Goal: Task Accomplishment & Management: Manage account settings

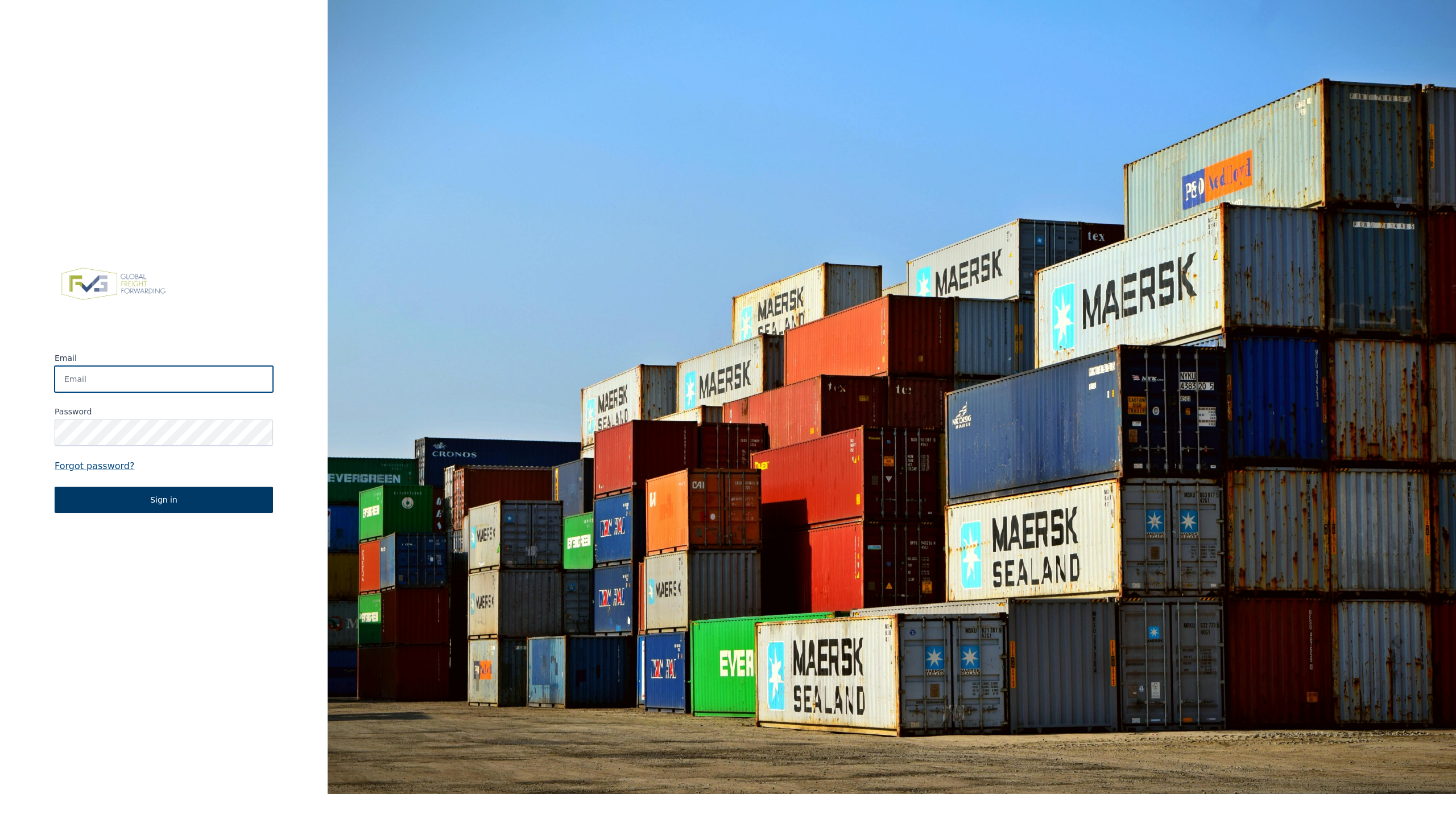
type input "dennis.engelen@berghoffworldwide.com"
click at [172, 504] on button "Sign in" at bounding box center [164, 499] width 218 height 26
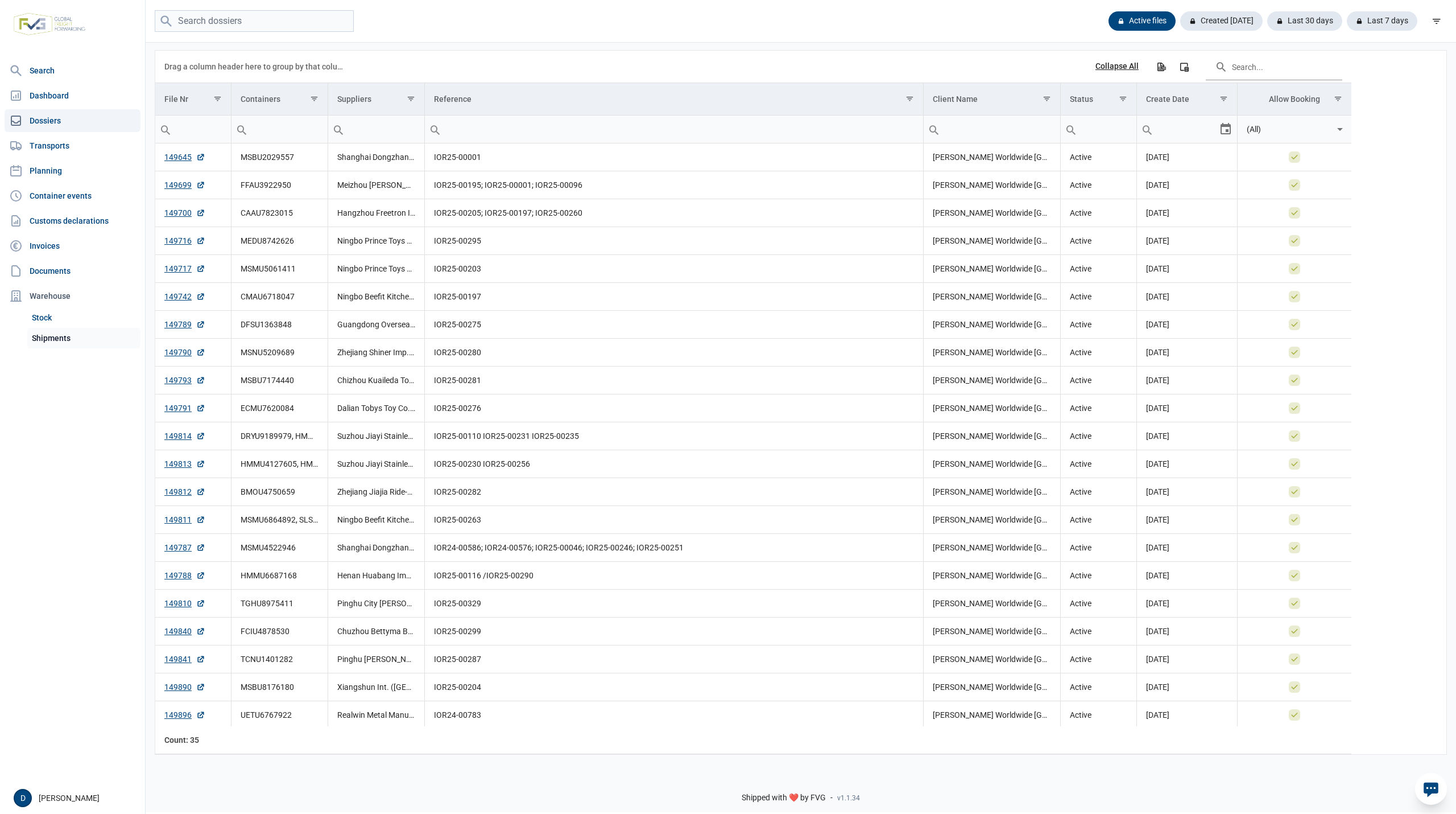
click at [47, 339] on link "Shipments" at bounding box center [84, 337] width 113 height 20
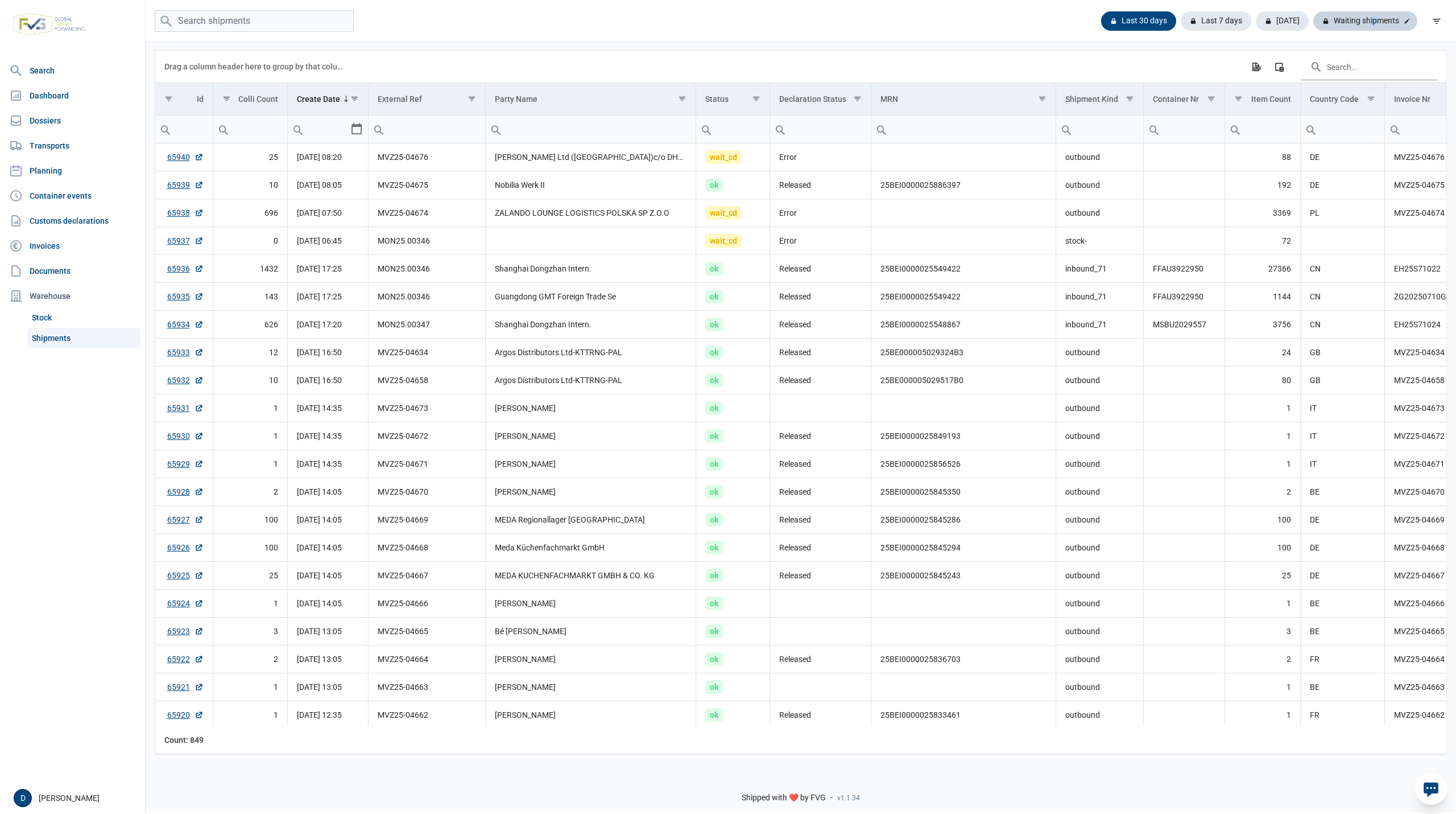
click at [1371, 15] on div "Waiting shipments" at bounding box center [1365, 21] width 104 height 19
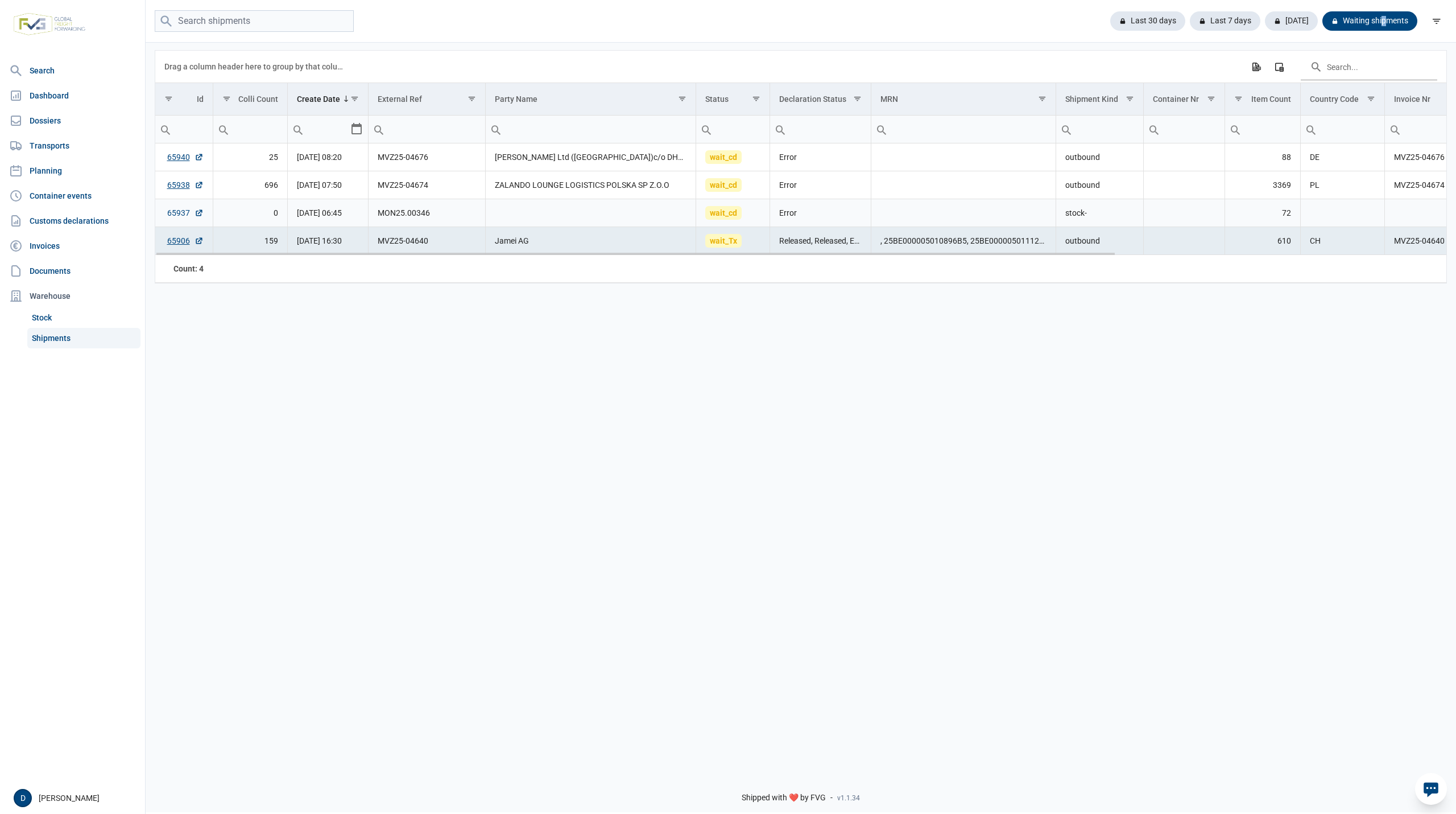
click at [181, 214] on link "65937" at bounding box center [185, 213] width 36 height 12
click at [581, 33] on div "Last 30 days Last 7 days Today Waiting shipments" at bounding box center [800, 21] width 1311 height 43
click at [172, 213] on link "65937" at bounding box center [185, 213] width 36 height 12
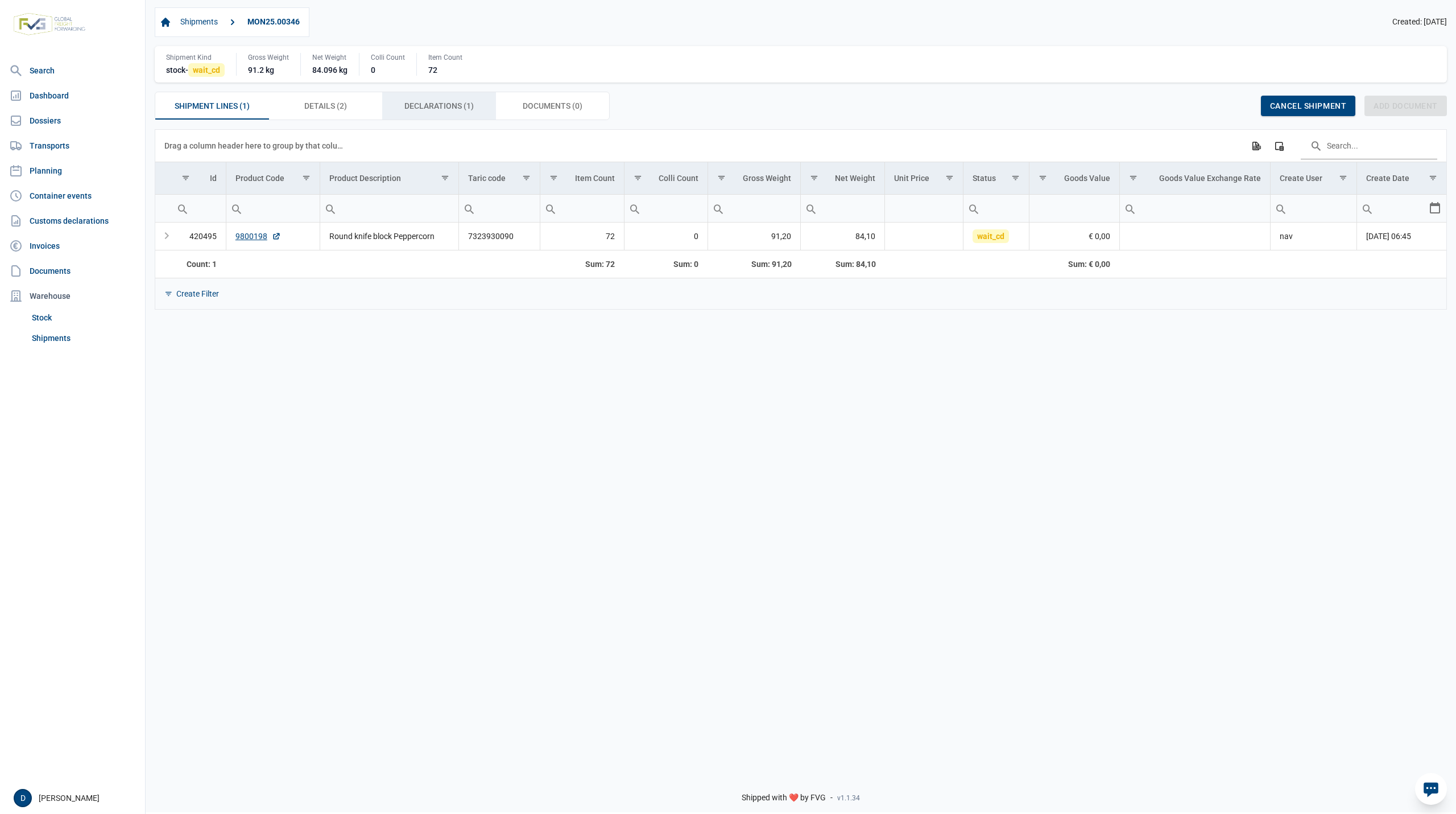
click at [415, 100] on div "Declarations (1) Declarations (1)" at bounding box center [439, 106] width 114 height 27
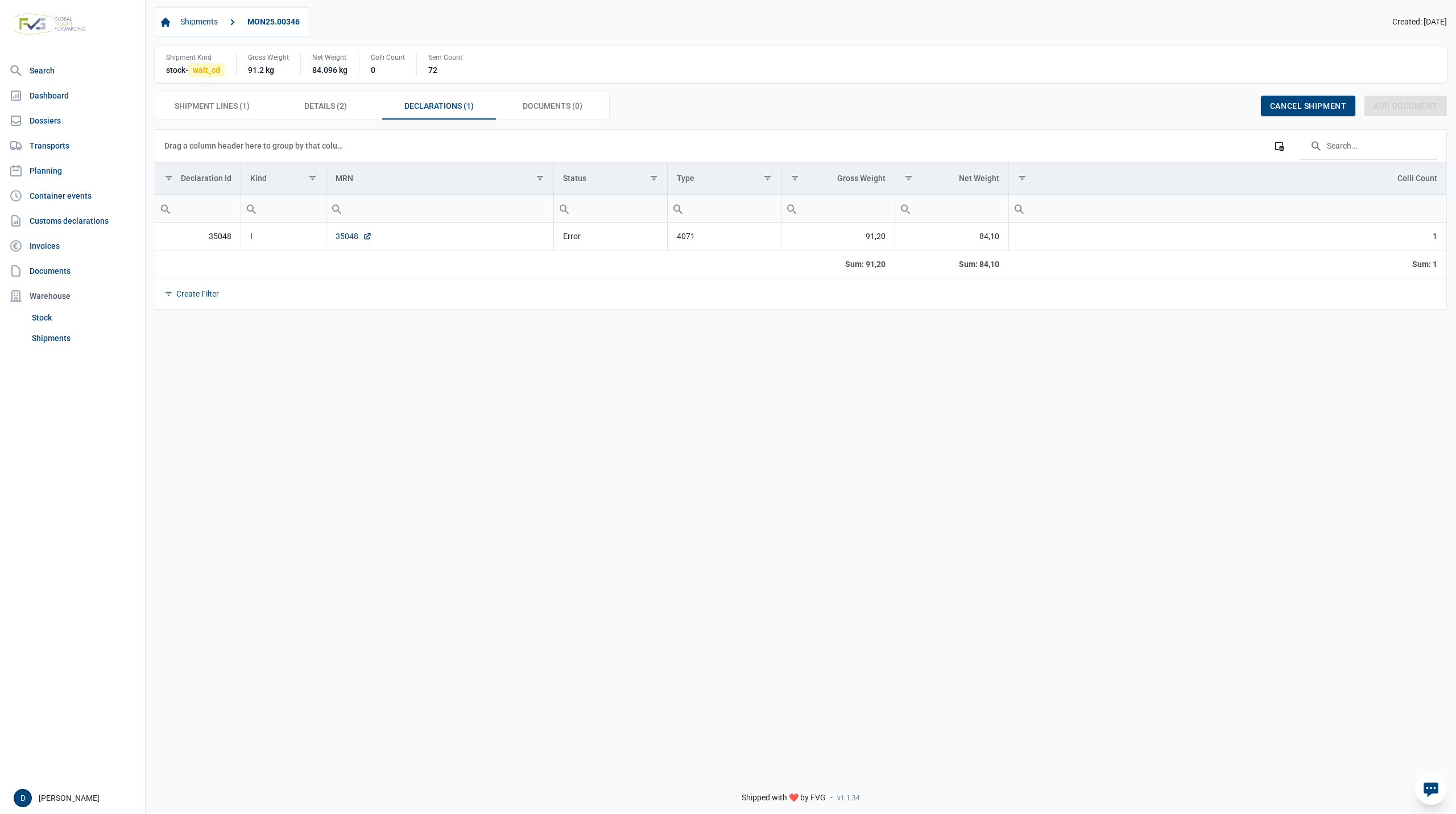
click at [338, 242] on link "35048" at bounding box center [353, 236] width 36 height 12
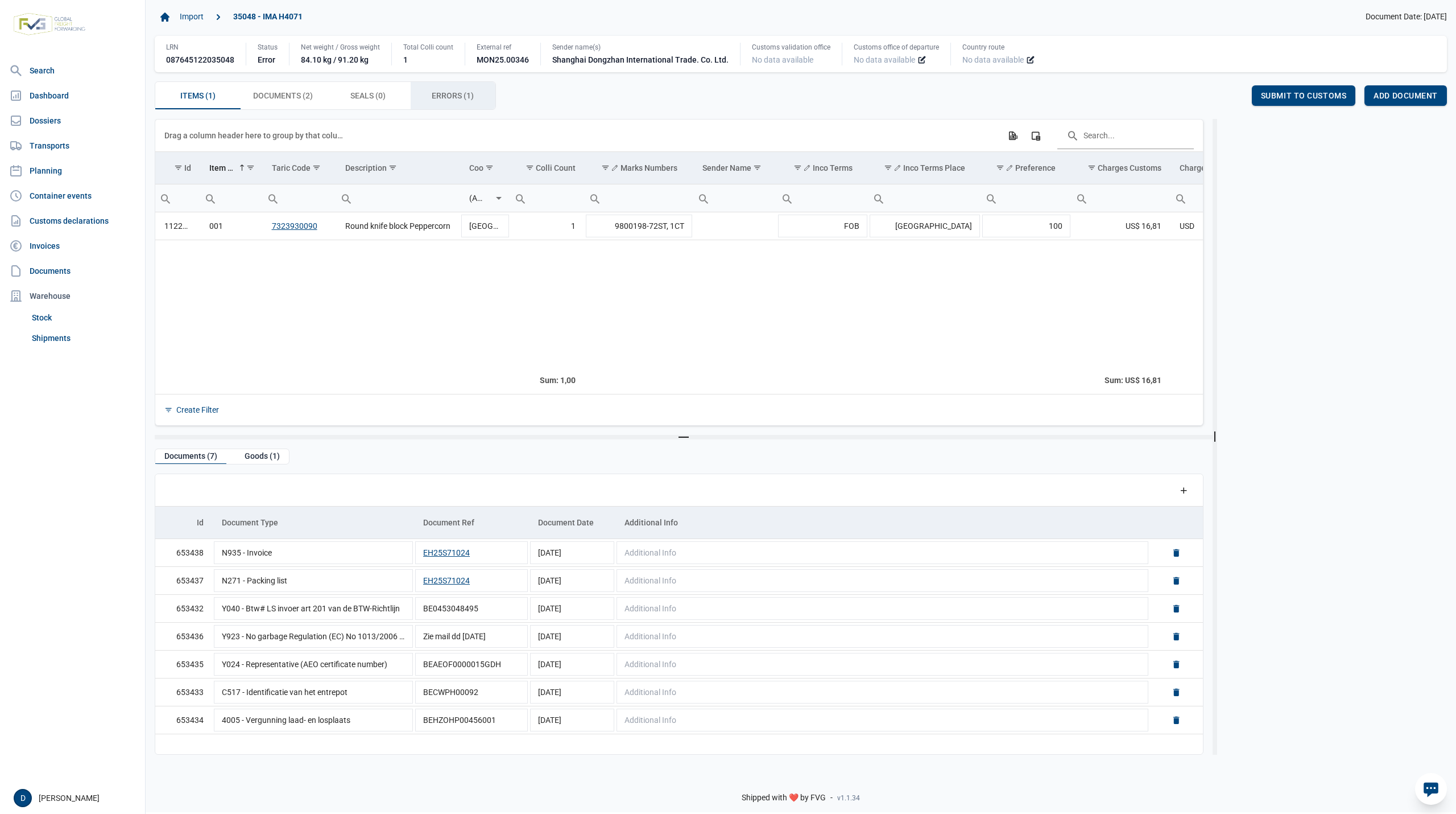
click at [443, 93] on span "Errors (1) Errors (1)" at bounding box center [452, 96] width 42 height 14
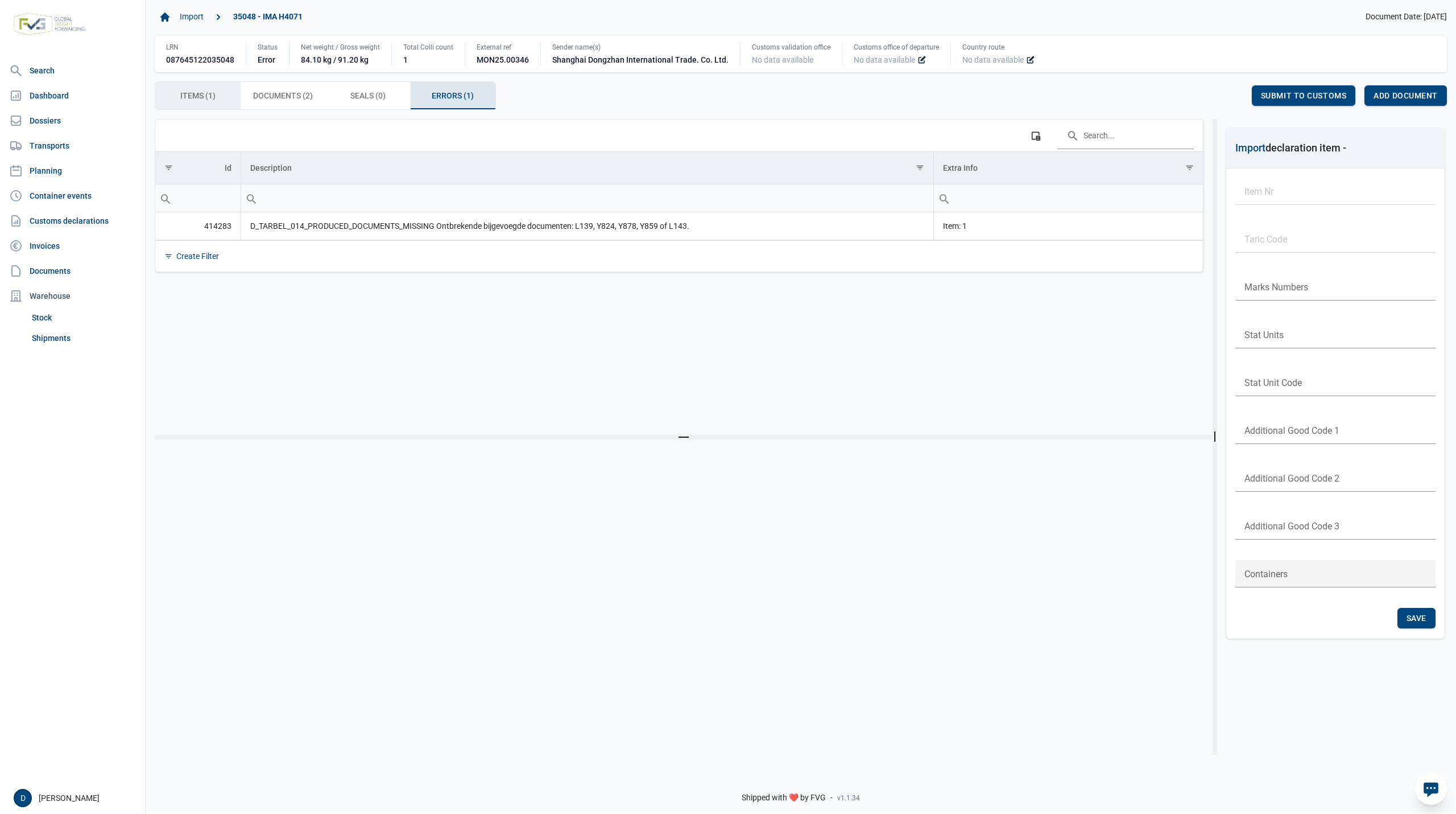
click at [197, 96] on span "Items (1) Items (1)" at bounding box center [198, 96] width 35 height 14
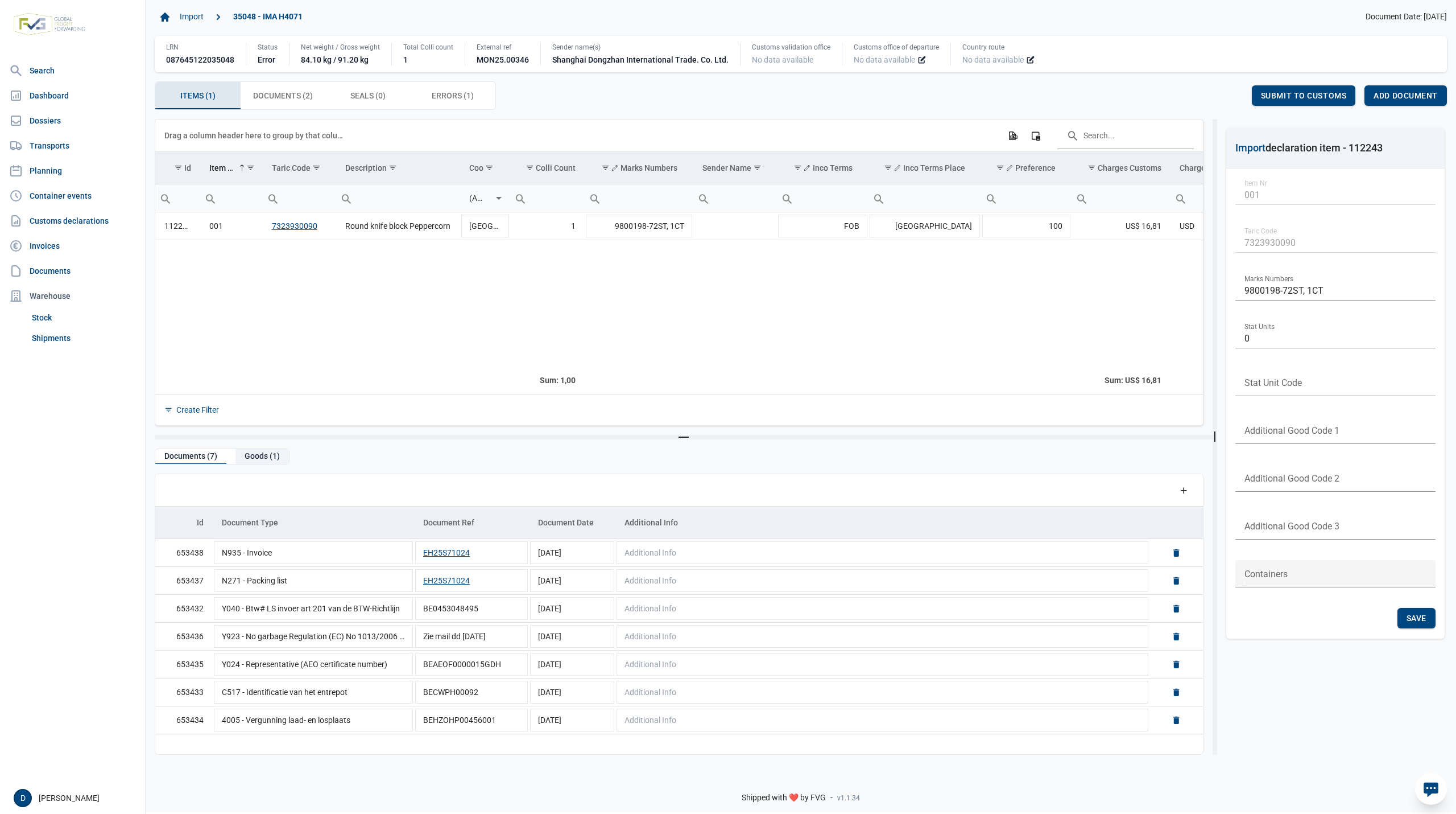
click at [260, 458] on div "Goods (1)" at bounding box center [262, 457] width 54 height 16
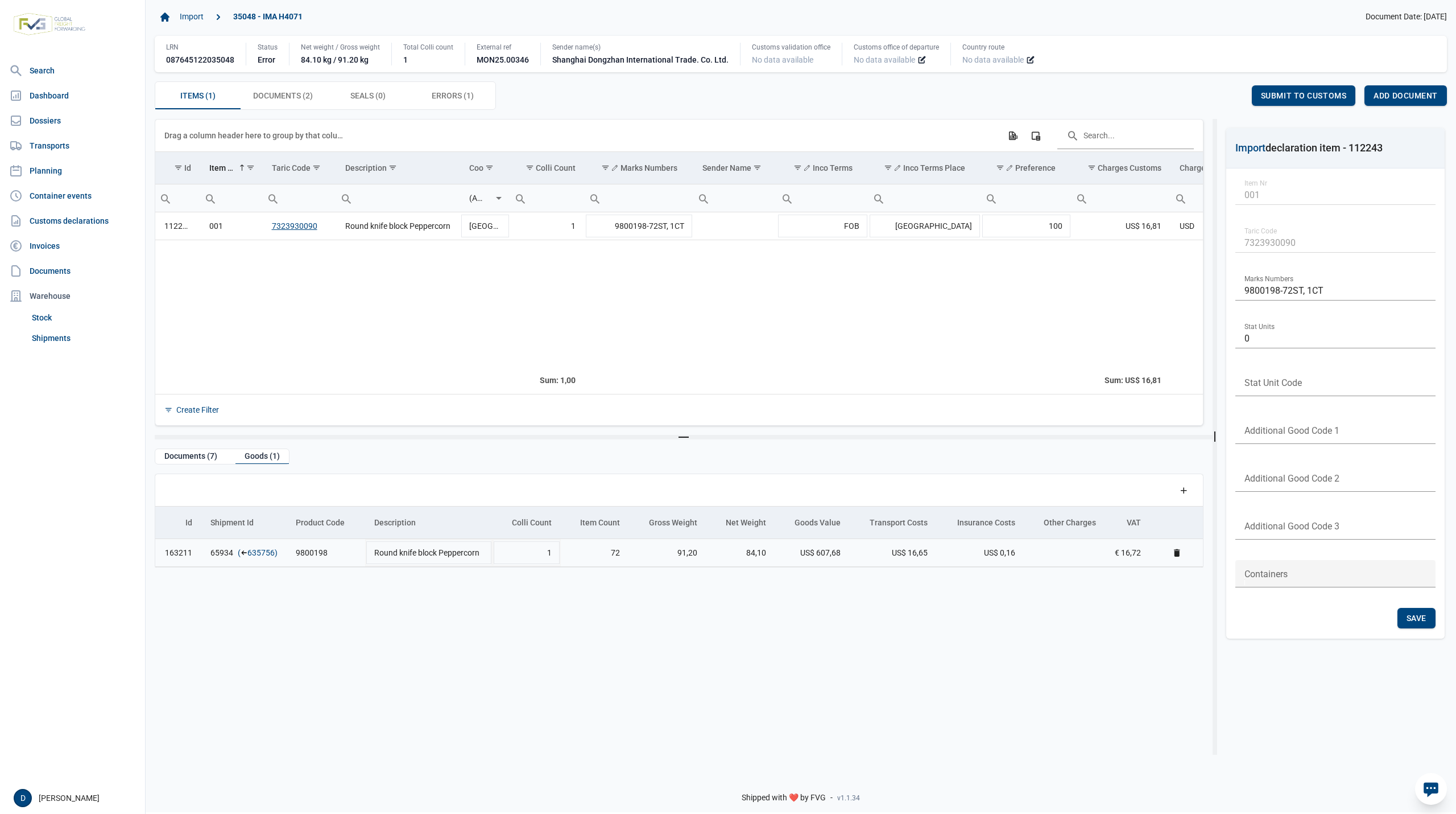
click at [256, 552] on link "635756" at bounding box center [261, 553] width 27 height 12
click at [1398, 96] on span "Add document" at bounding box center [1406, 95] width 64 height 9
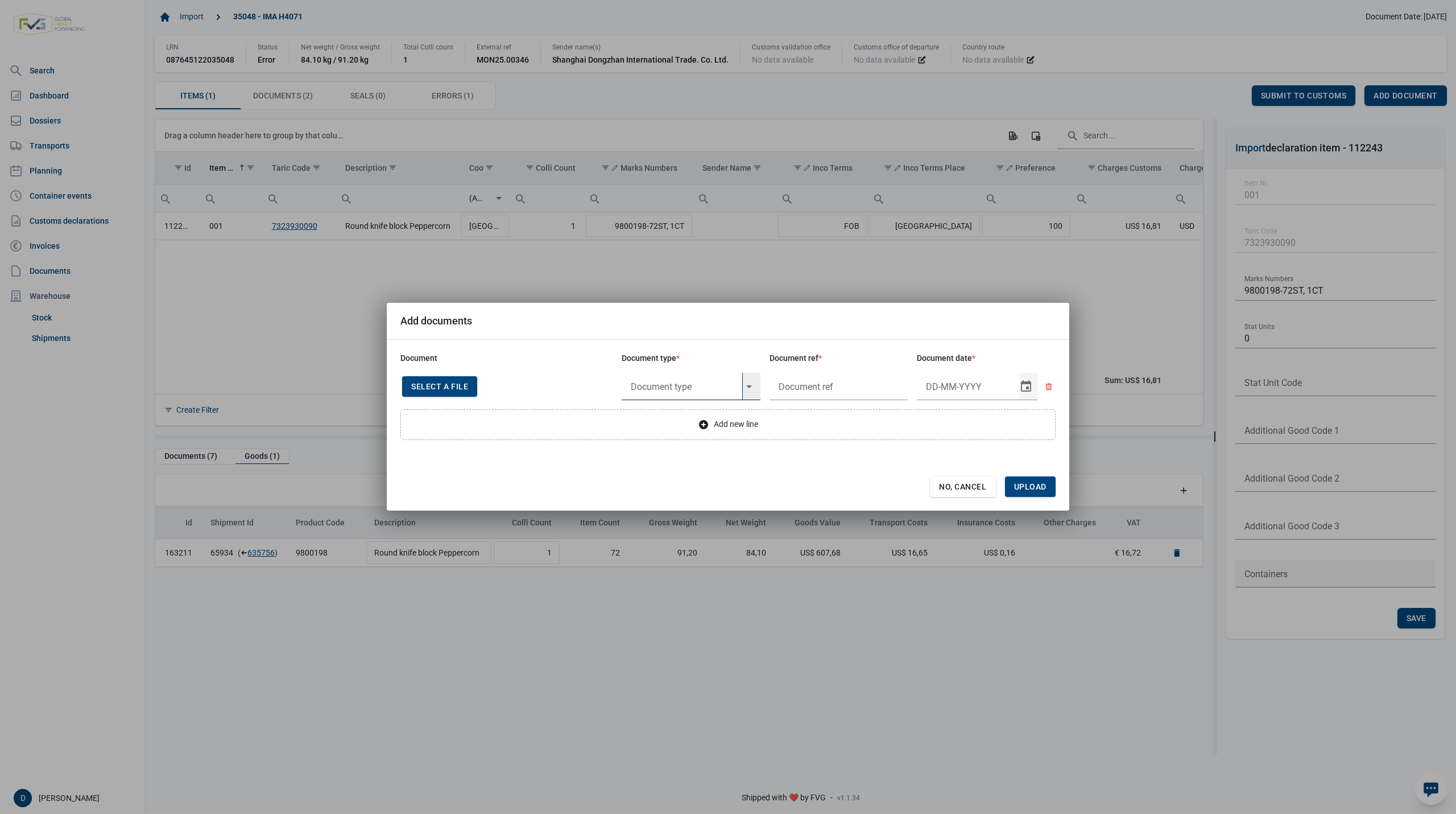
click at [708, 385] on input "text" at bounding box center [682, 386] width 121 height 27
click at [689, 420] on div "Y824 - Bewijs lvo van ijzer/staalbasisproducten" at bounding box center [691, 417] width 138 height 26
type input "Y824 - Bewijs lvo van ijzer/staalbasisproducten"
type input "2"
type input "."
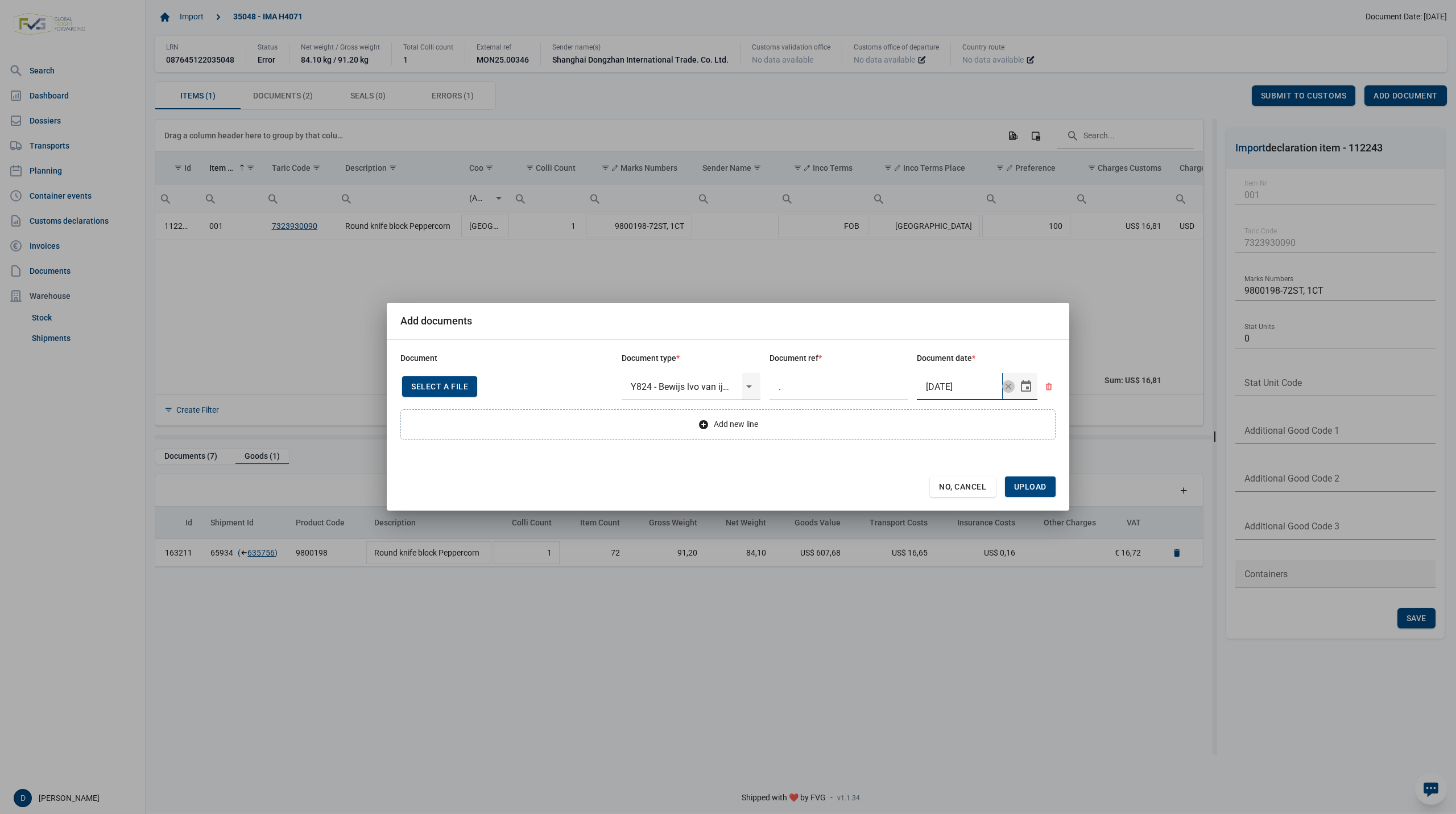
type input "26-6-2025"
click at [1027, 479] on span "Upload" at bounding box center [1030, 486] width 51 height 20
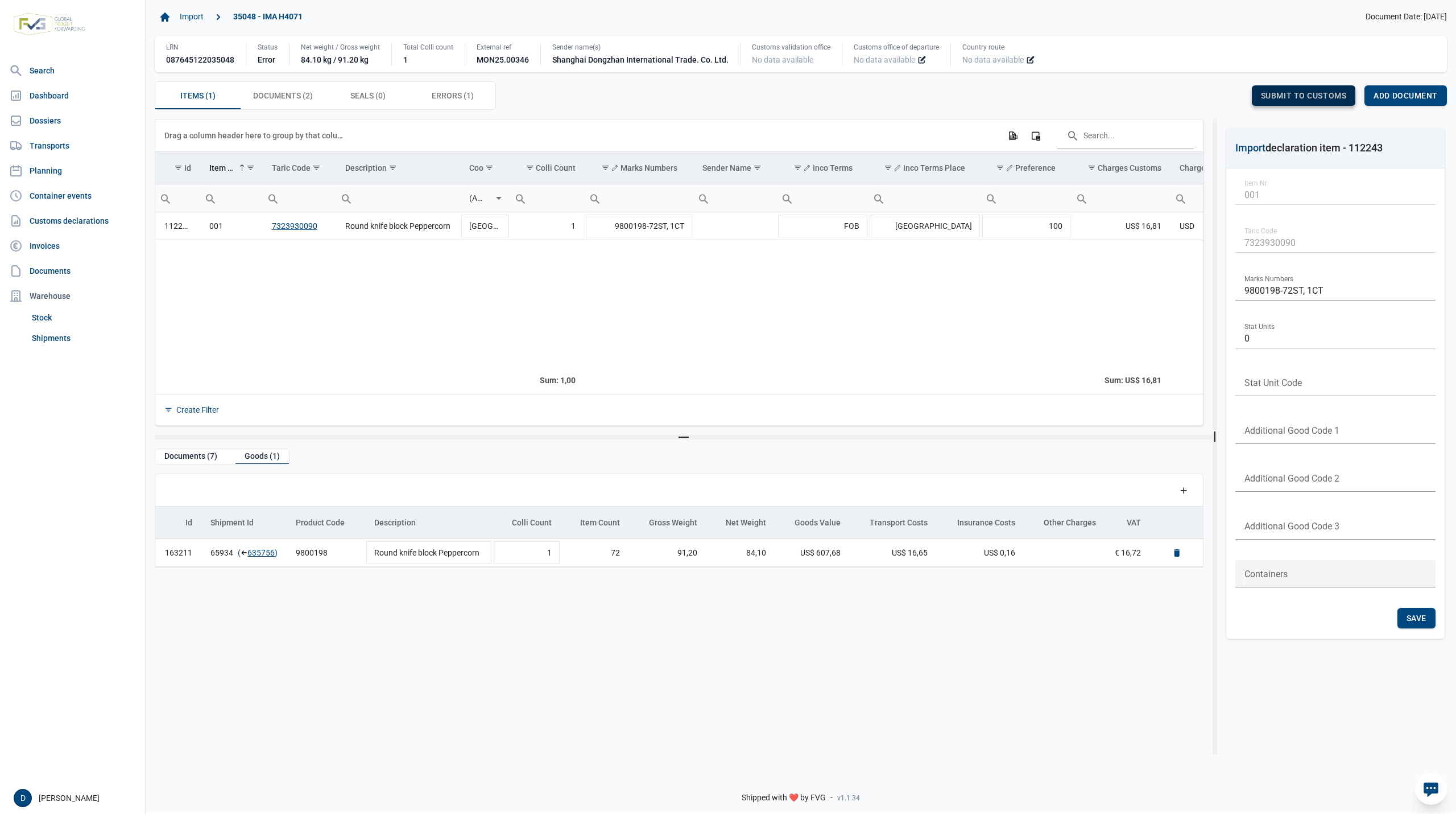
click at [1267, 95] on span "Submit to customs" at bounding box center [1304, 95] width 86 height 9
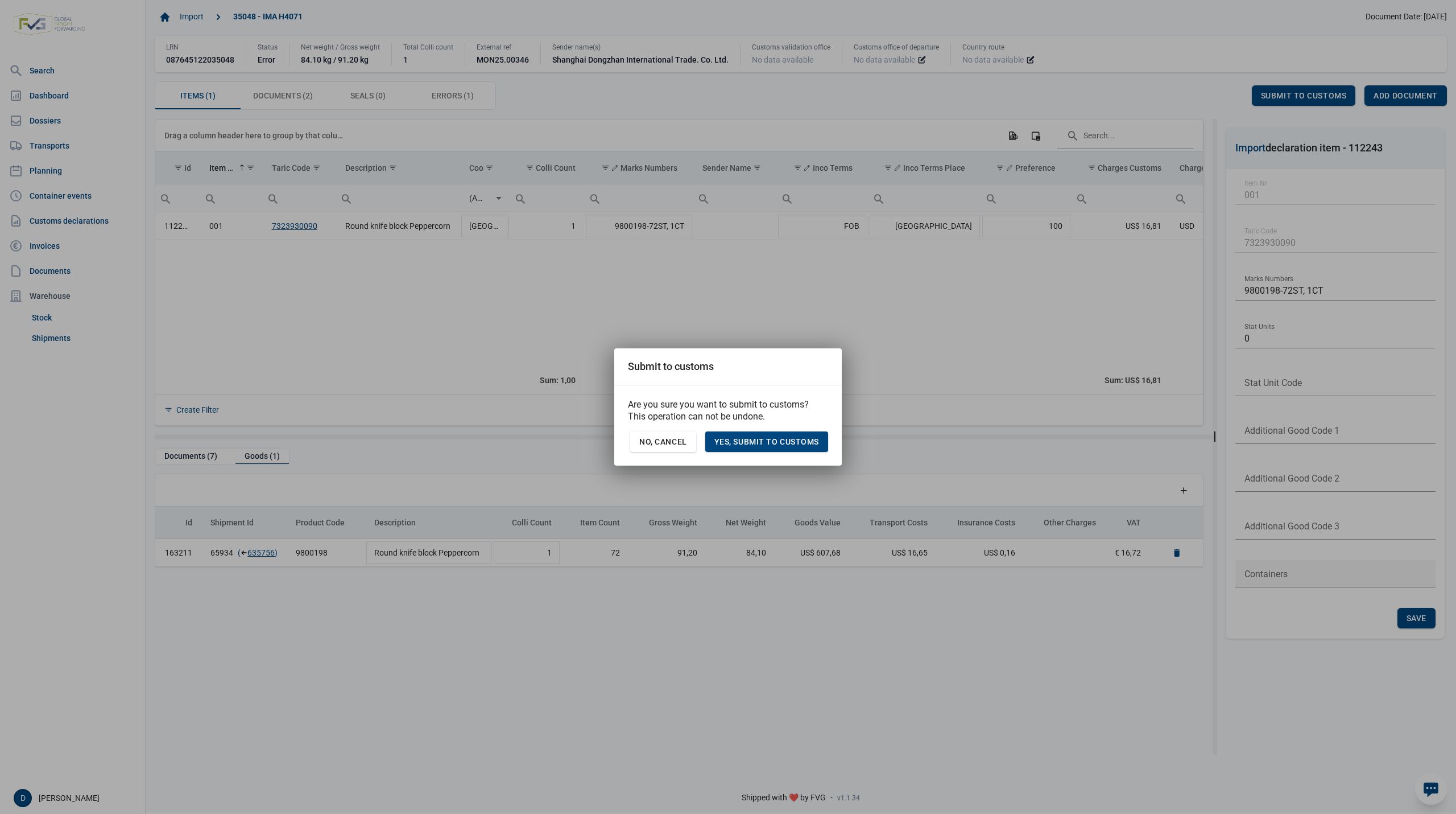
click at [776, 453] on div "Are you sure you want to submit to customs? This operation can not be undone. N…" at bounding box center [727, 425] width 227 height 80
click at [776, 446] on span "Yes, Submit to customs" at bounding box center [766, 441] width 104 height 9
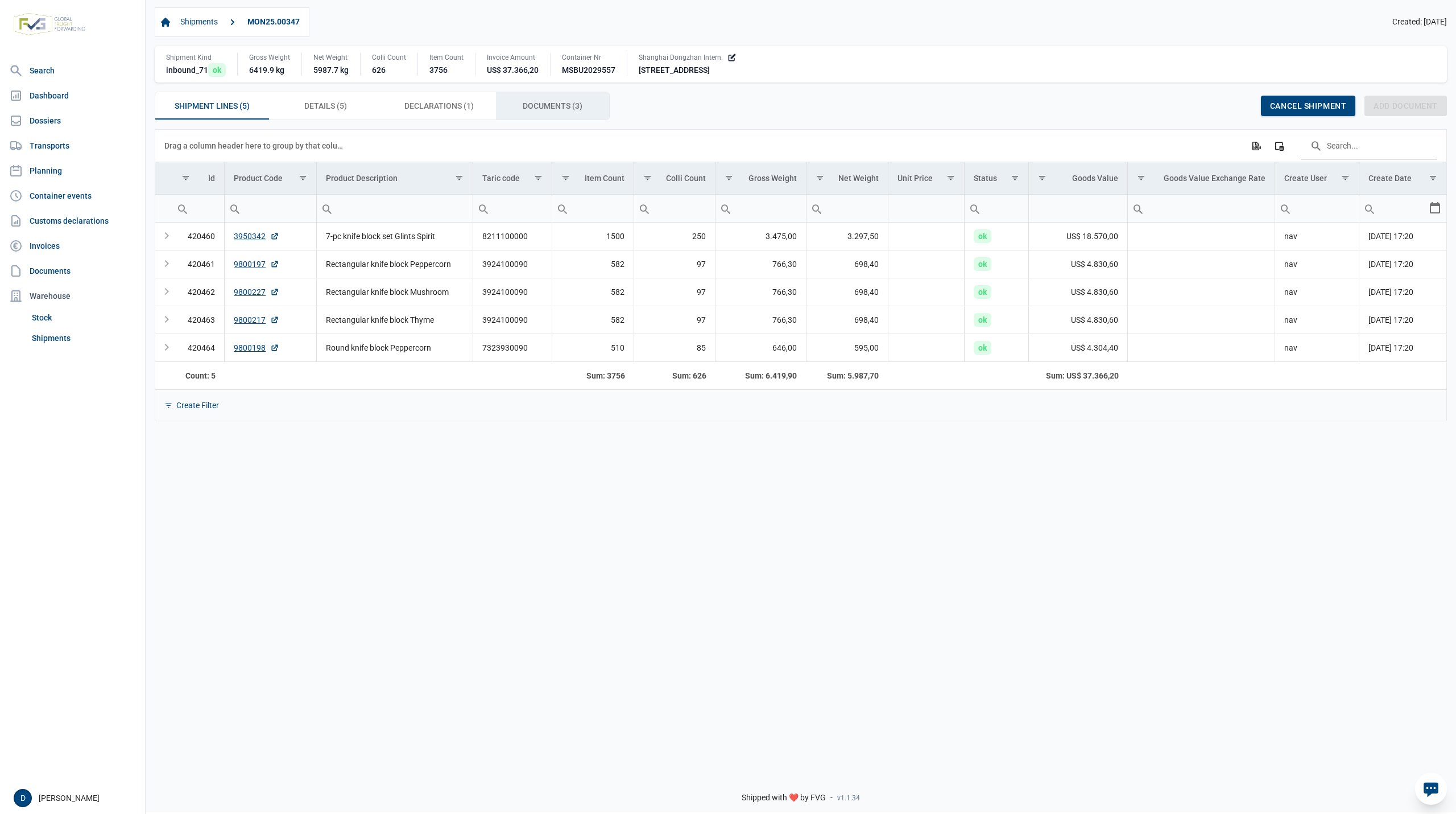
click at [530, 105] on span "Documents (3) Documents (3)" at bounding box center [552, 106] width 59 height 14
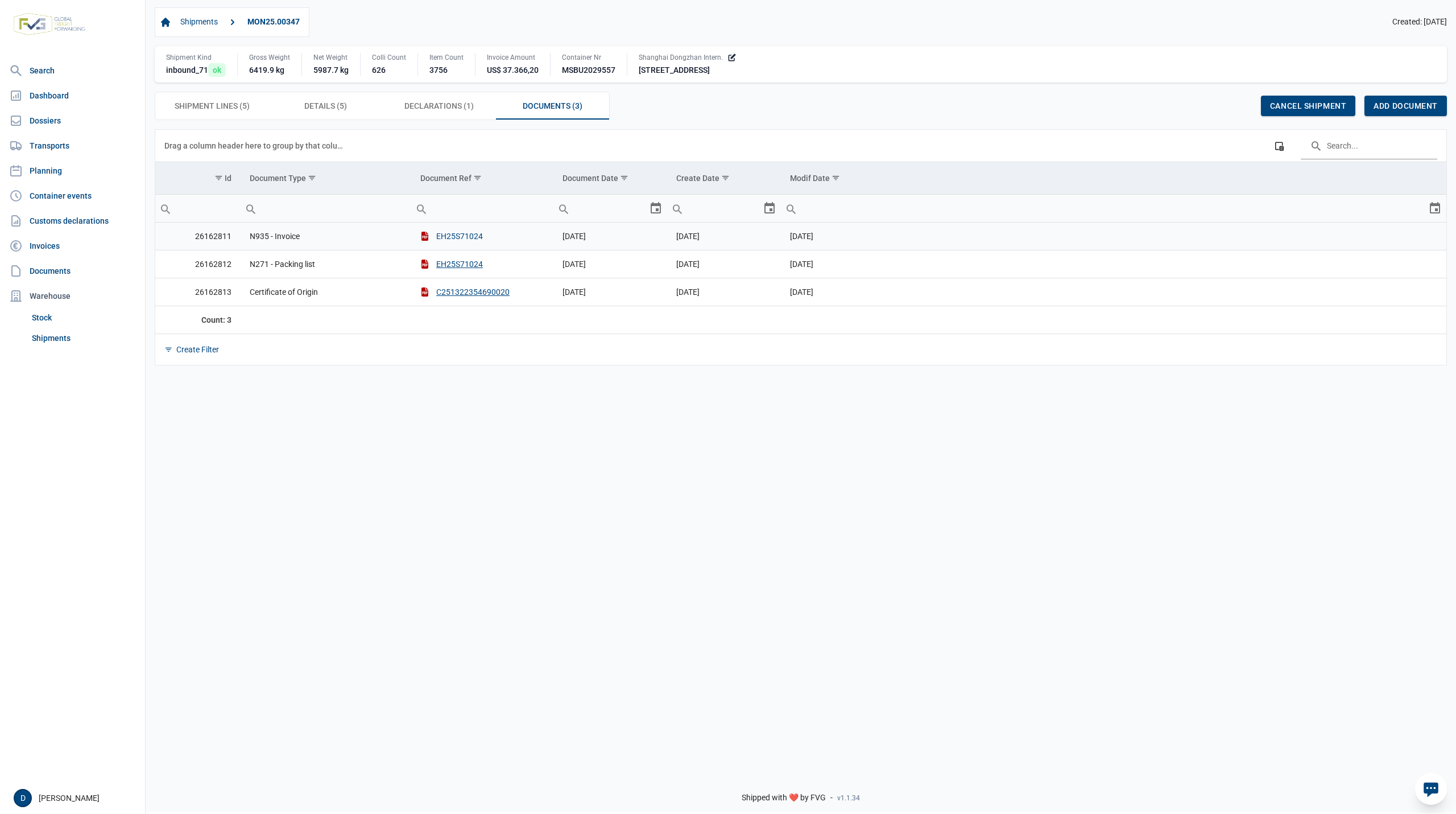
click at [446, 237] on button "EH25S71024" at bounding box center [451, 236] width 62 height 12
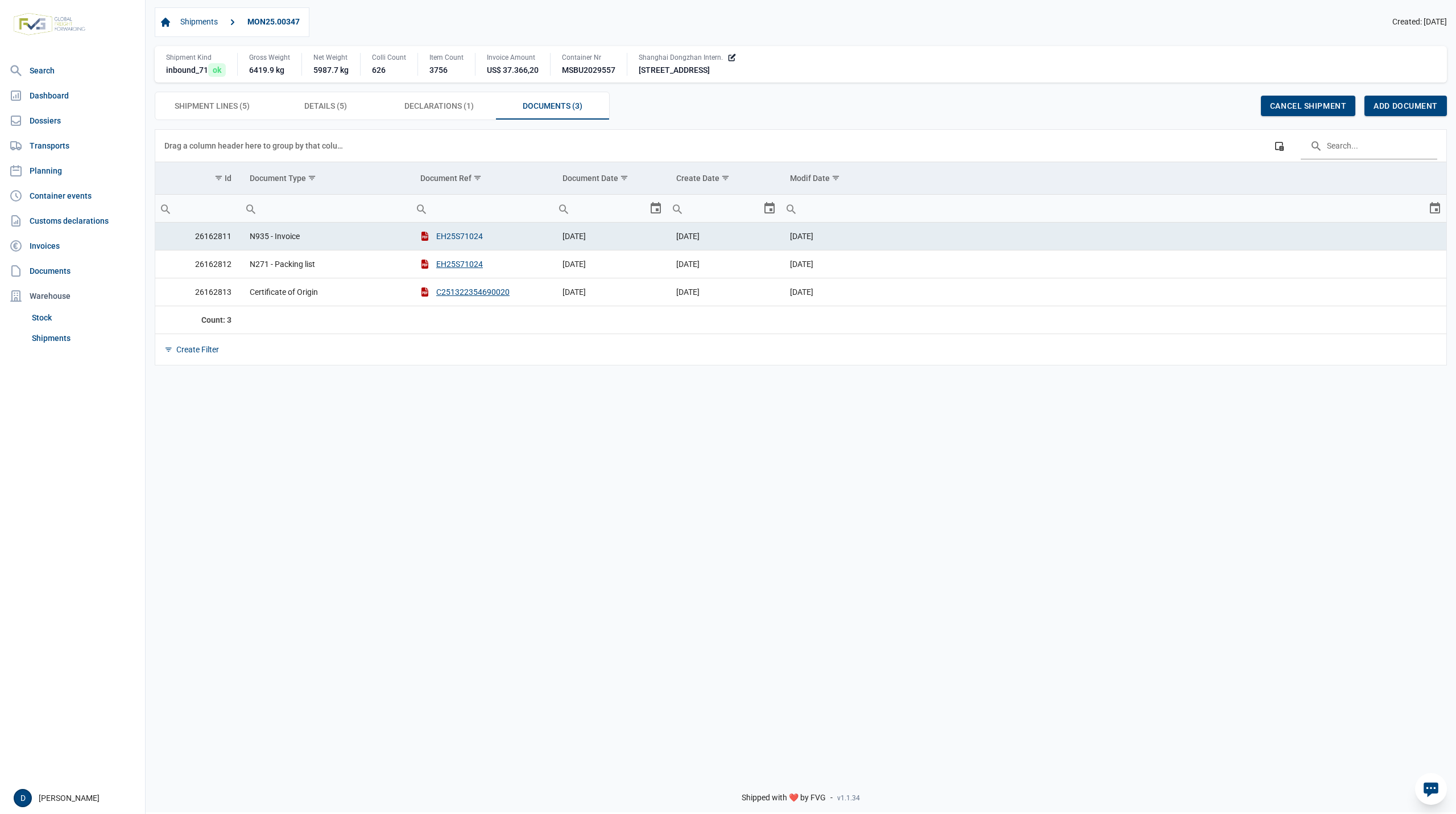
click at [460, 237] on button "EH25S71024" at bounding box center [451, 236] width 62 height 12
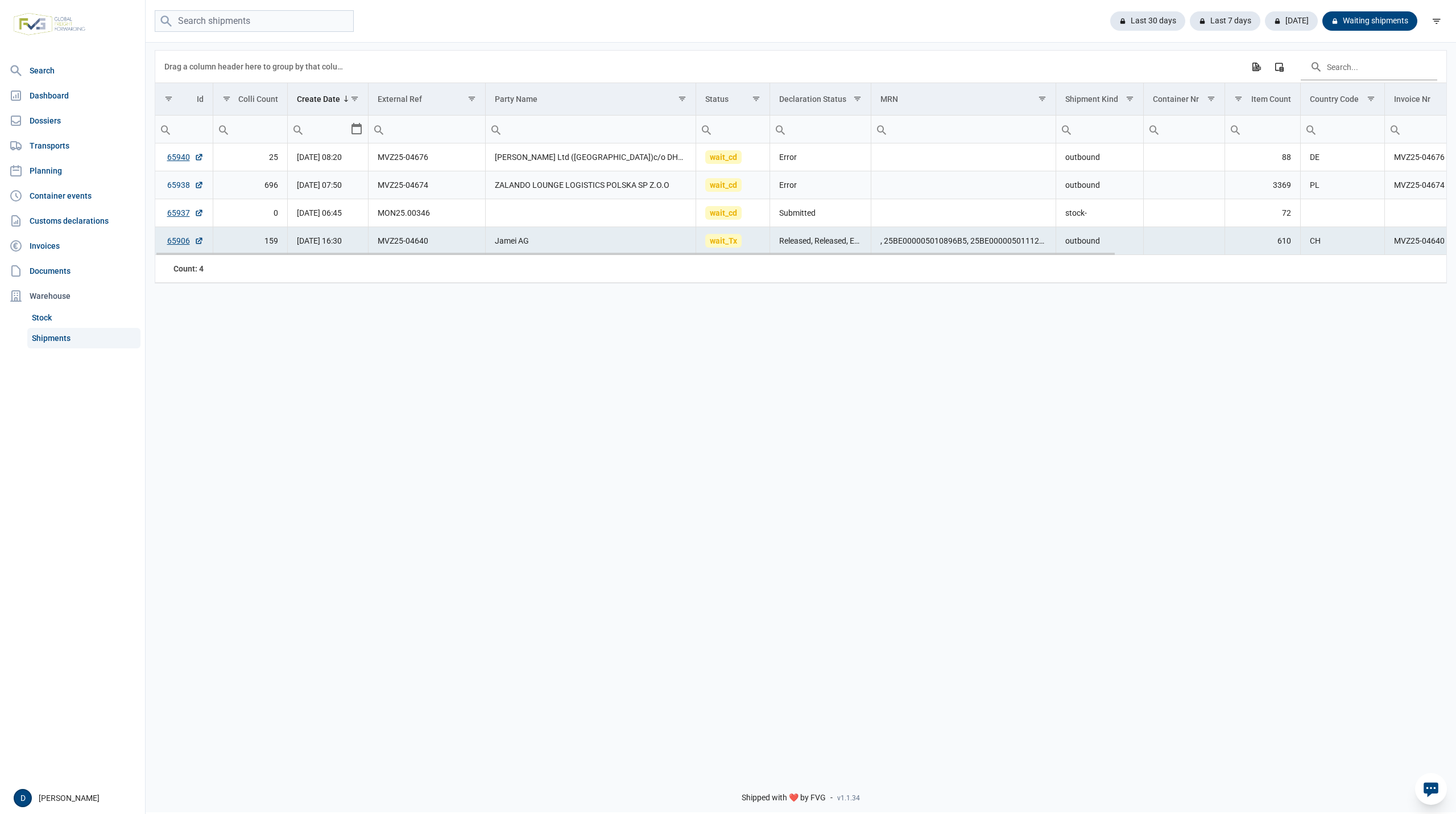
click at [177, 184] on link "65938" at bounding box center [185, 185] width 36 height 12
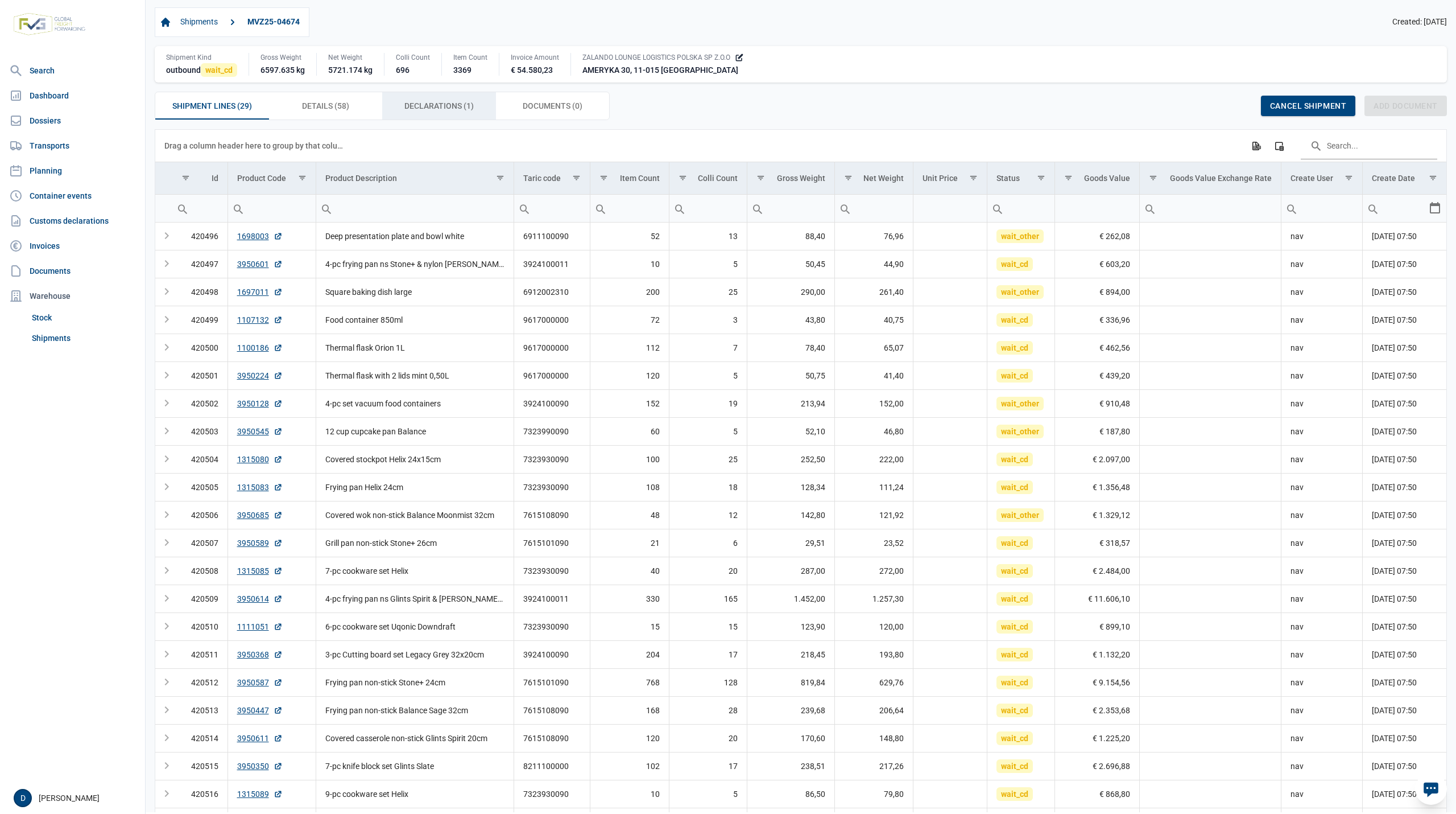
click at [421, 103] on span "Declarations (1) Declarations (1)" at bounding box center [439, 106] width 69 height 14
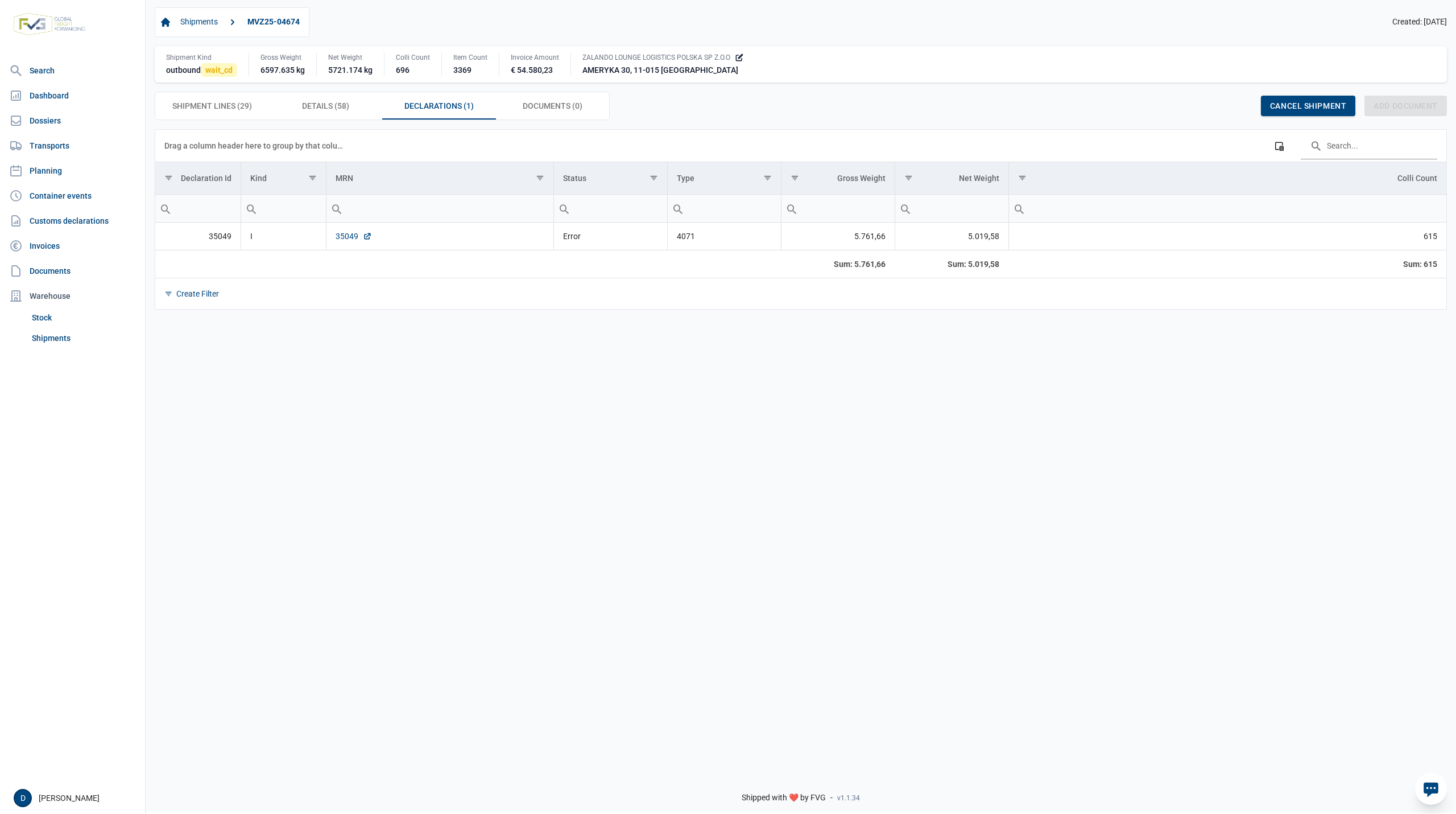
click at [346, 242] on link "35049" at bounding box center [353, 236] width 36 height 12
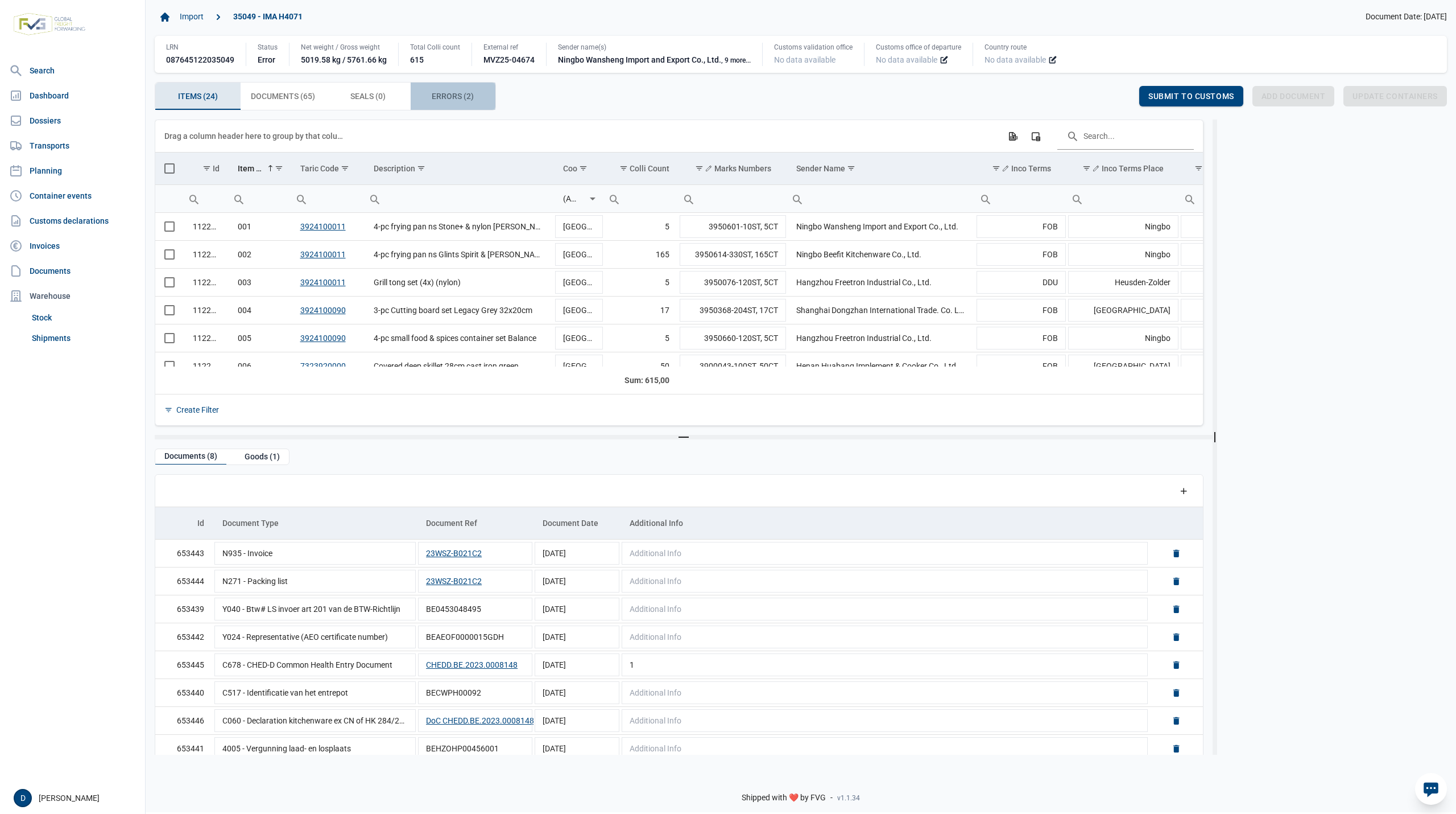
click at [438, 93] on span "Errors (2) Errors (2)" at bounding box center [452, 97] width 42 height 14
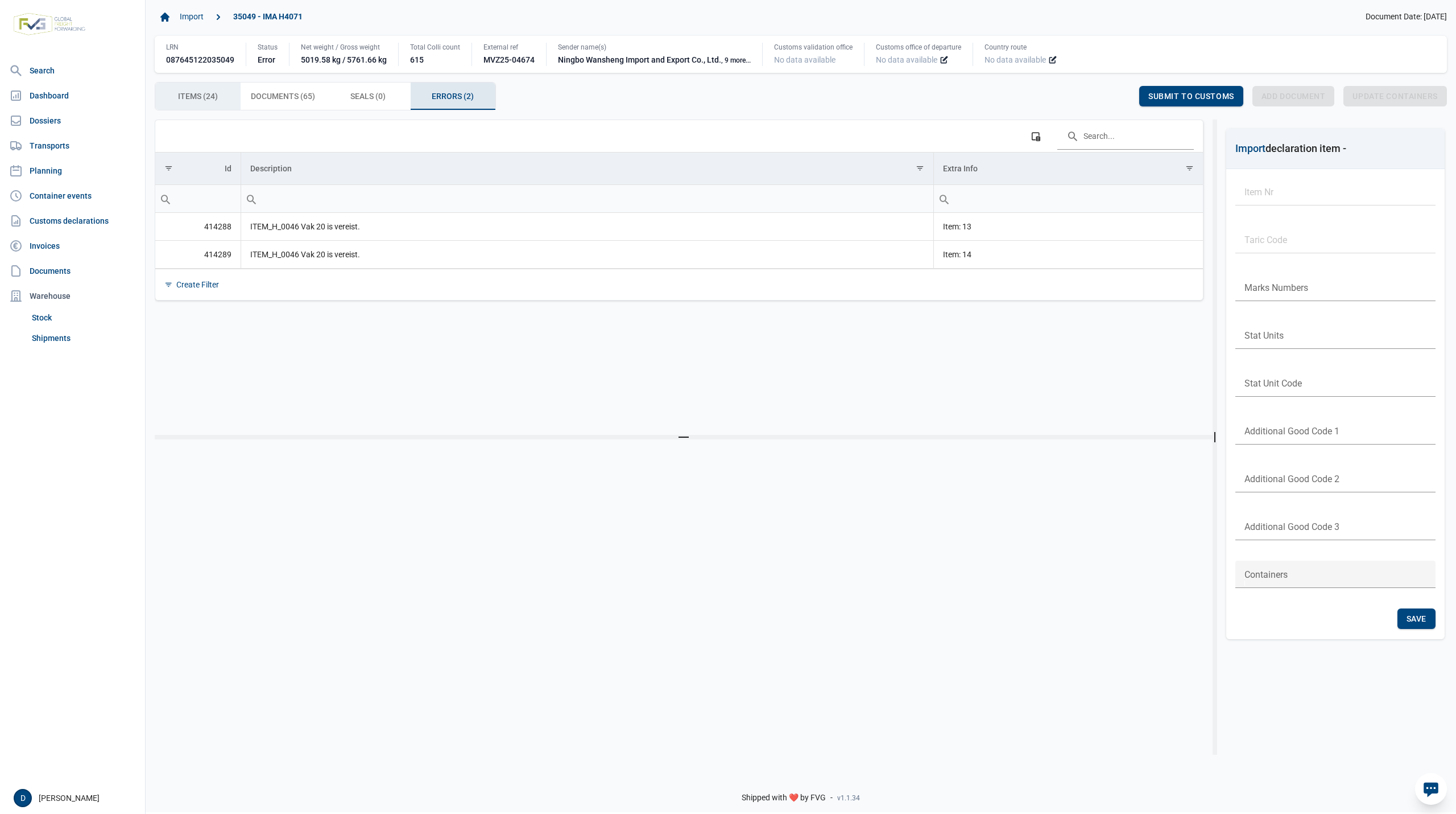
click at [182, 97] on span "Items (24) Items (24)" at bounding box center [198, 97] width 40 height 14
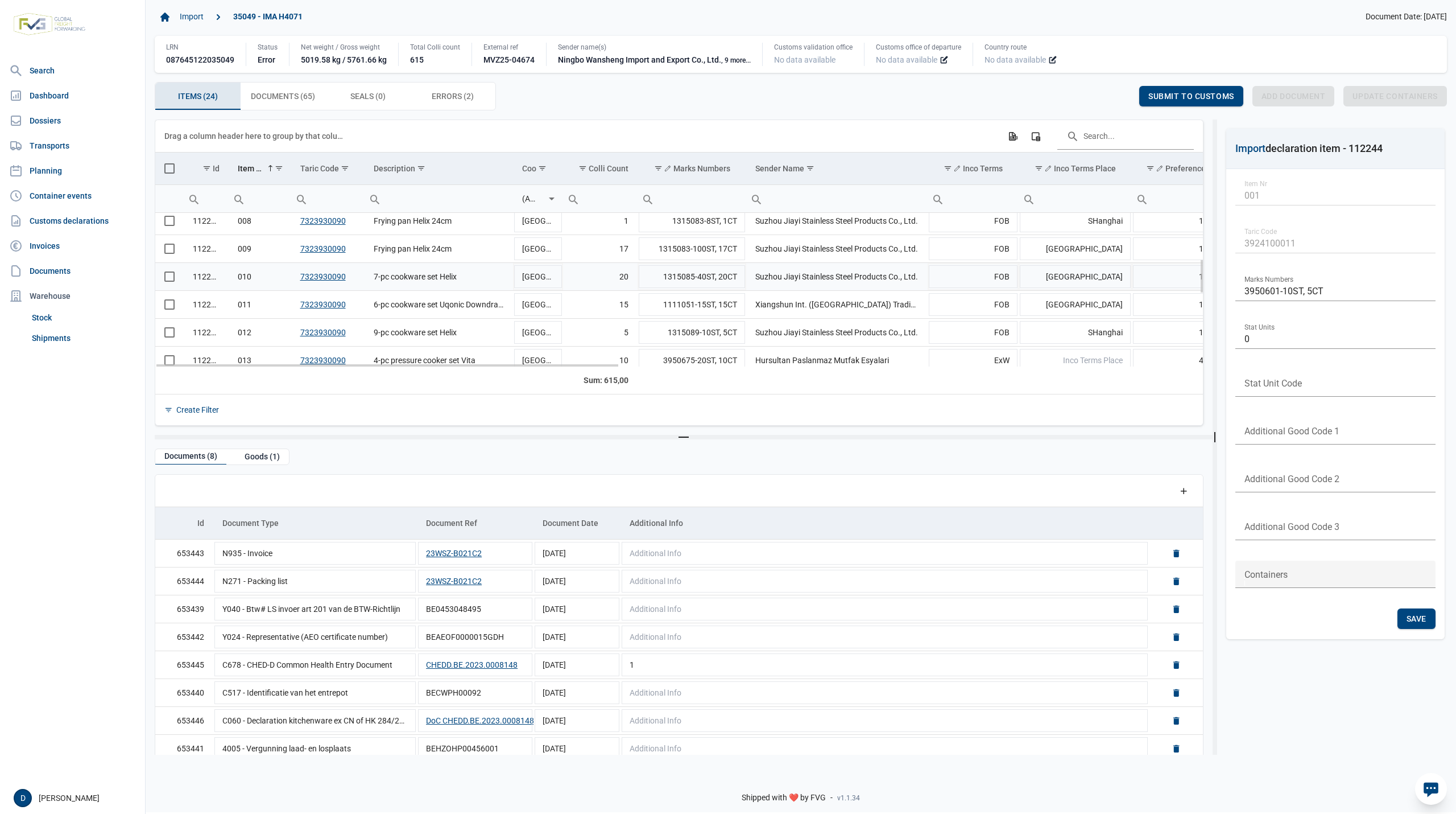
scroll to position [303, 0]
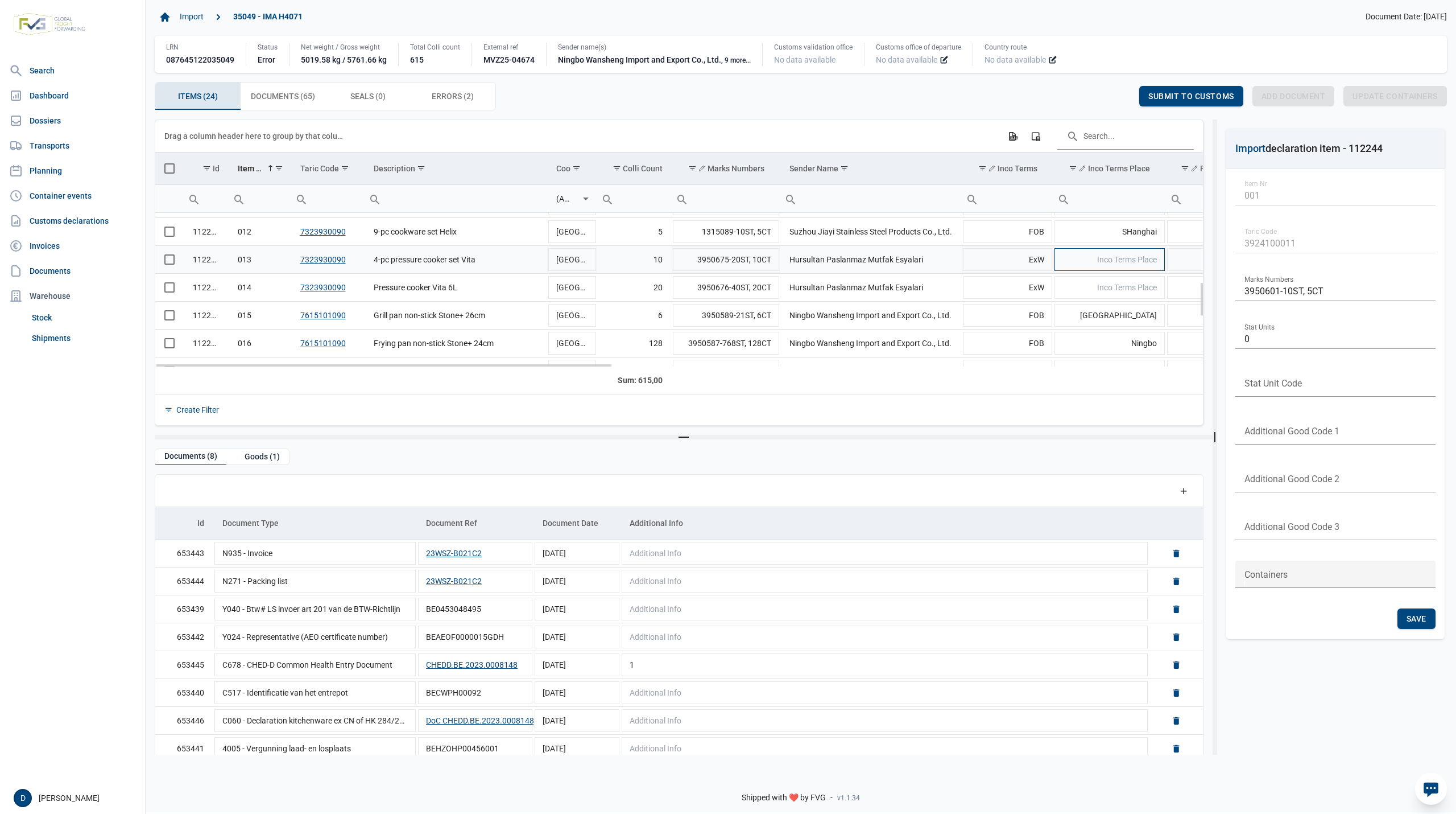
click at [1130, 258] on span "Inco Terms Place" at bounding box center [1127, 258] width 59 height 9
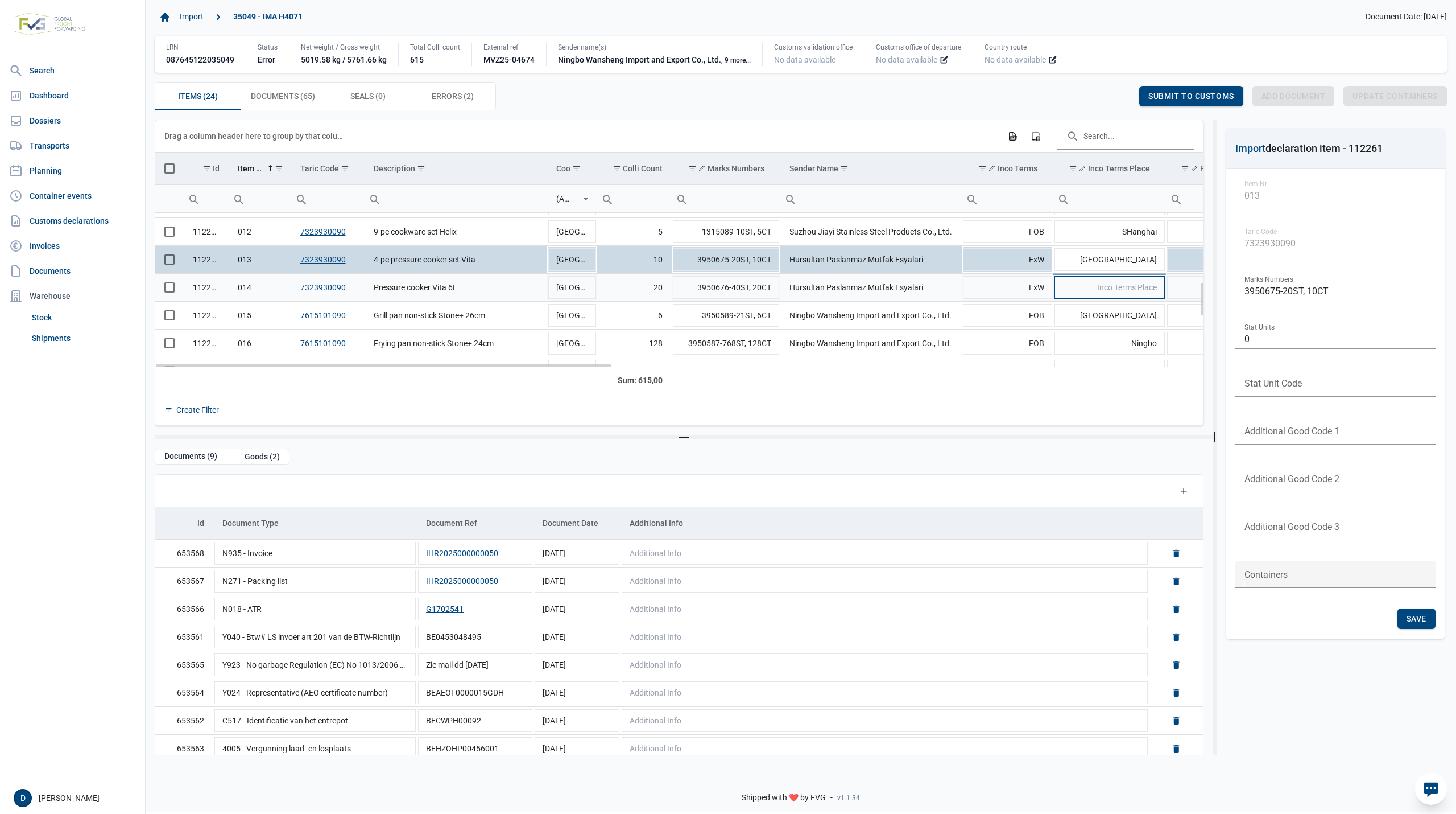
type input "Istanbul"
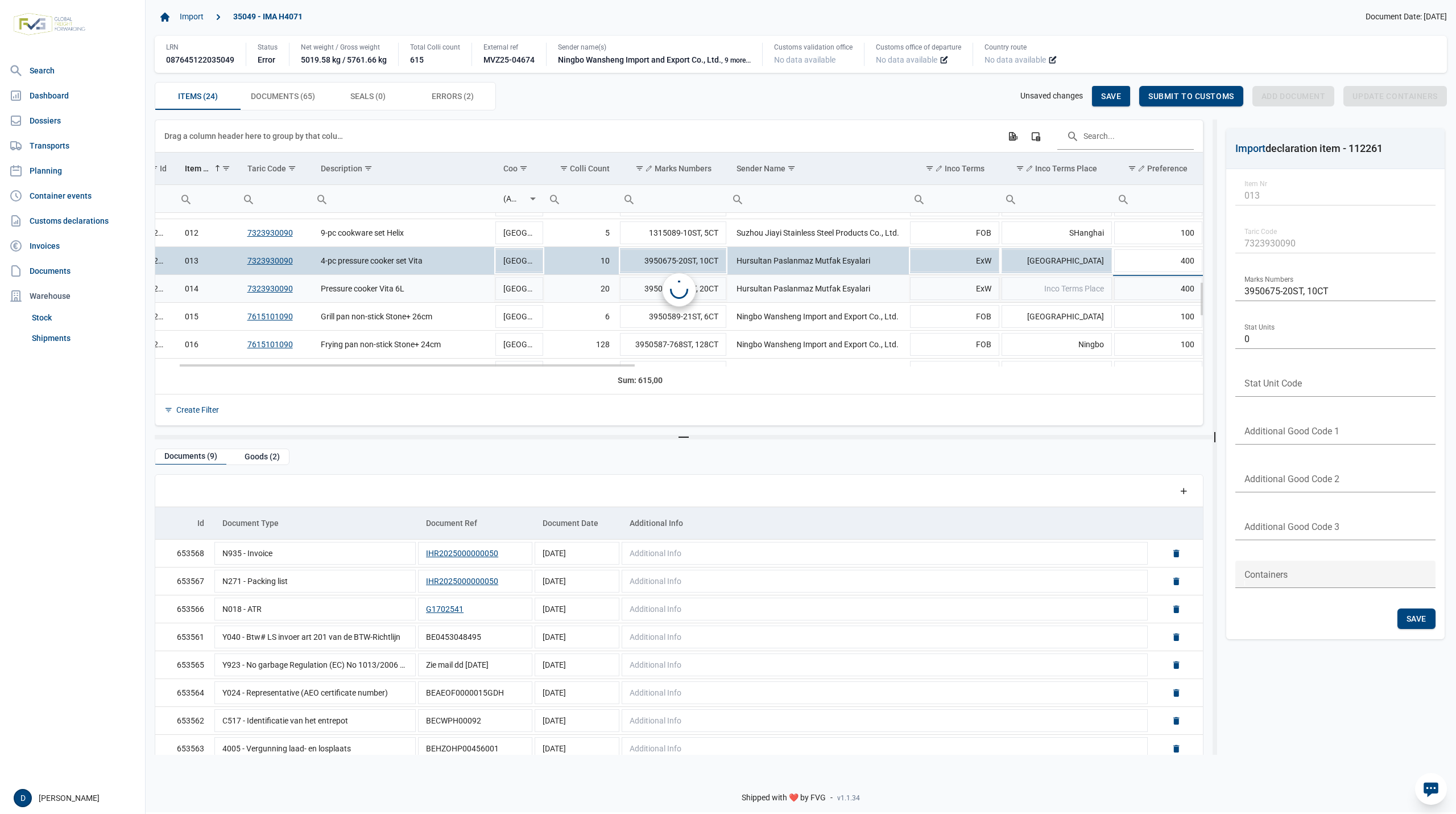
scroll to position [0, 53]
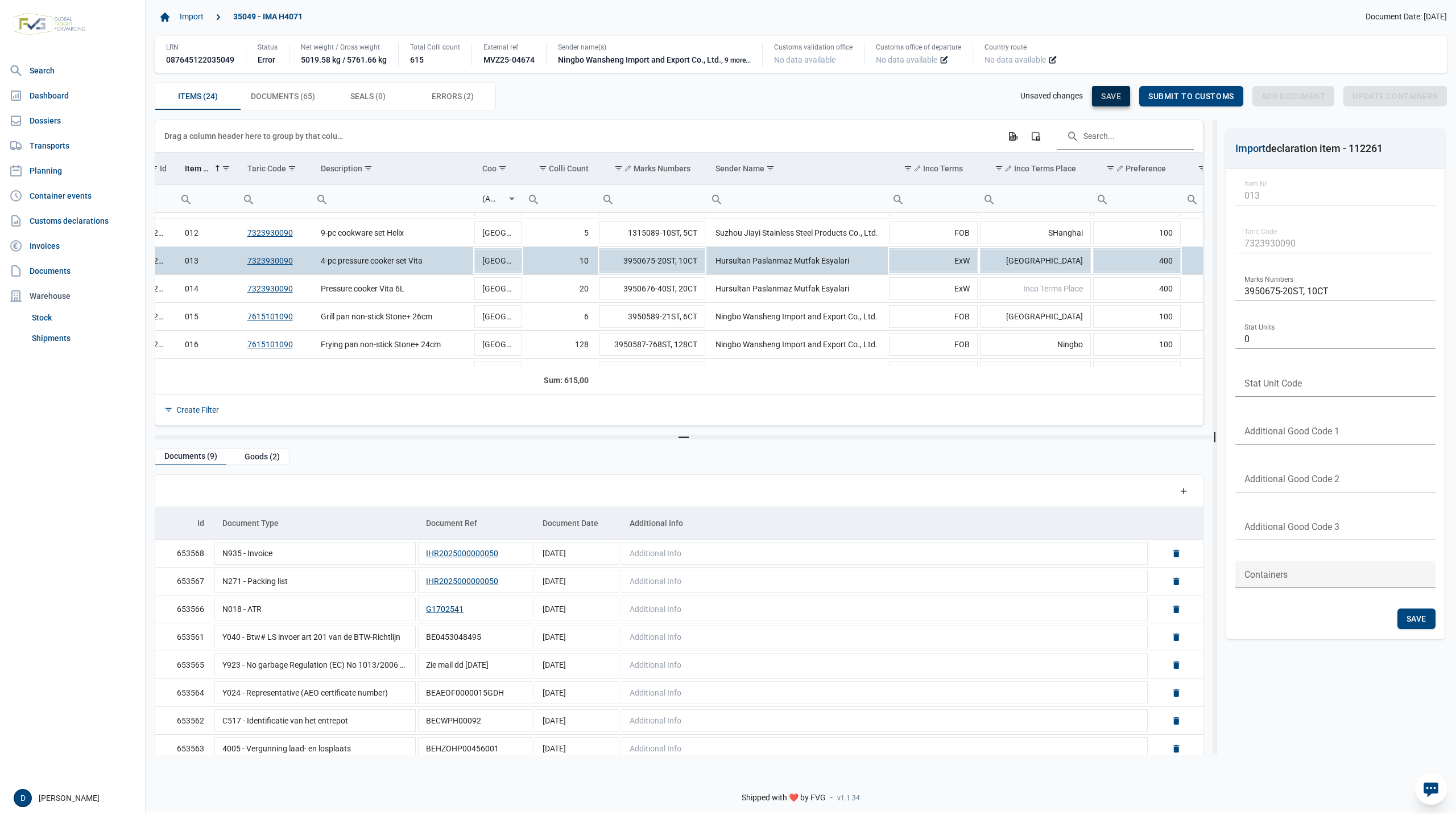
click at [1109, 94] on span "Save" at bounding box center [1111, 96] width 19 height 9
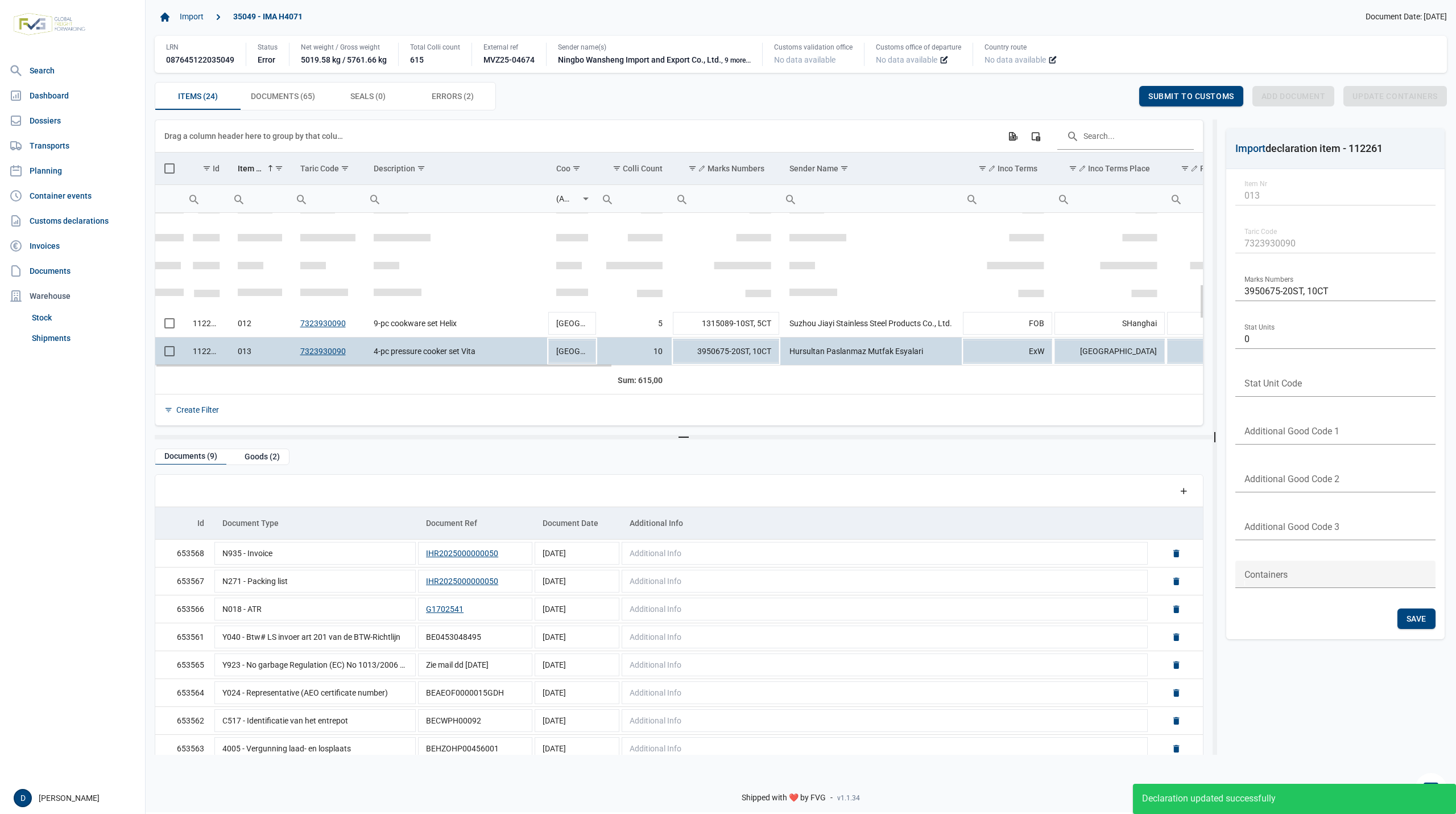
scroll to position [312, 0]
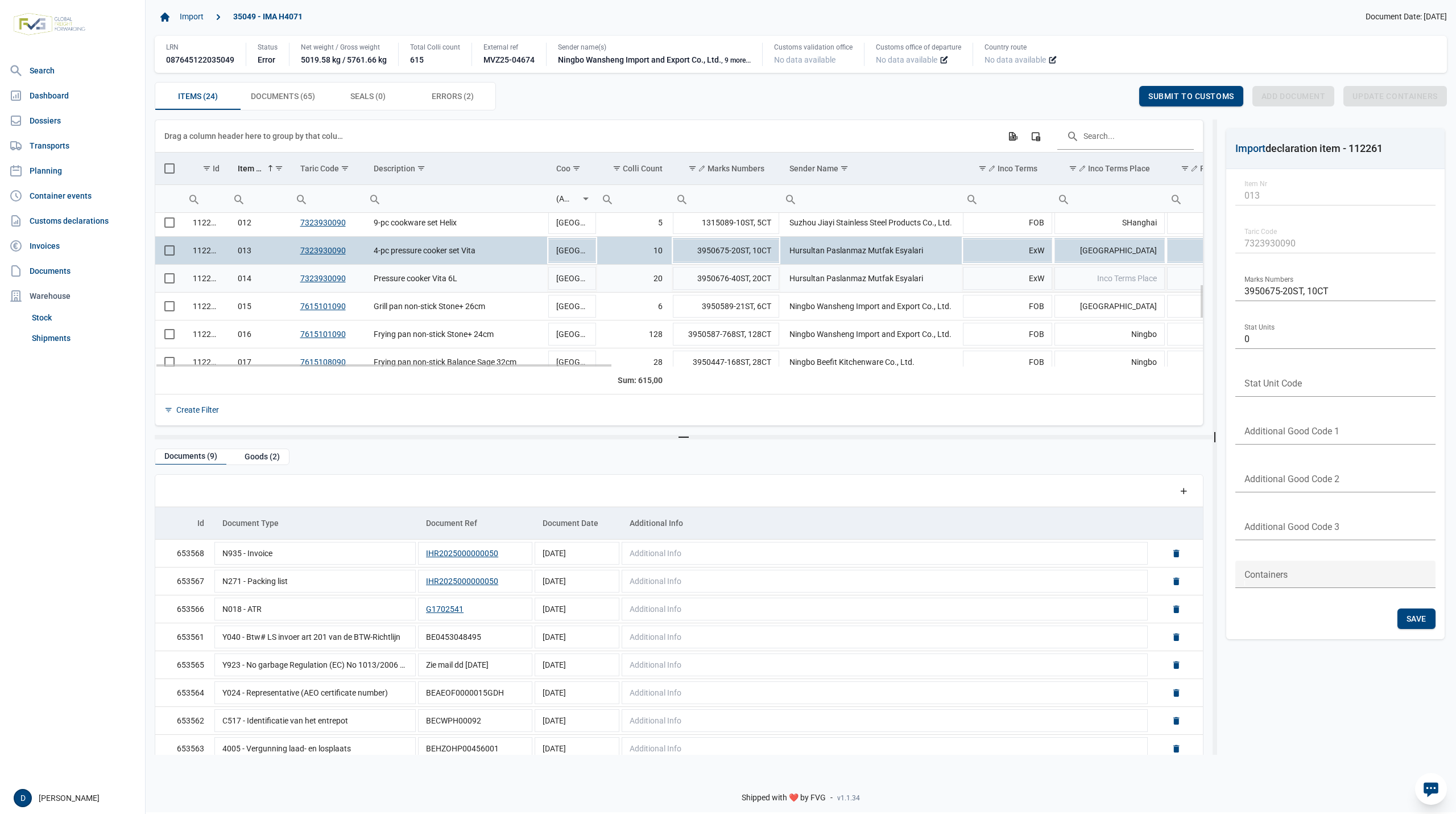
click at [172, 278] on span "Select row" at bounding box center [170, 278] width 11 height 11
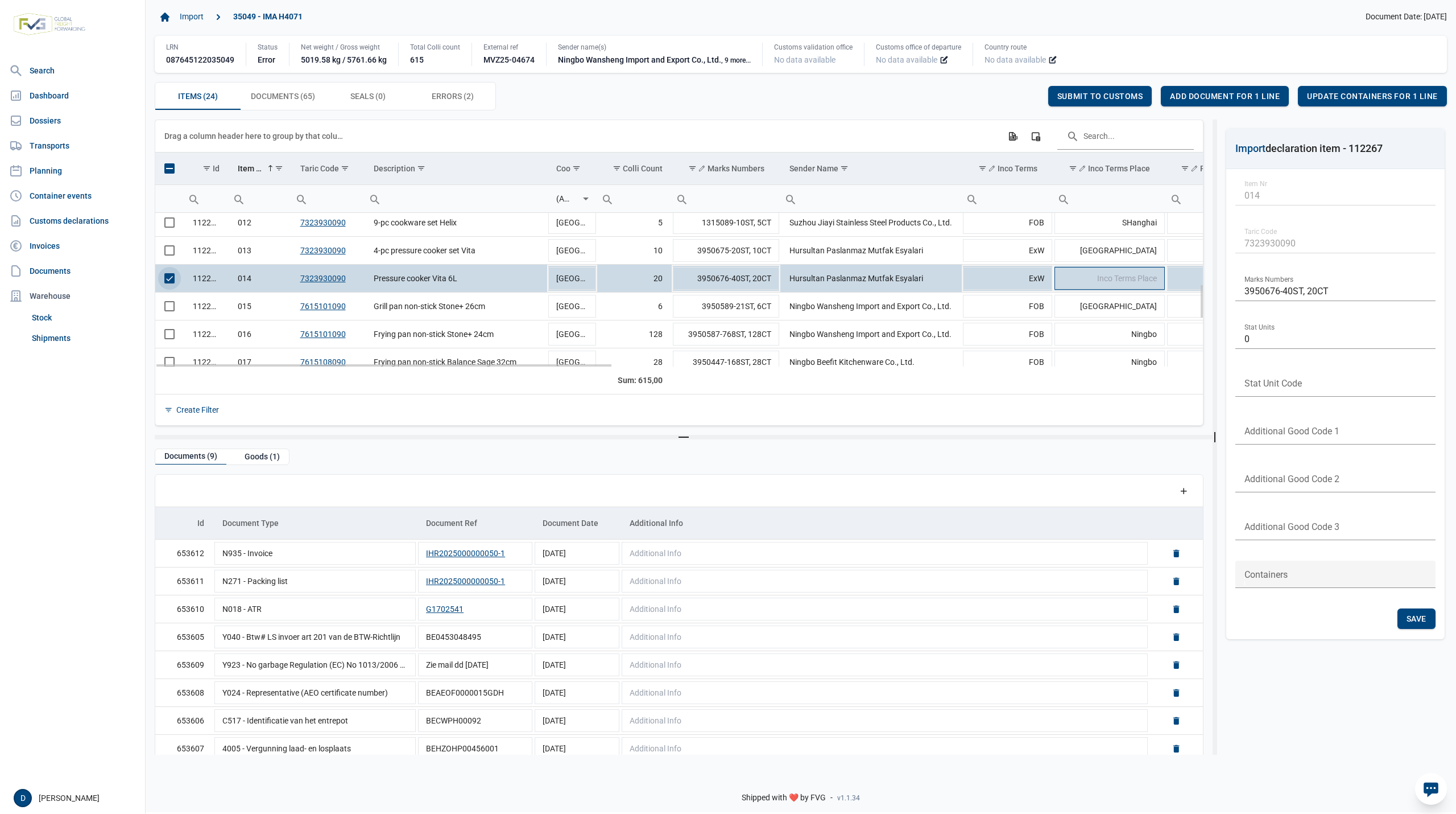
click at [1107, 283] on span "Inco Terms Place" at bounding box center [1127, 278] width 59 height 9
type input "Istanbul"
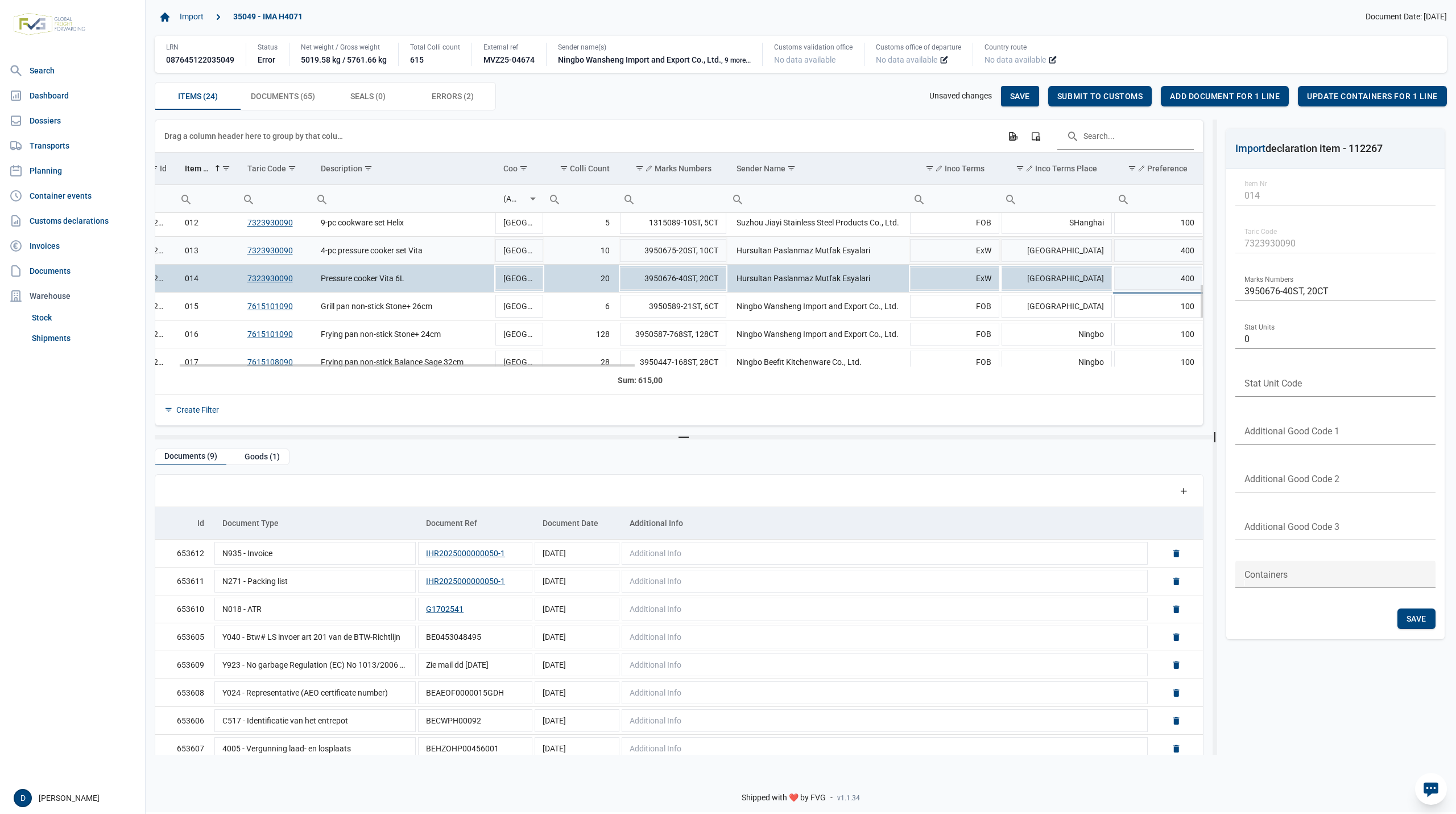
scroll to position [0, 53]
click at [1015, 97] on span "Save" at bounding box center [1020, 96] width 19 height 9
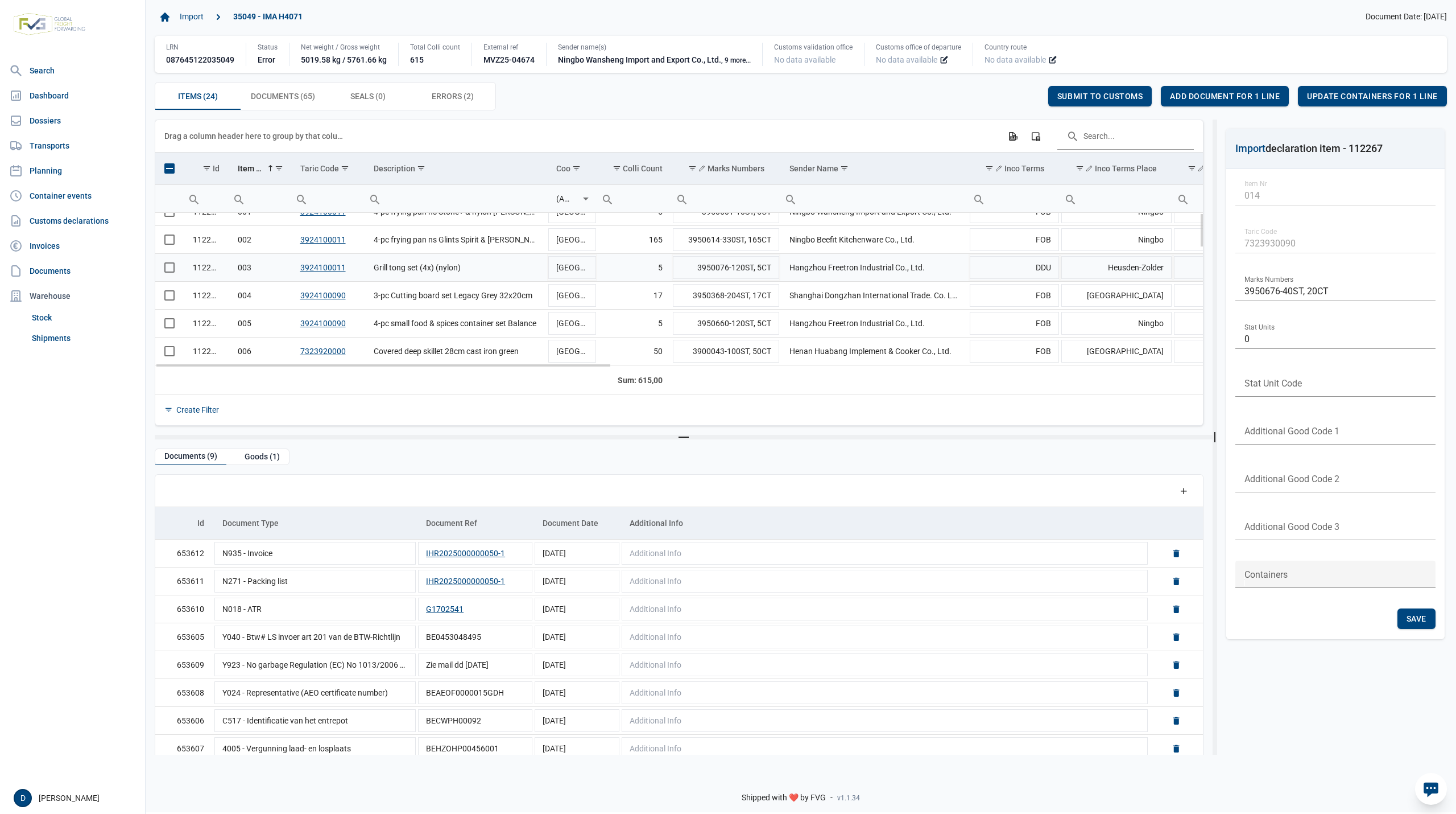
scroll to position [0, 0]
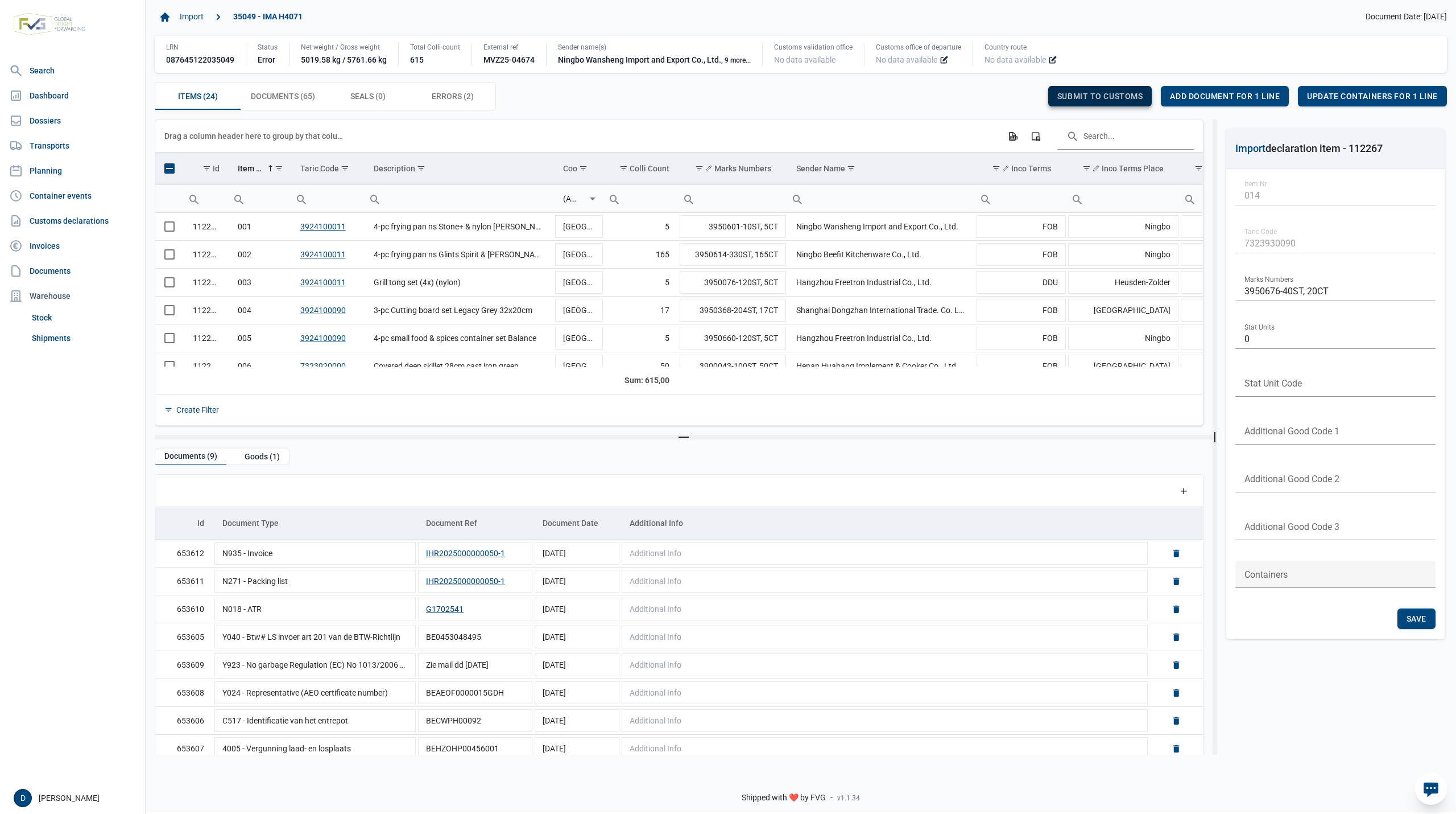
click at [1102, 91] on div "Submit to customs" at bounding box center [1100, 96] width 104 height 20
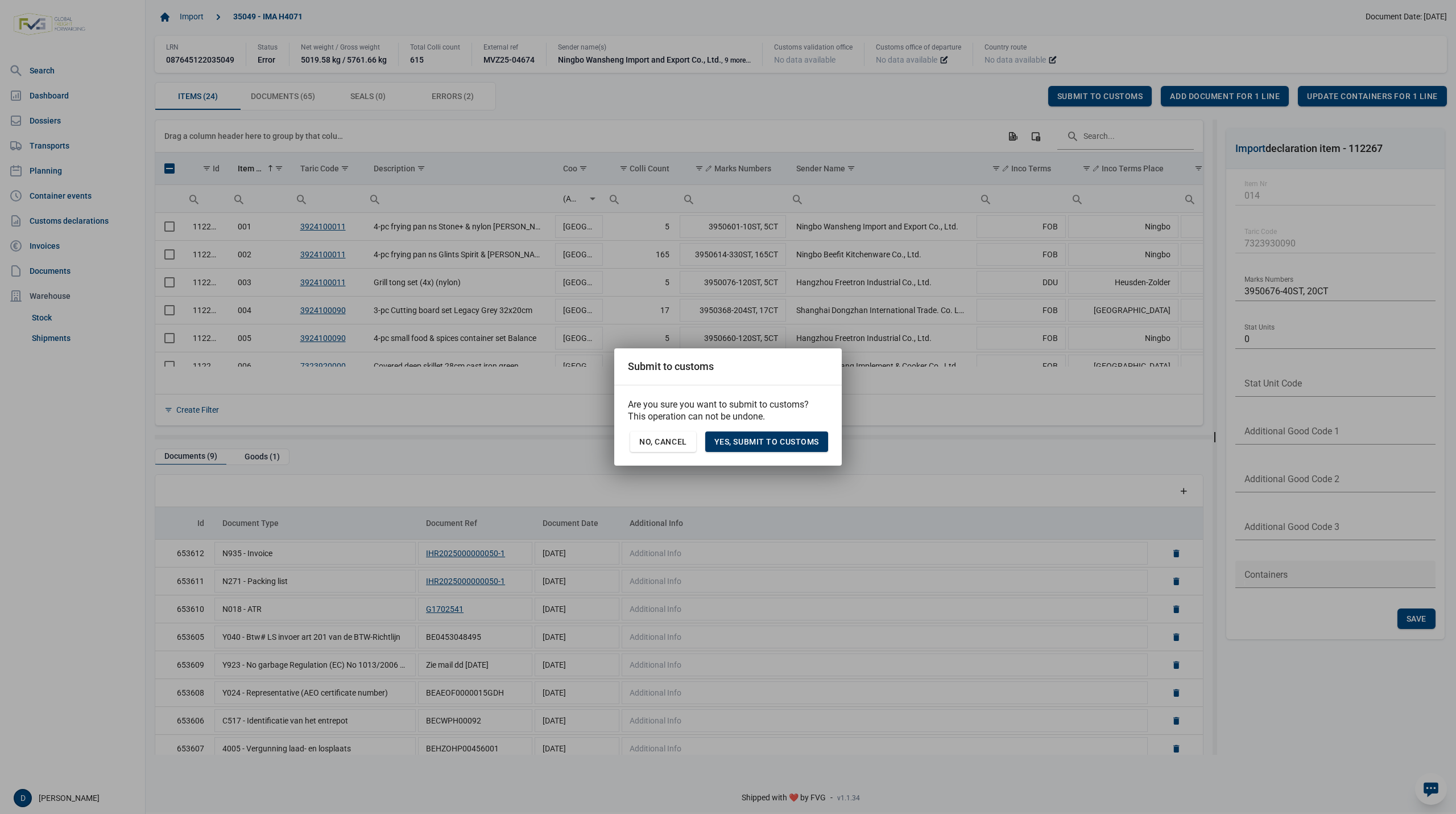
click at [776, 446] on span "Yes, Submit to customs" at bounding box center [766, 441] width 104 height 9
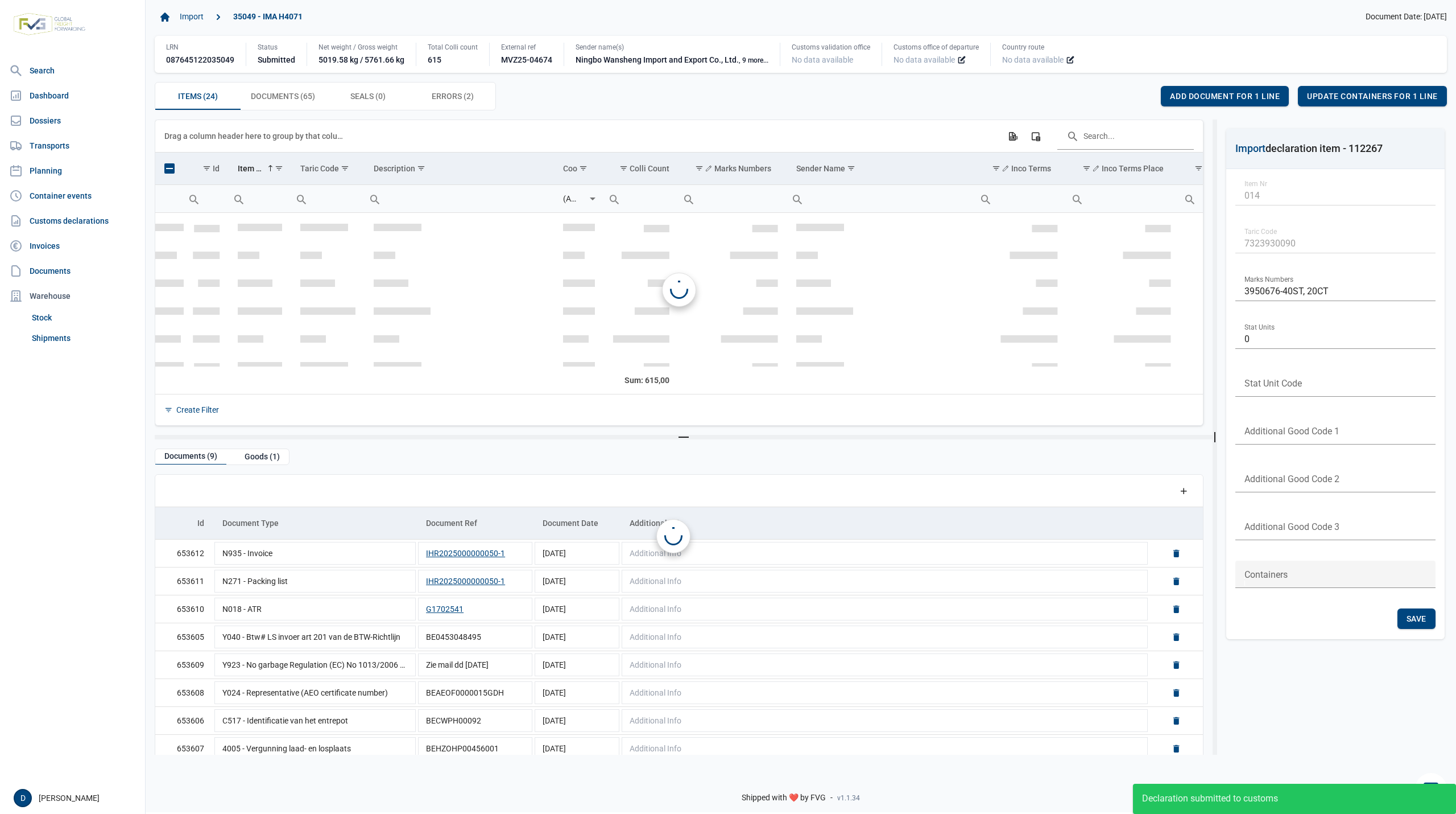
scroll to position [365, 0]
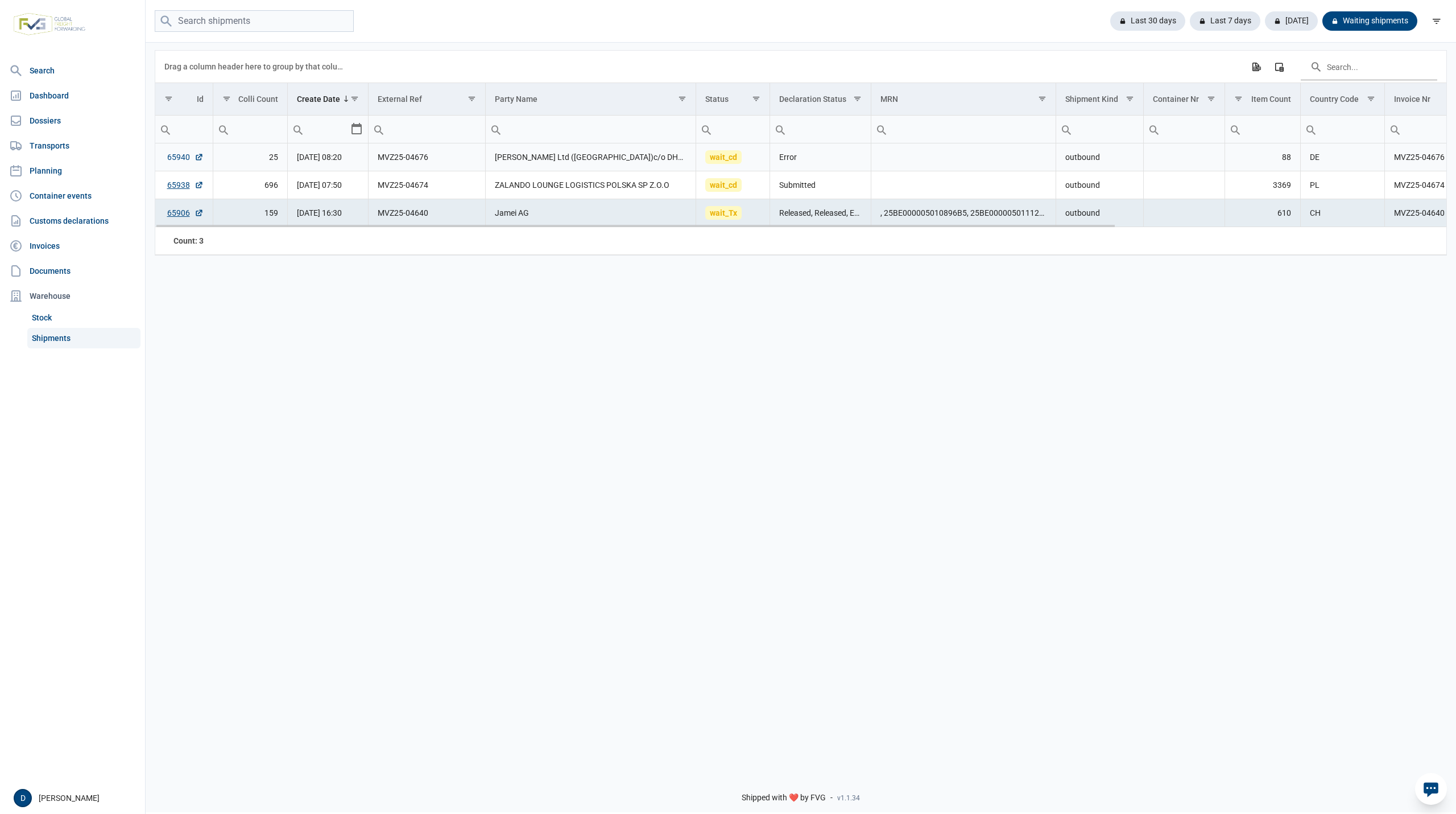
click at [181, 158] on link "65940" at bounding box center [185, 157] width 36 height 12
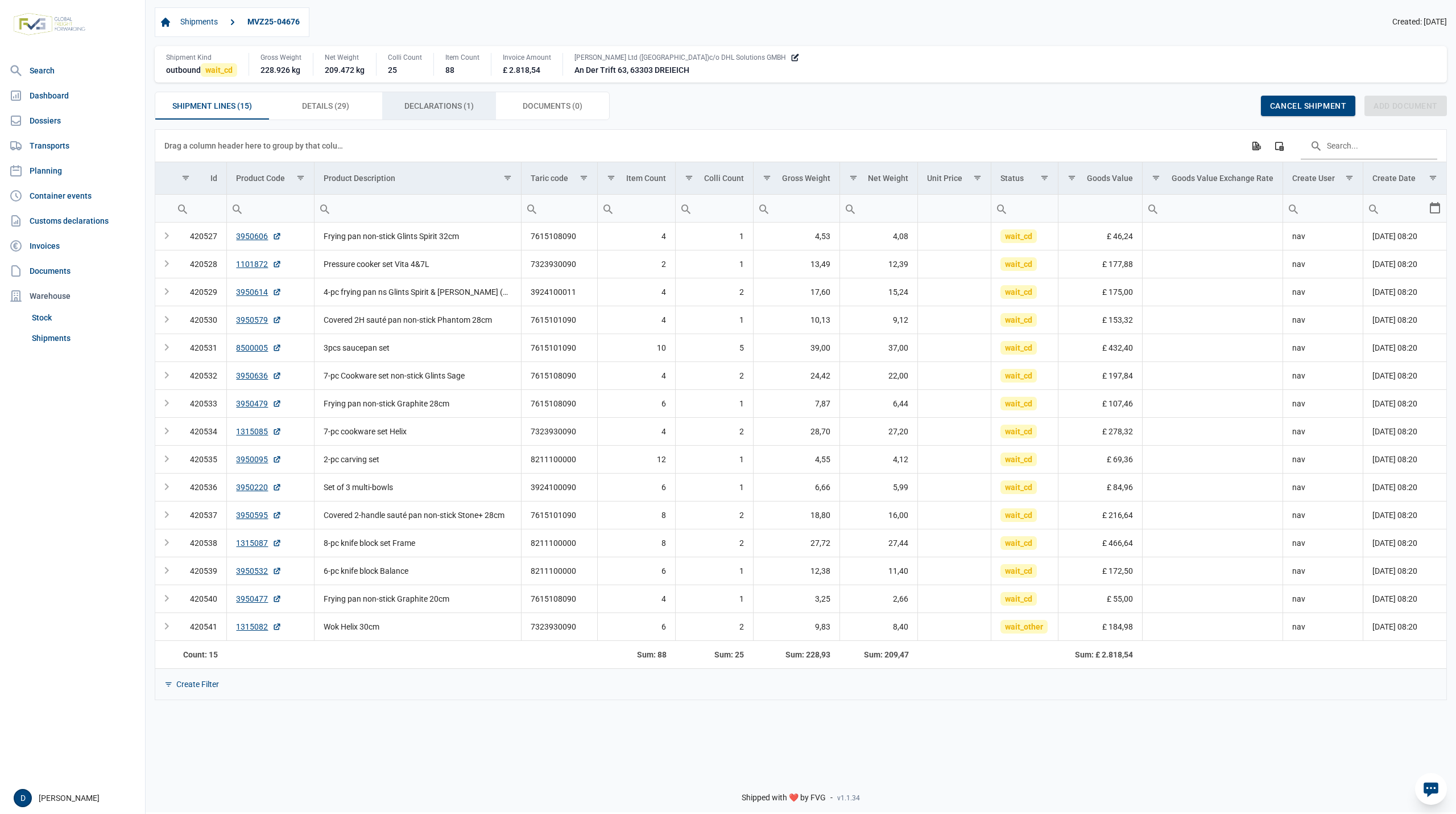
click at [444, 110] on span "Declarations (1) Declarations (1)" at bounding box center [439, 106] width 69 height 14
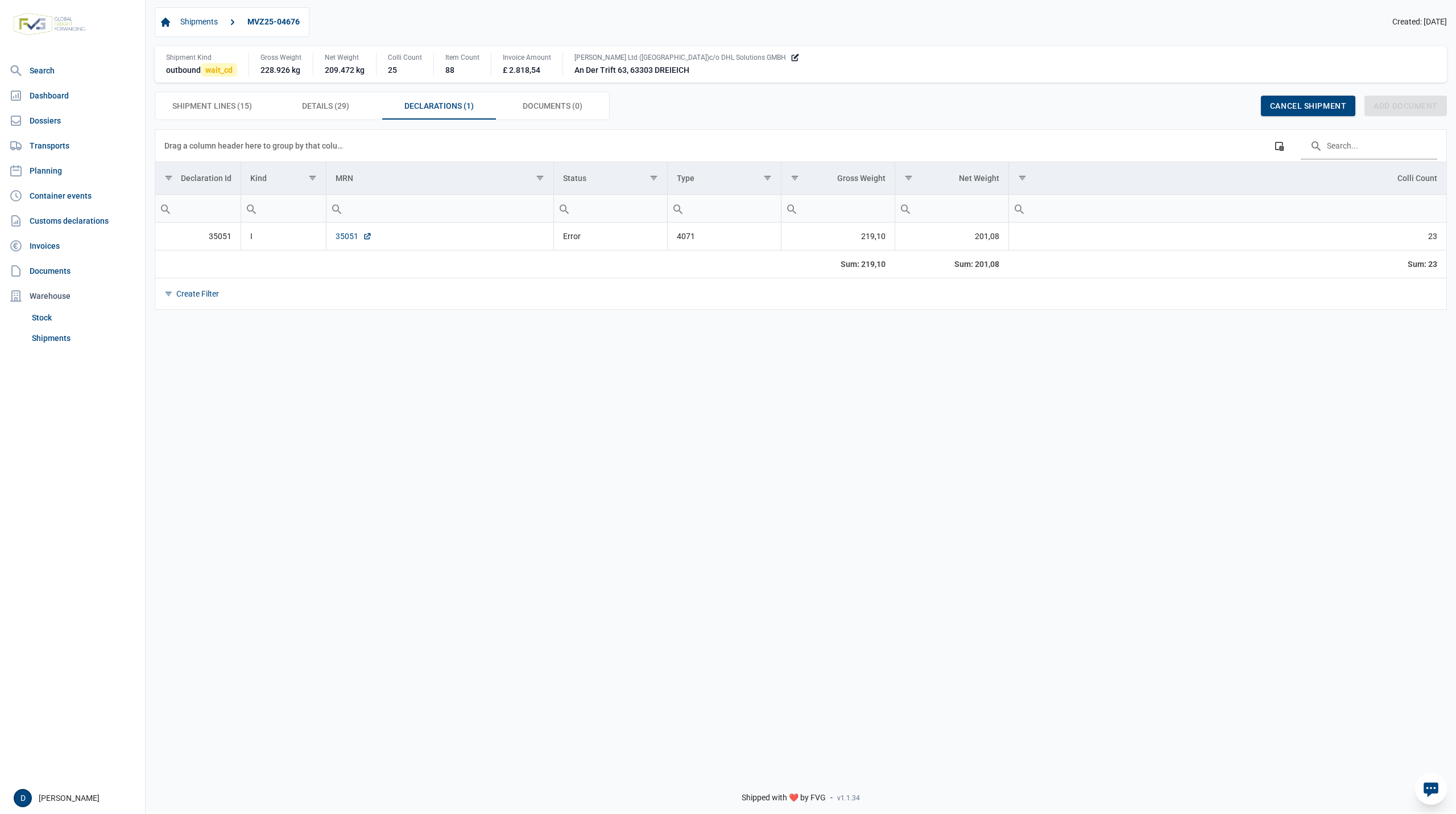
click at [345, 238] on link "35051" at bounding box center [353, 236] width 36 height 12
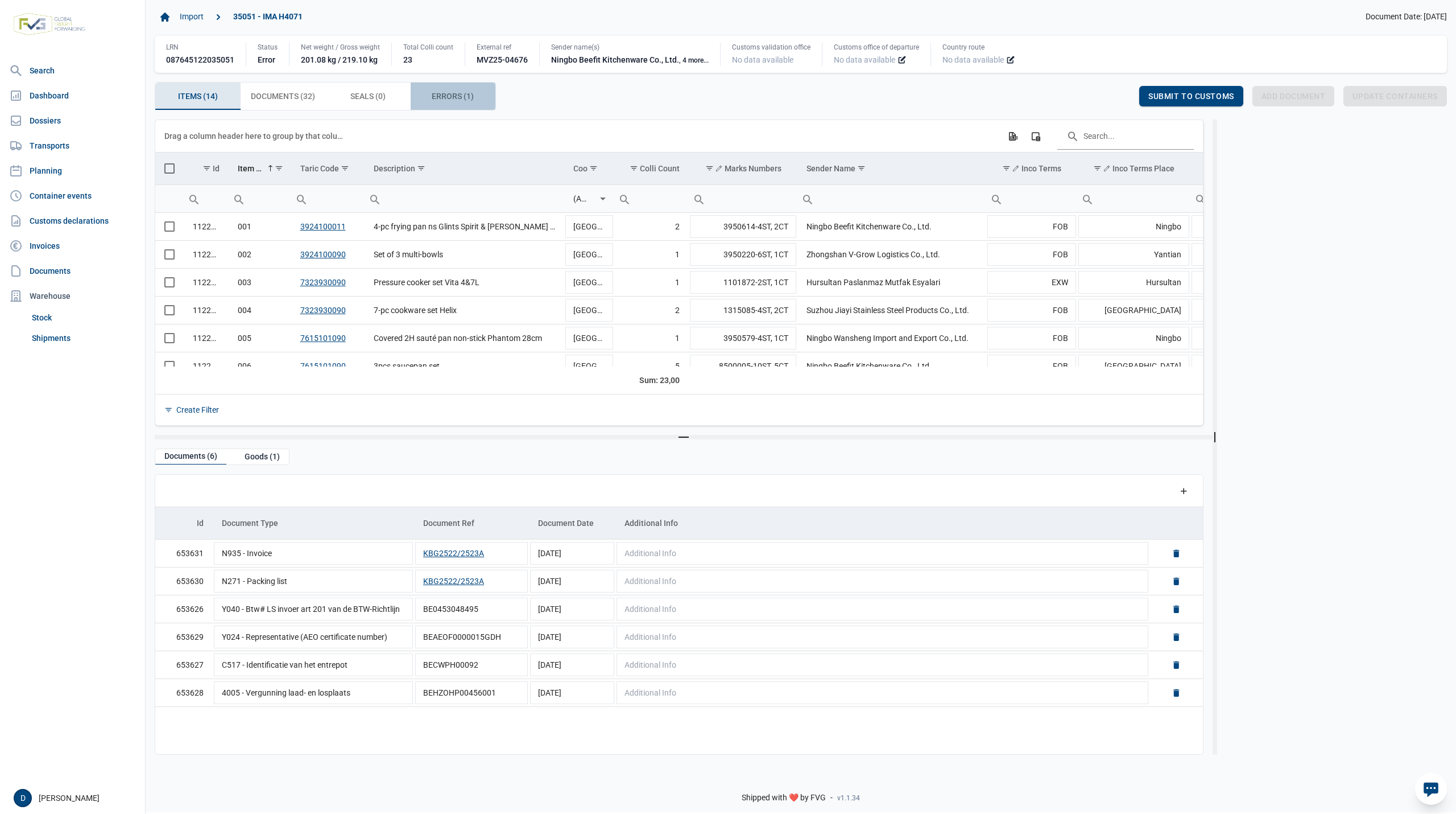
click at [449, 94] on span "Errors (1) Errors (1)" at bounding box center [452, 97] width 42 height 14
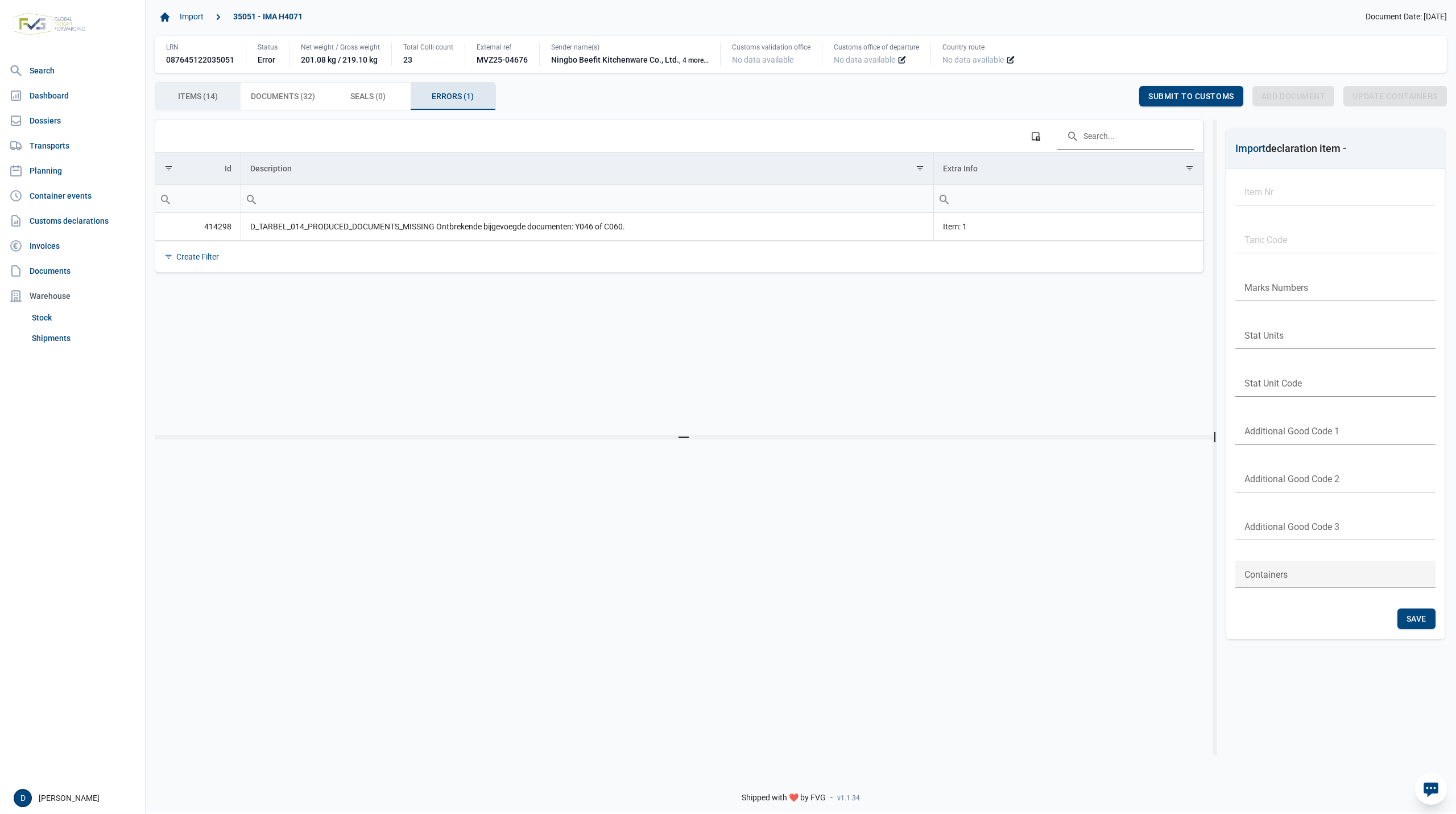
click at [209, 94] on span "Items (14) Items (14)" at bounding box center [198, 97] width 40 height 14
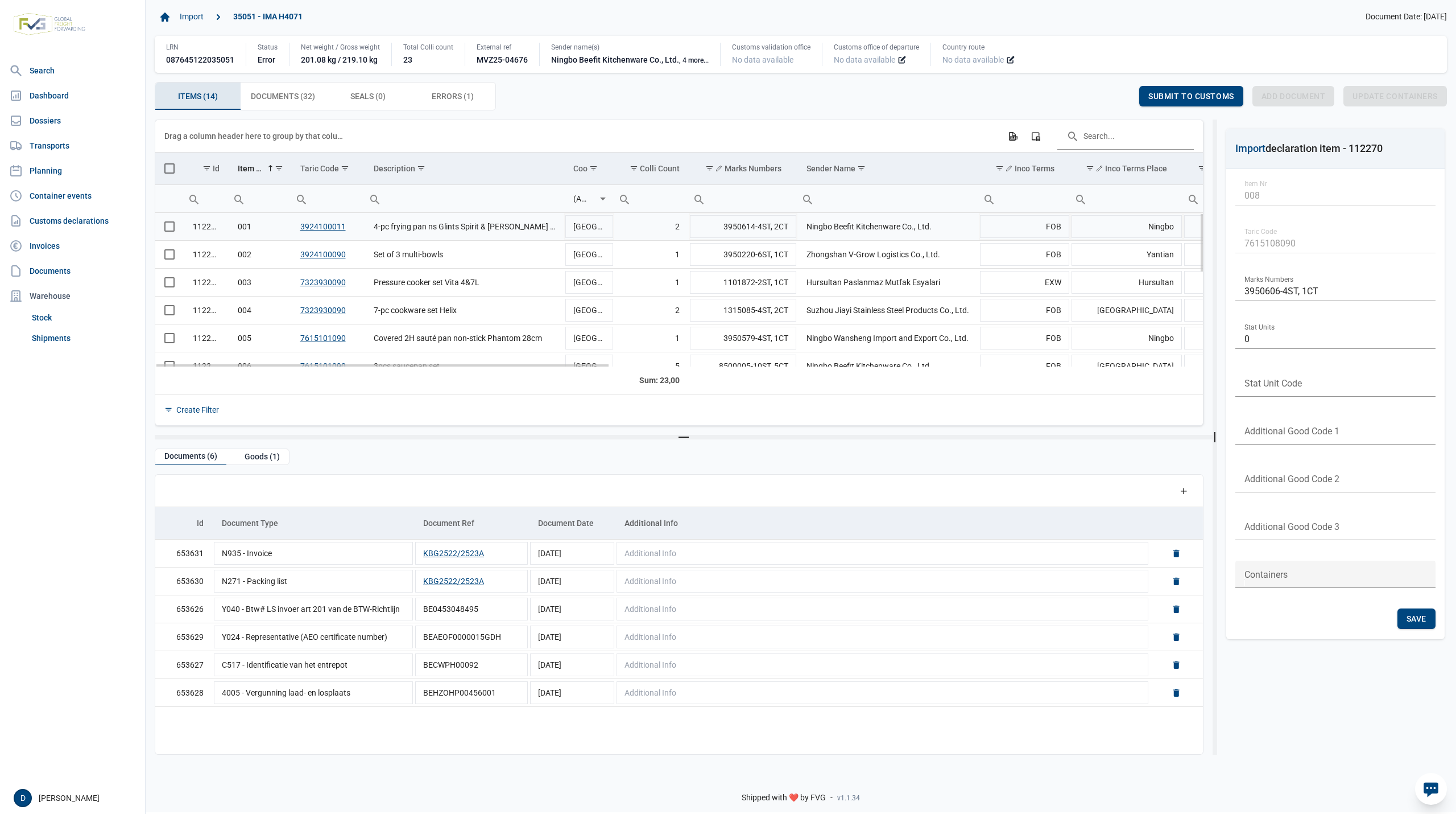
click at [168, 224] on span "Select row" at bounding box center [170, 226] width 11 height 11
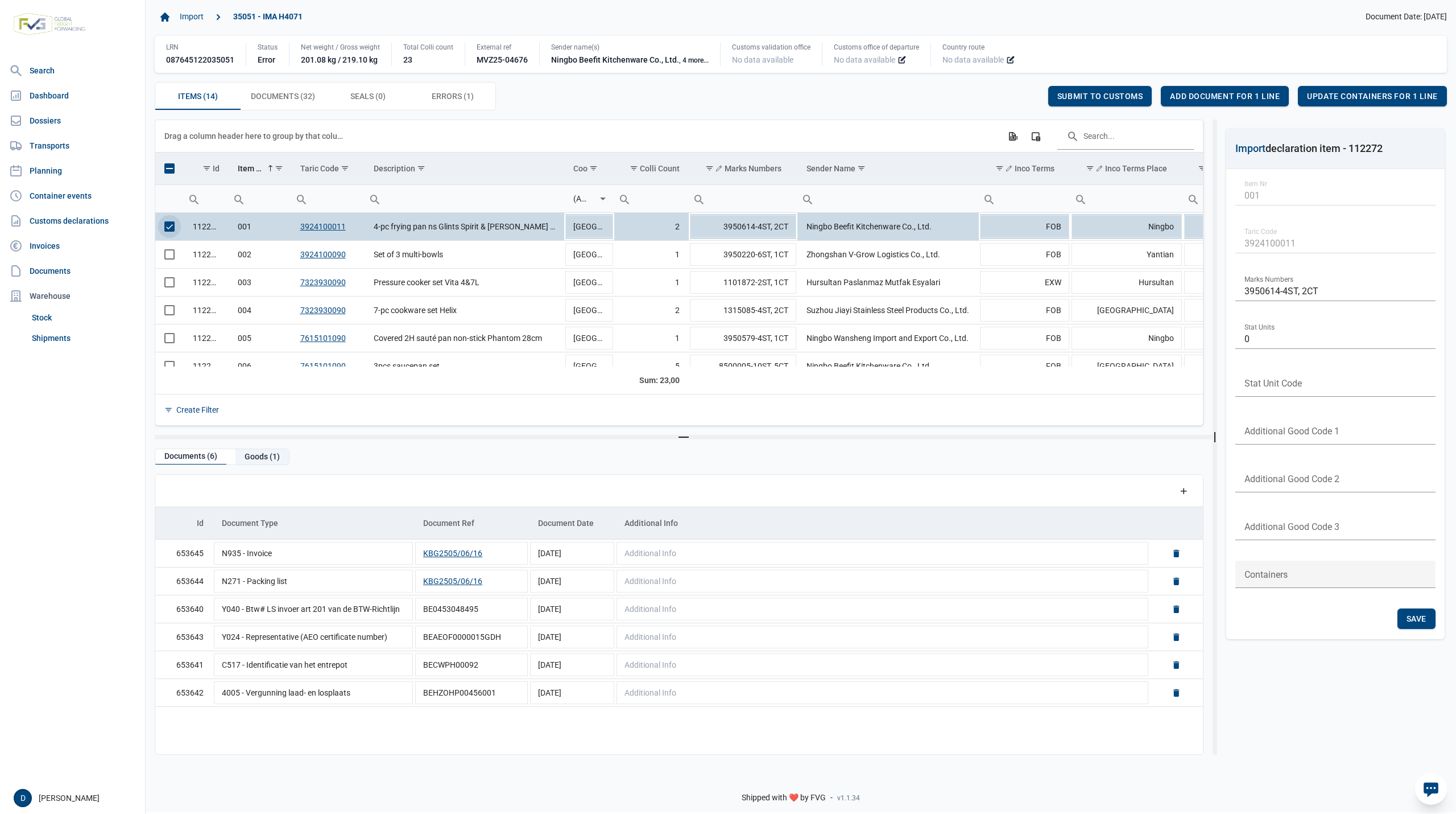
click at [257, 456] on div "Goods (1)" at bounding box center [262, 457] width 54 height 16
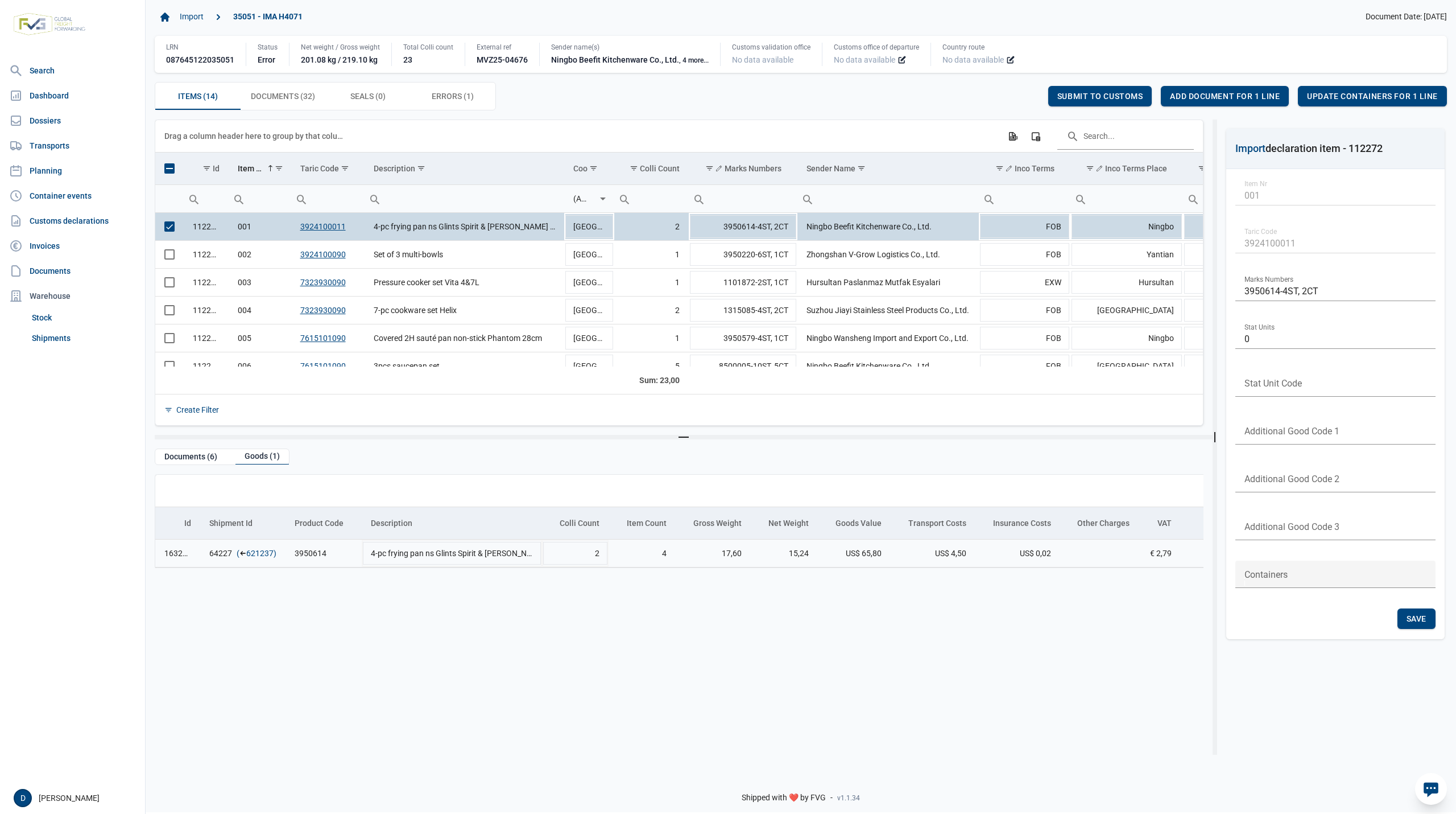
click at [262, 556] on link "621237" at bounding box center [260, 553] width 27 height 12
click at [1230, 96] on span "Add document for 1 line" at bounding box center [1225, 96] width 110 height 9
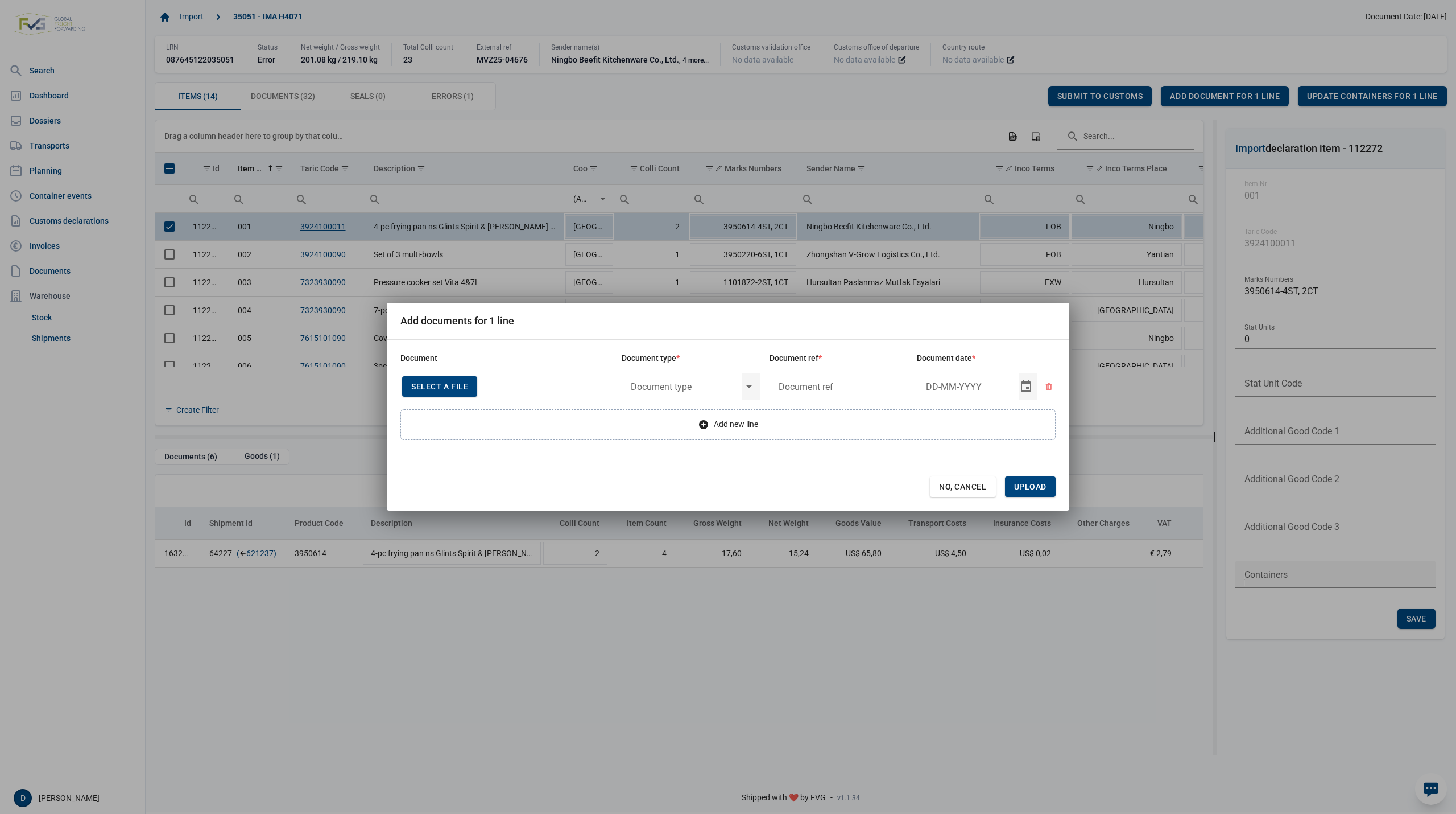
click at [449, 383] on span "Select a file" at bounding box center [440, 386] width 57 height 9
type input "CHEDD.BE.2025.0002214"
click at [724, 385] on input "text" at bounding box center [682, 386] width 121 height 29
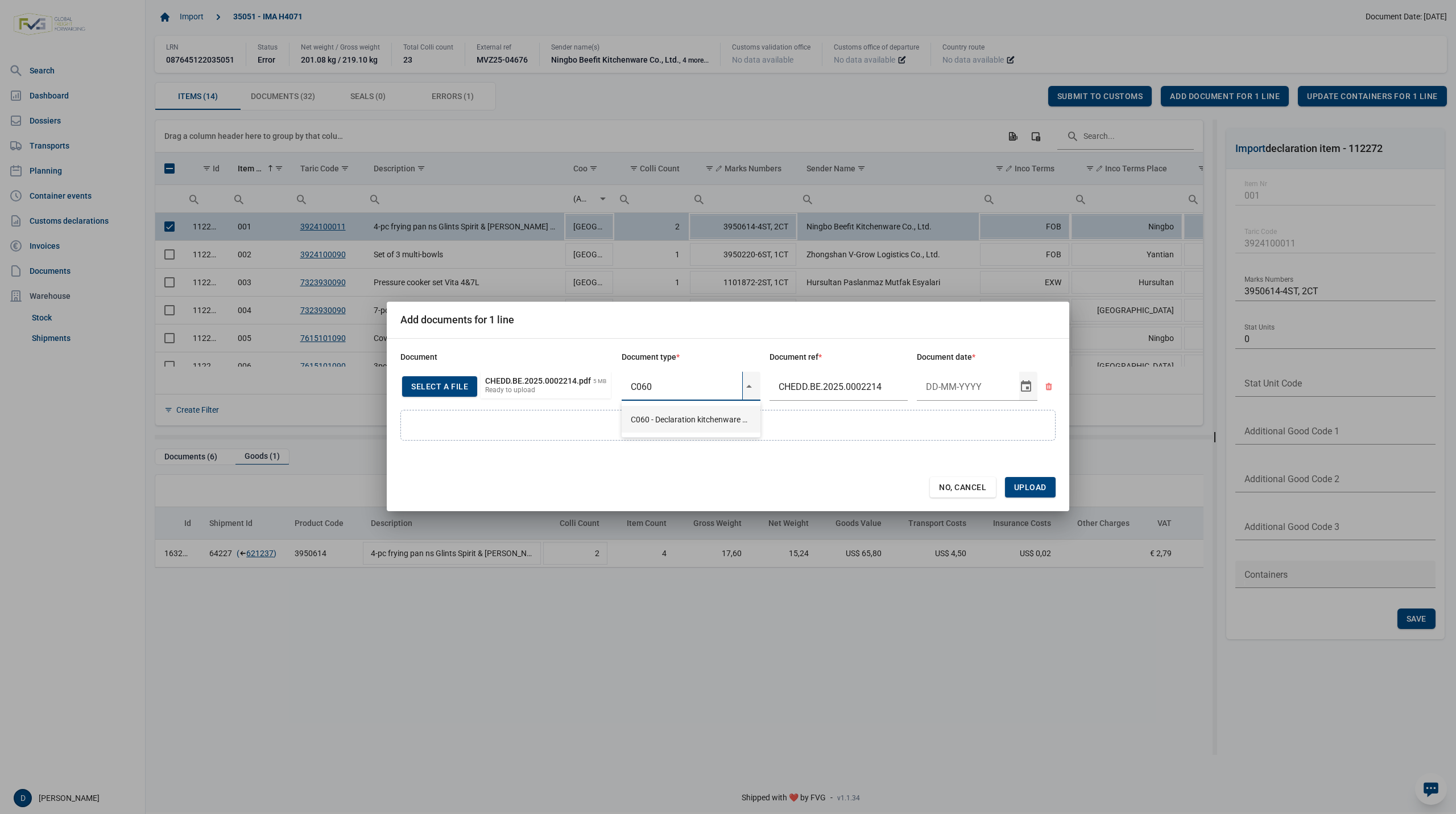
click at [679, 420] on div "C060 - Declaration kitchenware ex CN of HK 284/2011" at bounding box center [691, 418] width 138 height 26
type input "C060 - Declaration kitchenware ex CN of HK 284/2011"
type input "27-5-2025"
click at [1024, 491] on span "Upload" at bounding box center [1030, 486] width 32 height 9
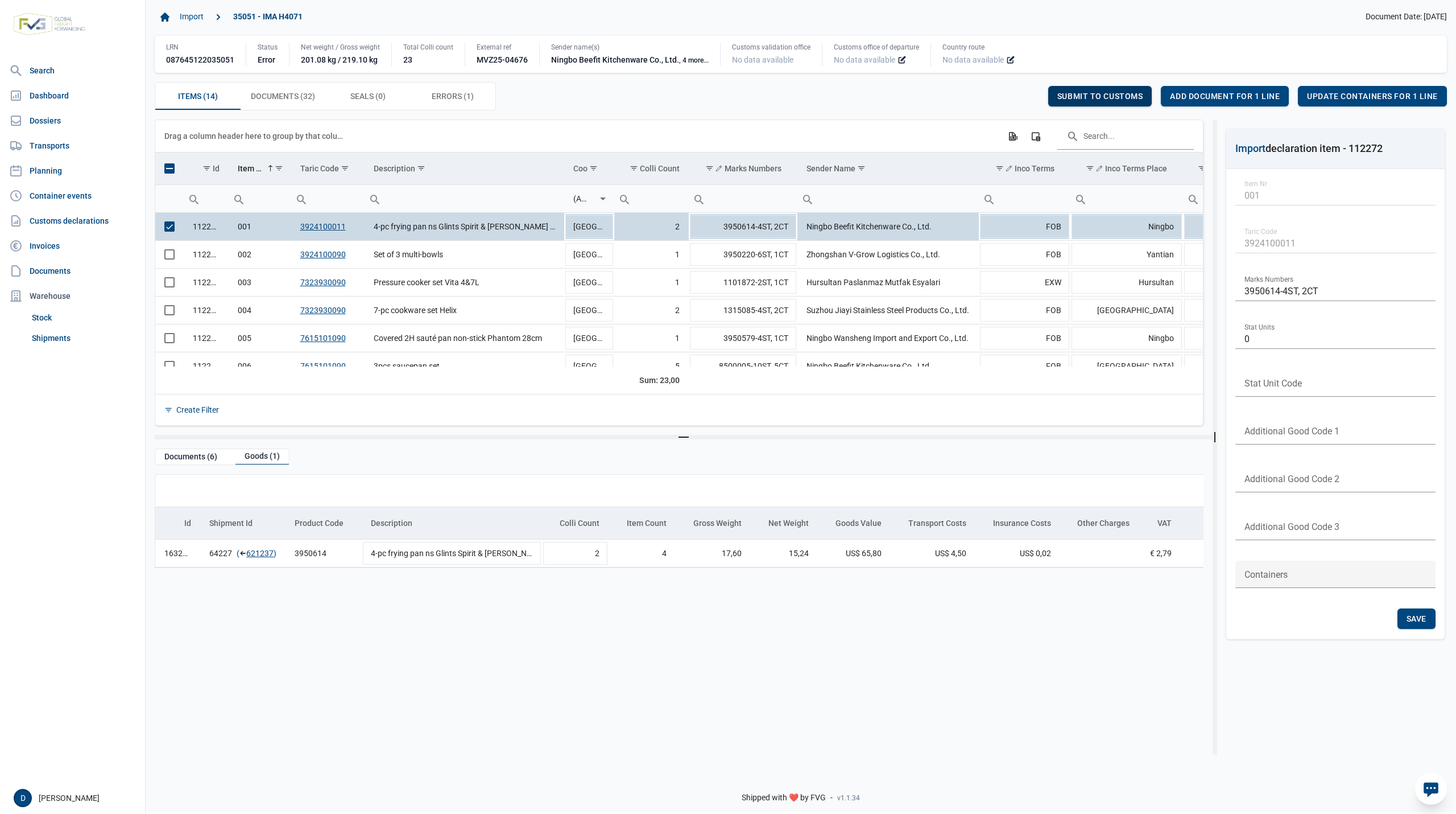
click at [1113, 97] on span "Submit to customs" at bounding box center [1100, 96] width 86 height 9
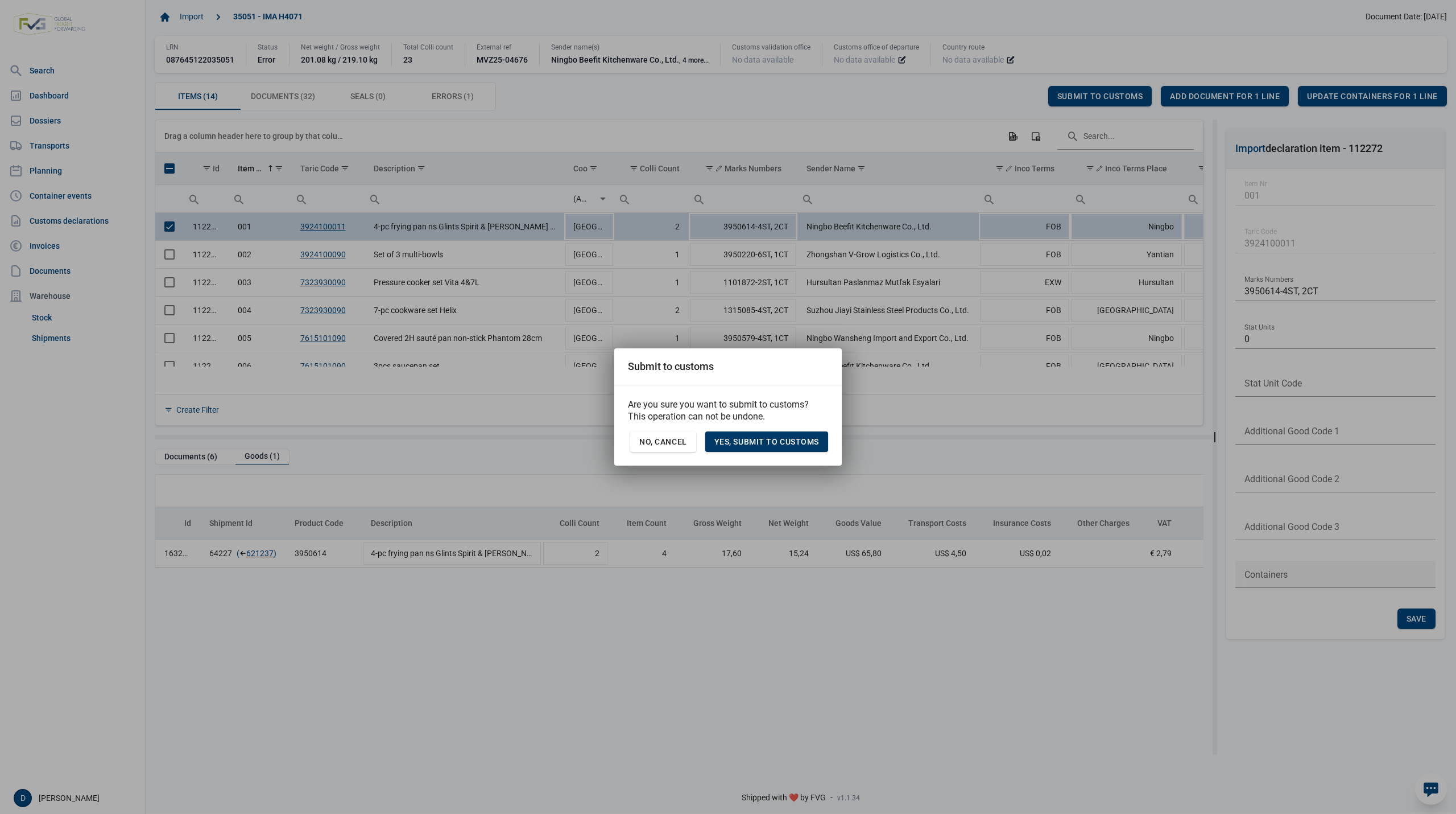
click at [763, 438] on span "Yes, Submit to customs" at bounding box center [766, 441] width 104 height 9
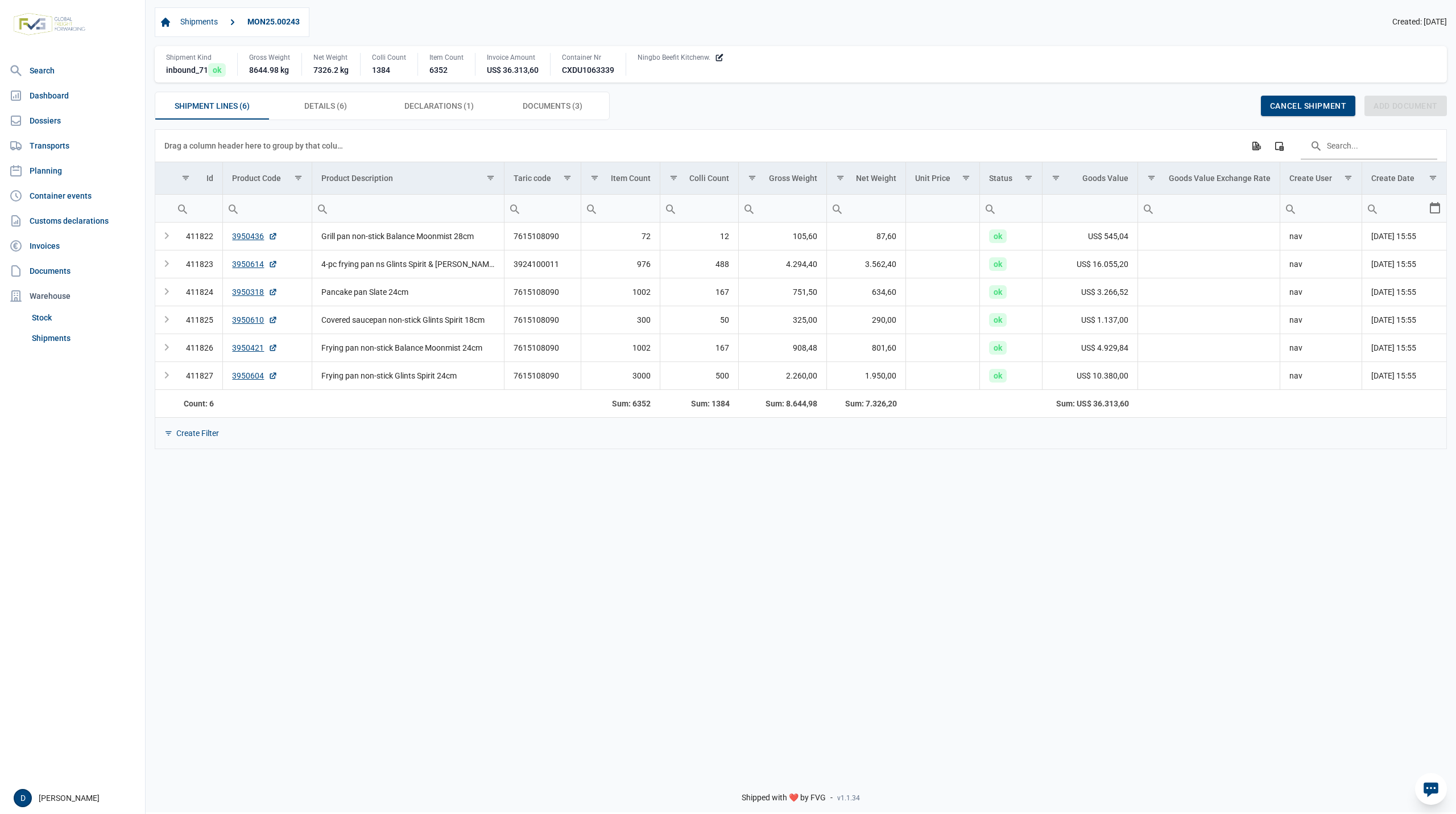
click at [198, 607] on div "Data grid with 6 rows and 14 columns Drag a column header here to group by that…" at bounding box center [800, 446] width 1311 height 635
click at [540, 105] on span "Documents (3) Documents (3)" at bounding box center [552, 106] width 59 height 14
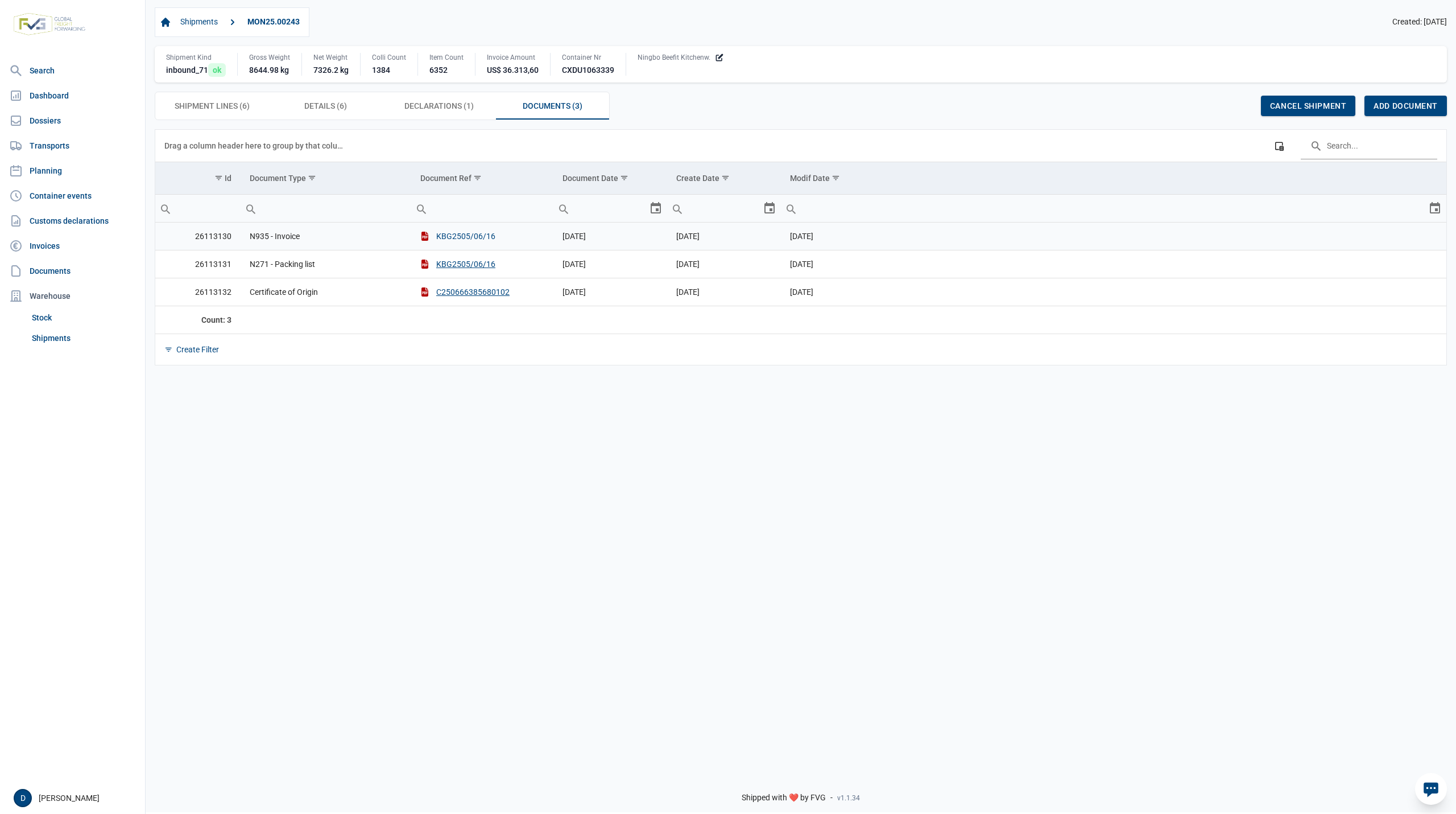
click at [453, 238] on button "KBG2505/06/16" at bounding box center [457, 236] width 75 height 12
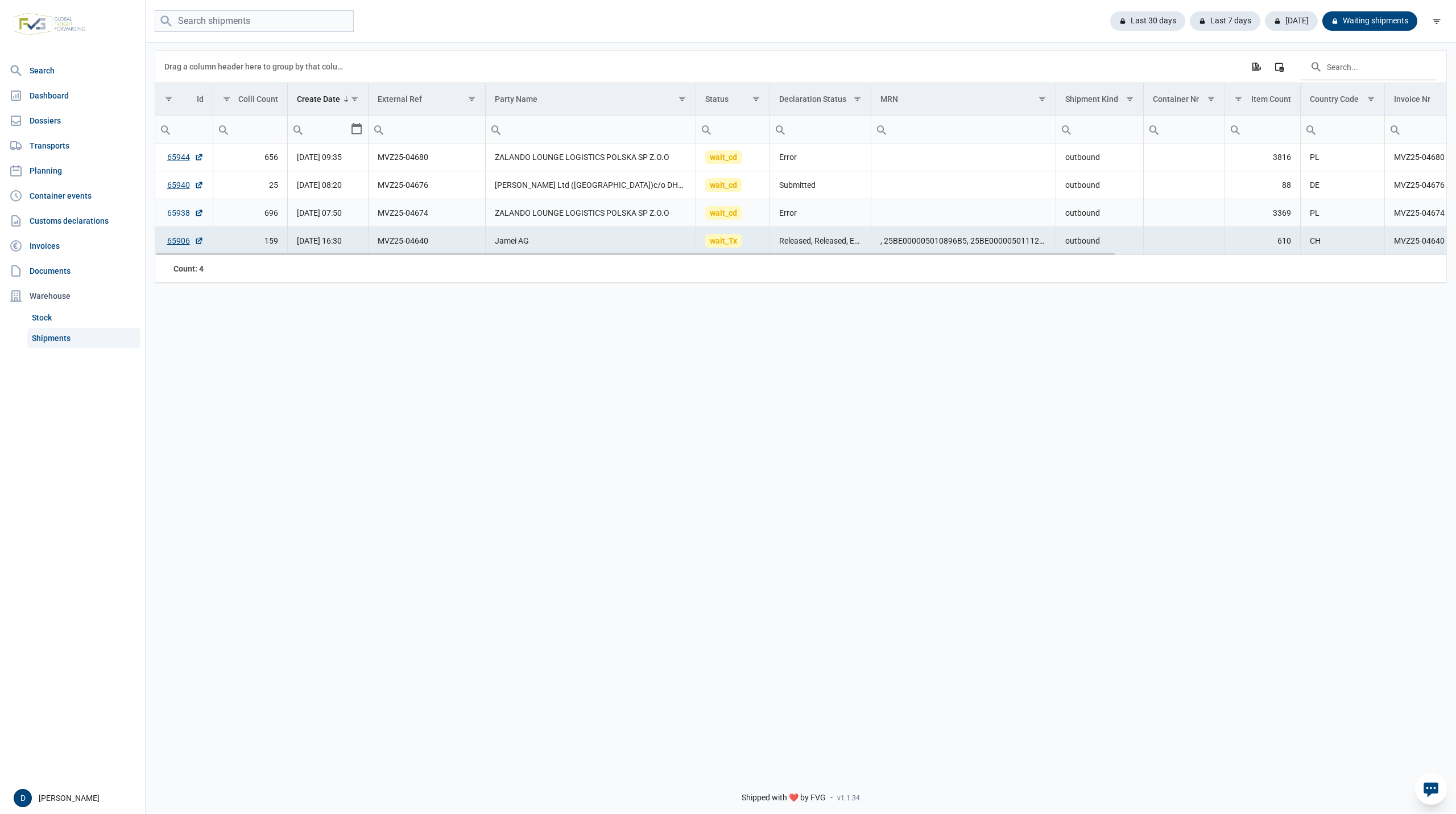
click at [176, 212] on link "65938" at bounding box center [185, 213] width 36 height 12
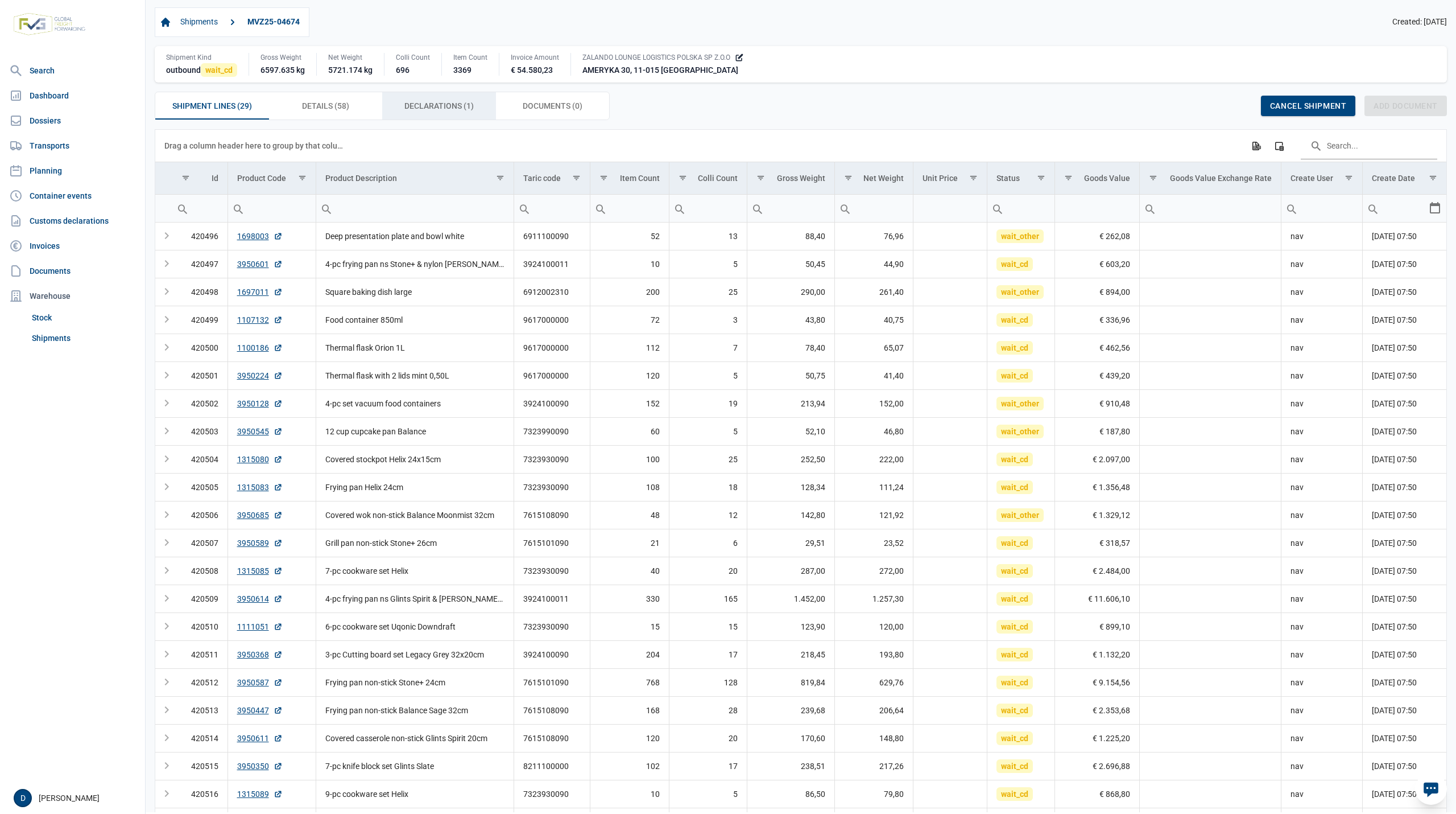
click at [431, 105] on span "Declarations (1) Declarations (1)" at bounding box center [439, 106] width 69 height 14
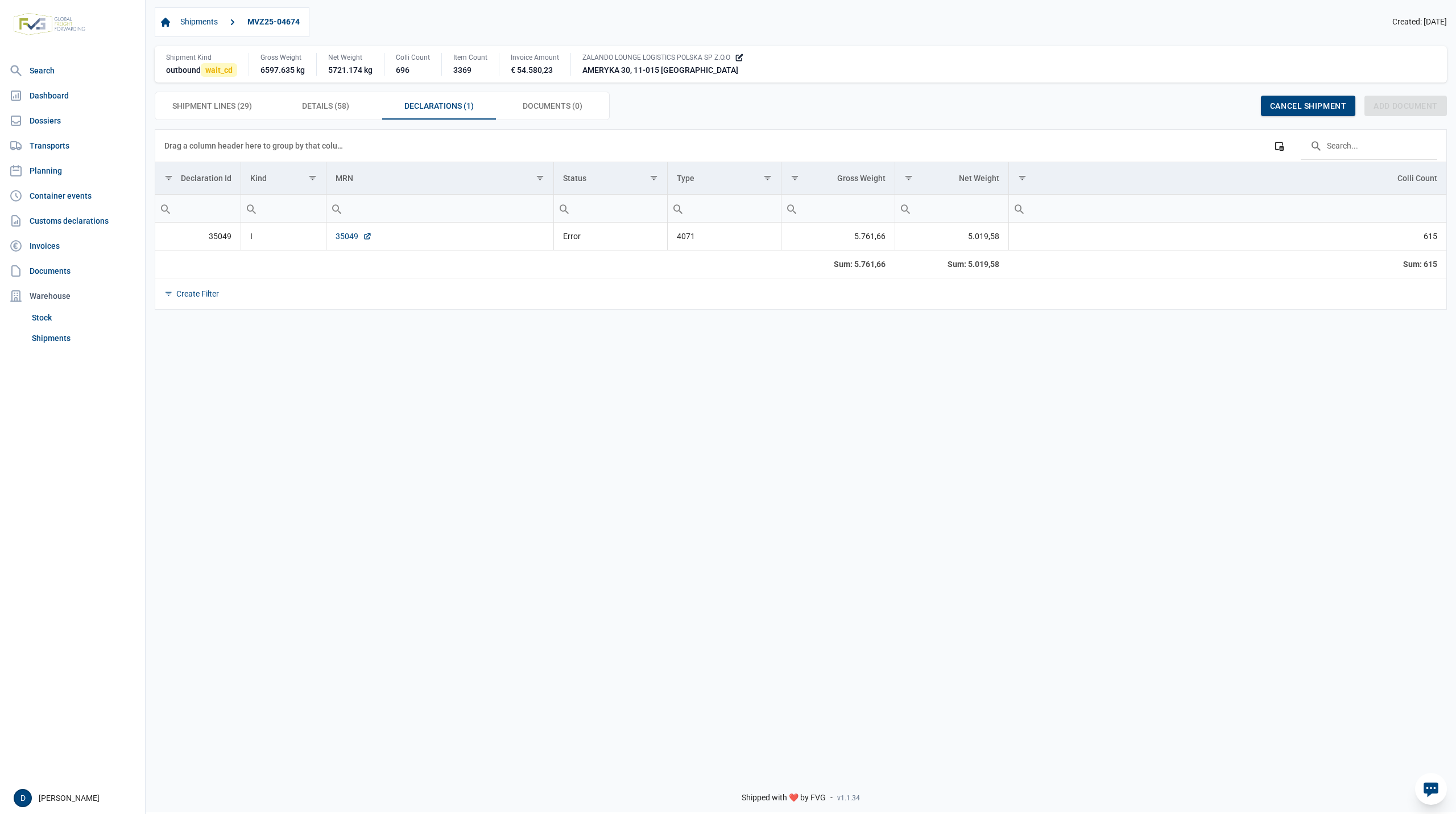
click at [349, 240] on link "35049" at bounding box center [353, 236] width 36 height 12
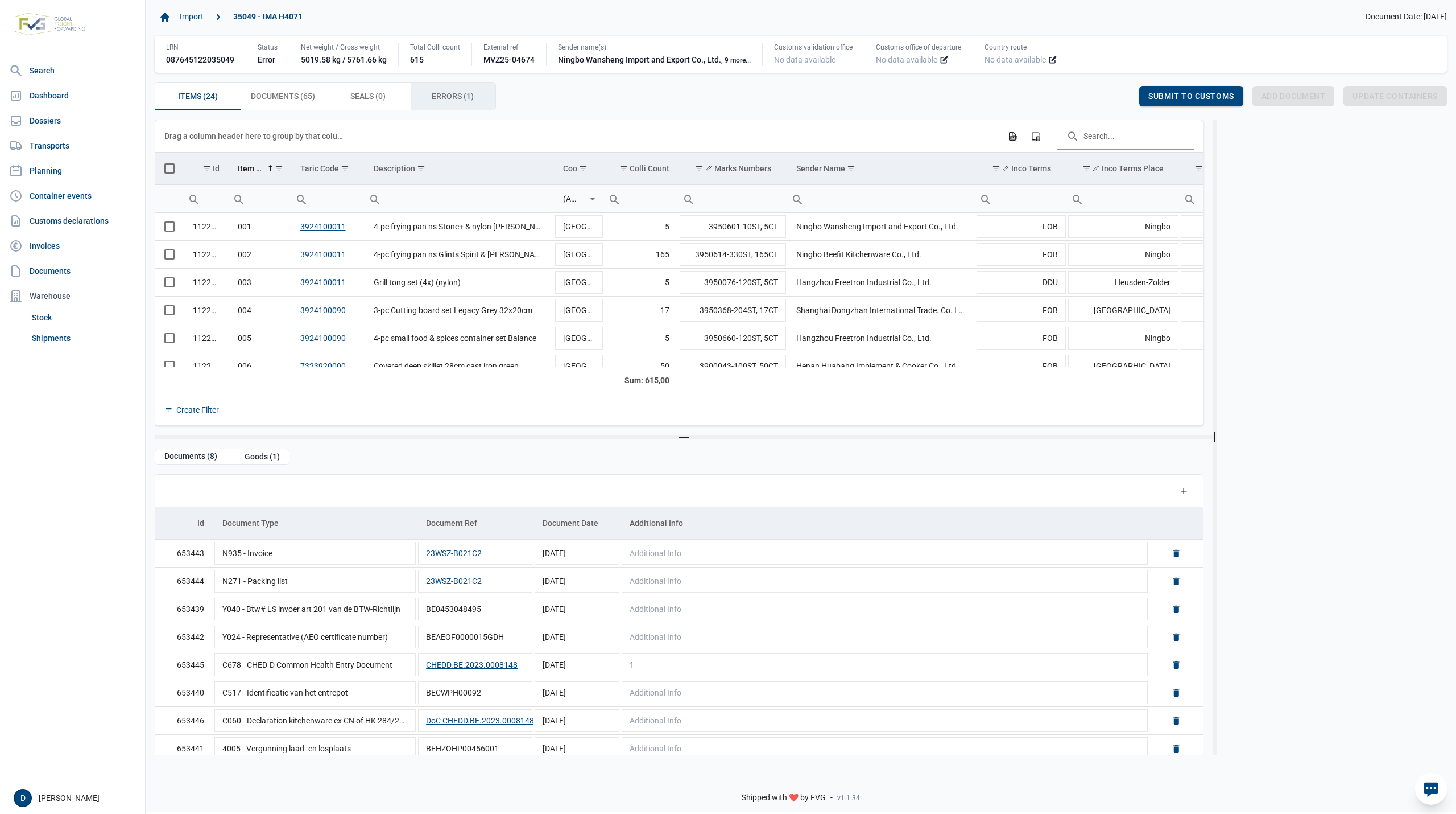
click at [454, 94] on span "Errors (1) Errors (1)" at bounding box center [452, 97] width 42 height 14
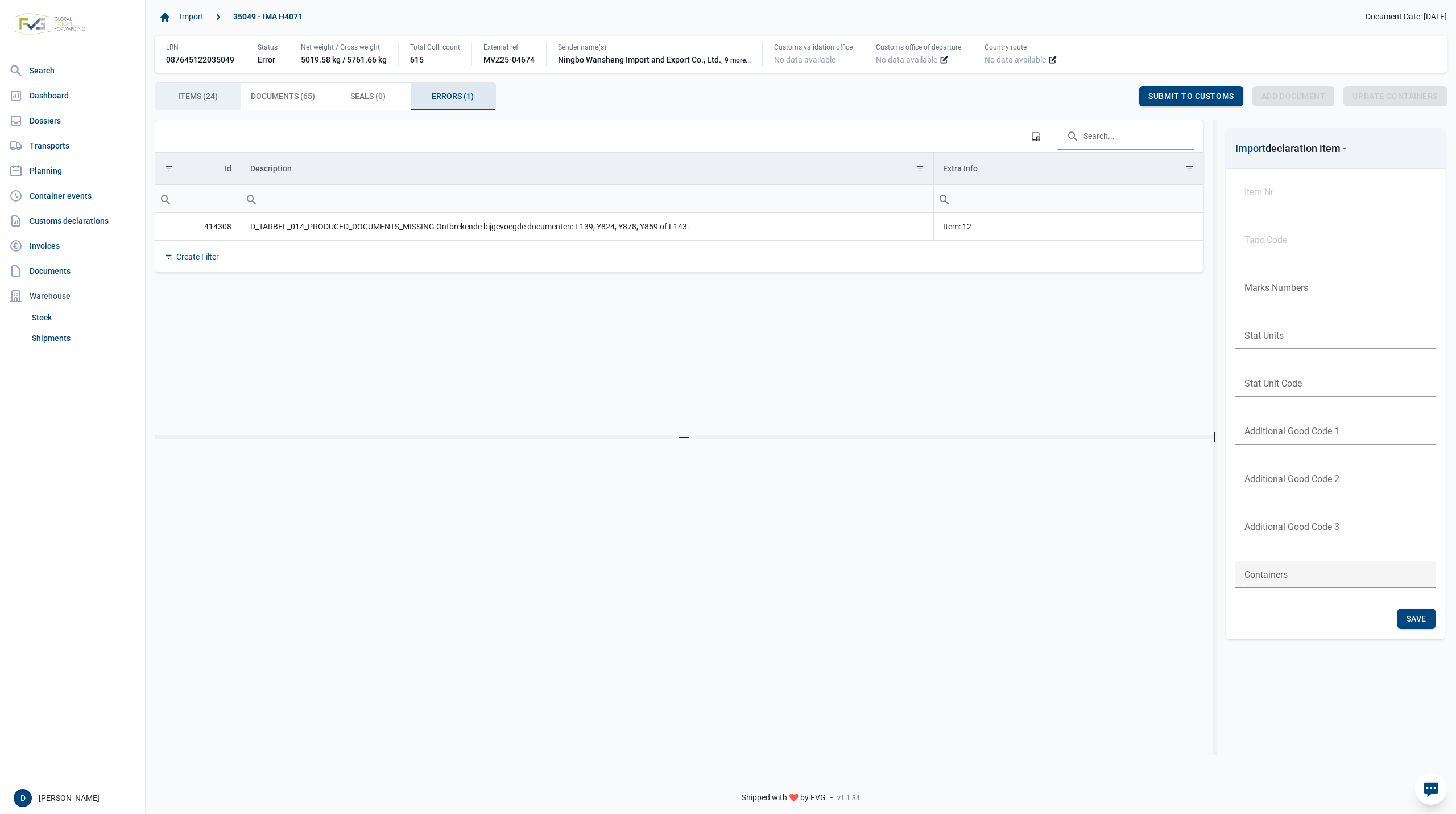
click at [212, 100] on span "Items (24) Items (24)" at bounding box center [198, 97] width 40 height 14
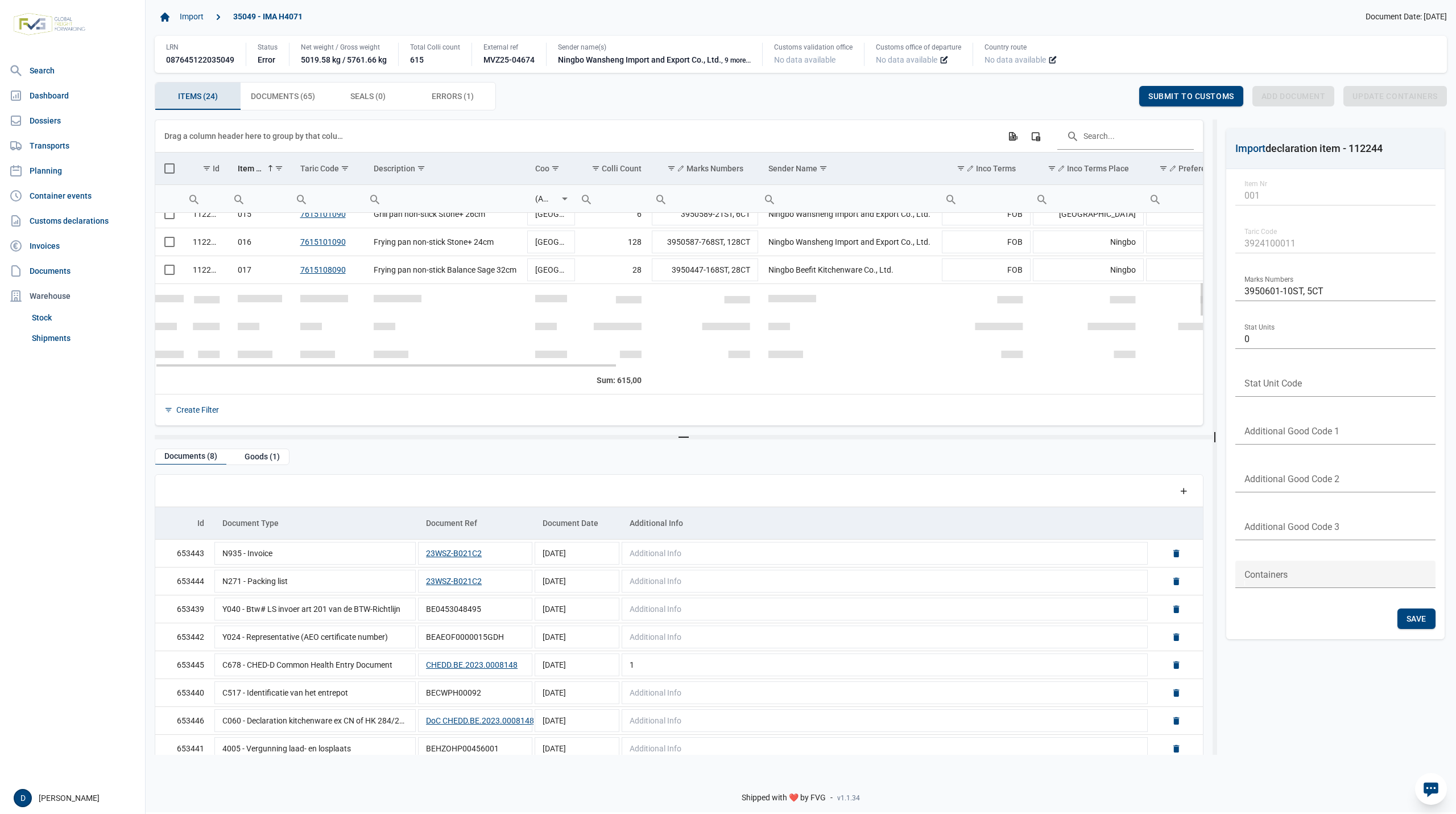
scroll to position [303, 0]
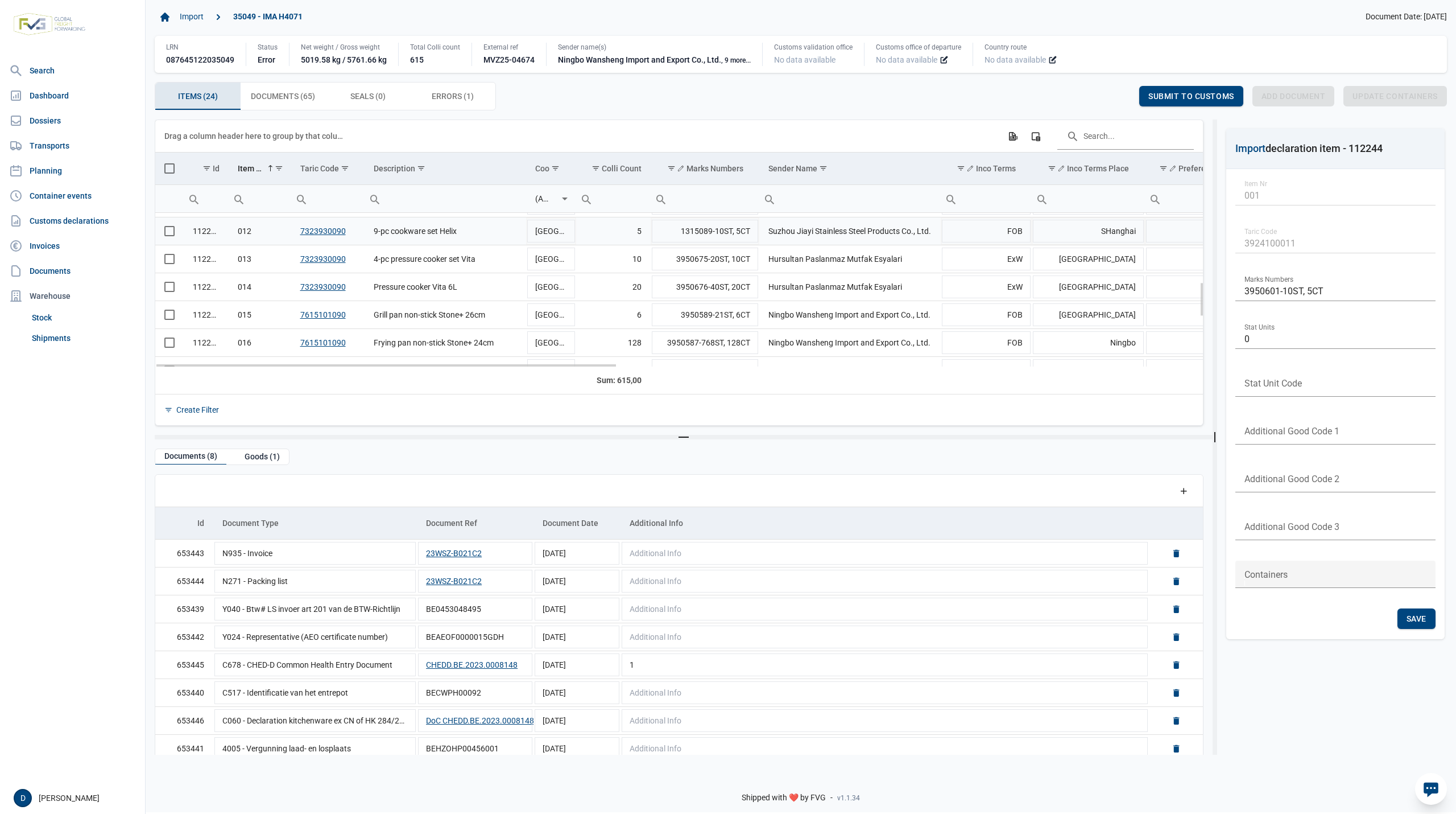
click at [168, 236] on span "Select row" at bounding box center [170, 231] width 11 height 11
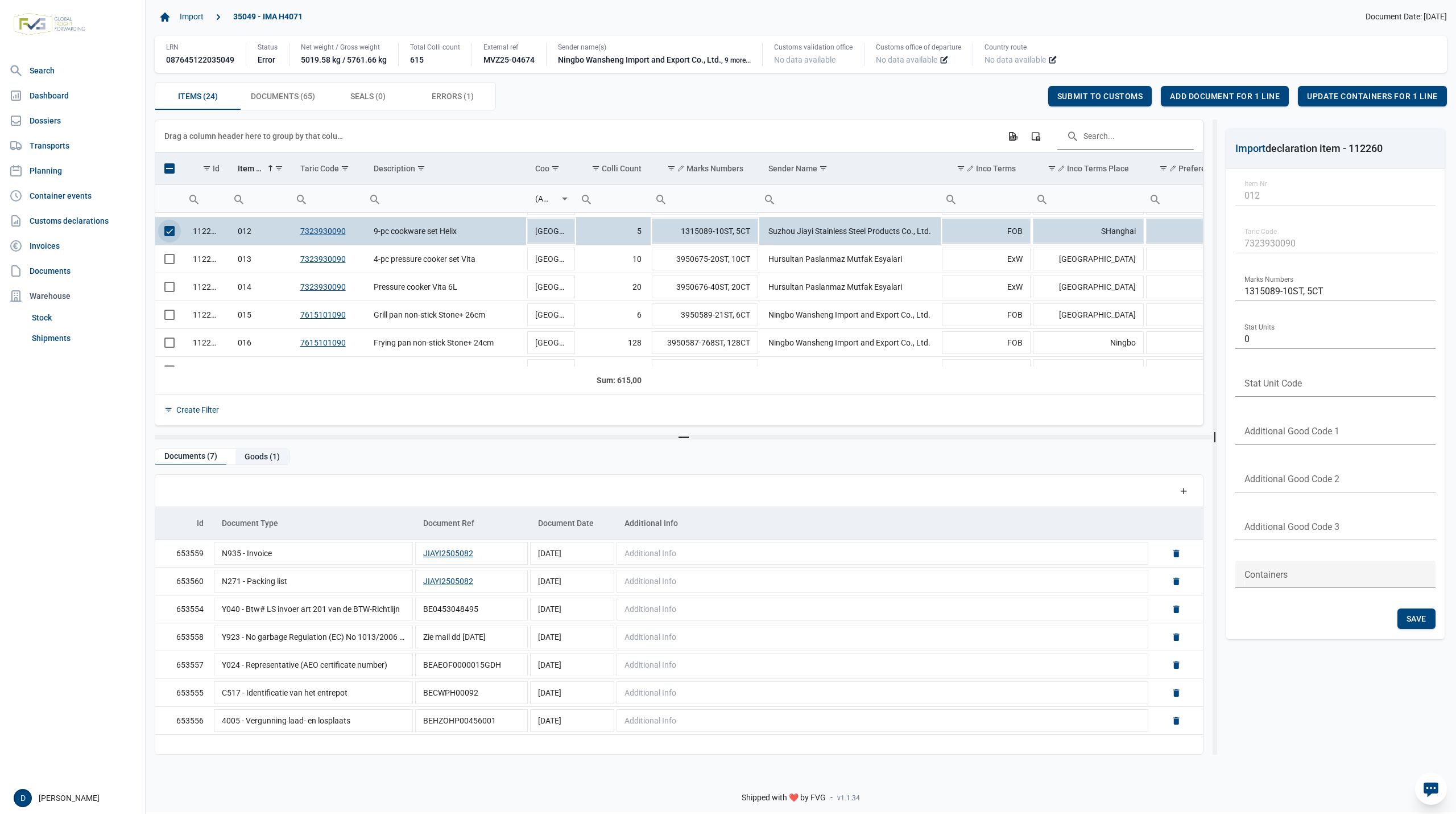
click at [260, 458] on div "Goods (1)" at bounding box center [262, 457] width 54 height 16
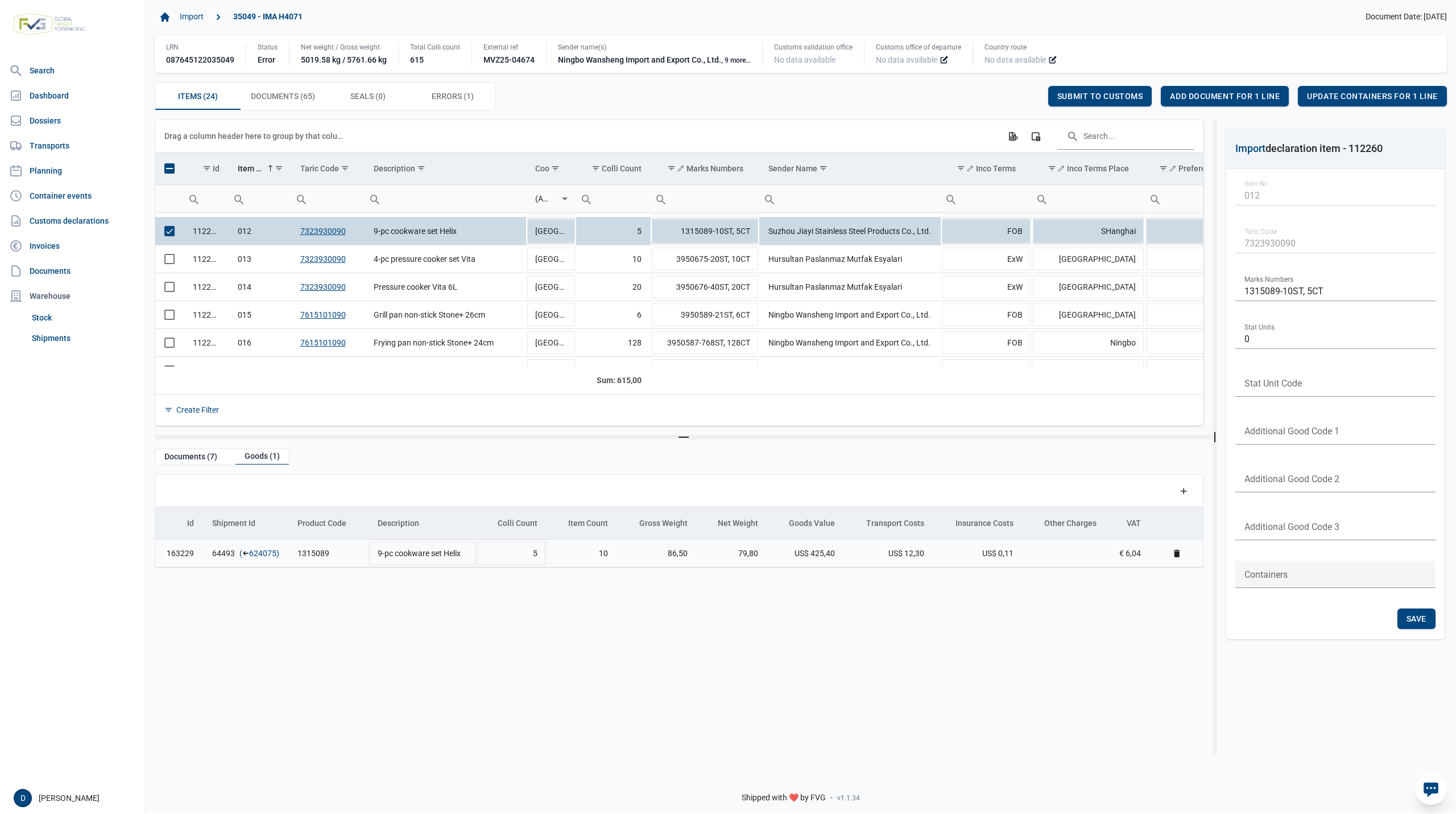
click at [261, 553] on link "624075" at bounding box center [263, 553] width 27 height 12
click at [1237, 95] on span "Add document for 1 line" at bounding box center [1225, 96] width 110 height 9
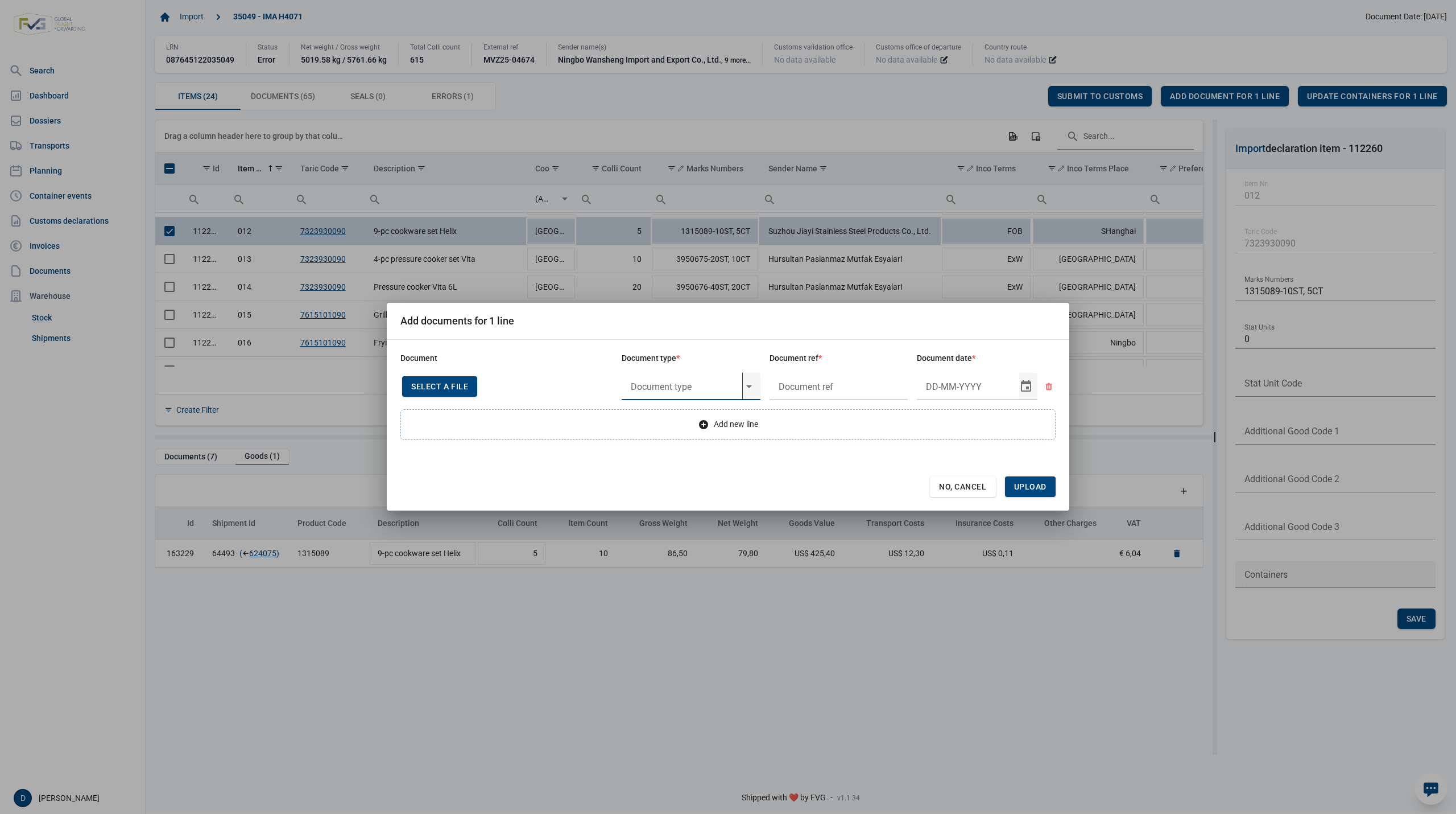
click at [683, 386] on input "text" at bounding box center [682, 386] width 121 height 27
type input "Y824 - Bewijs lvo van ijzer/staalbasisproducten"
type input "."
type input "13-5-2025"
click at [1032, 483] on span "Upload" at bounding box center [1030, 485] width 32 height 9
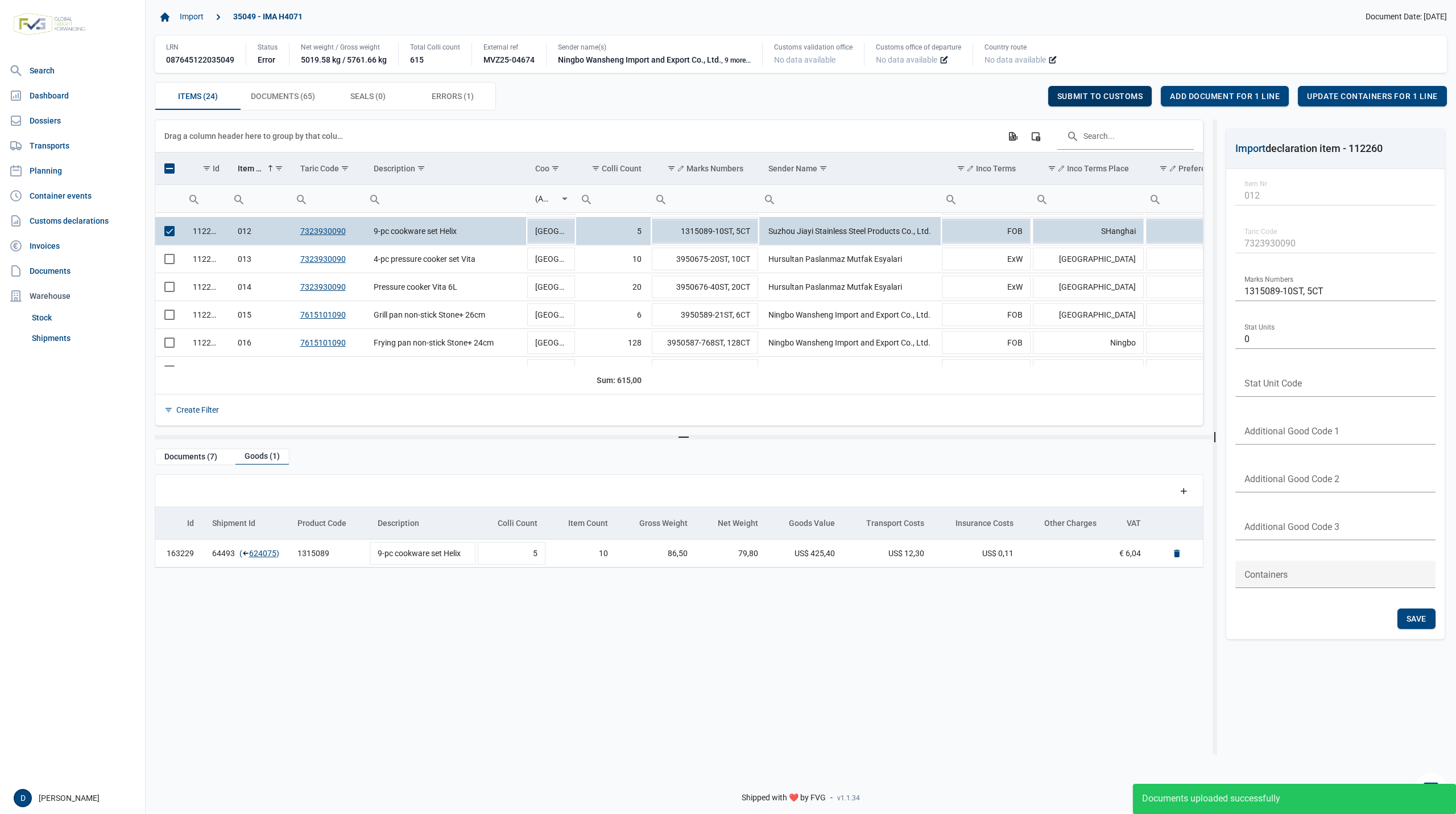
click at [1091, 92] on span "Submit to customs" at bounding box center [1100, 96] width 86 height 9
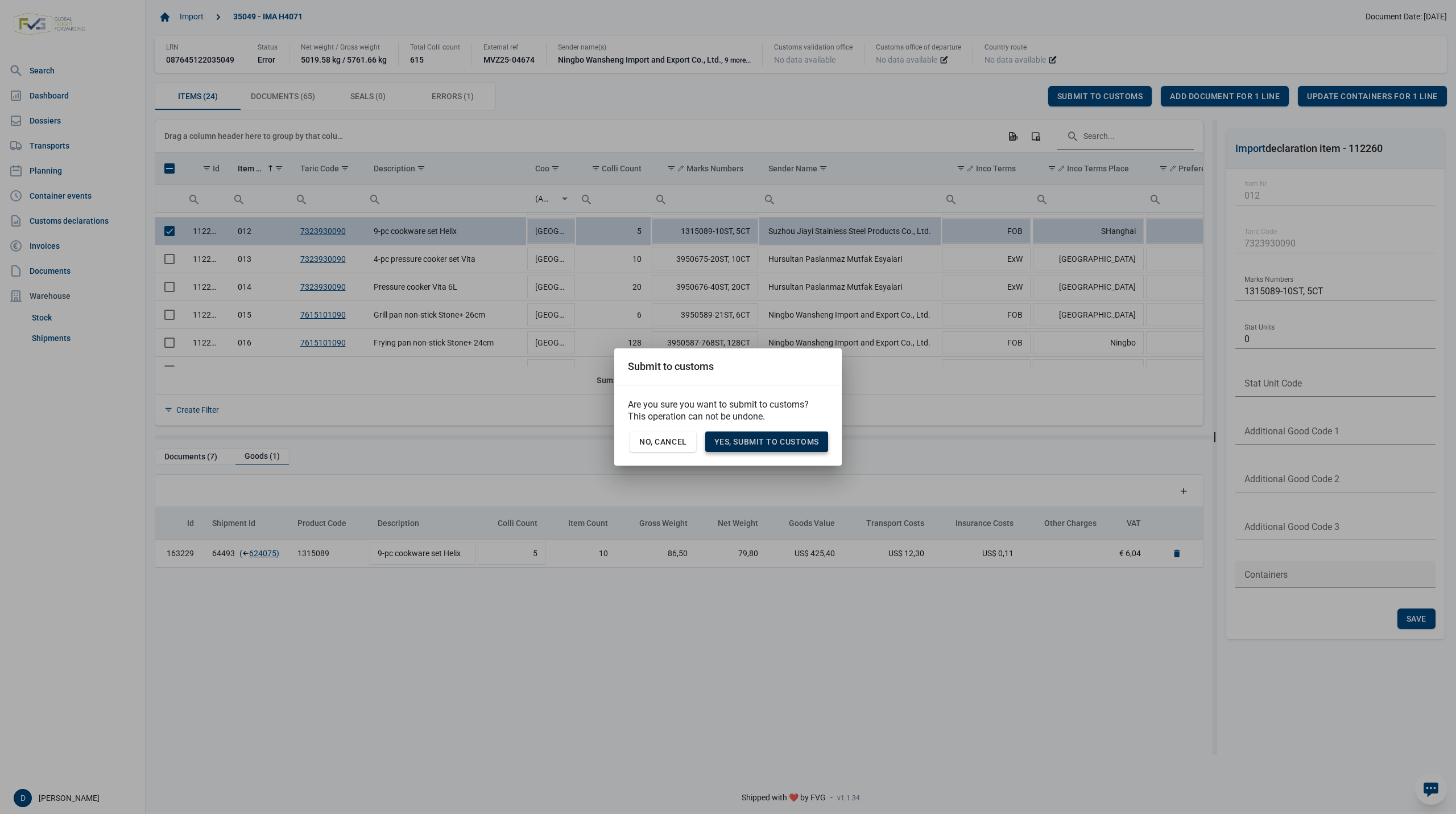
click at [789, 441] on span "Yes, Submit to customs" at bounding box center [766, 441] width 104 height 9
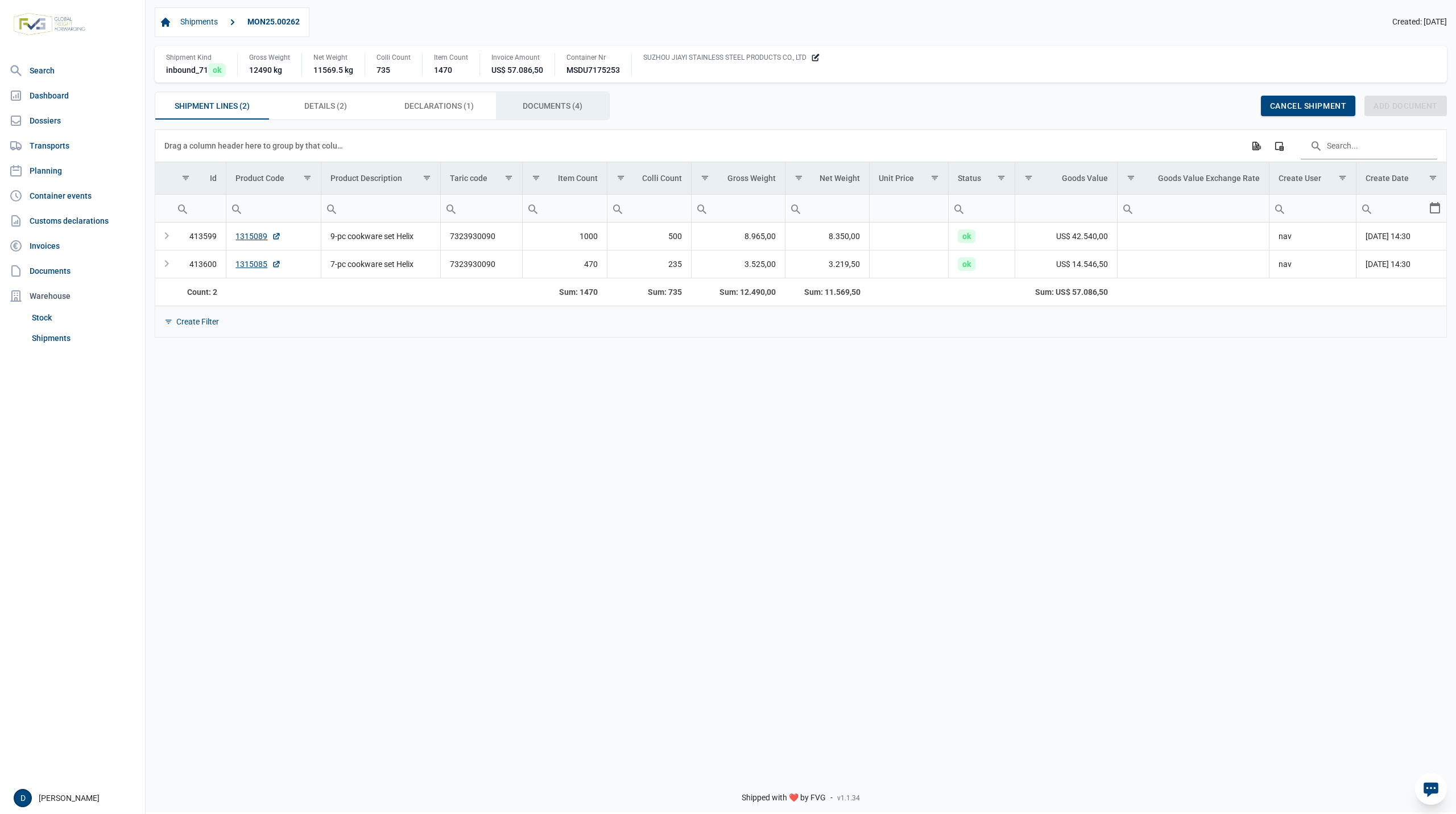
click at [538, 102] on span "Documents (4) Documents (4)" at bounding box center [552, 106] width 59 height 14
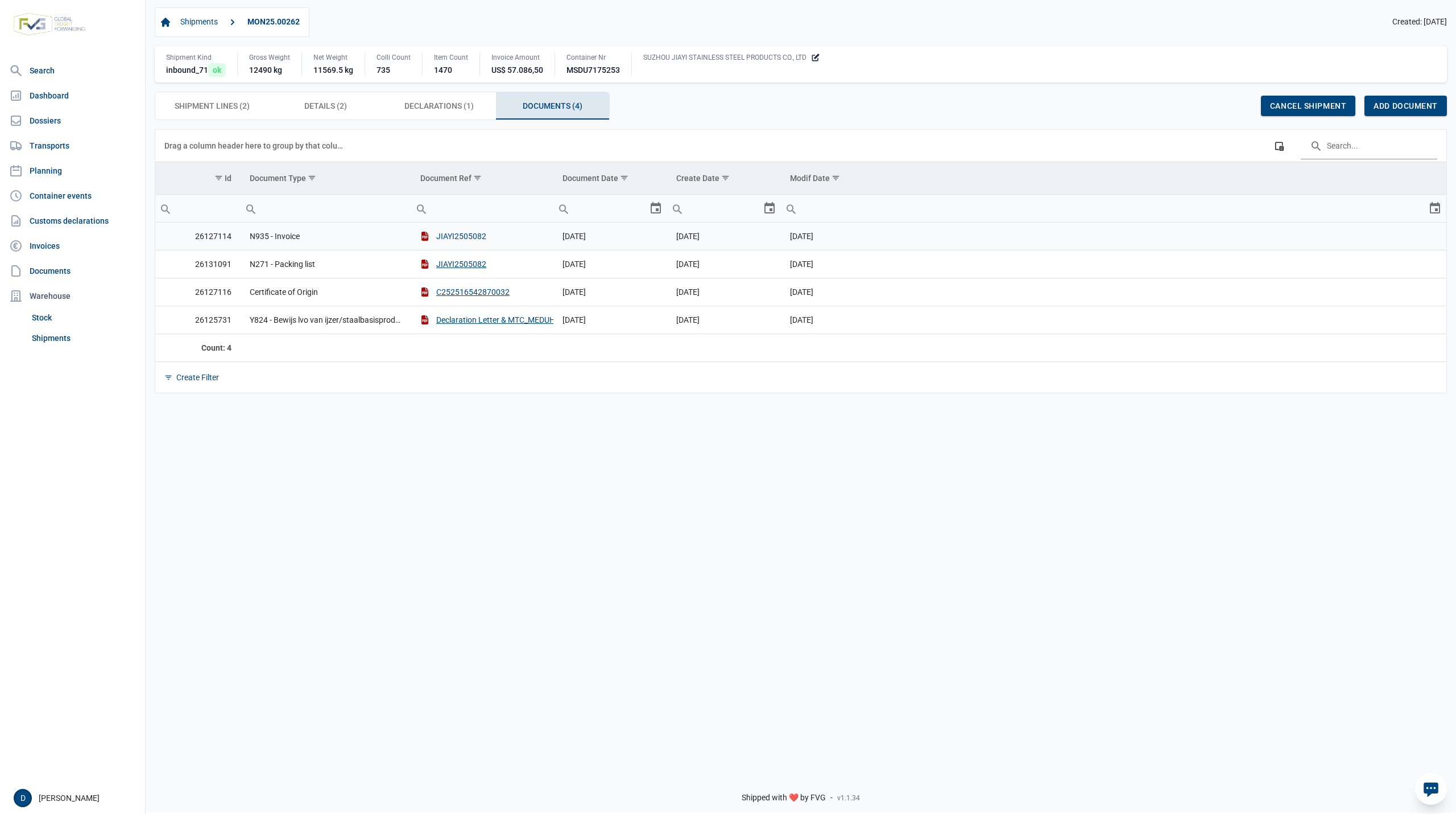
click at [448, 234] on button "JIAYI2505082" at bounding box center [453, 236] width 66 height 12
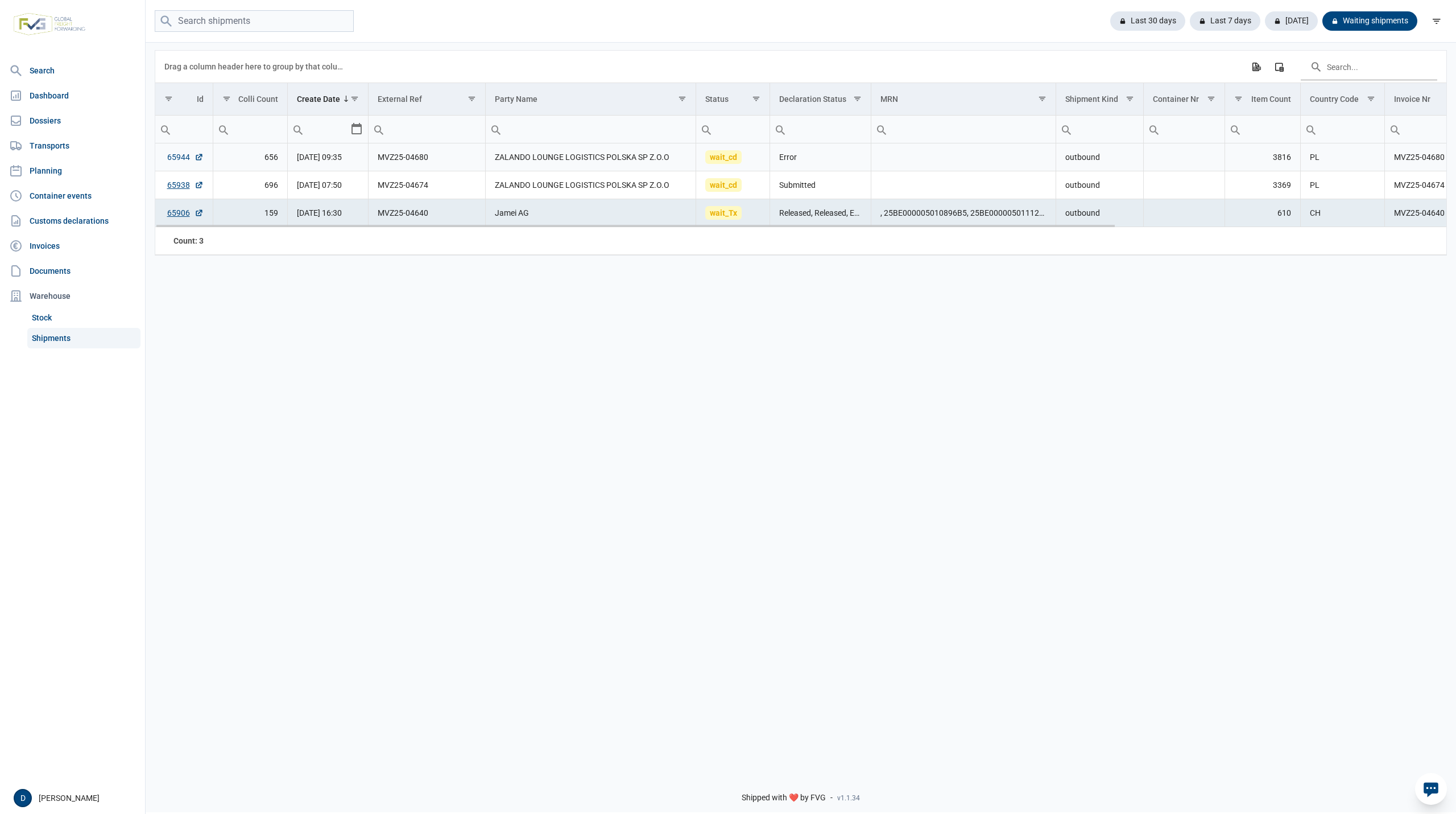
click at [175, 155] on link "65944" at bounding box center [185, 157] width 36 height 12
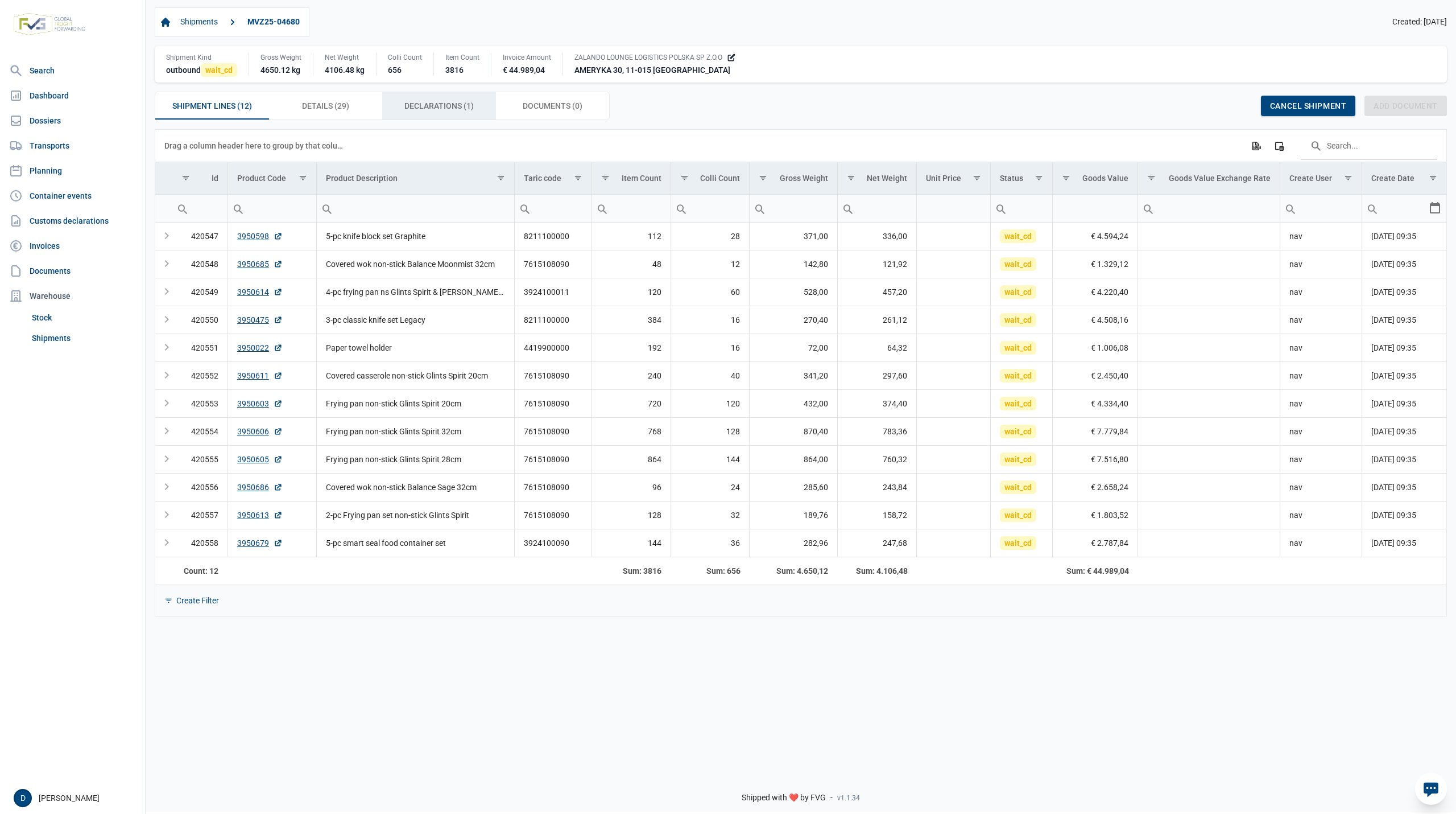
click at [417, 103] on span "Declarations (1) Declarations (1)" at bounding box center [439, 106] width 69 height 14
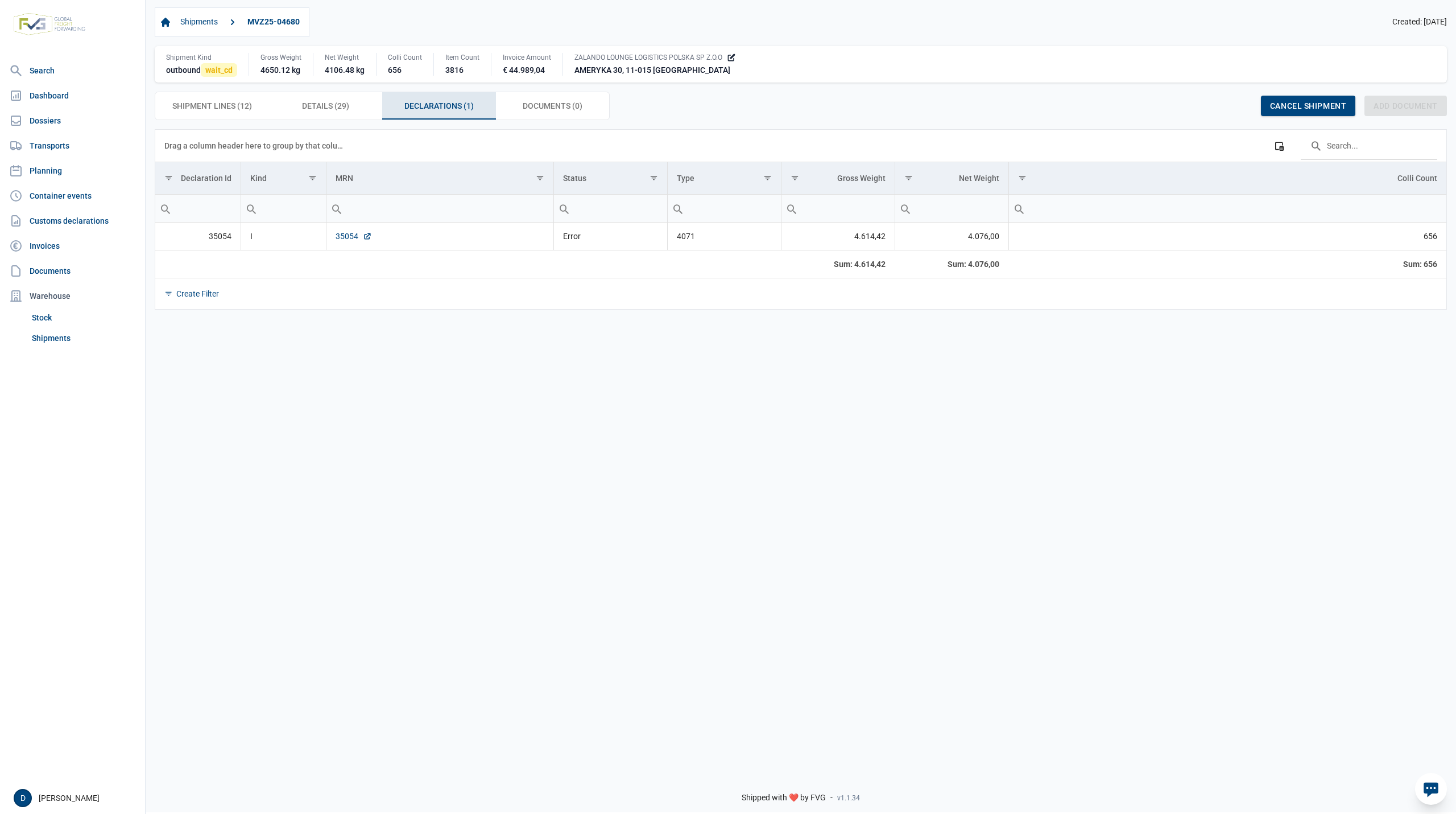
click at [339, 236] on link "35054" at bounding box center [353, 236] width 36 height 12
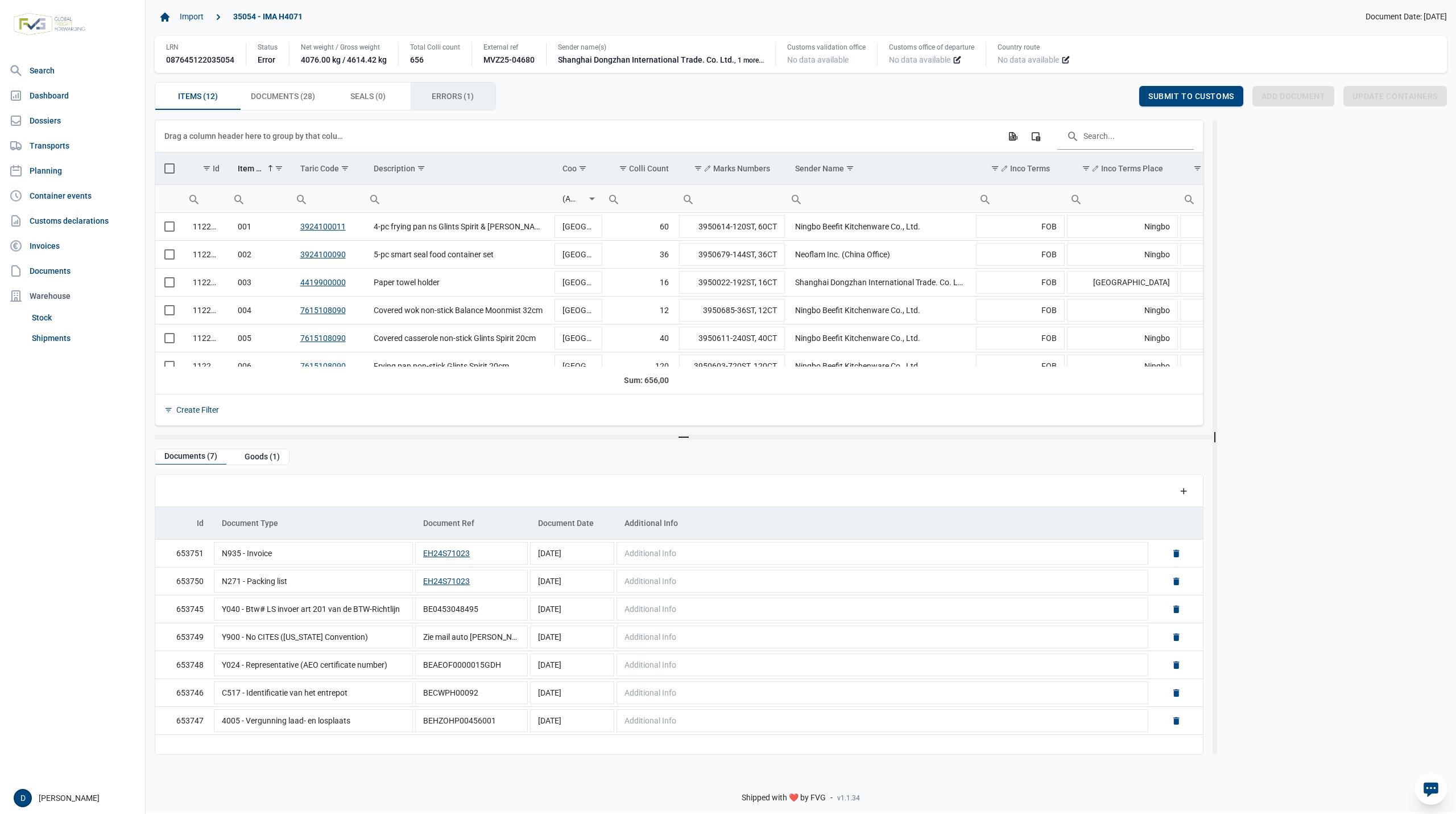
click at [447, 99] on span "Errors (1) Errors (1)" at bounding box center [452, 97] width 42 height 14
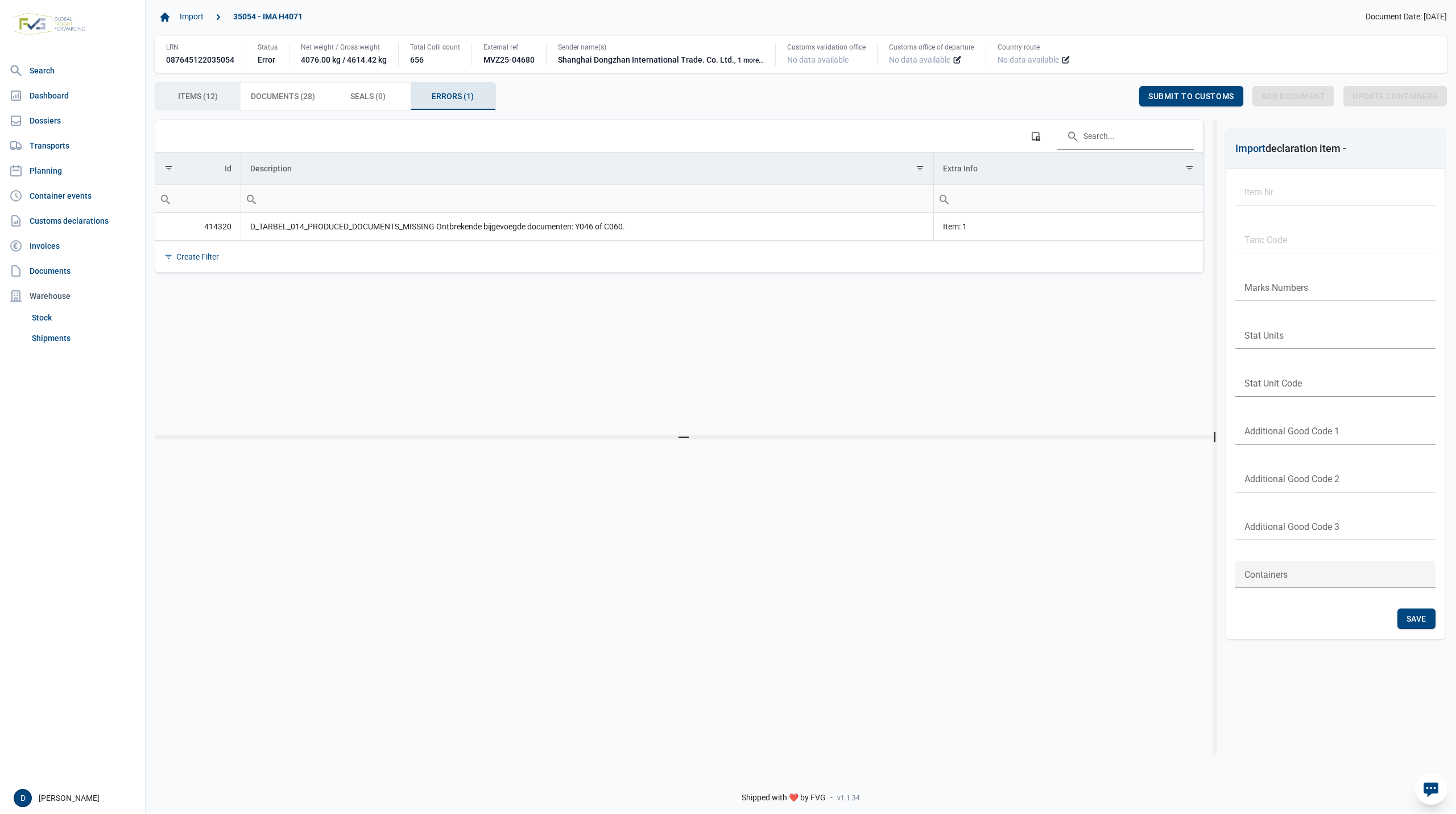
click at [207, 94] on span "Items (12) Items (12)" at bounding box center [198, 97] width 40 height 14
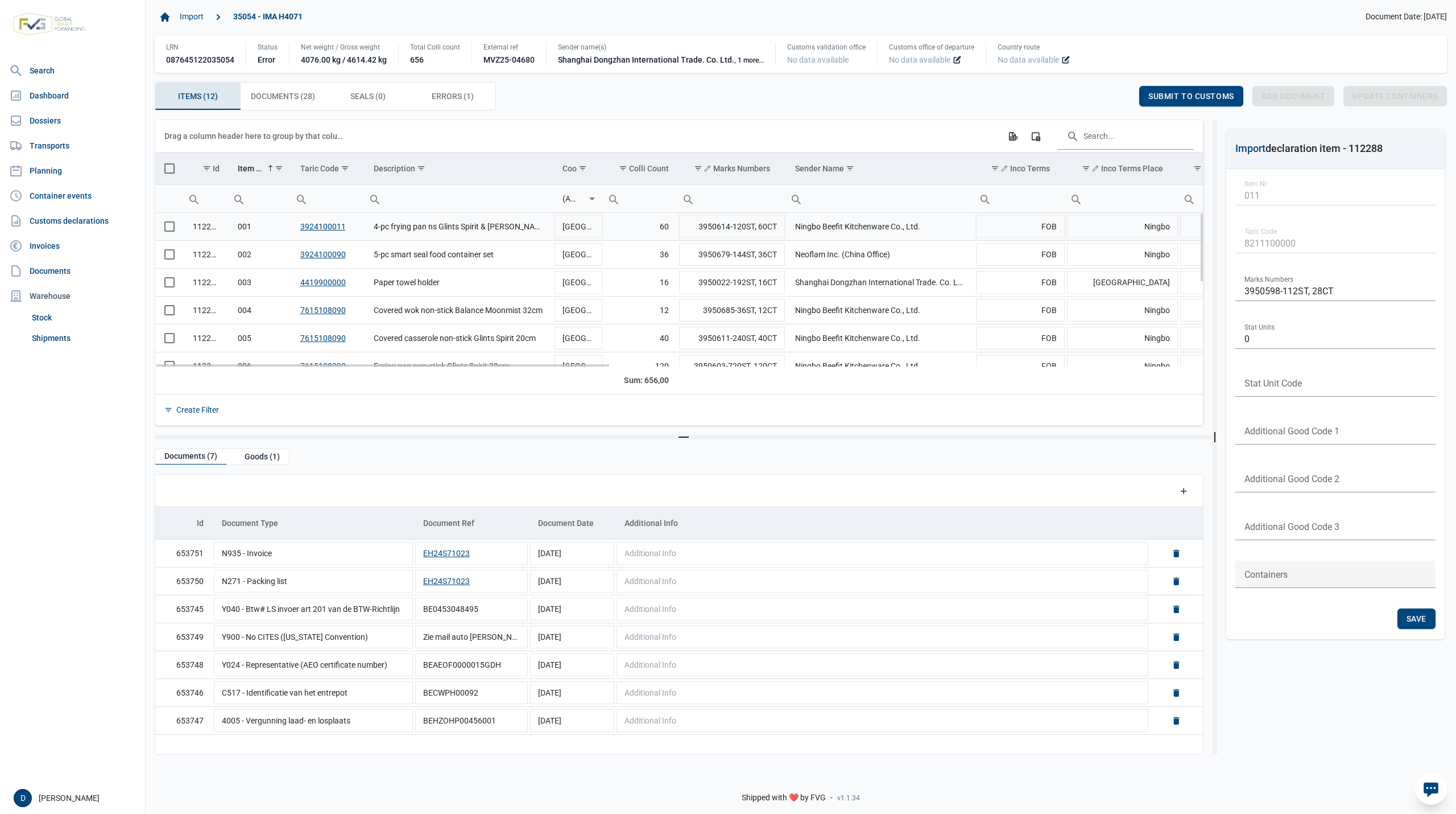
click at [172, 230] on span "Select row" at bounding box center [170, 226] width 11 height 11
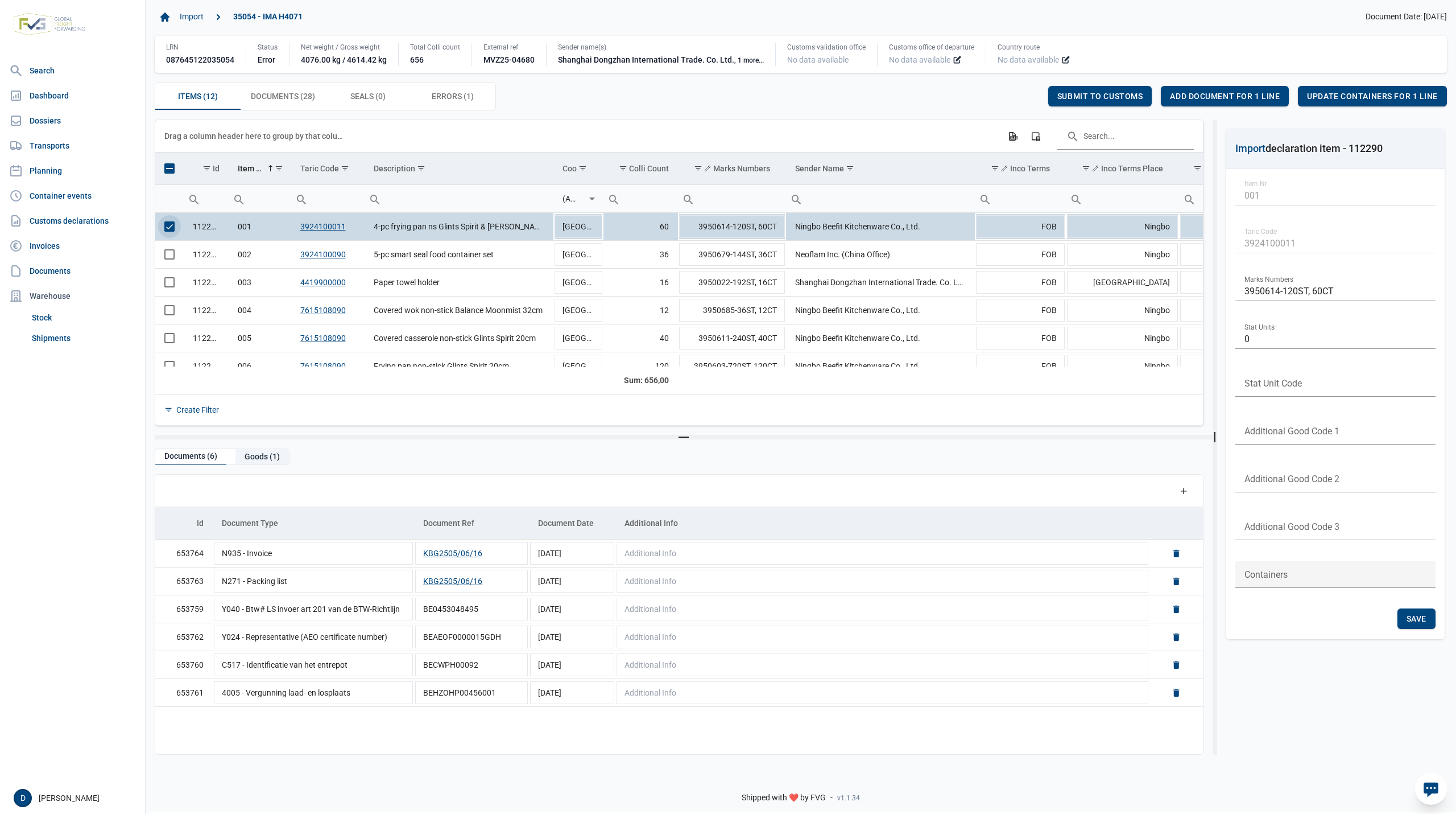
click at [263, 454] on div "Goods (1)" at bounding box center [262, 457] width 54 height 16
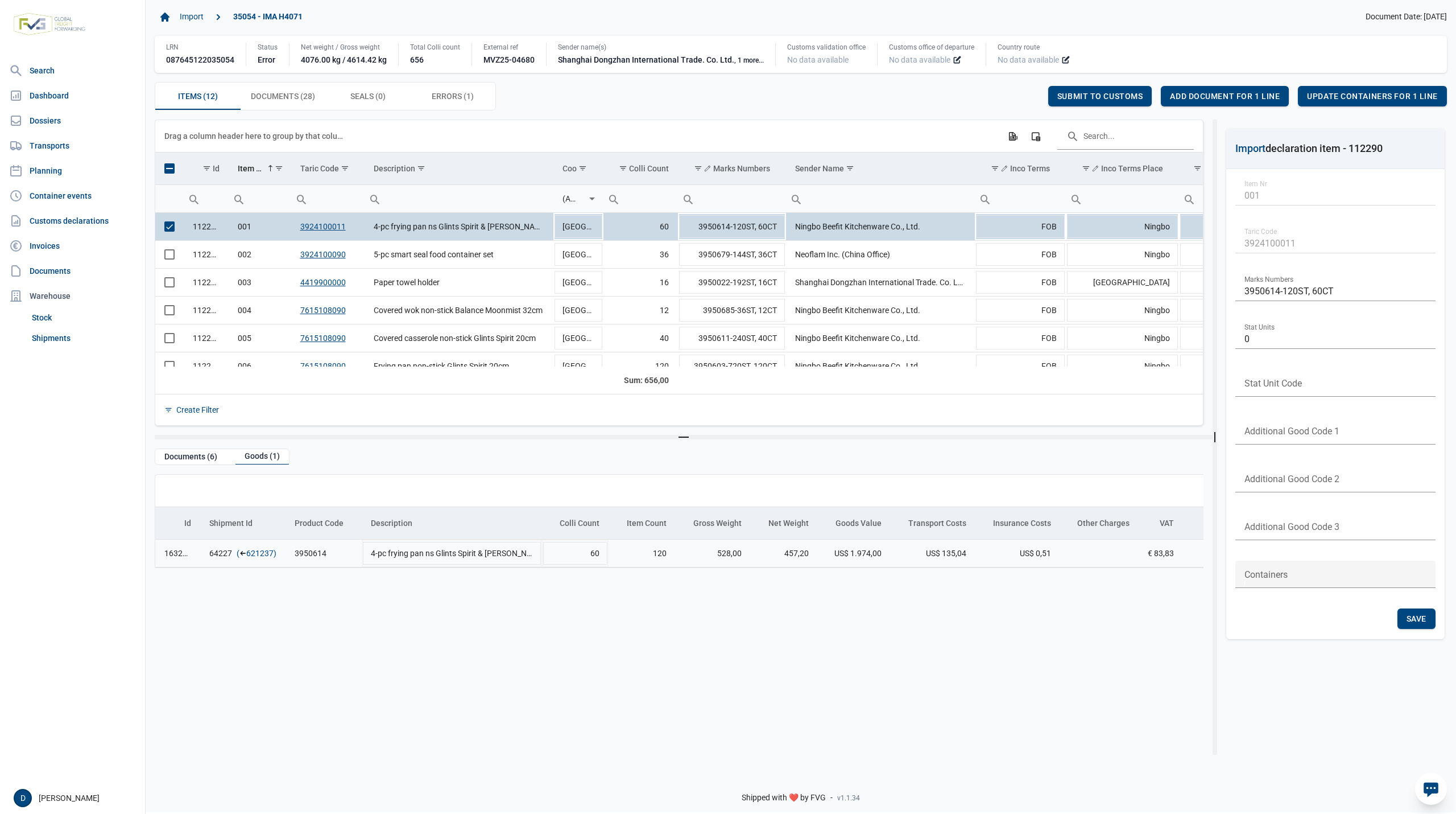
click at [250, 559] on link "621237" at bounding box center [260, 553] width 27 height 12
click at [1216, 93] on span "Add document for 1 line" at bounding box center [1225, 96] width 110 height 9
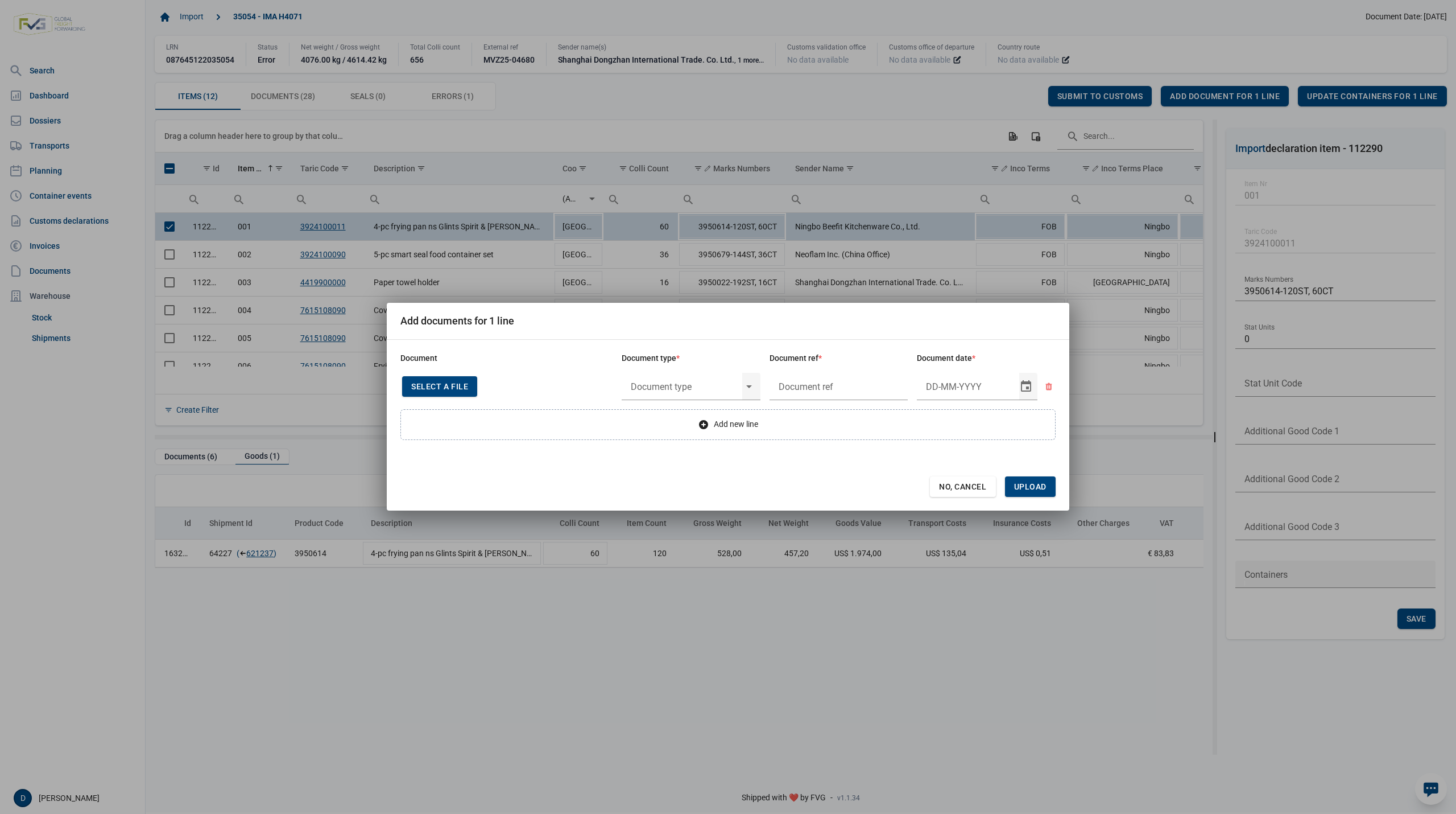
click at [463, 387] on span "Select a file" at bounding box center [440, 386] width 57 height 9
type input "CHEDD.BE.2025.0002214"
click at [692, 387] on input "text" at bounding box center [682, 386] width 121 height 29
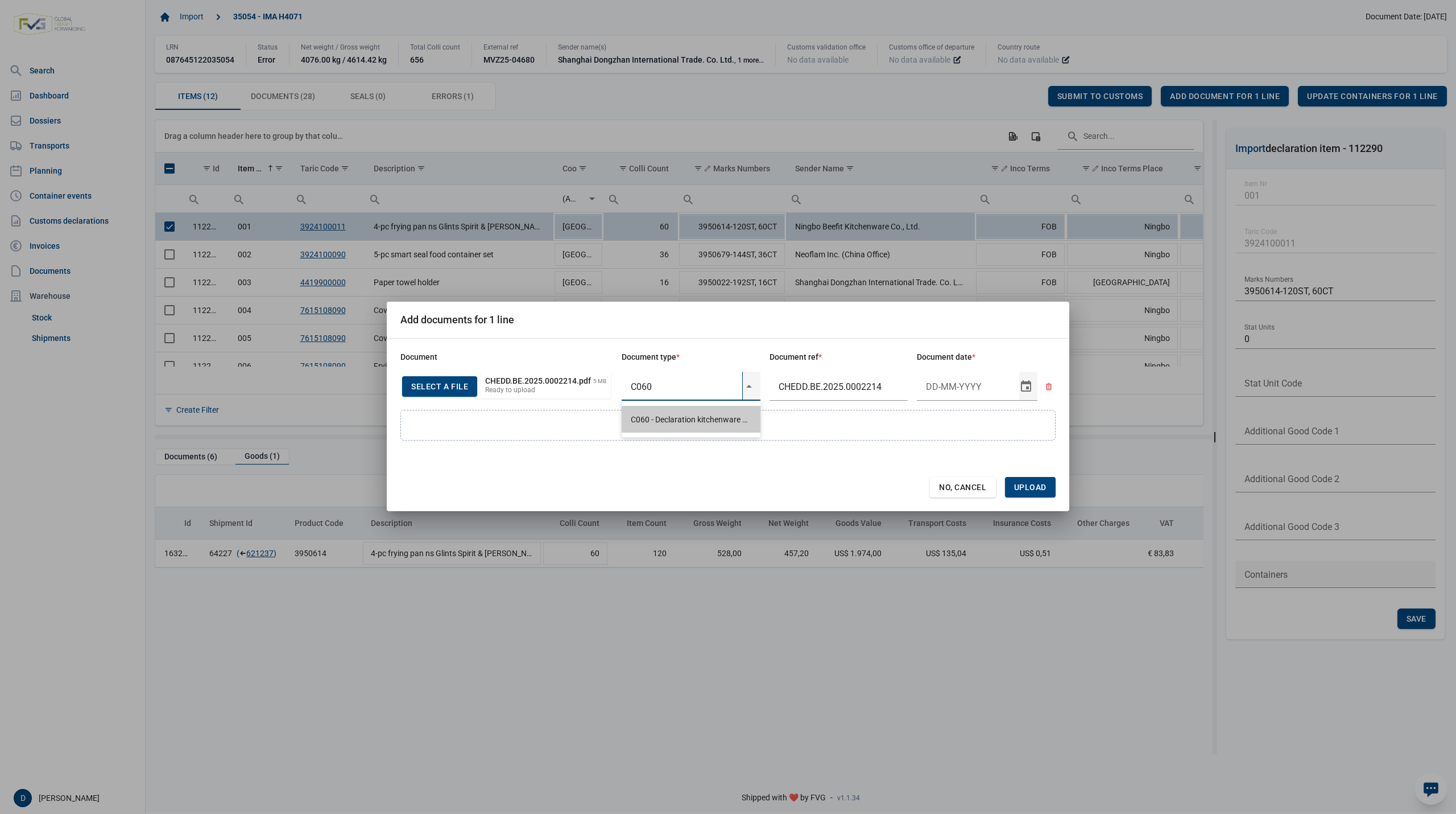
click at [703, 415] on div "C060 - Declaration kitchenware ex CN of HK 284/2011" at bounding box center [691, 418] width 138 height 26
type input "C060 - Declaration kitchenware ex CN of HK 284/2011"
type input "27-5-2025"
click at [1045, 485] on span "Upload" at bounding box center [1030, 486] width 32 height 9
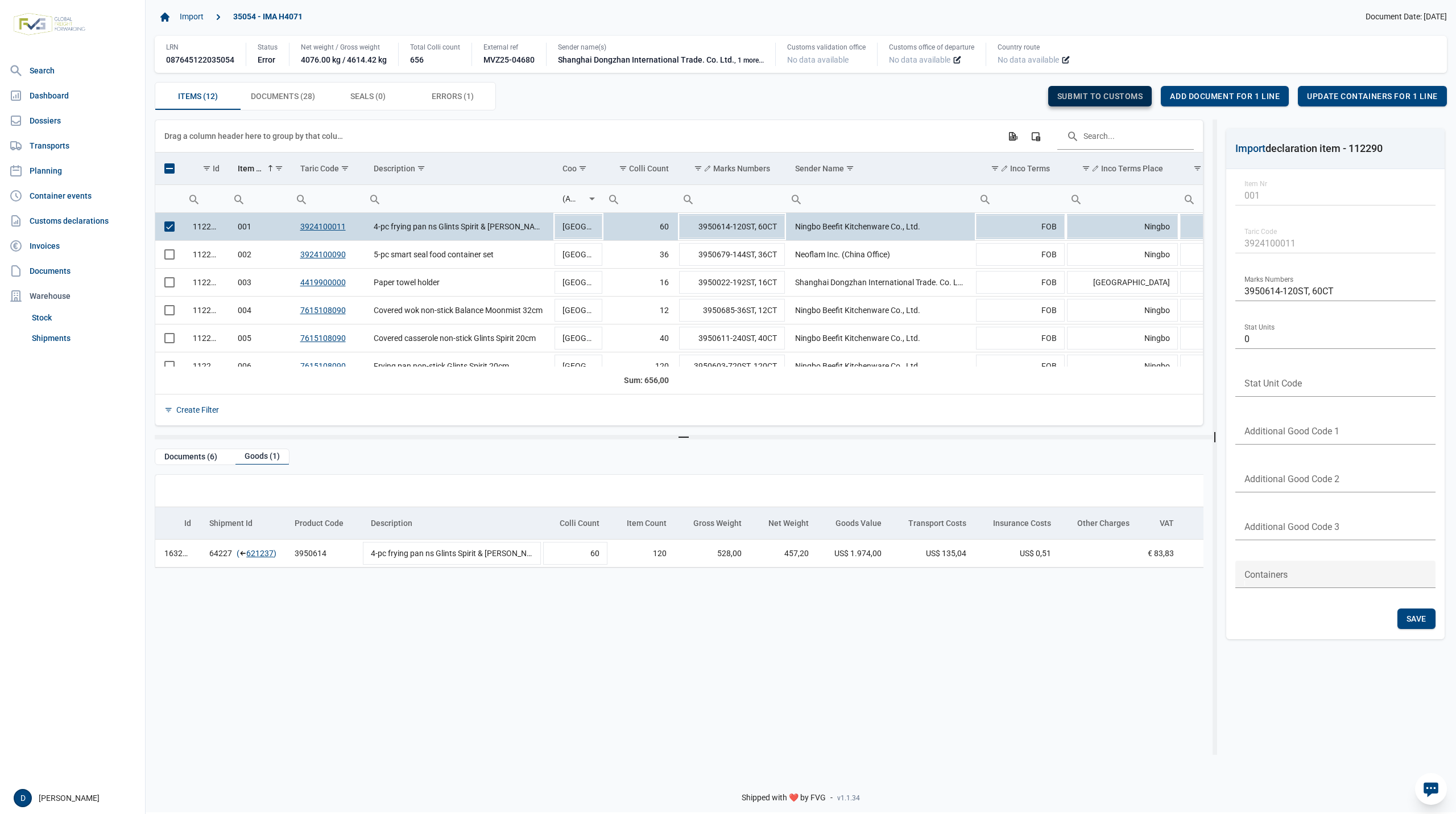
click at [1095, 94] on span "Submit to customs" at bounding box center [1100, 96] width 86 height 9
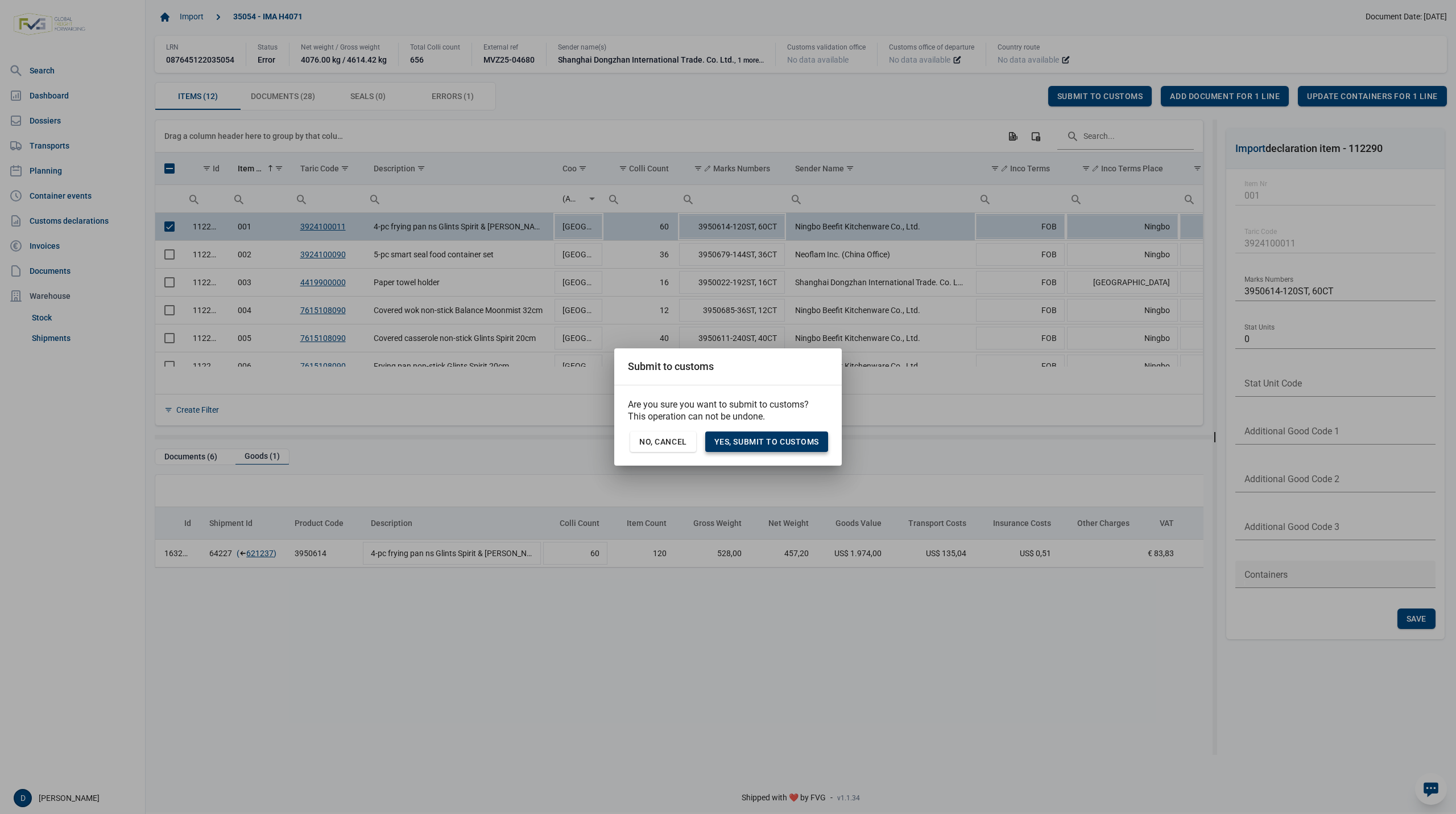
click at [782, 440] on span "Yes, Submit to customs" at bounding box center [766, 441] width 104 height 9
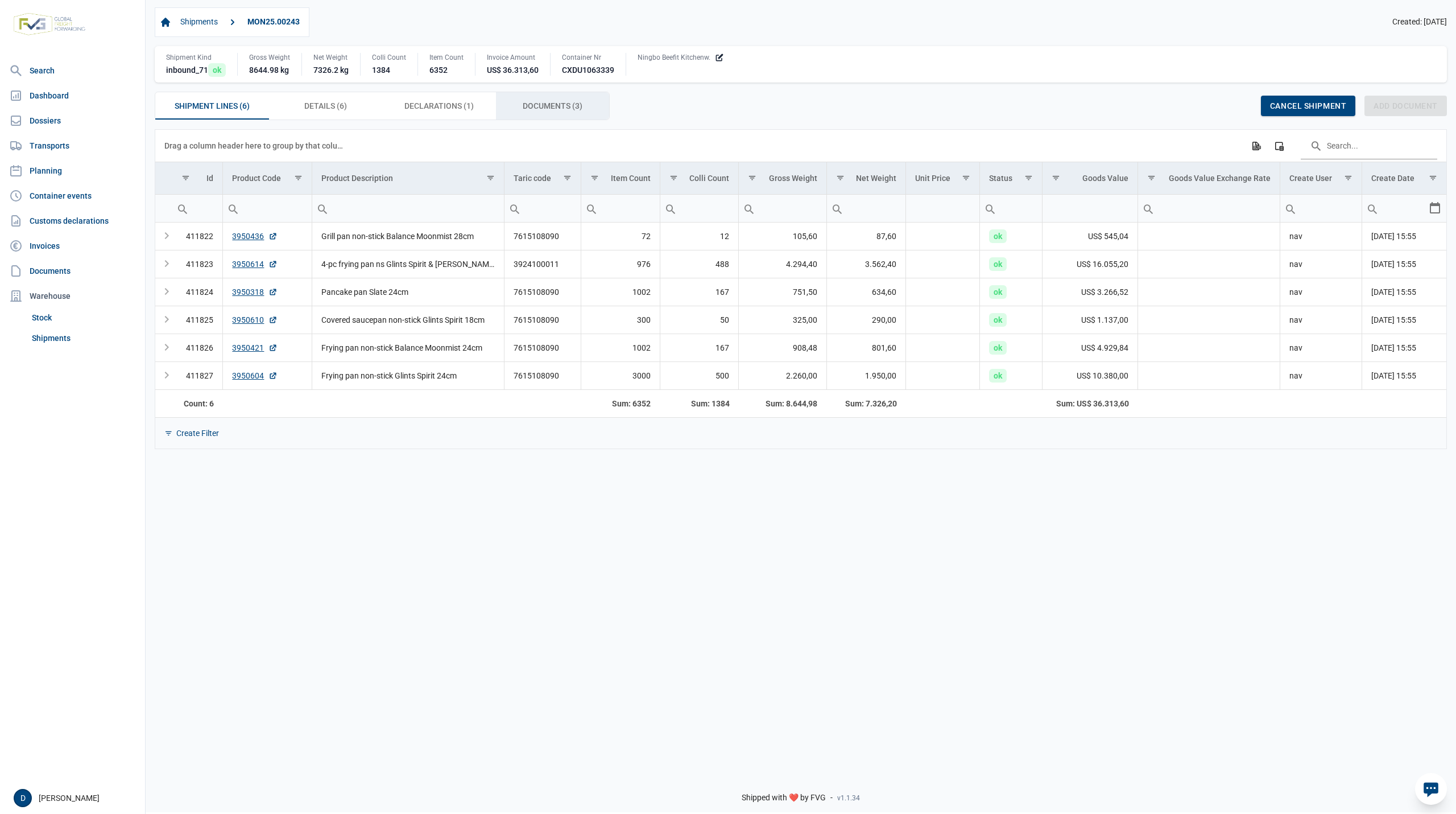
click at [554, 97] on div "Documents (3) Documents (3)" at bounding box center [553, 106] width 114 height 27
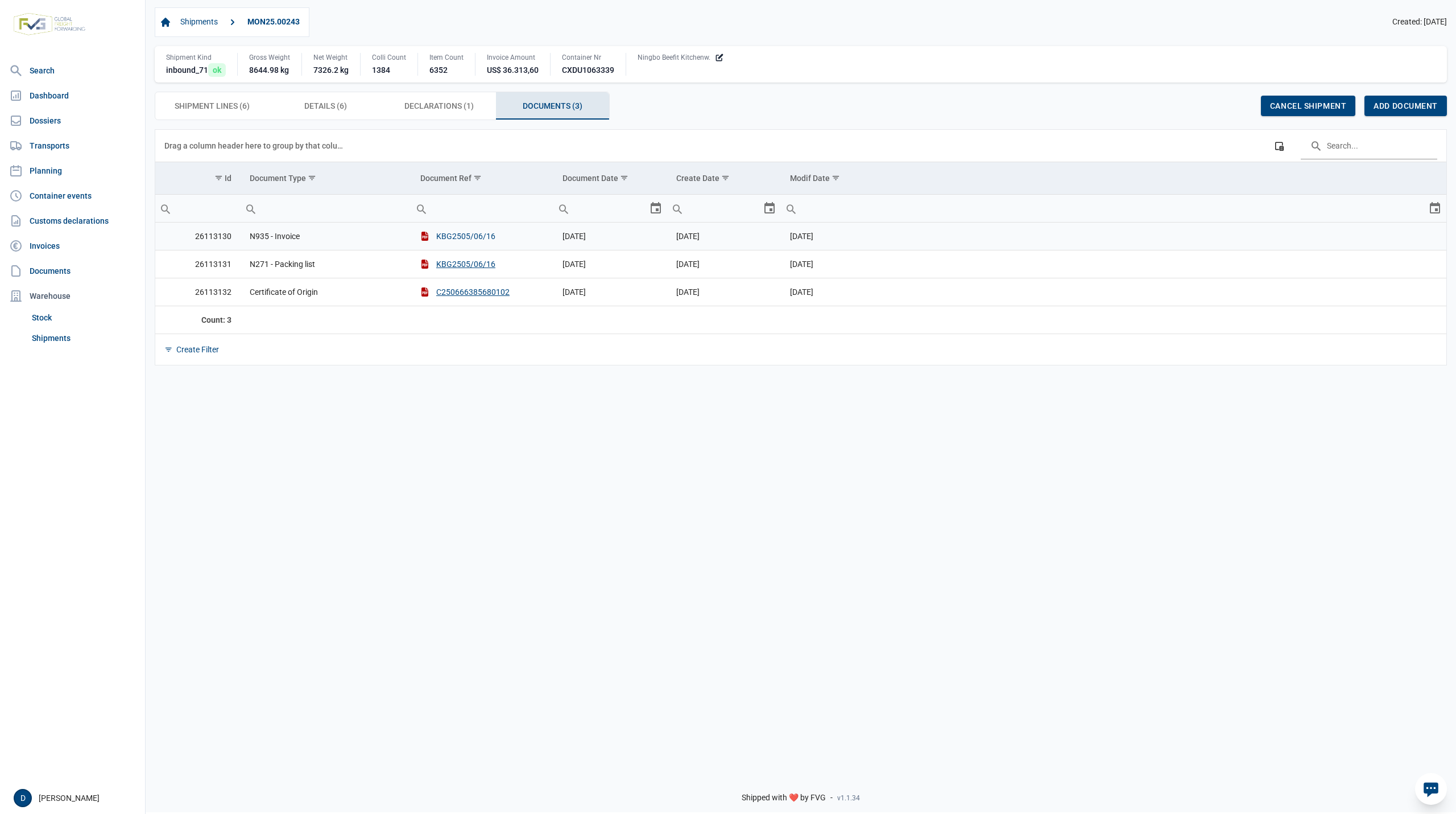
click at [465, 234] on button "KBG2505/06/16" at bounding box center [457, 236] width 75 height 12
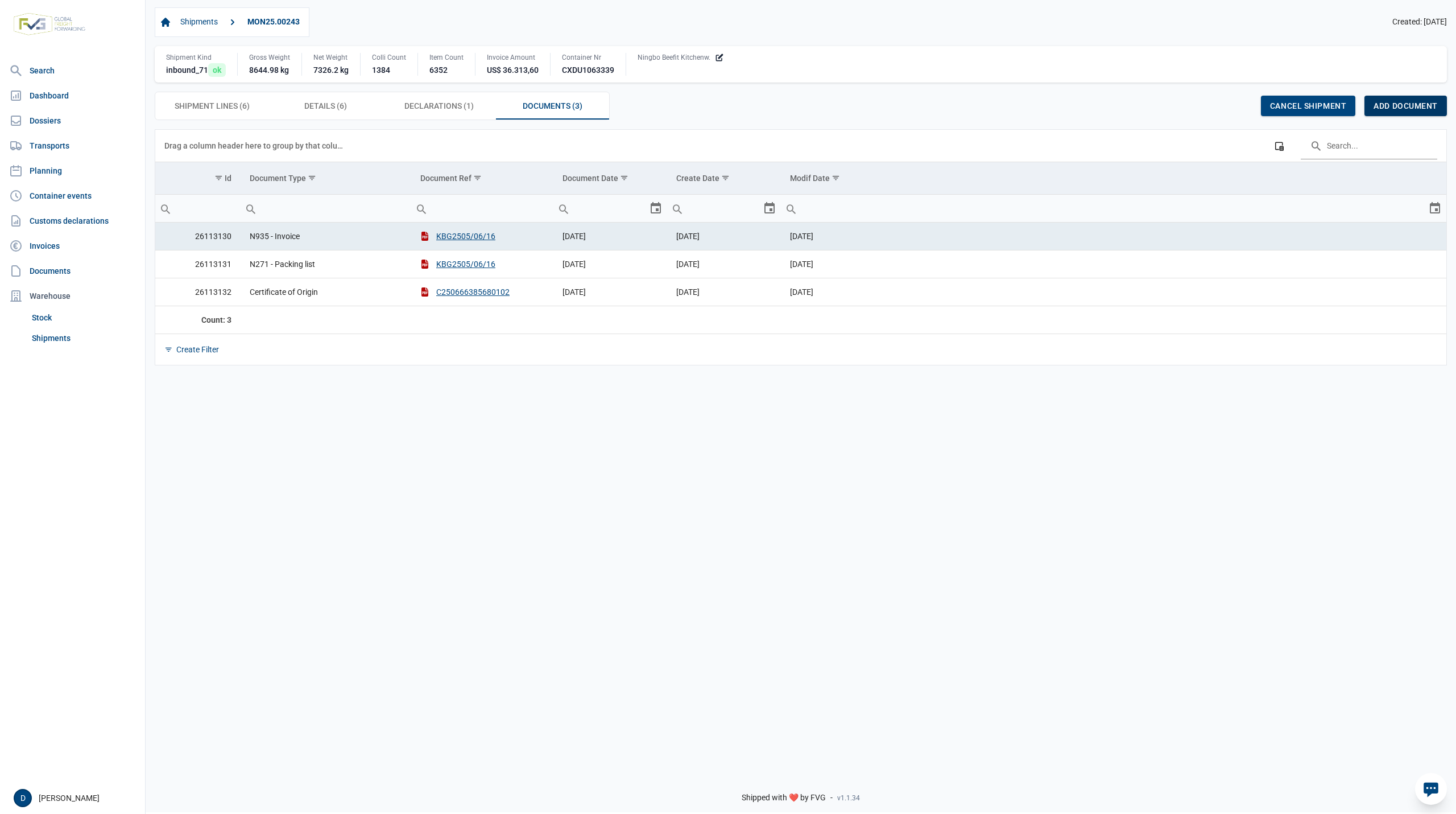
click at [1413, 105] on span "Add document" at bounding box center [1406, 105] width 64 height 9
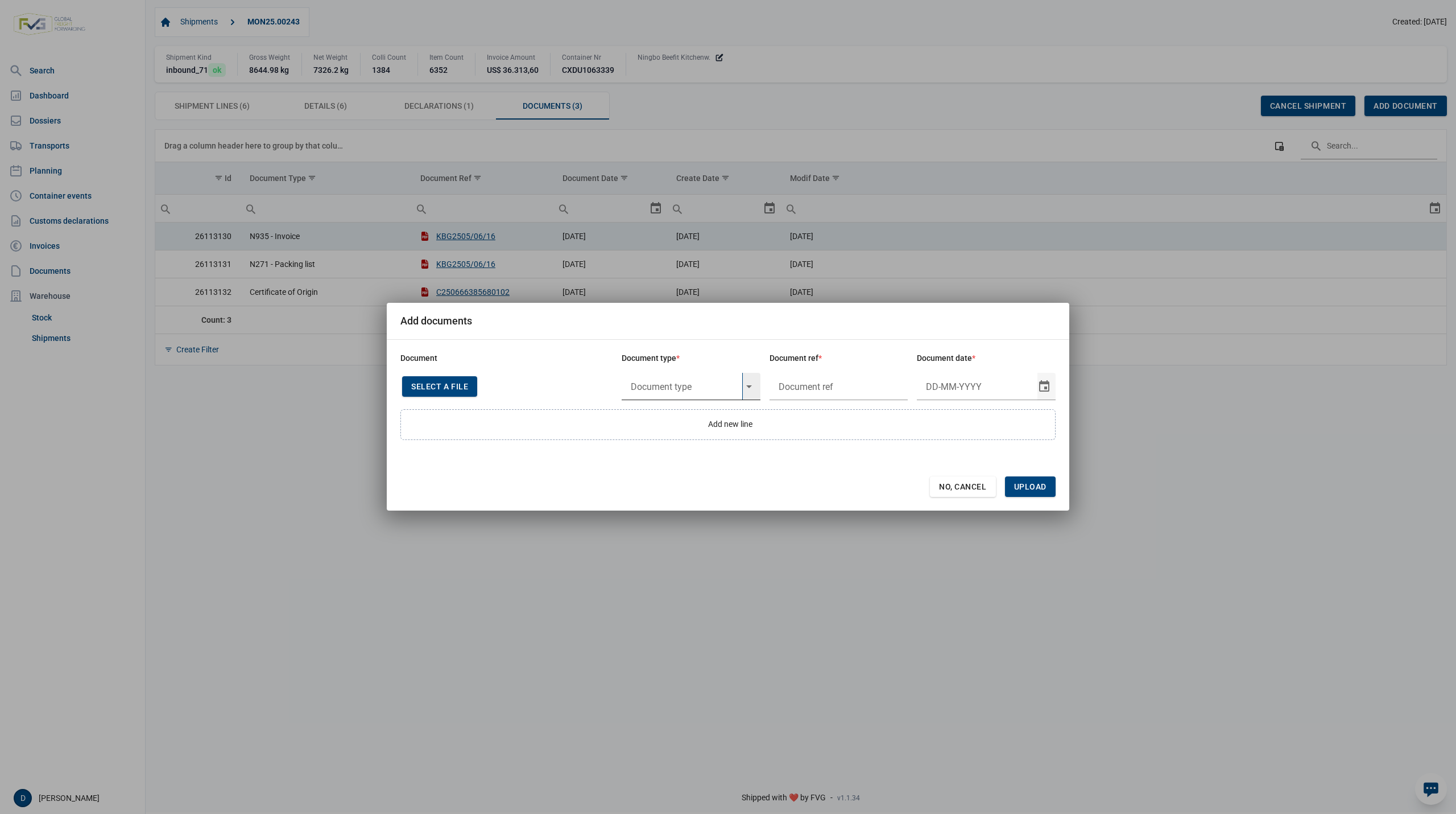
click at [688, 385] on input "text" at bounding box center [682, 386] width 121 height 27
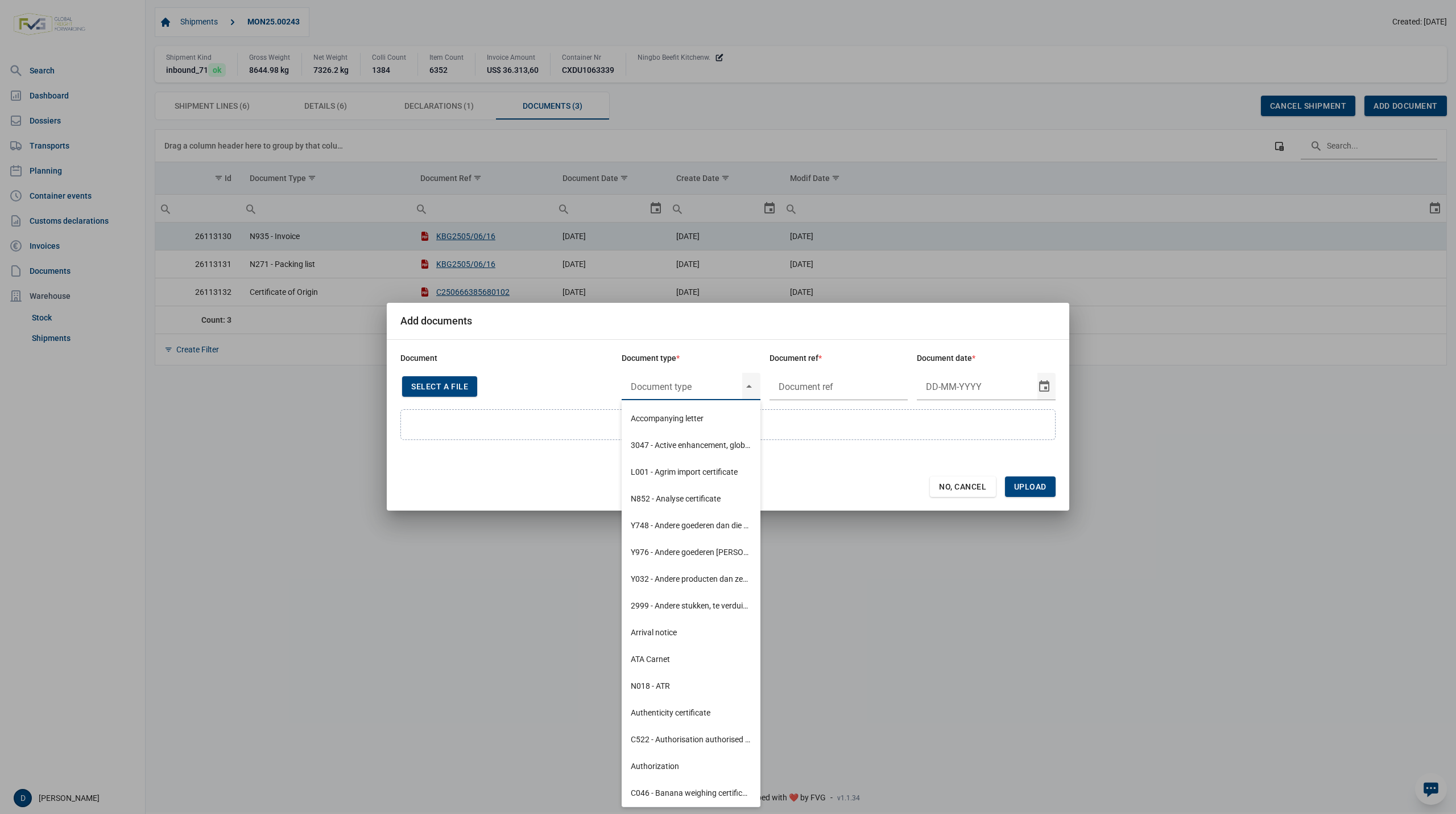
click at [458, 387] on span "Select a file" at bounding box center [440, 386] width 57 height 9
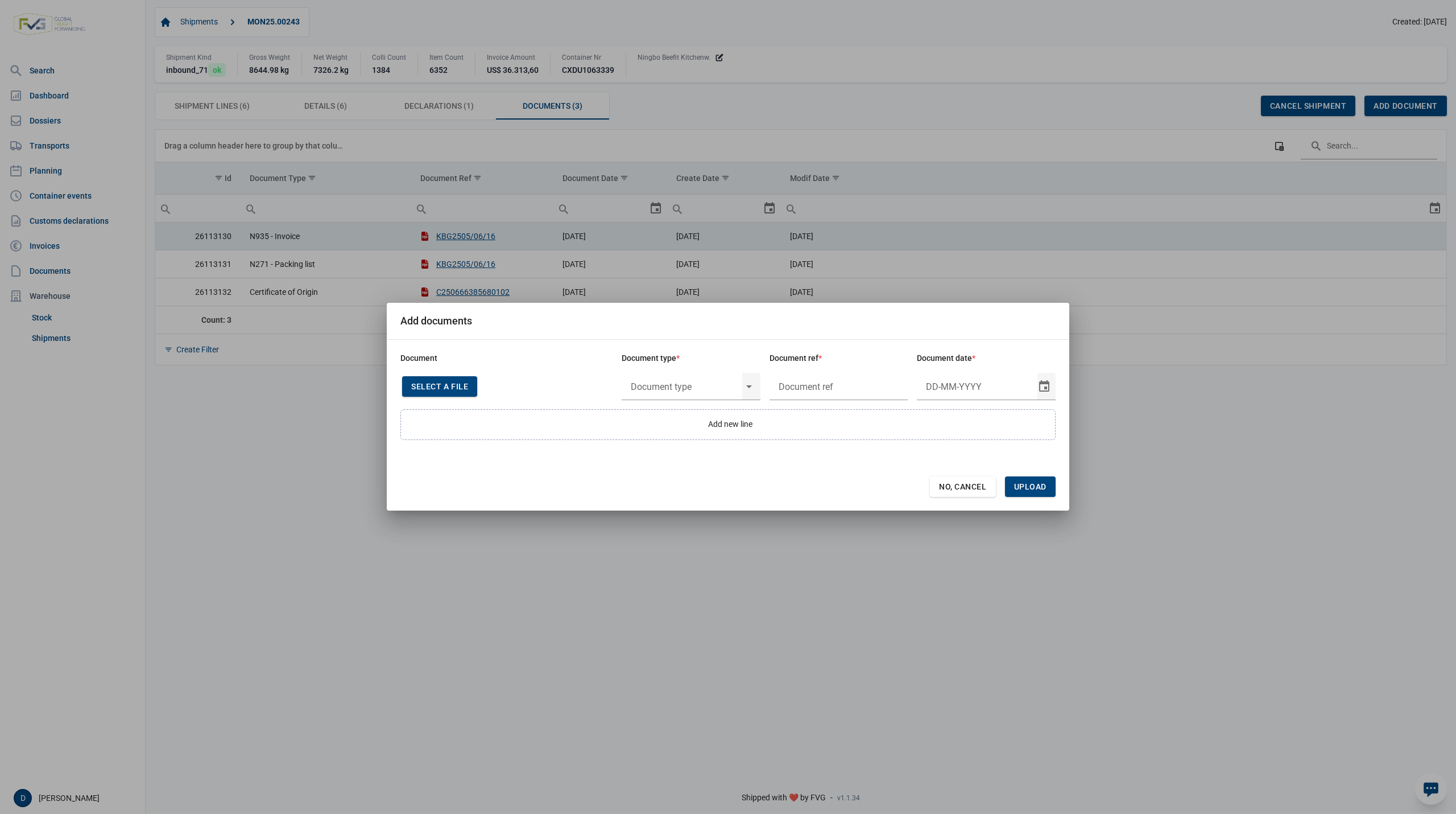
type input "CHEDD.BE.2025.0002214"
click at [706, 383] on input "text" at bounding box center [682, 386] width 121 height 29
click at [681, 413] on div "C060 - Declaration kitchenware ex CN of HK 284/2011" at bounding box center [691, 418] width 138 height 26
type input "C060 - Declaration kitchenware ex CN of HK 284/2011"
type input "27-5-2025"
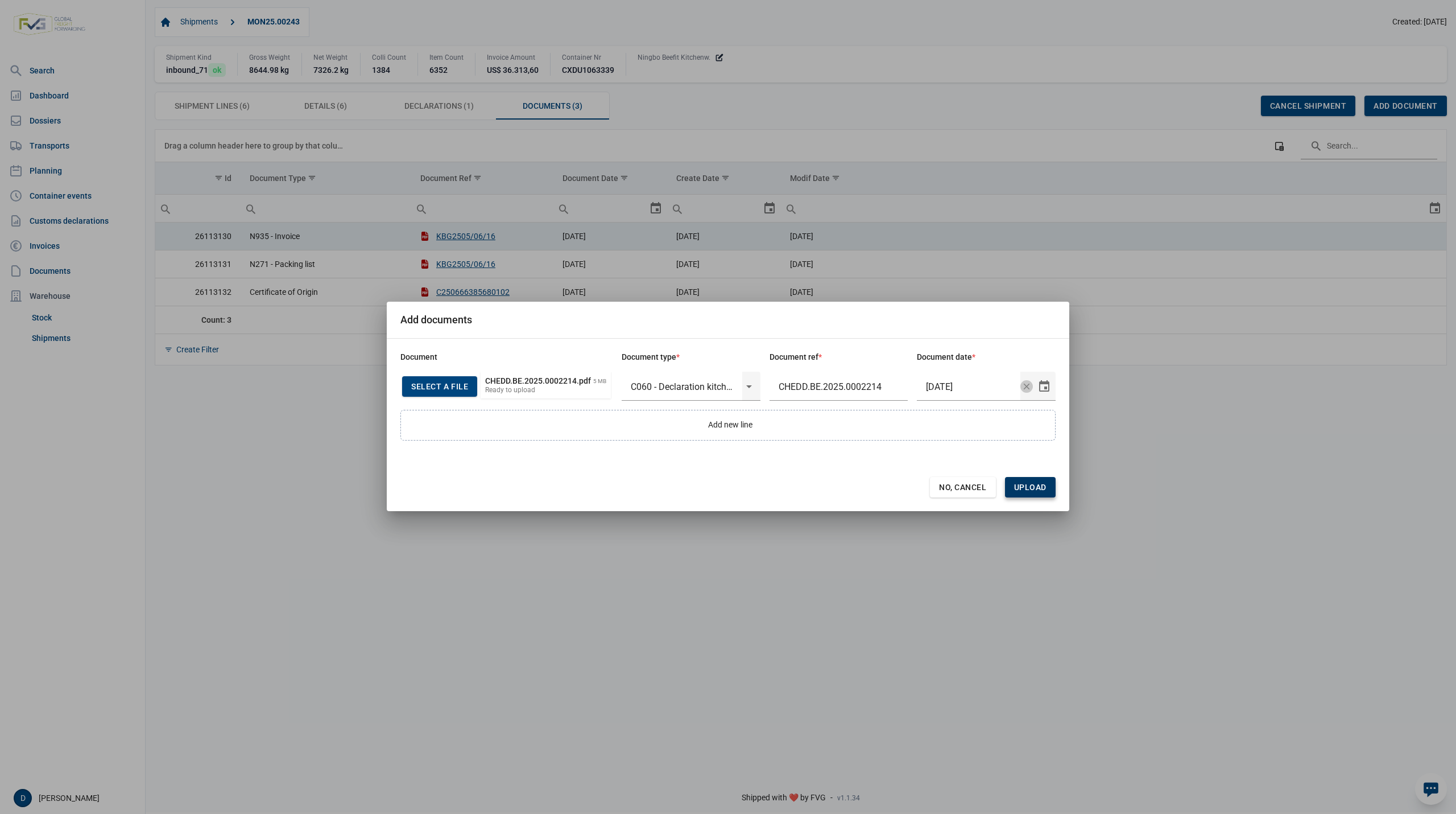
click at [1015, 483] on span "Upload" at bounding box center [1030, 486] width 32 height 9
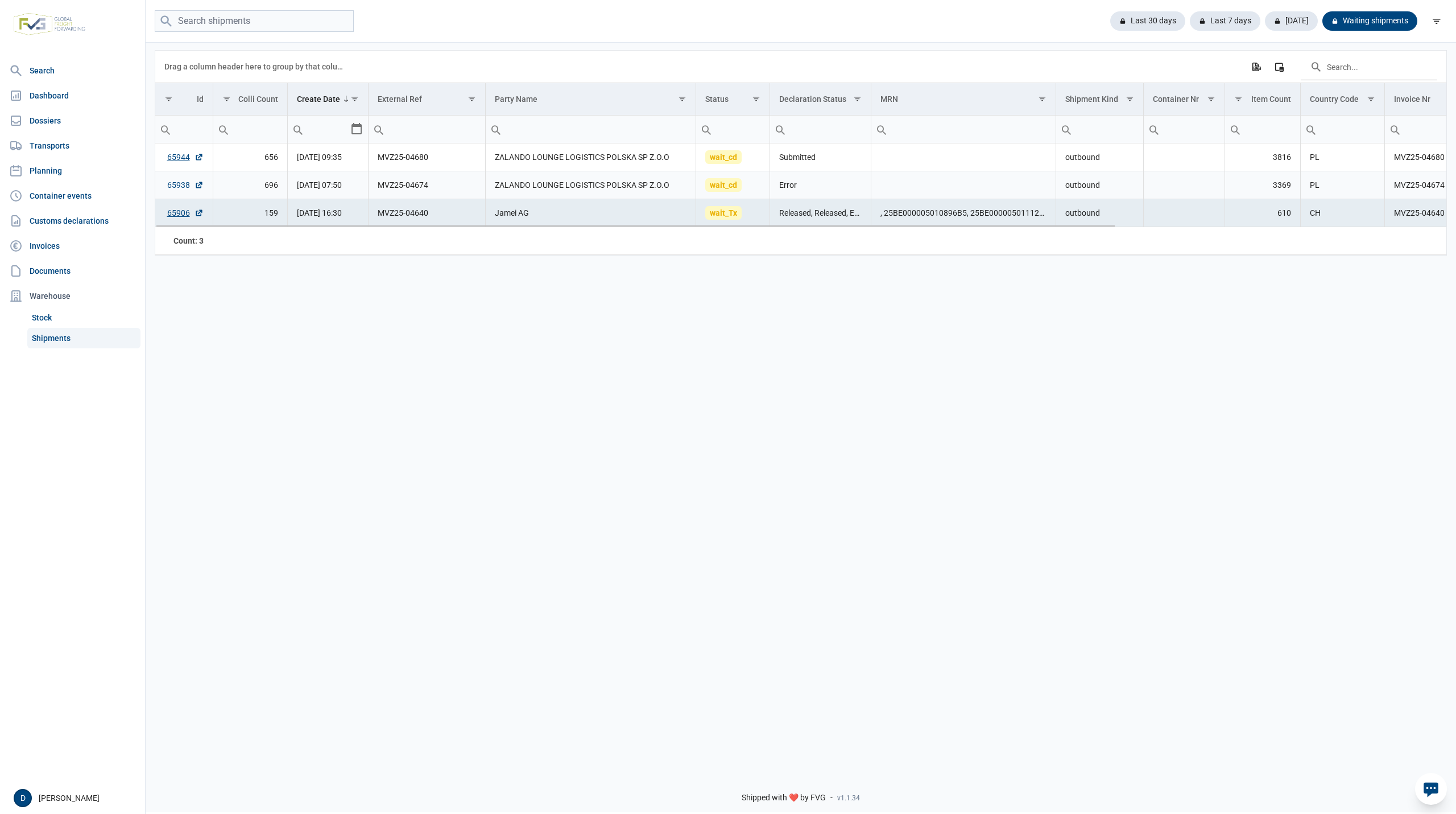
click at [178, 182] on link "65938" at bounding box center [185, 185] width 36 height 12
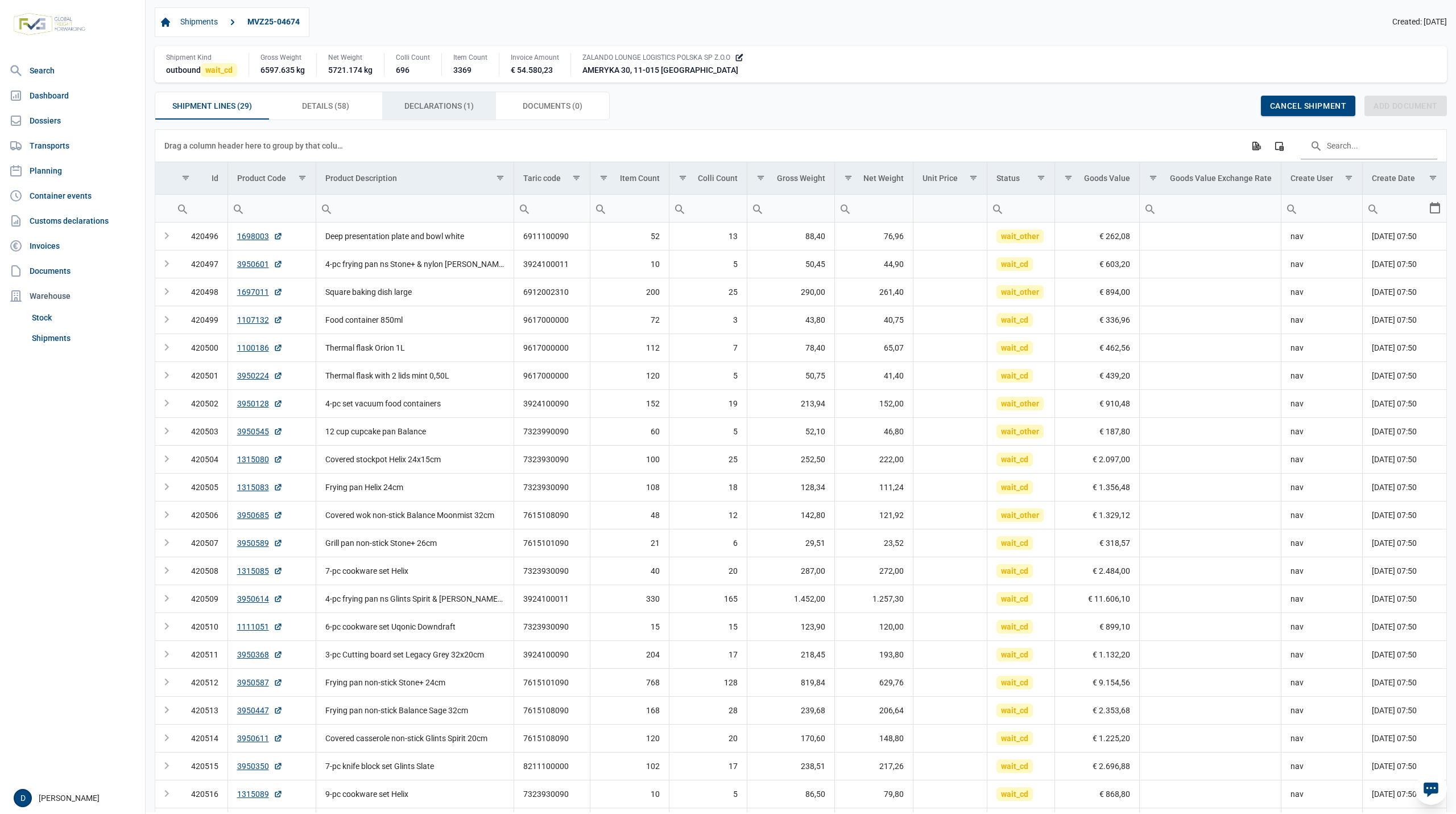
click at [419, 103] on span "Declarations (1) Declarations (1)" at bounding box center [439, 106] width 69 height 14
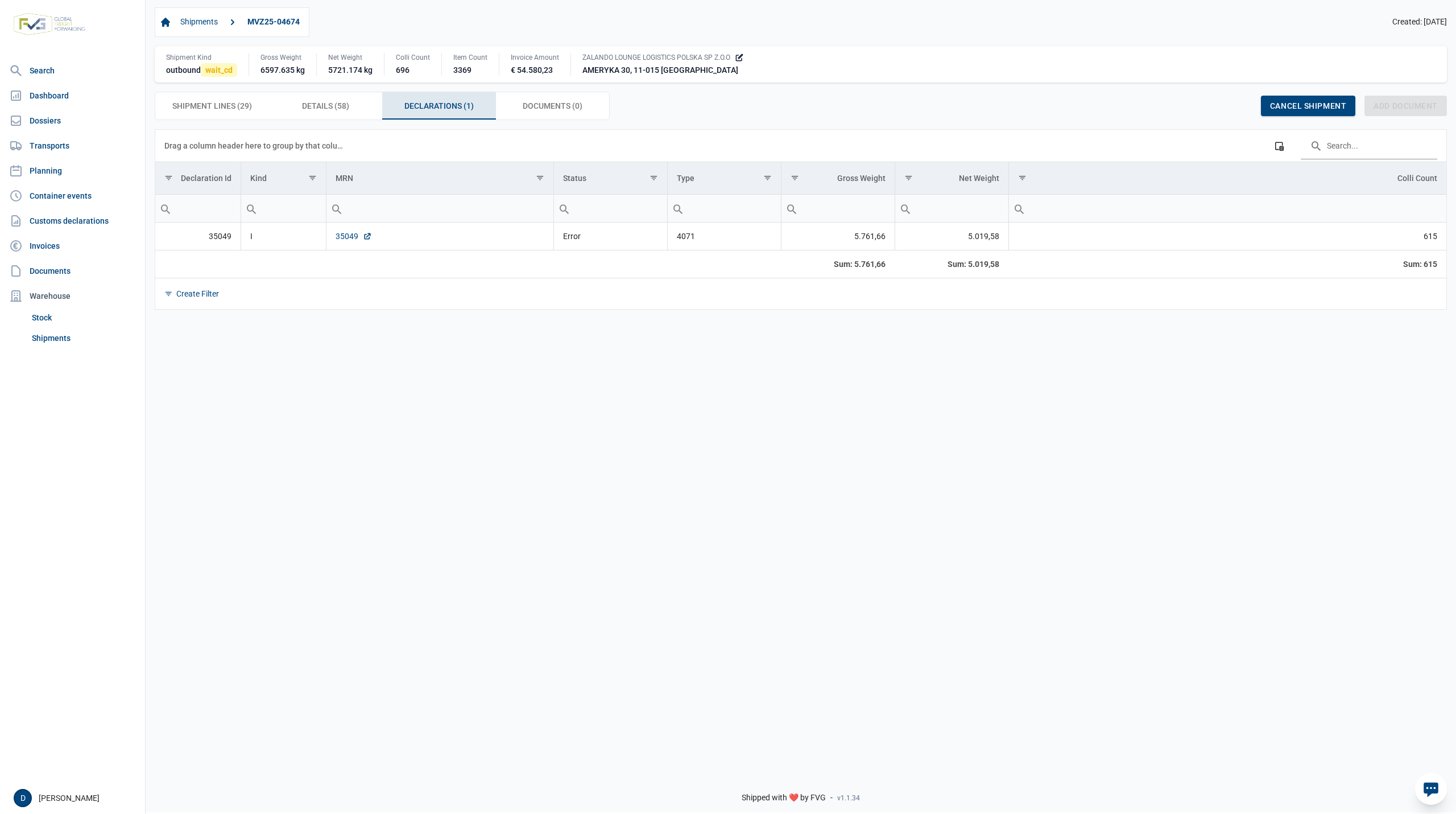
click at [342, 240] on link "35049" at bounding box center [353, 236] width 36 height 12
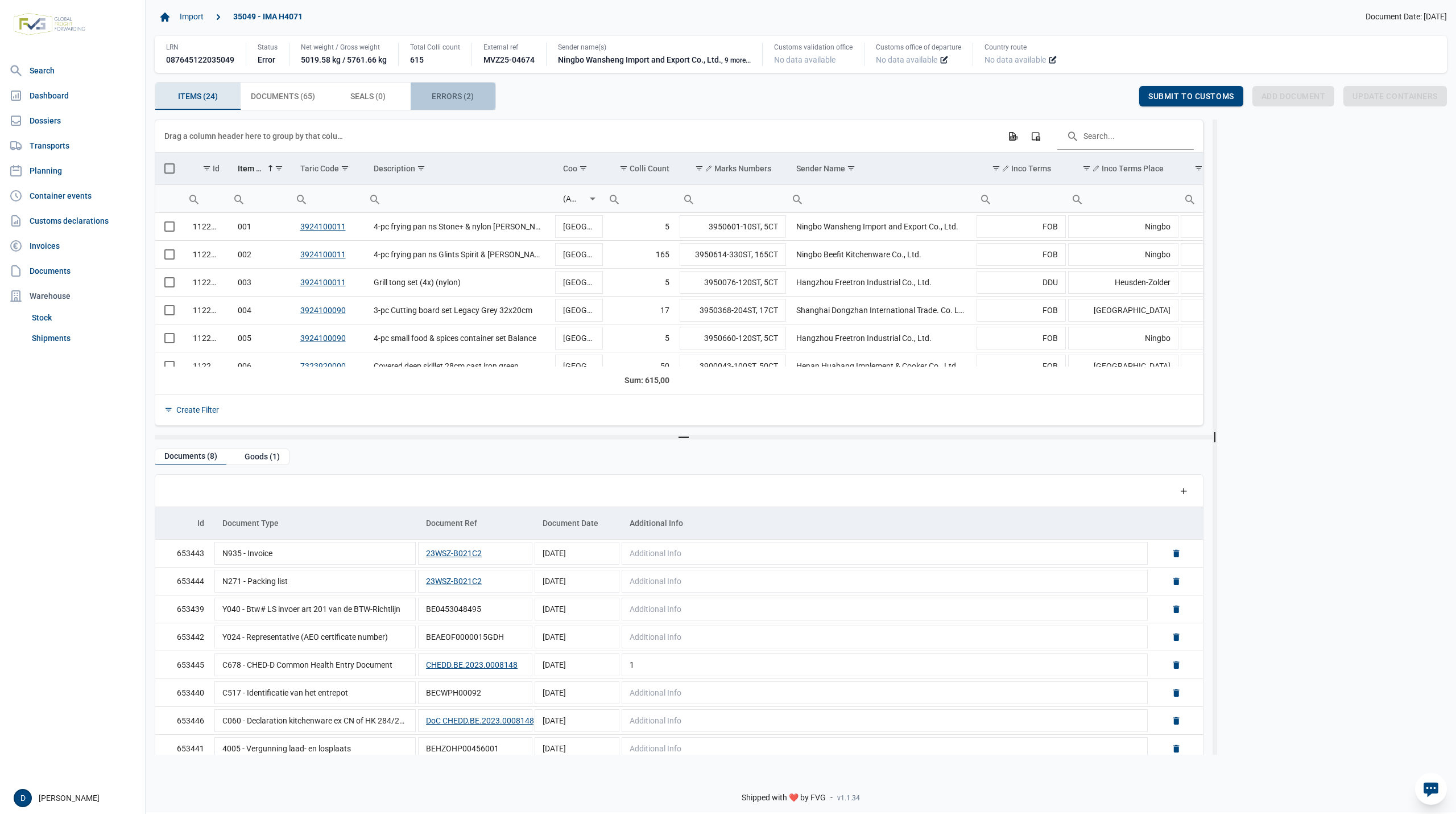
click at [443, 93] on span "Errors (2) Errors (2)" at bounding box center [452, 97] width 42 height 14
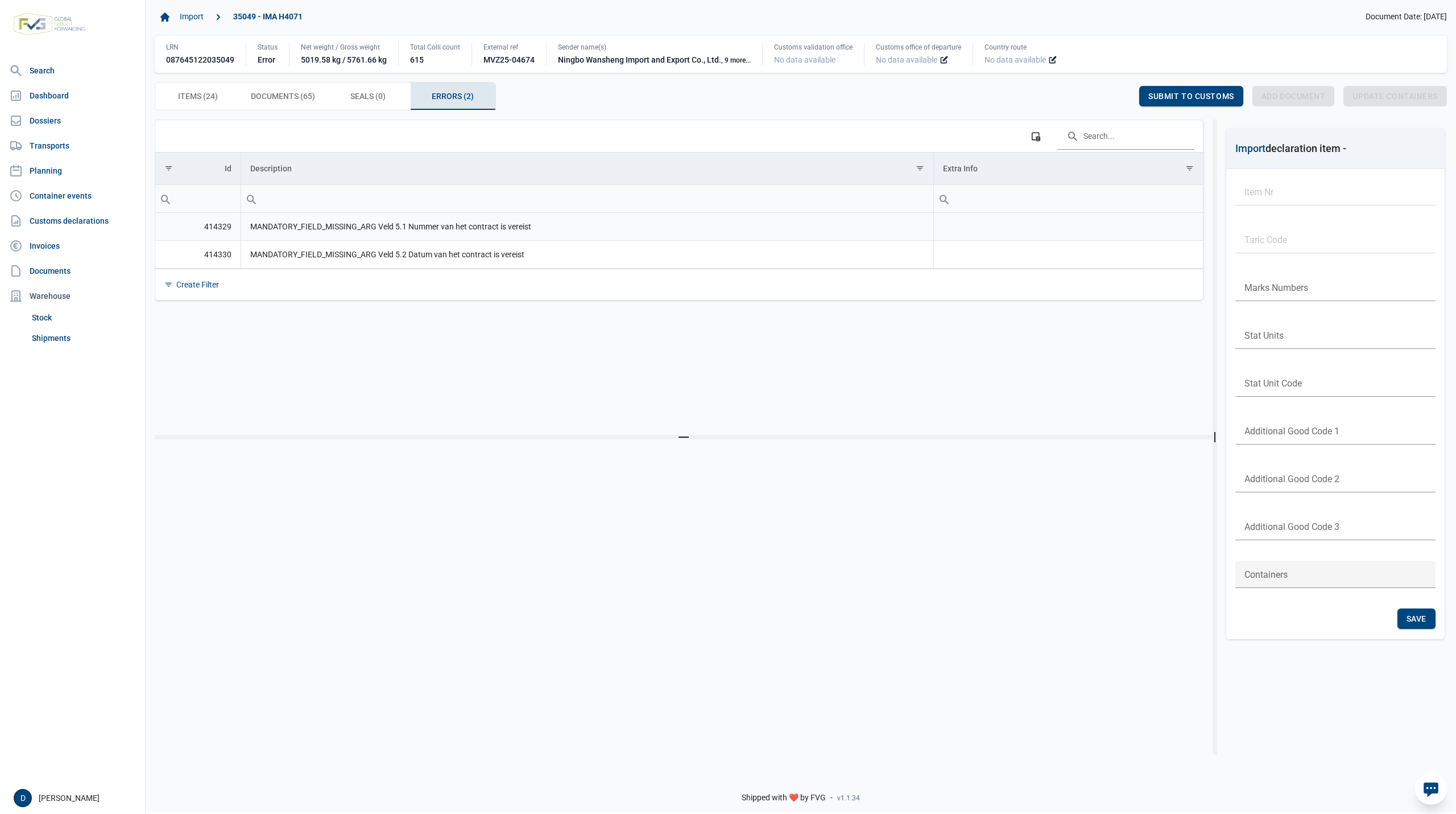
click at [986, 232] on td "Data grid with 2 rows and 3 columns" at bounding box center [1068, 226] width 270 height 28
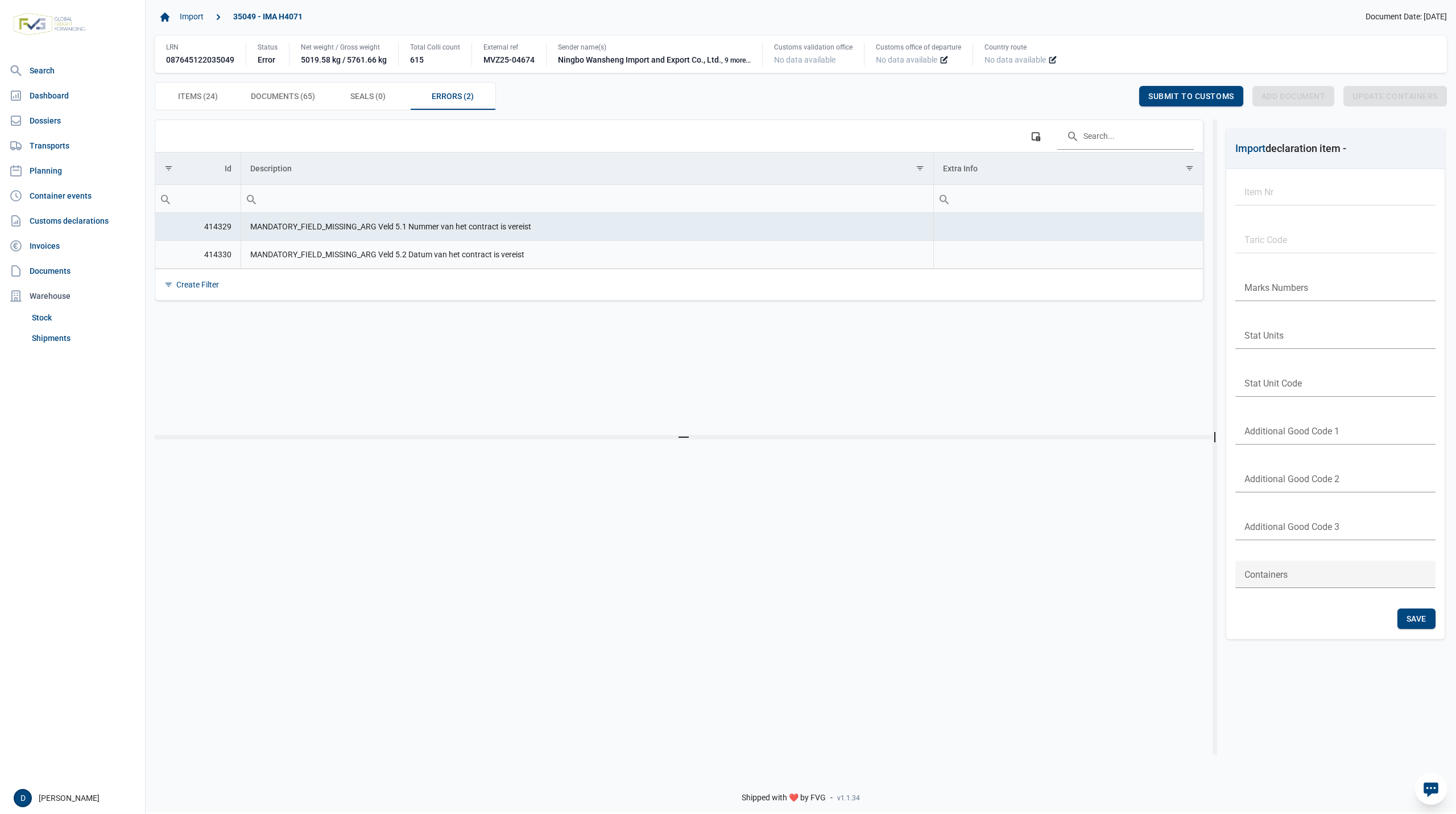
click at [975, 263] on td "Data grid with 2 rows and 3 columns" at bounding box center [1068, 253] width 270 height 28
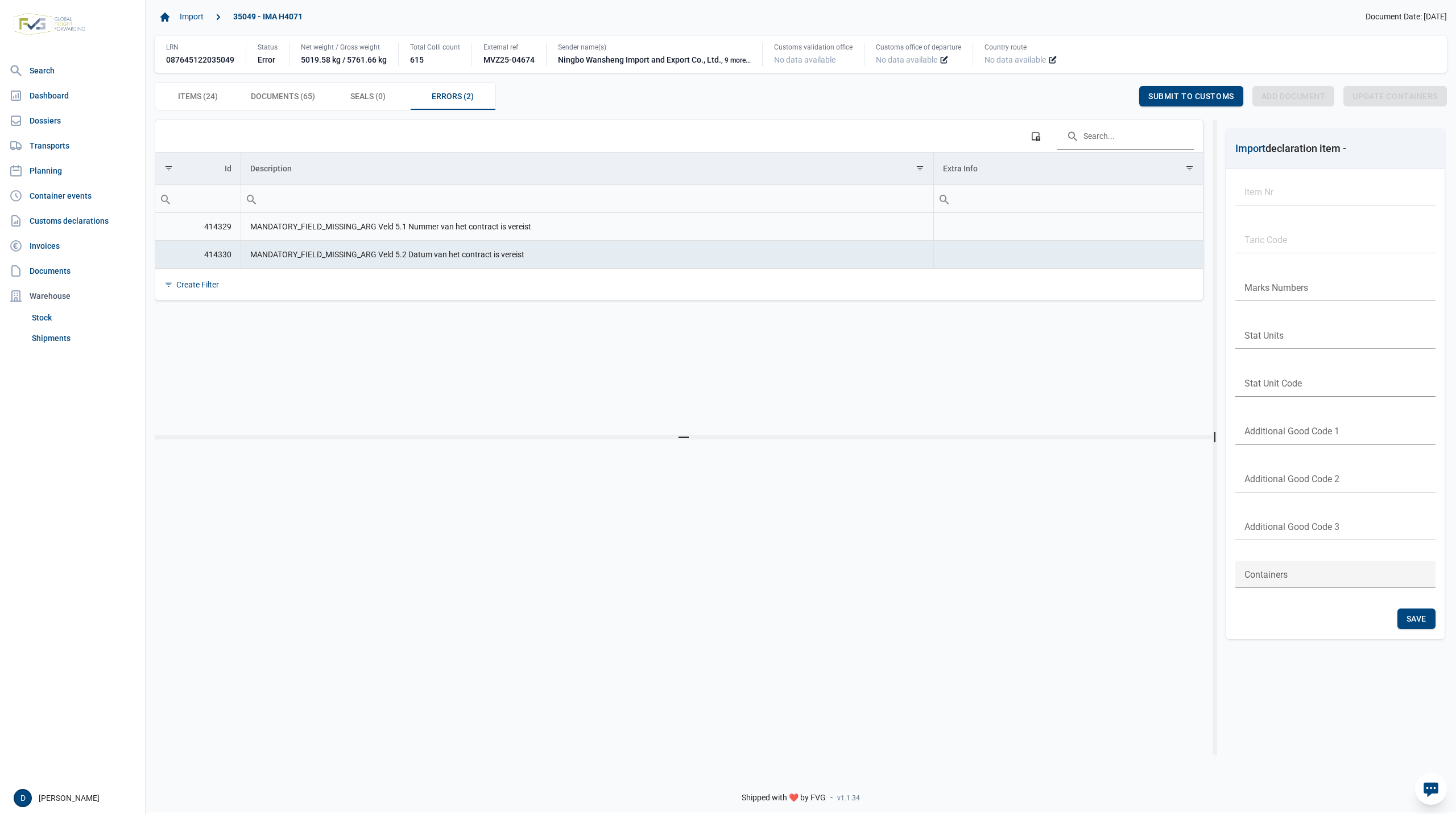
click at [963, 233] on td "Data grid with 2 rows and 3 columns" at bounding box center [1068, 226] width 270 height 28
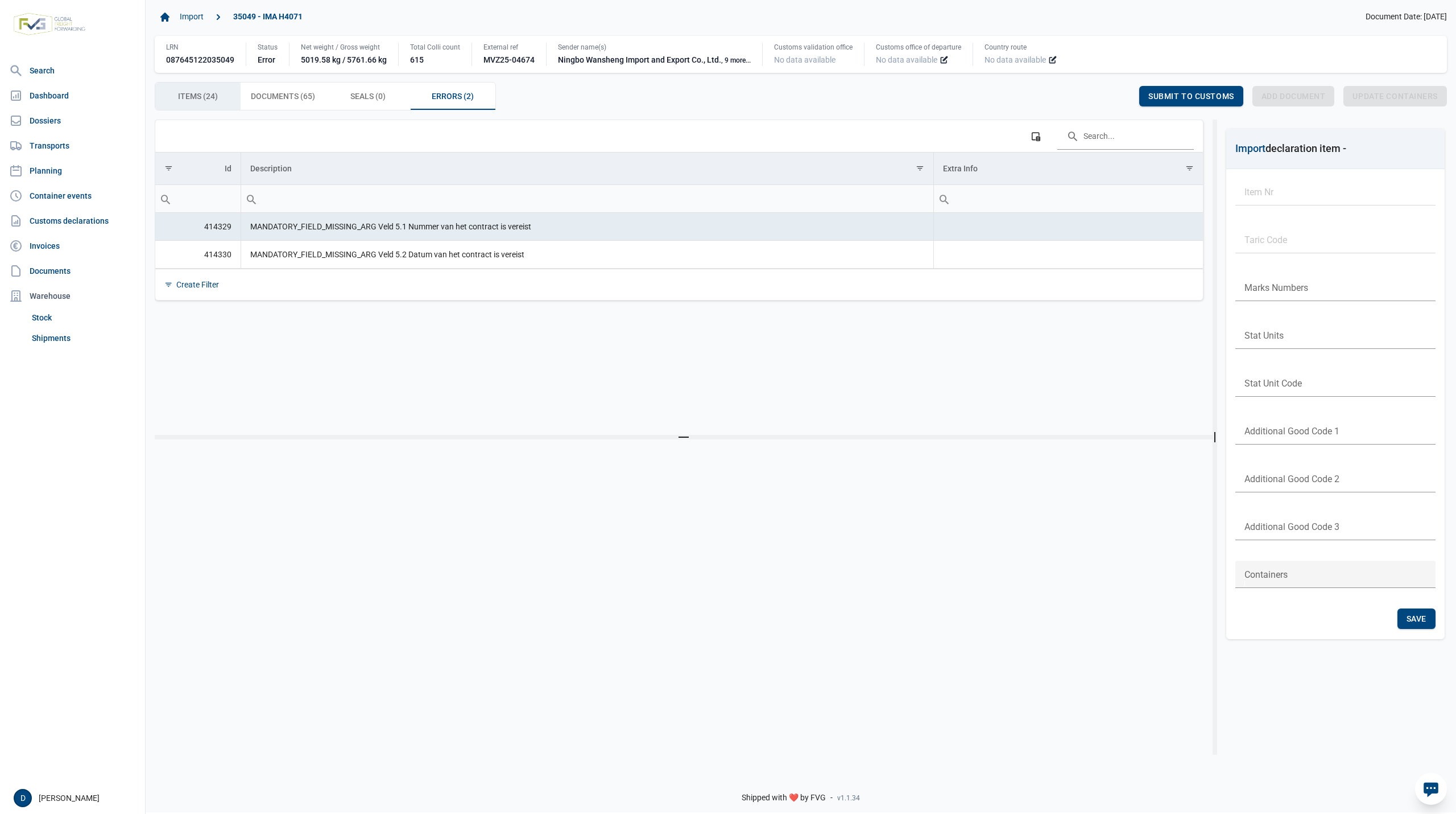
click at [200, 95] on span "Items (24) Items (24)" at bounding box center [198, 97] width 40 height 14
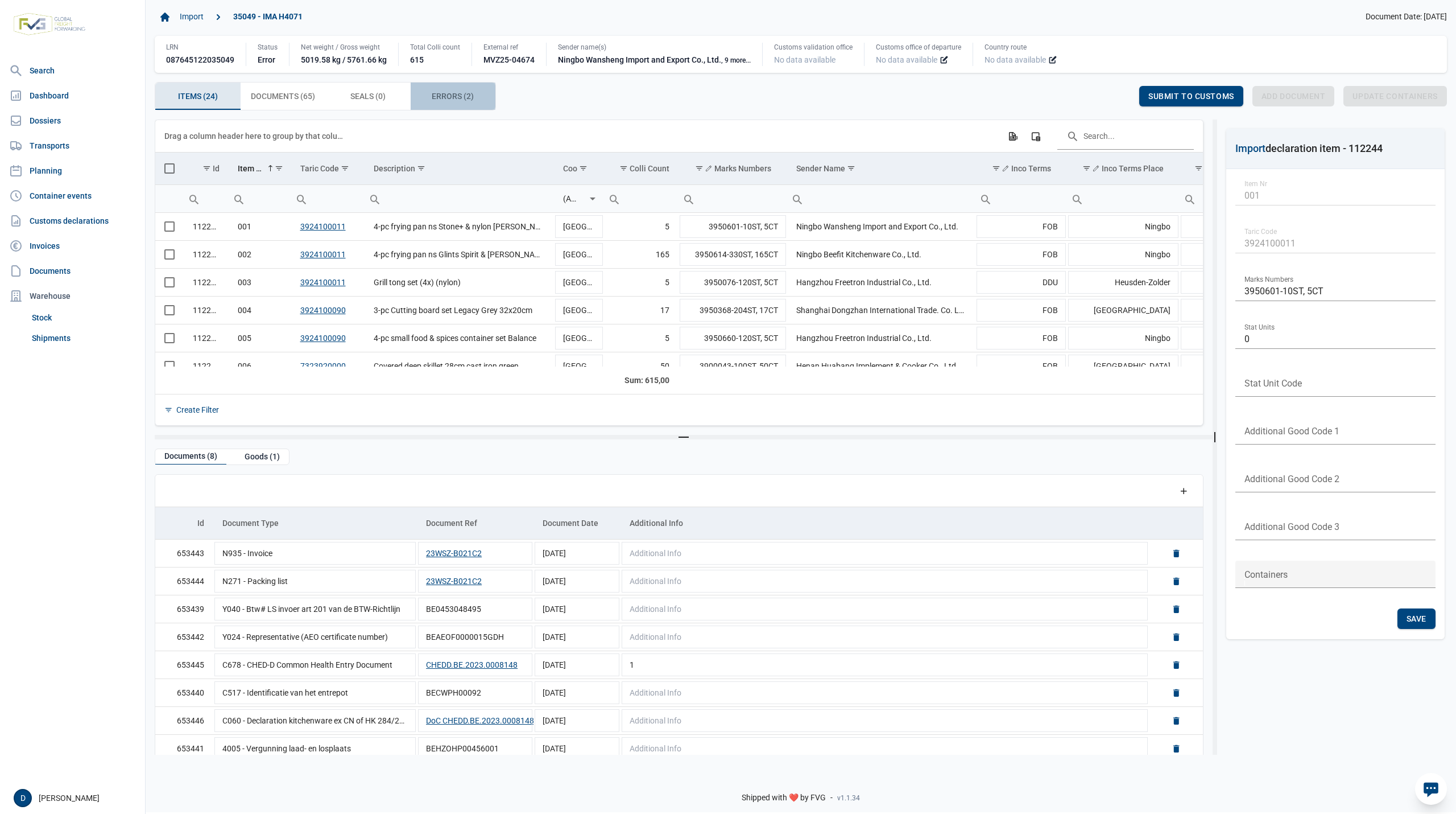
click at [435, 100] on span "Errors (2) Errors (2)" at bounding box center [452, 97] width 42 height 14
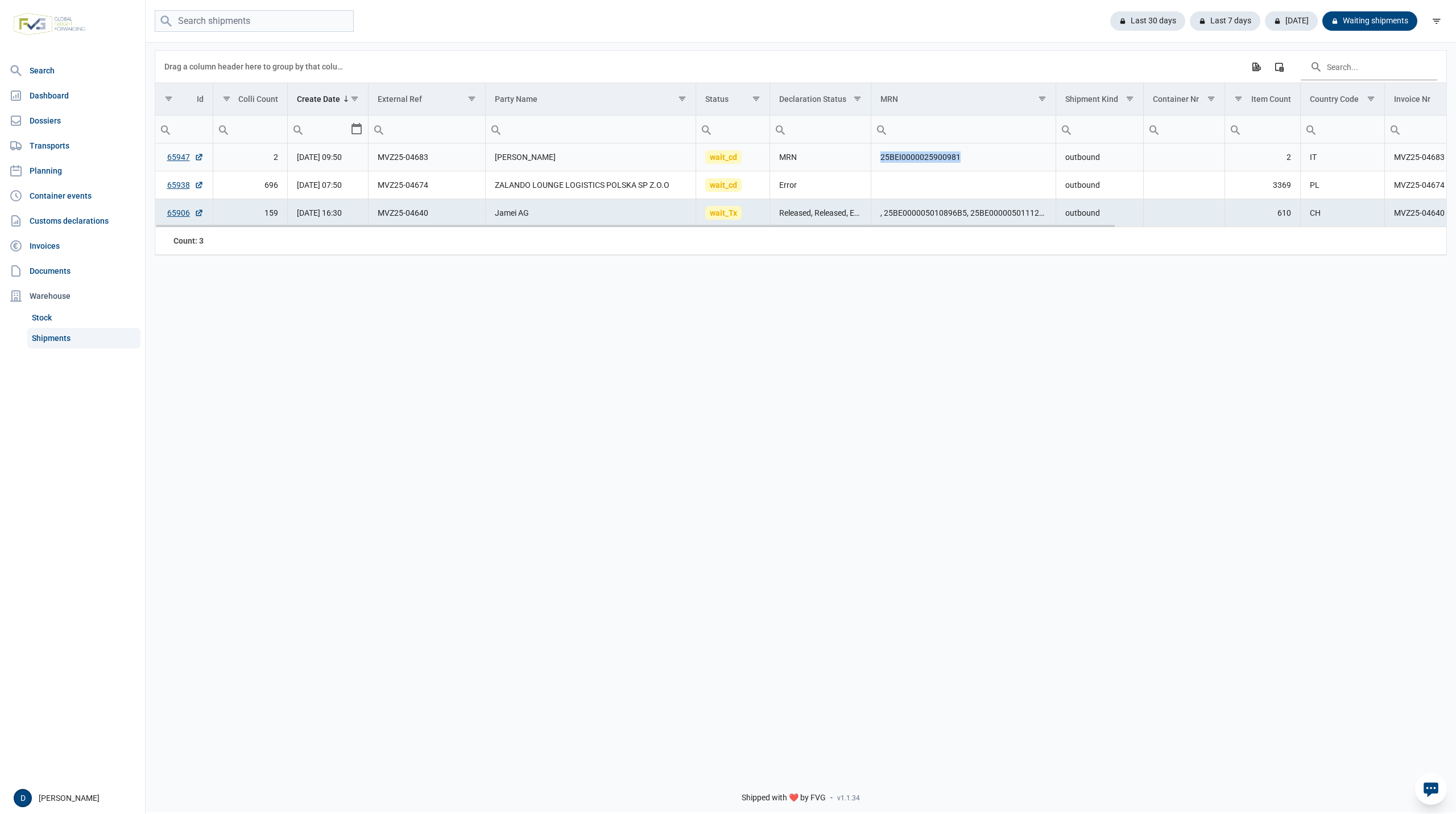
drag, startPoint x: 882, startPoint y: 162, endPoint x: 958, endPoint y: 162, distance: 76.0
click at [958, 162] on td "25BEI0000025900981" at bounding box center [964, 157] width 185 height 28
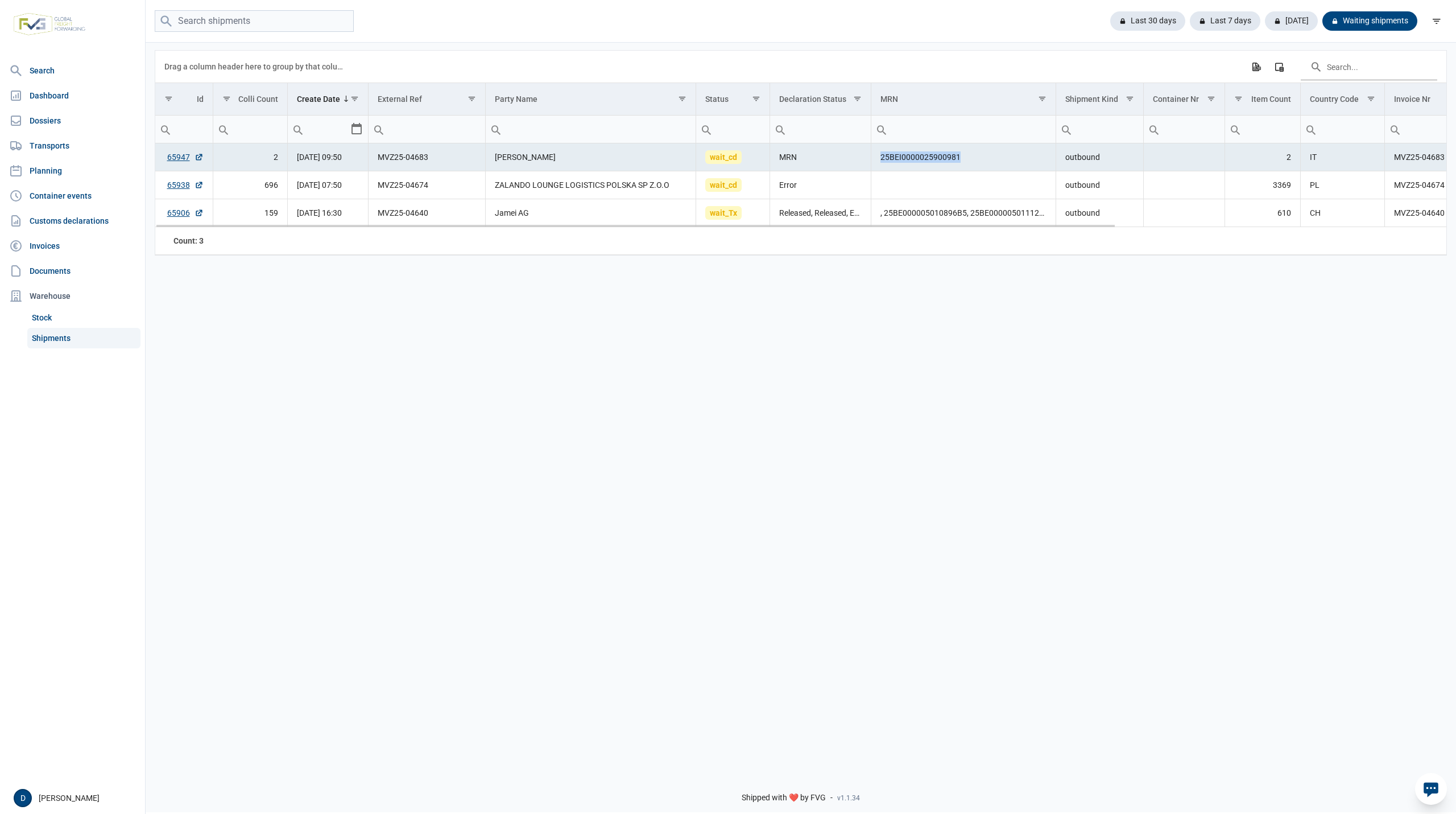
copy td "25BEI0000025900981"
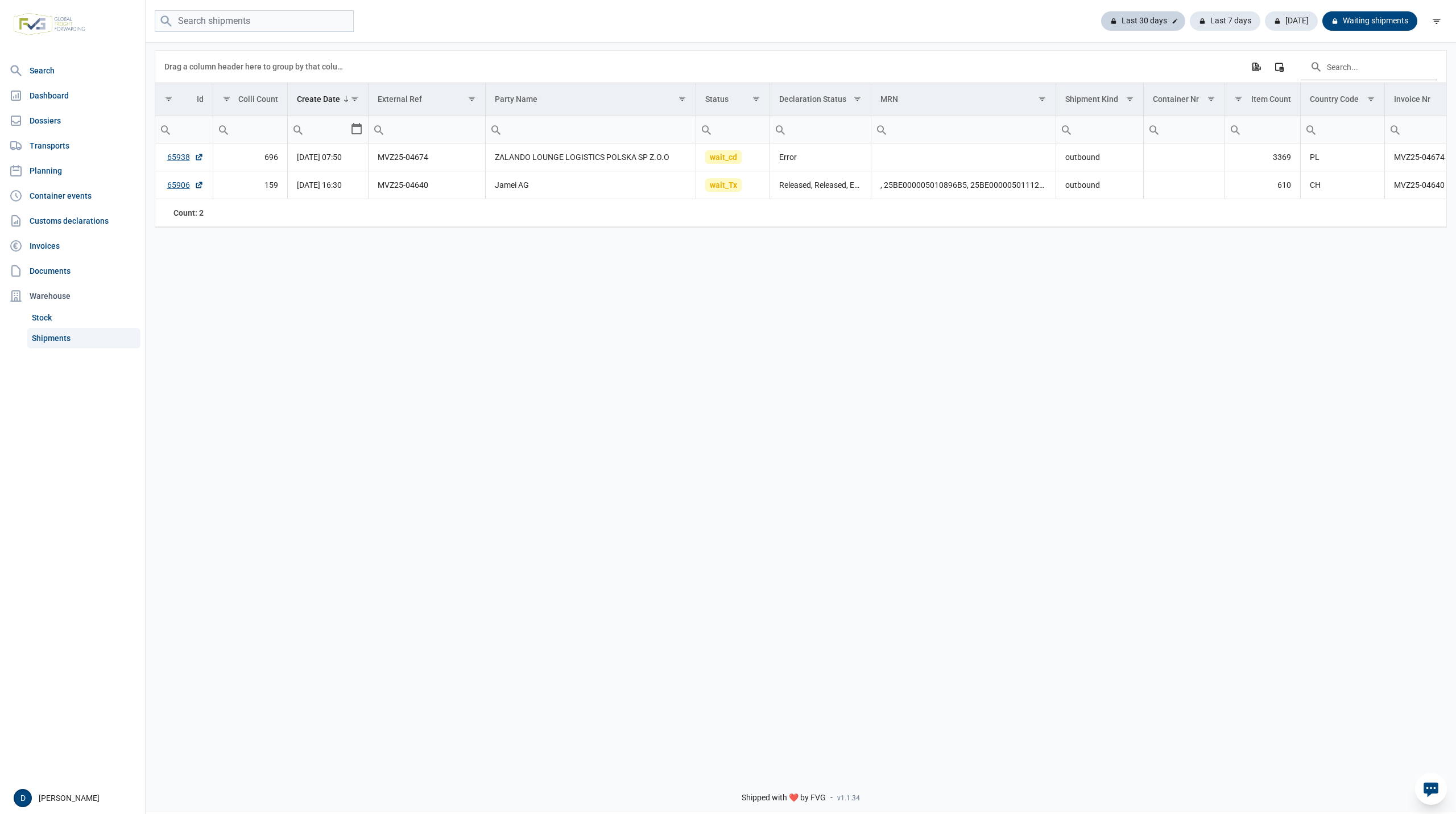
click at [1190, 18] on div "Last 30 days" at bounding box center [1225, 21] width 70 height 19
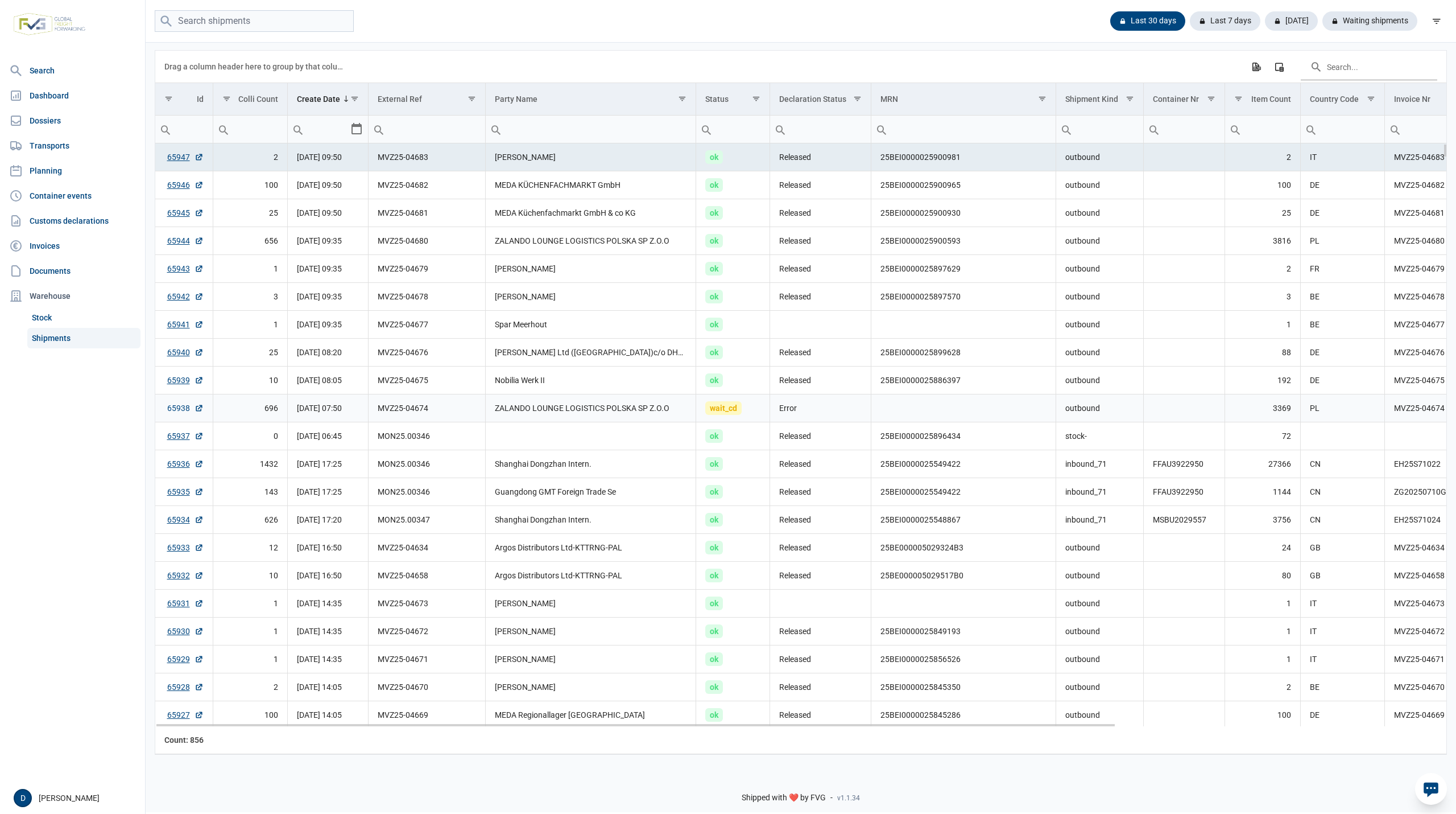
click at [180, 407] on link "65938" at bounding box center [185, 408] width 36 height 12
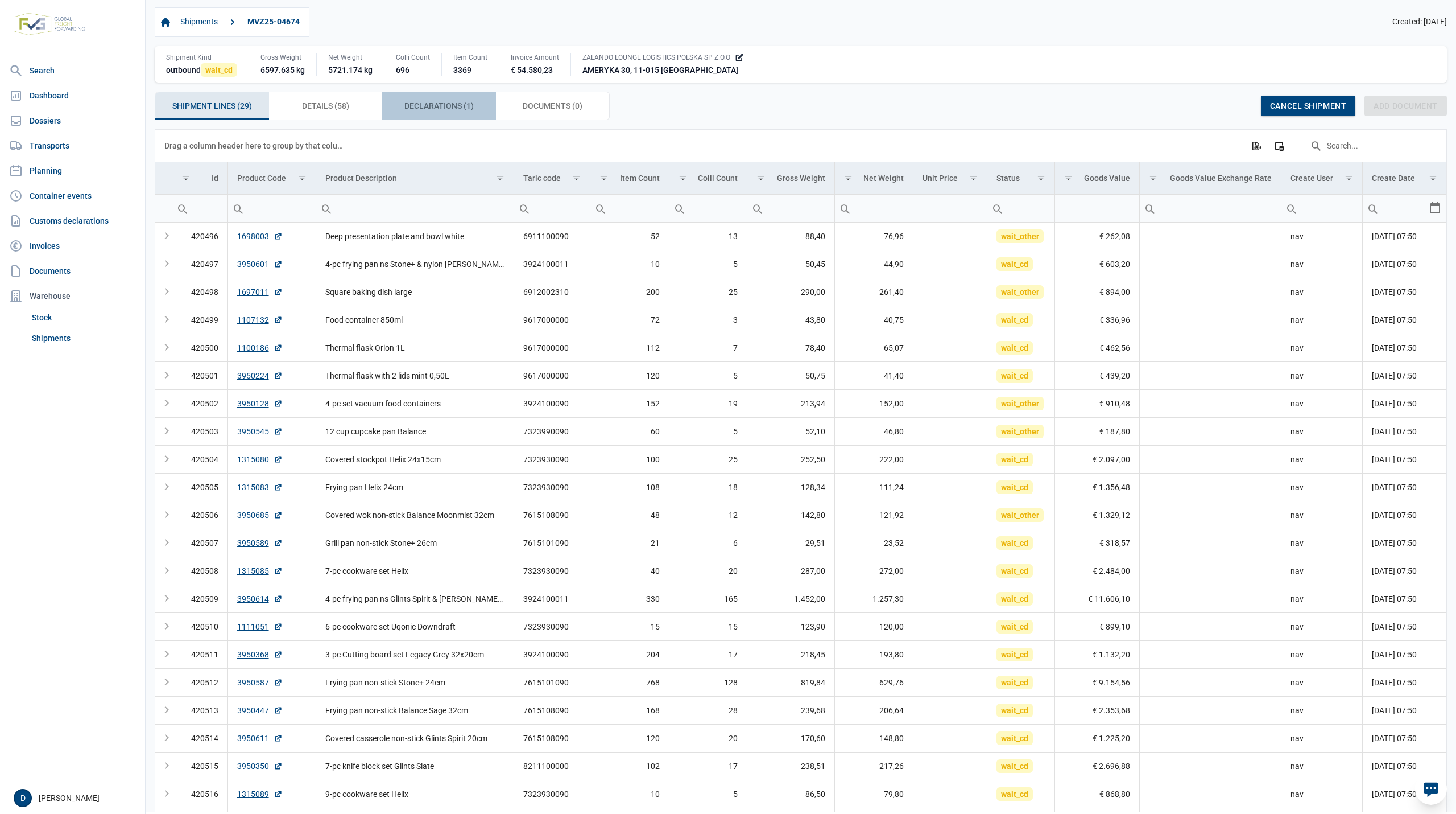
click at [453, 110] on span "Declarations (1) Declarations (1)" at bounding box center [439, 106] width 69 height 14
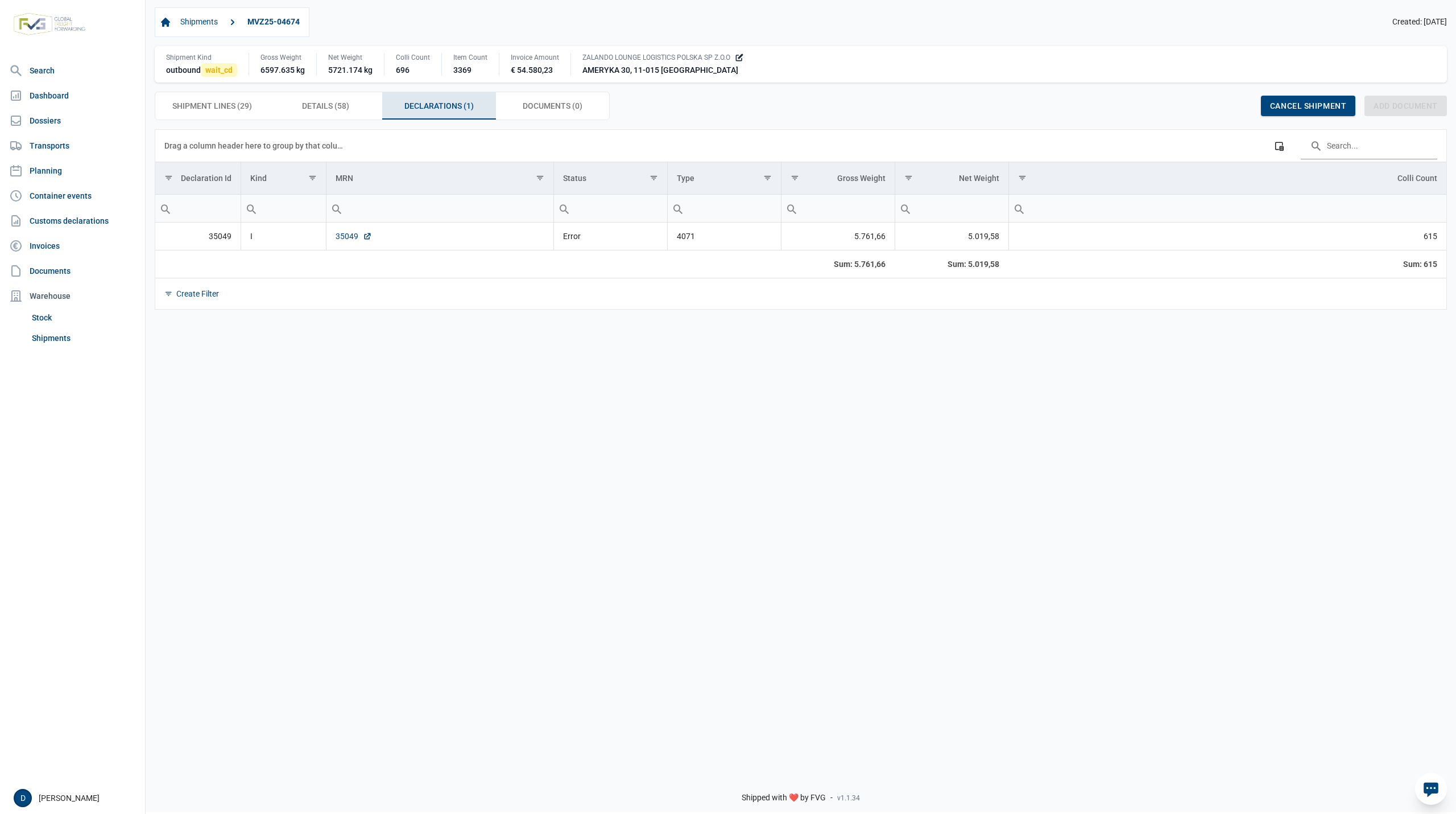
click at [346, 237] on link "35049" at bounding box center [353, 236] width 36 height 12
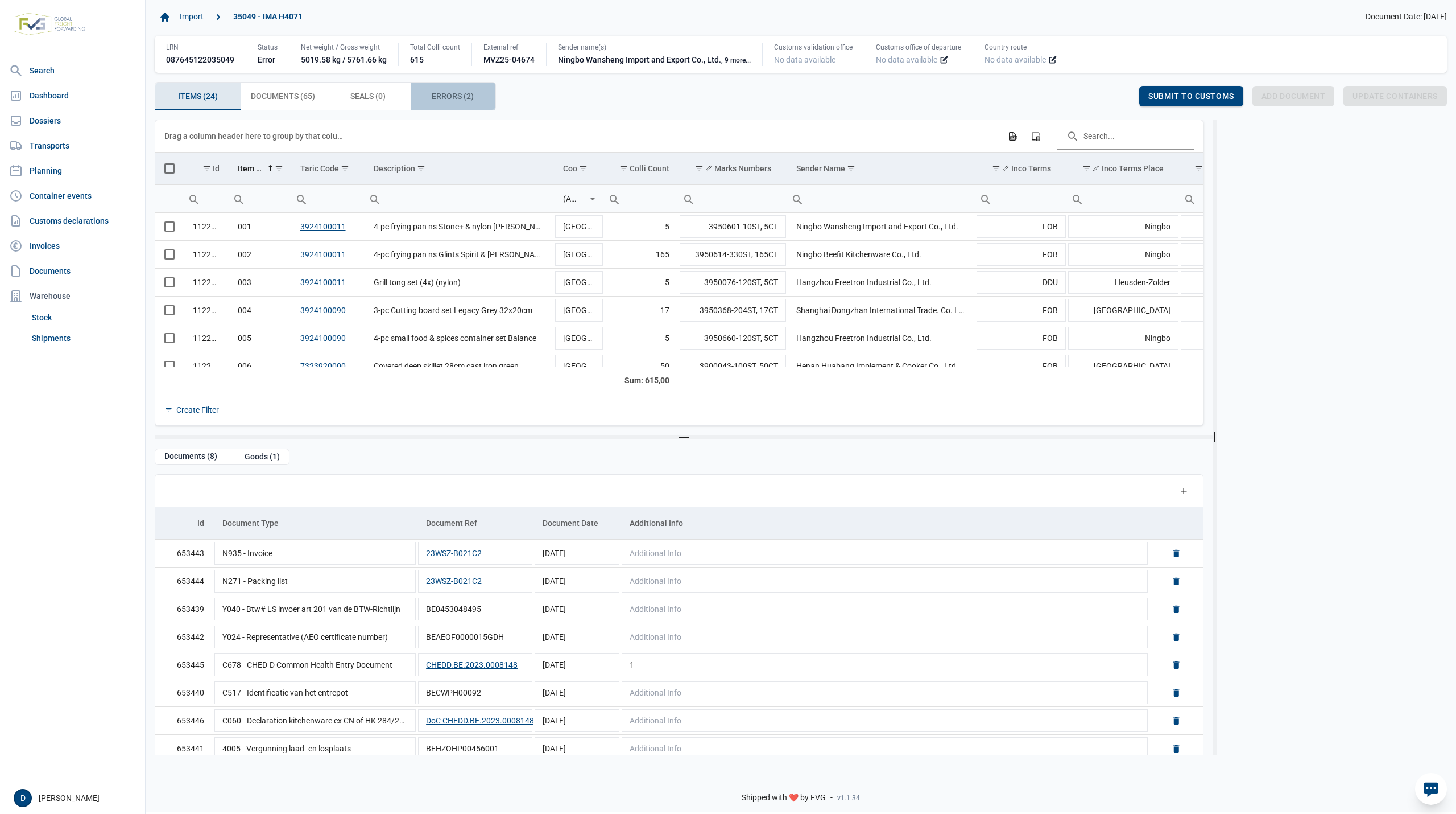
click at [462, 98] on span "Errors (2) Errors (2)" at bounding box center [452, 97] width 42 height 14
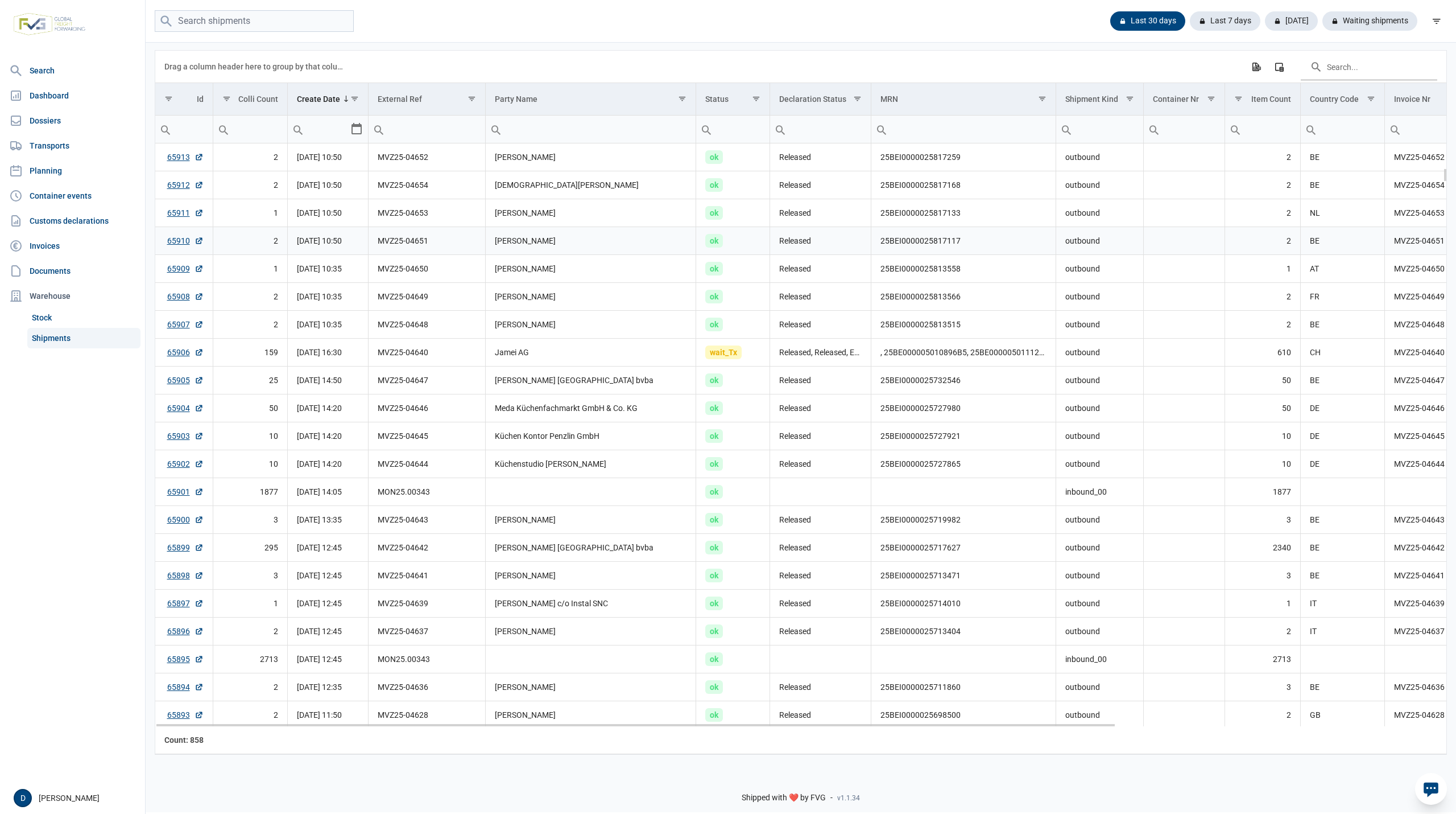
scroll to position [910, 0]
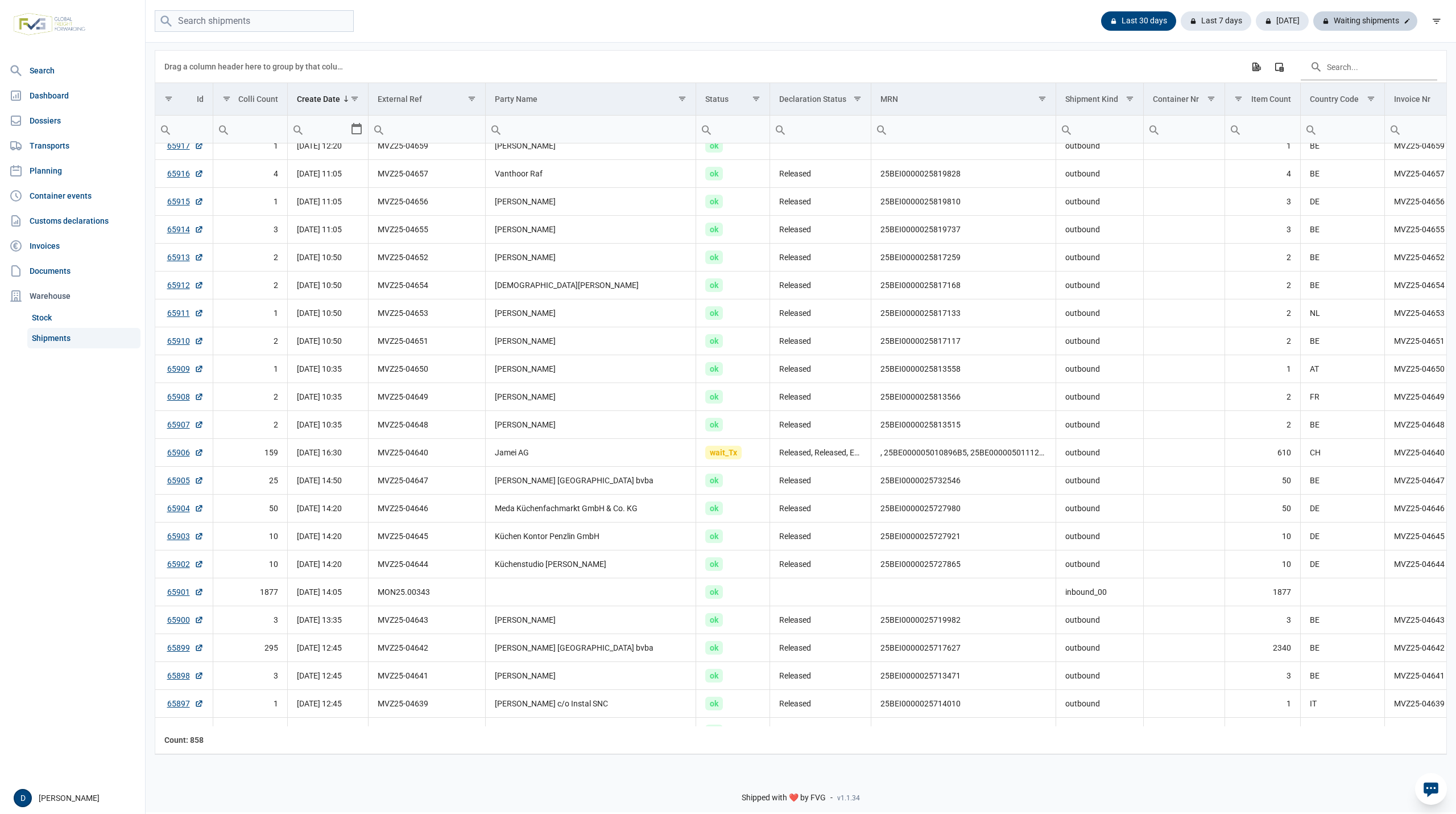
click at [1341, 17] on div "Waiting shipments" at bounding box center [1365, 21] width 104 height 19
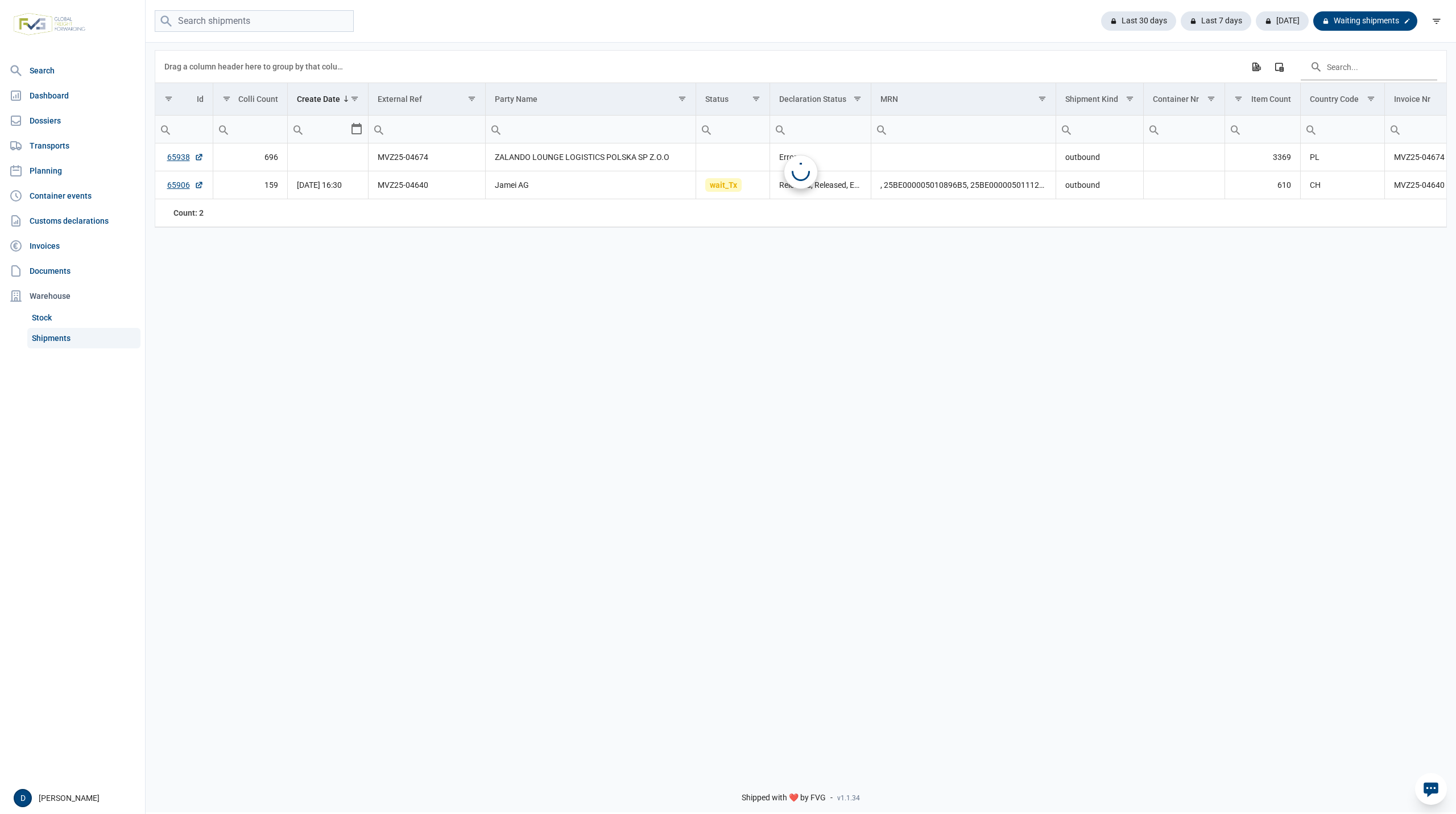
scroll to position [0, 0]
click at [1190, 20] on div "Last 30 days" at bounding box center [1225, 21] width 70 height 19
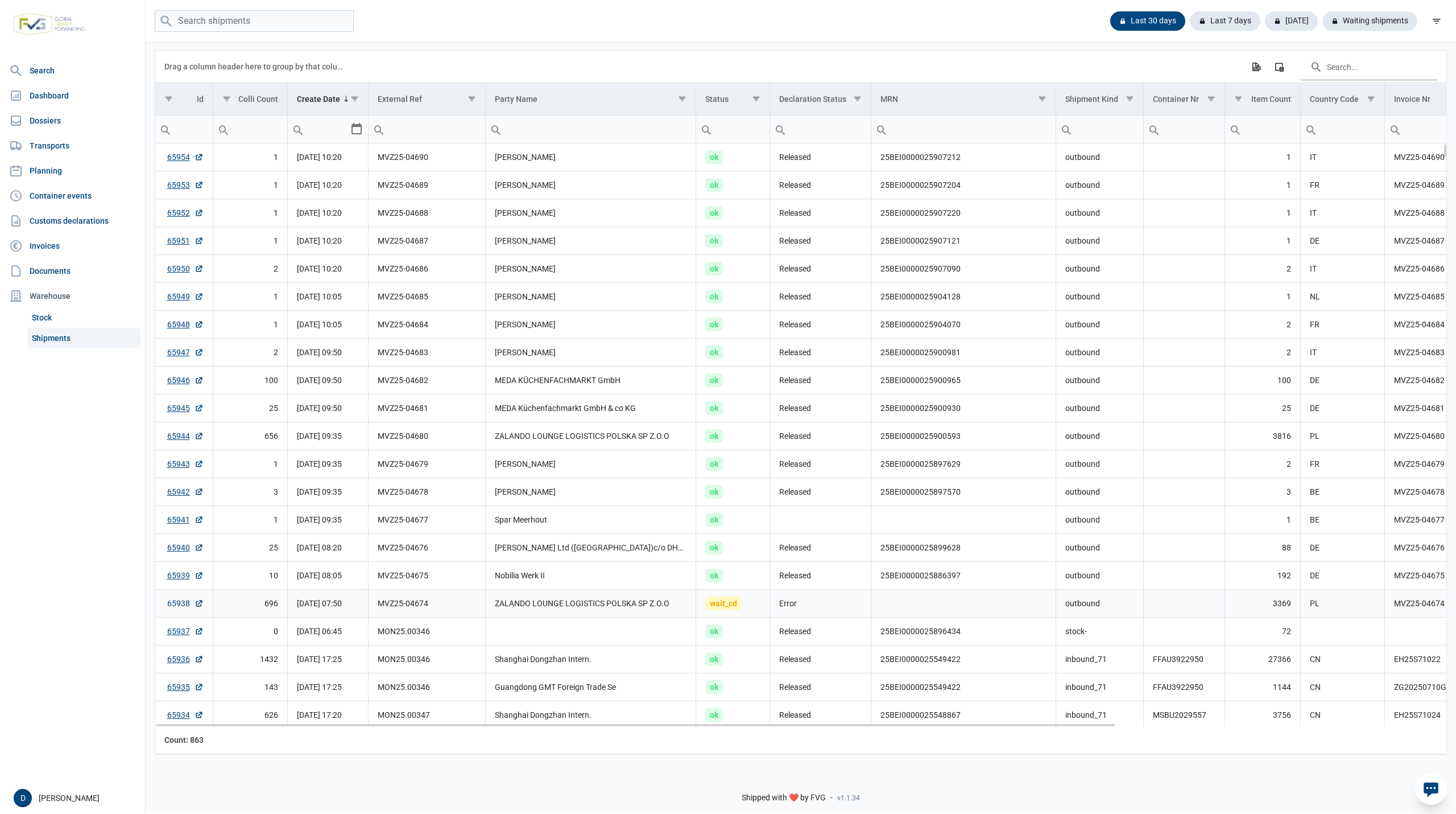
click at [178, 605] on link "65938" at bounding box center [185, 603] width 36 height 12
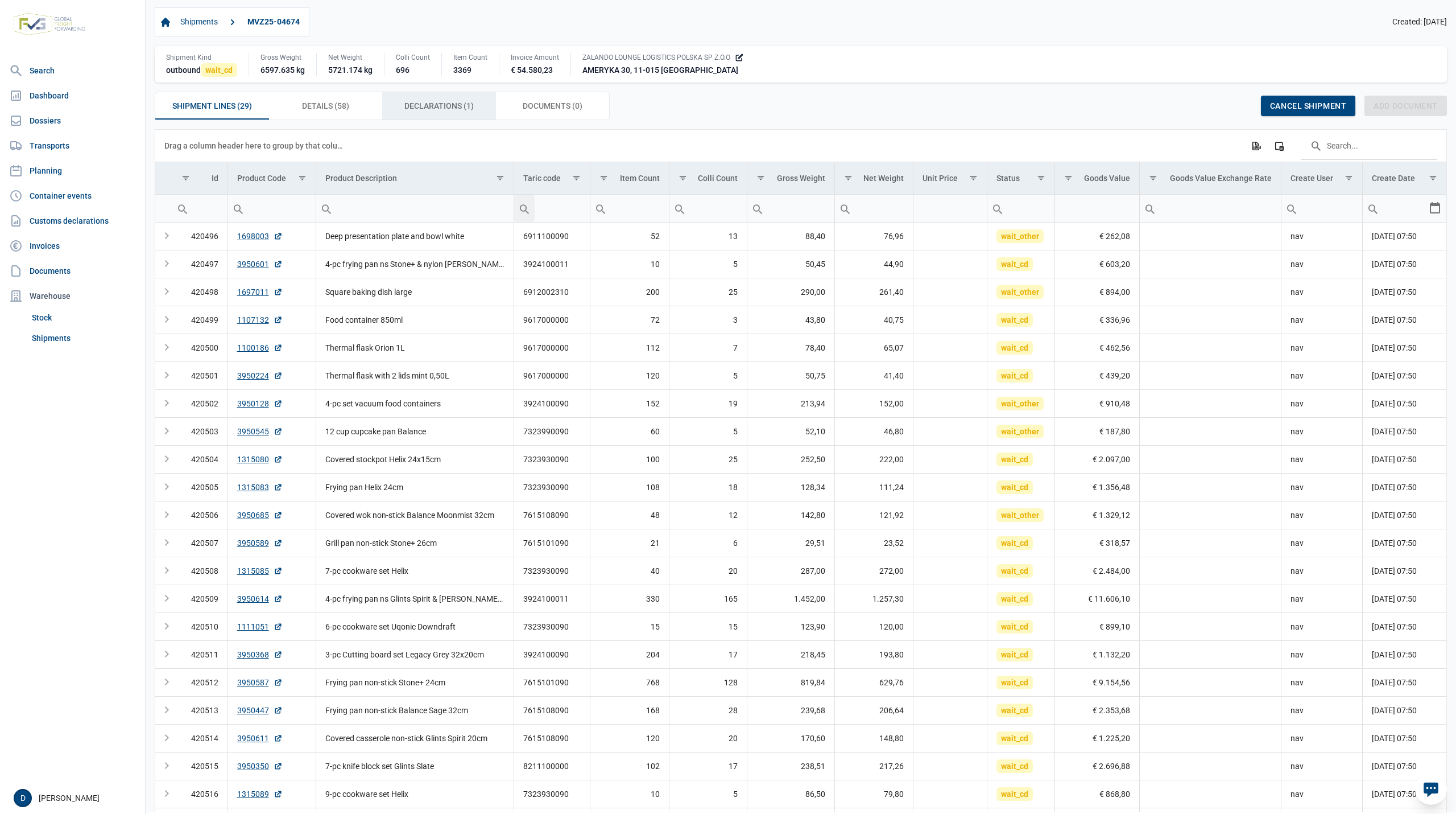
click at [458, 110] on span "Declarations (1) Declarations (1)" at bounding box center [439, 106] width 69 height 14
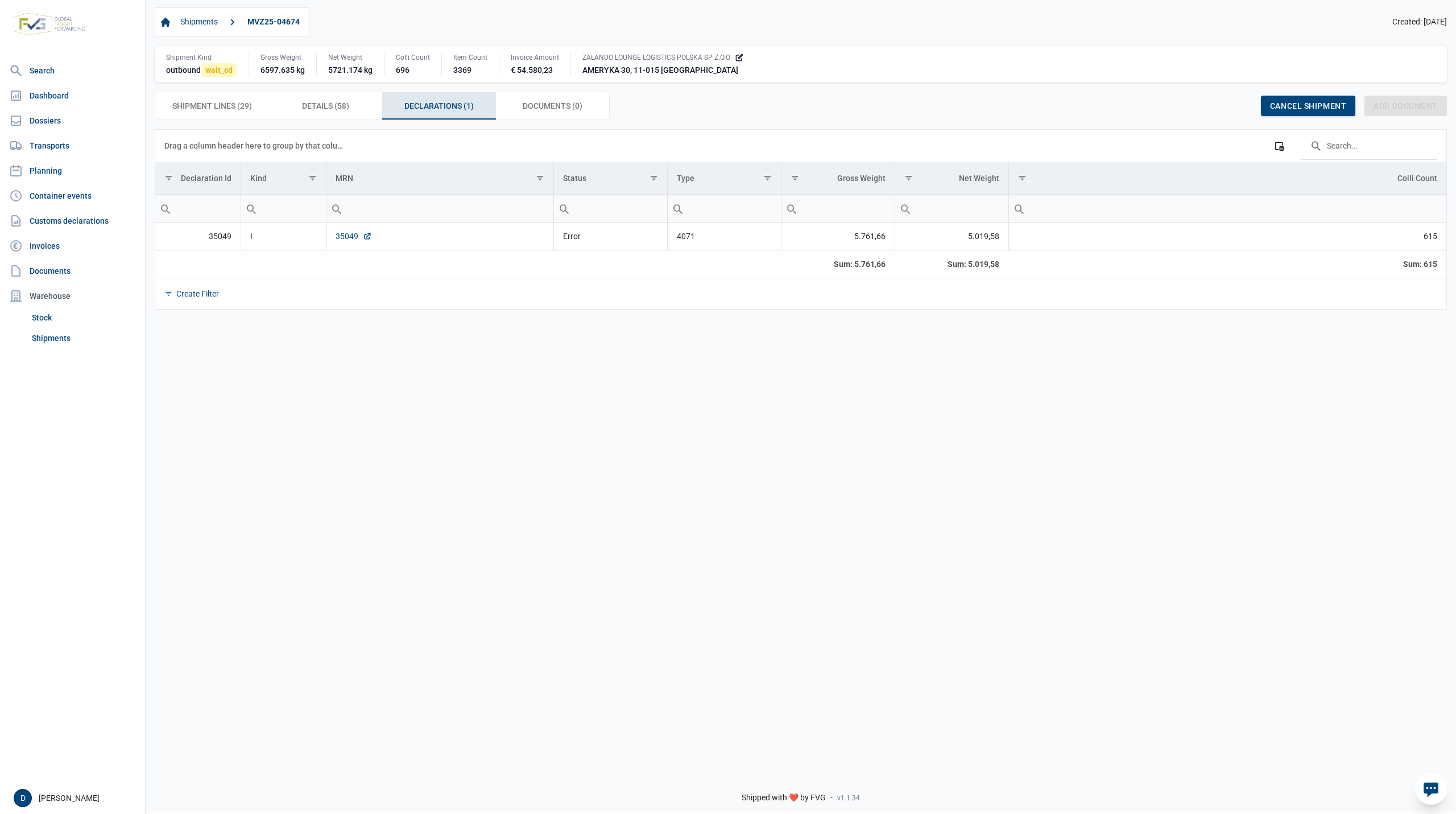
click at [349, 237] on link "35049" at bounding box center [353, 236] width 36 height 12
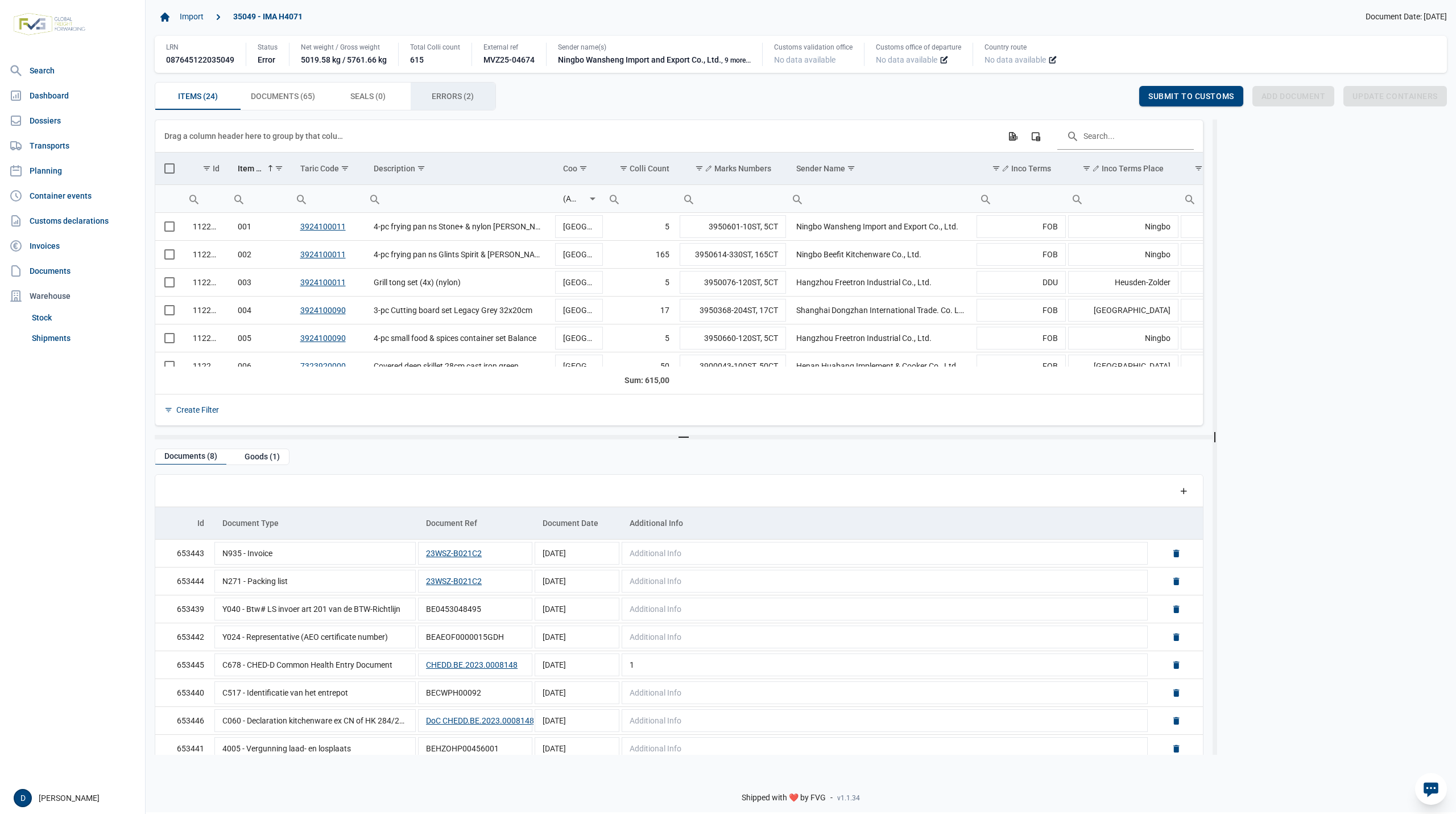
click at [456, 97] on span "Errors (2) Errors (2)" at bounding box center [452, 97] width 42 height 14
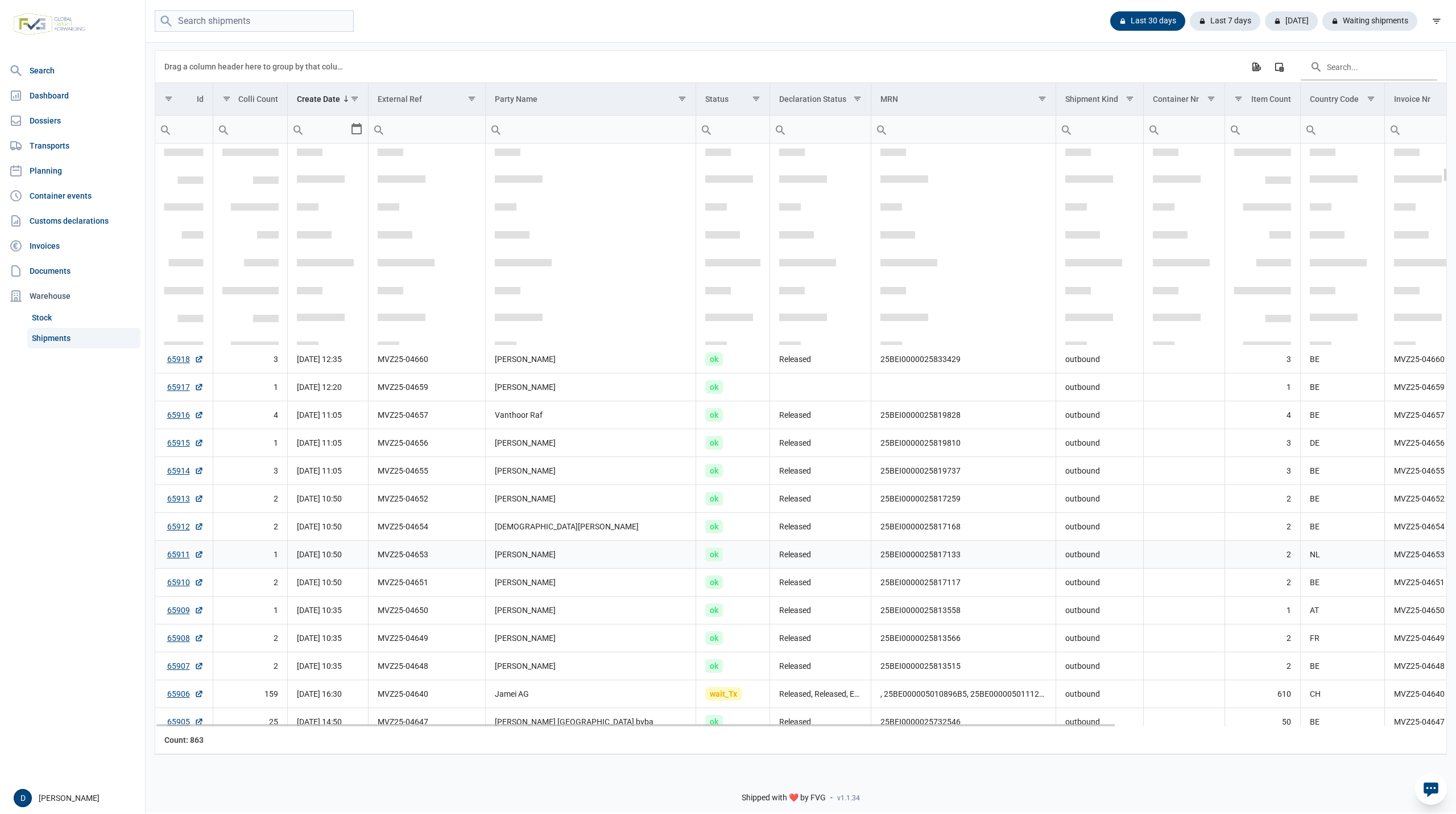
scroll to position [1011, 0]
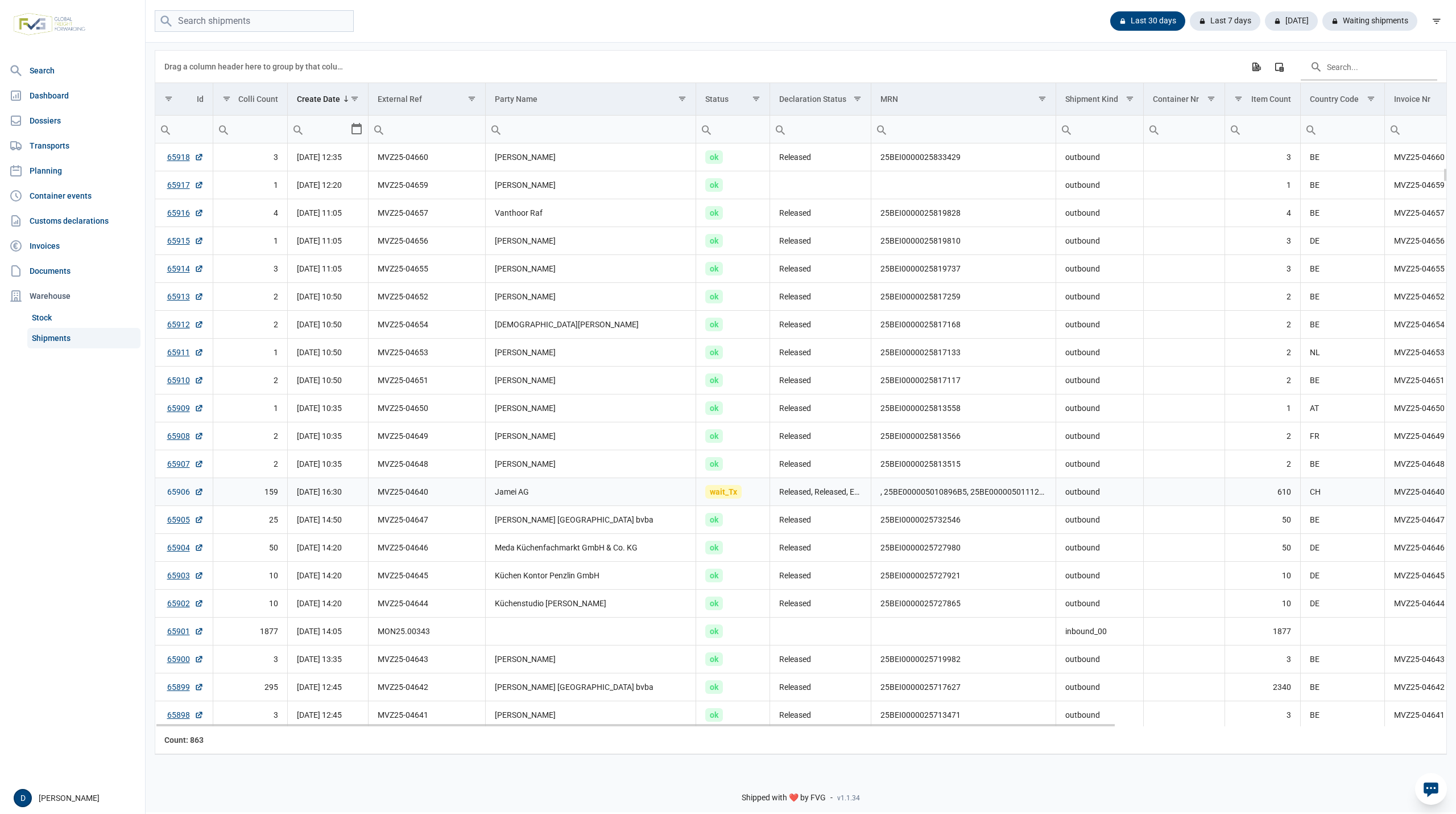
click at [178, 496] on link "65906" at bounding box center [185, 491] width 36 height 12
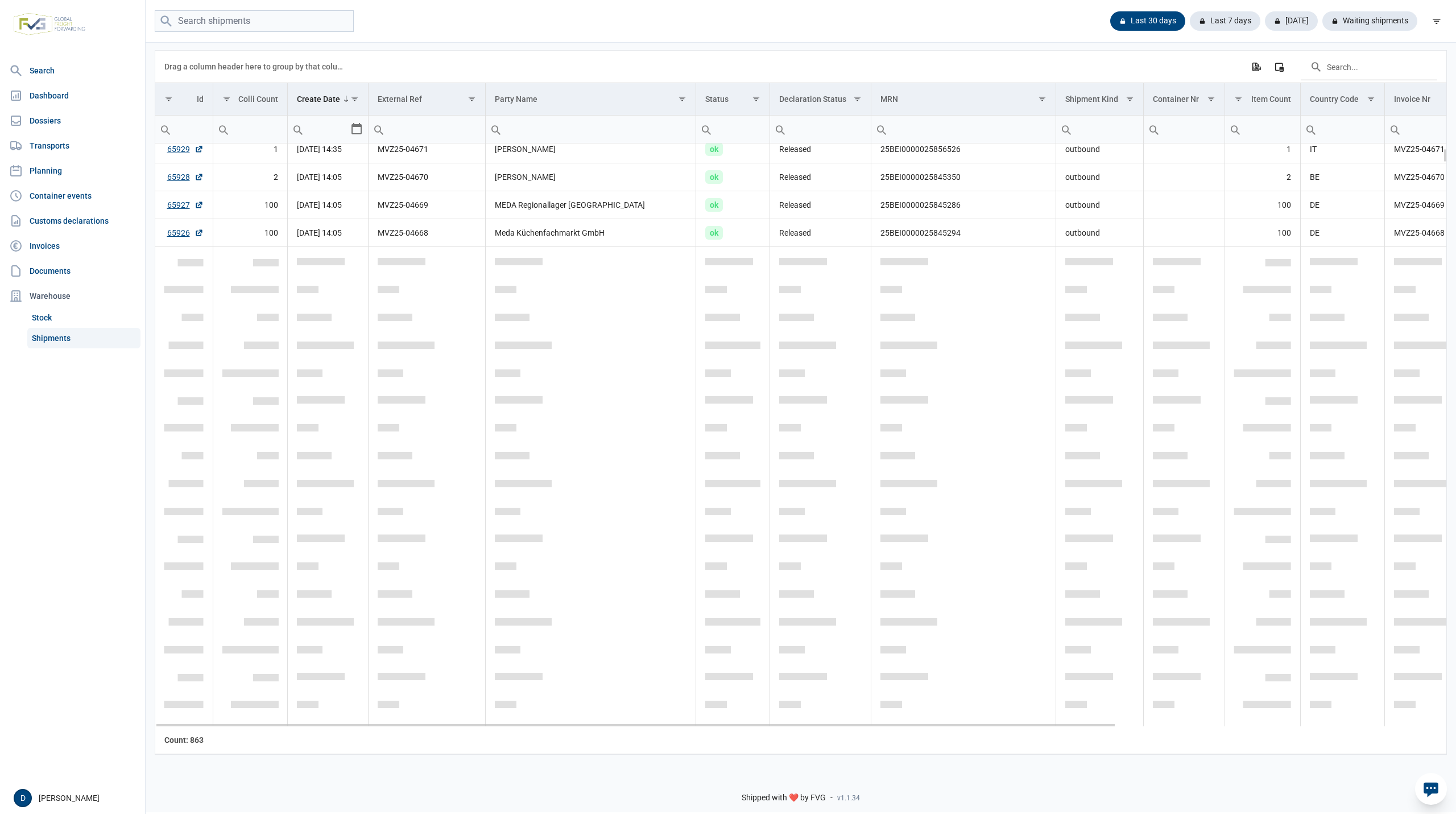
scroll to position [201, 0]
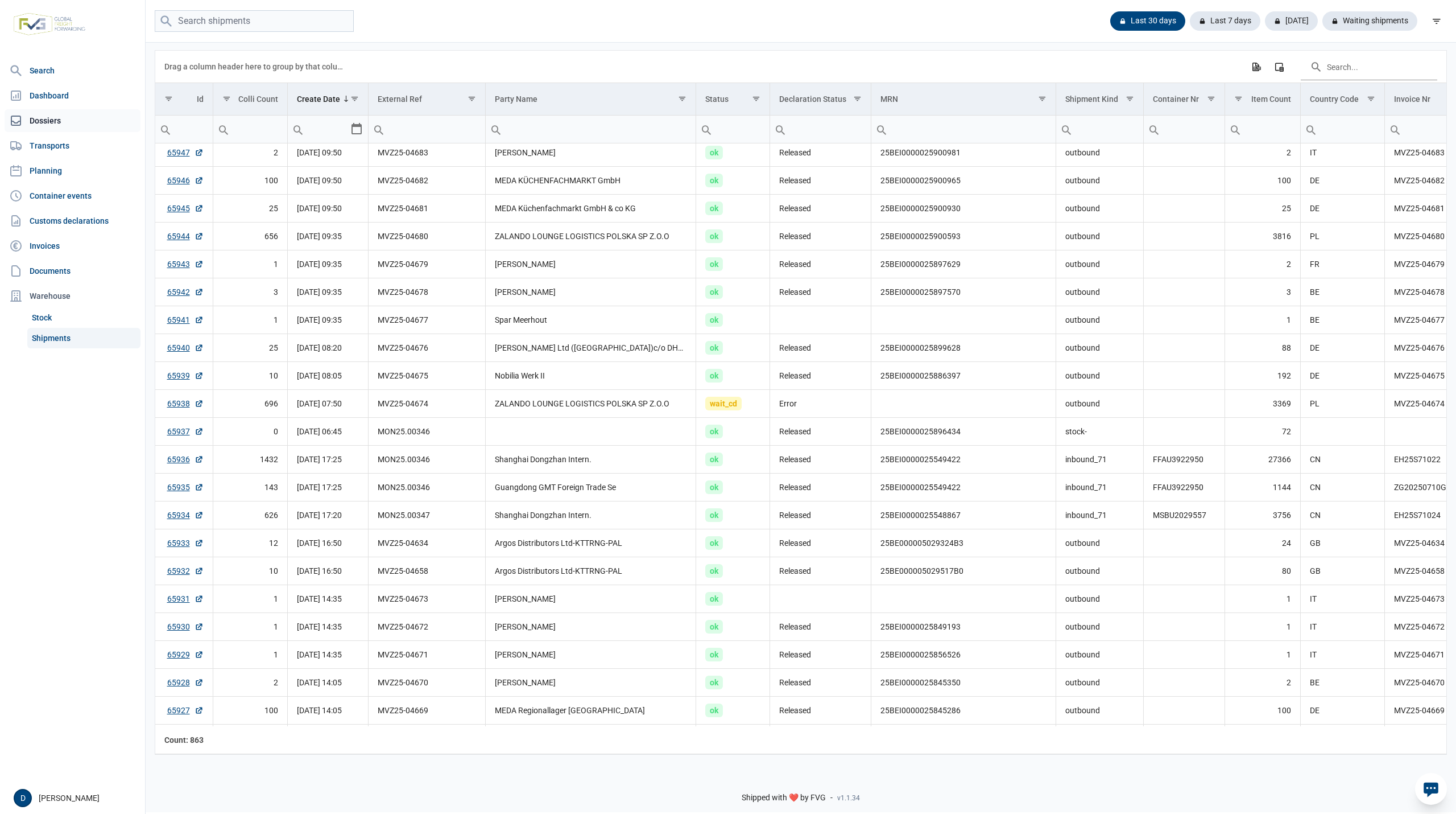
click at [48, 124] on link "Dossiers" at bounding box center [72, 120] width 135 height 22
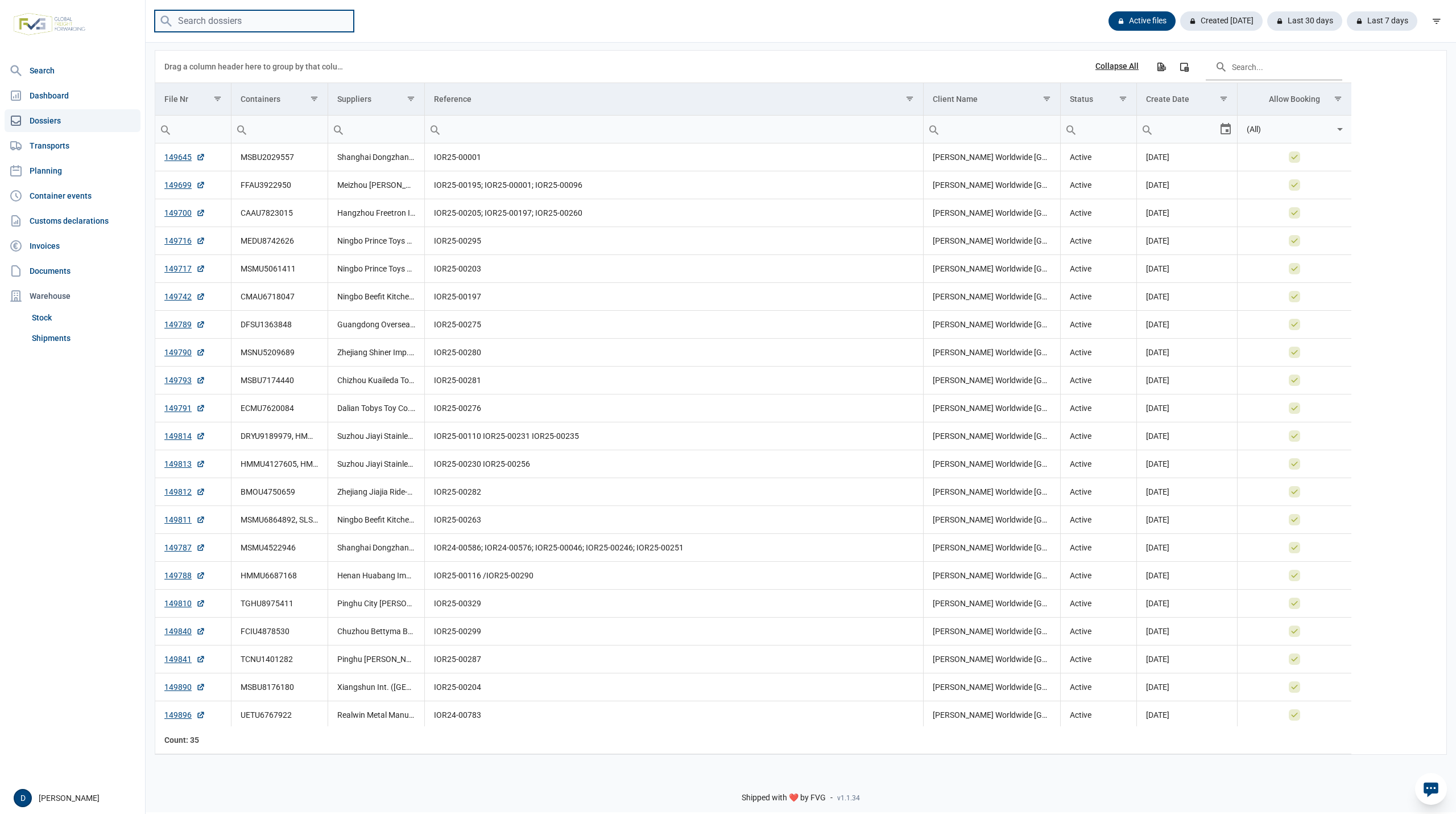
drag, startPoint x: 224, startPoint y: 21, endPoint x: 218, endPoint y: 20, distance: 6.1
click at [224, 21] on input "search" at bounding box center [254, 21] width 199 height 22
type input "MSMU5061411"
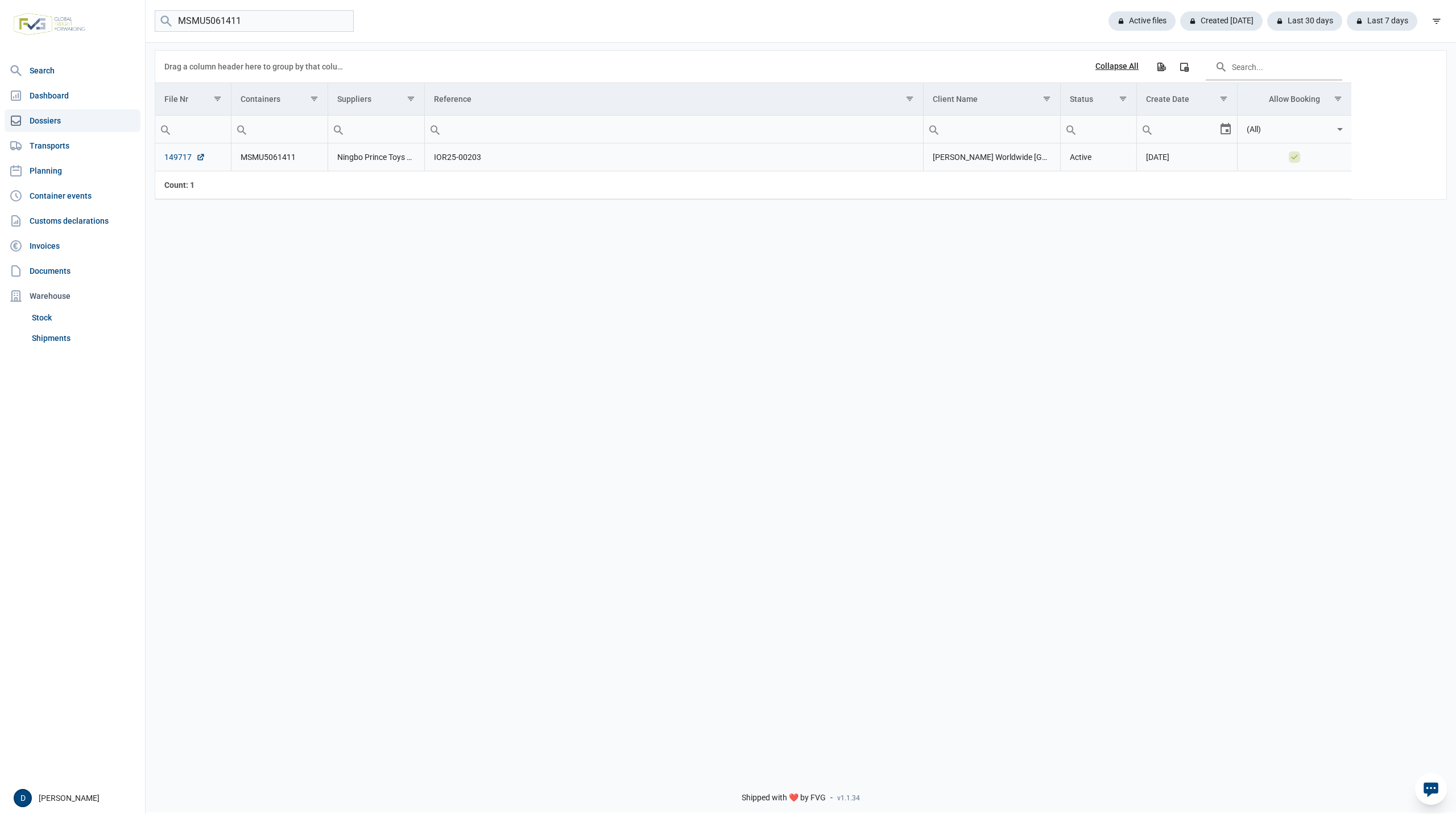
click at [171, 156] on link "149717" at bounding box center [185, 157] width 41 height 12
drag, startPoint x: 250, startPoint y: 19, endPoint x: 66, endPoint y: 45, distance: 185.8
click at [66, 45] on div "Search Dashboard Dossiers Transports Planning Container events Customs declarat…" at bounding box center [728, 405] width 1456 height 814
click at [345, 19] on input "MSMU5061411" at bounding box center [254, 21] width 199 height 22
click at [59, 344] on link "Shipments" at bounding box center [84, 337] width 113 height 20
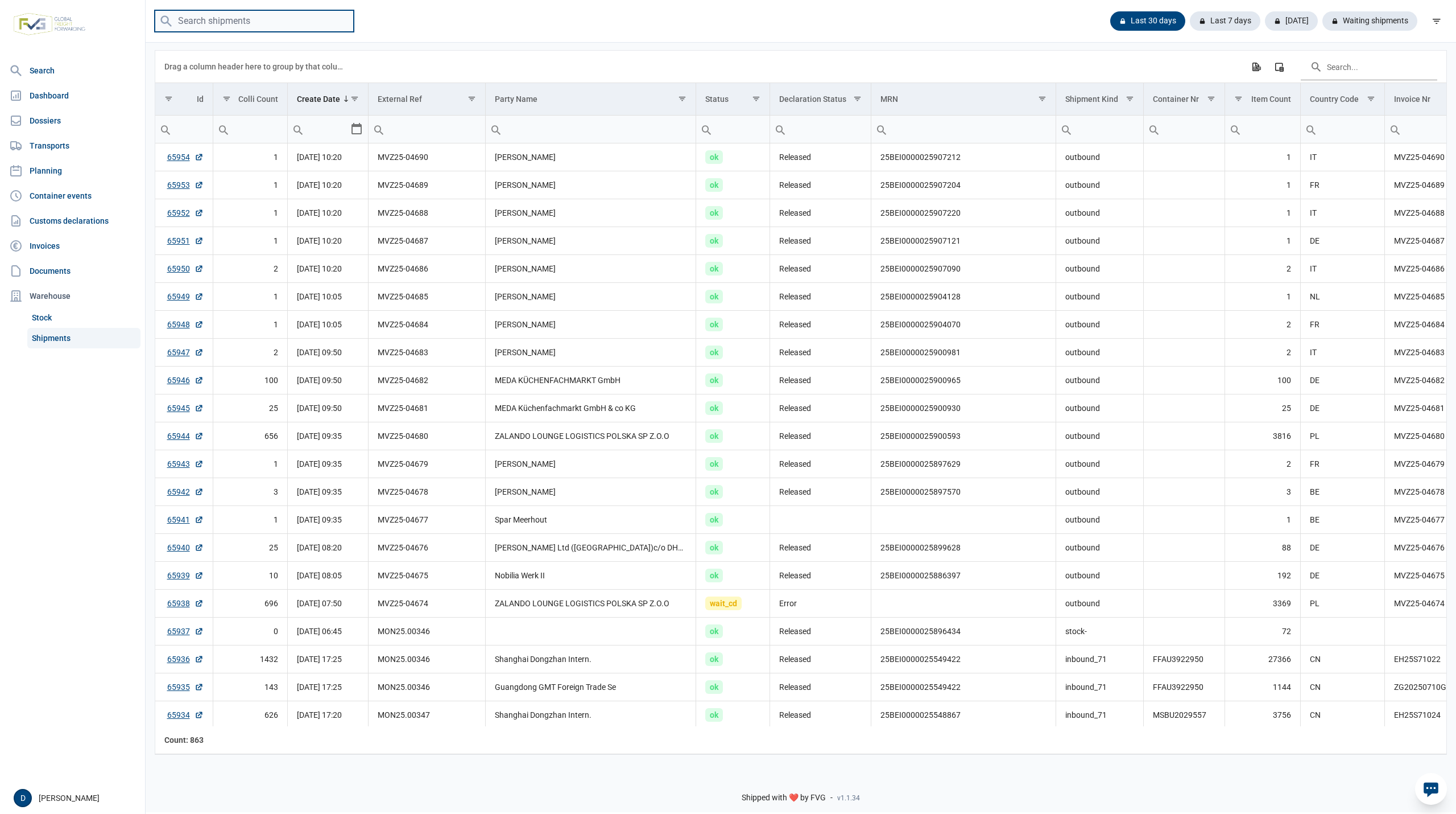
click at [284, 21] on input "search" at bounding box center [254, 21] width 199 height 22
paste input "MSMU5061411"
type input "MSMU5061411"
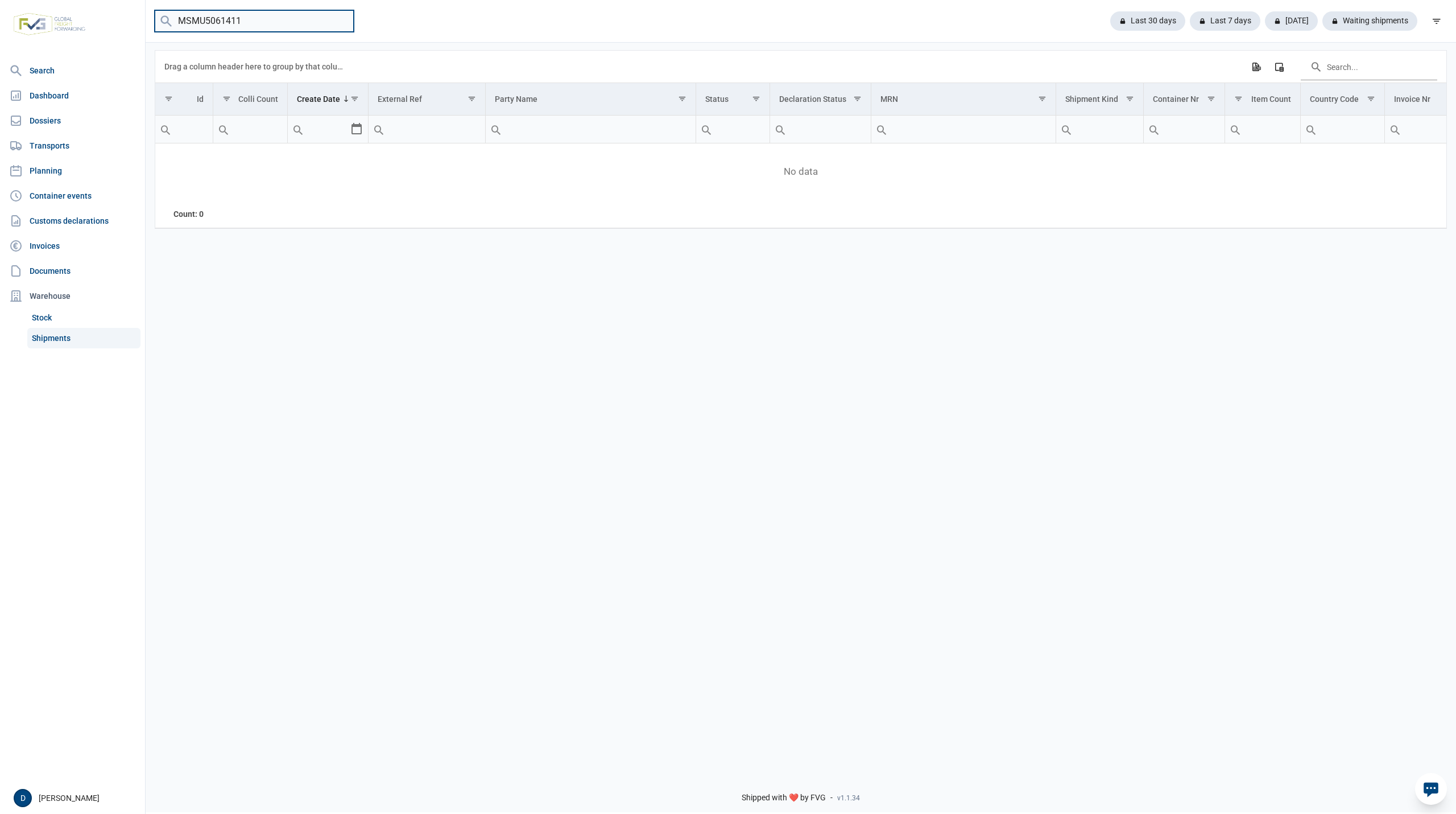
click at [342, 19] on input "MSMU5061411" at bounding box center [254, 21] width 199 height 22
click at [64, 337] on link "Shipments" at bounding box center [84, 337] width 113 height 20
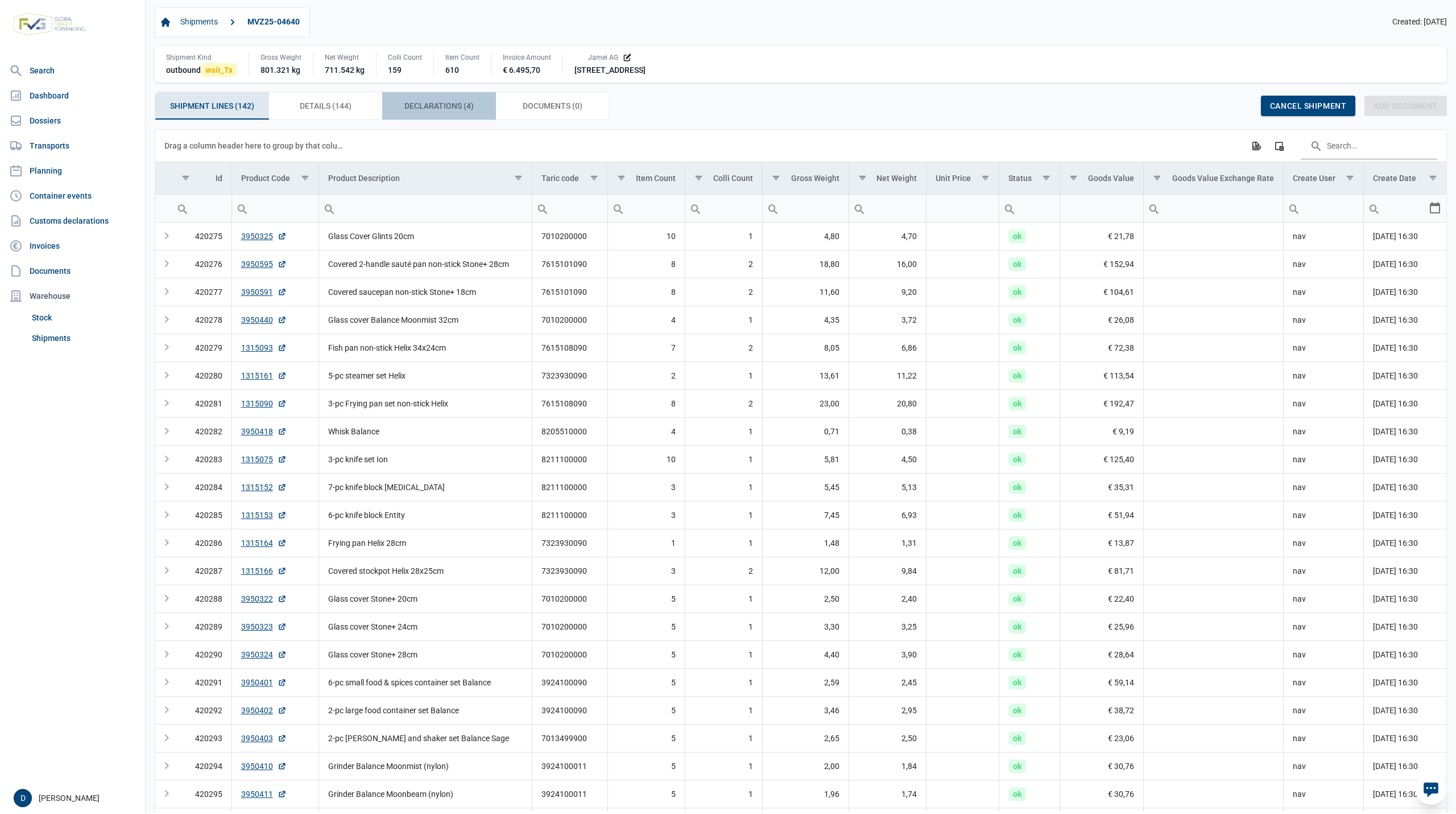
click at [441, 105] on span "Declarations (4) Declarations (4)" at bounding box center [439, 106] width 69 height 14
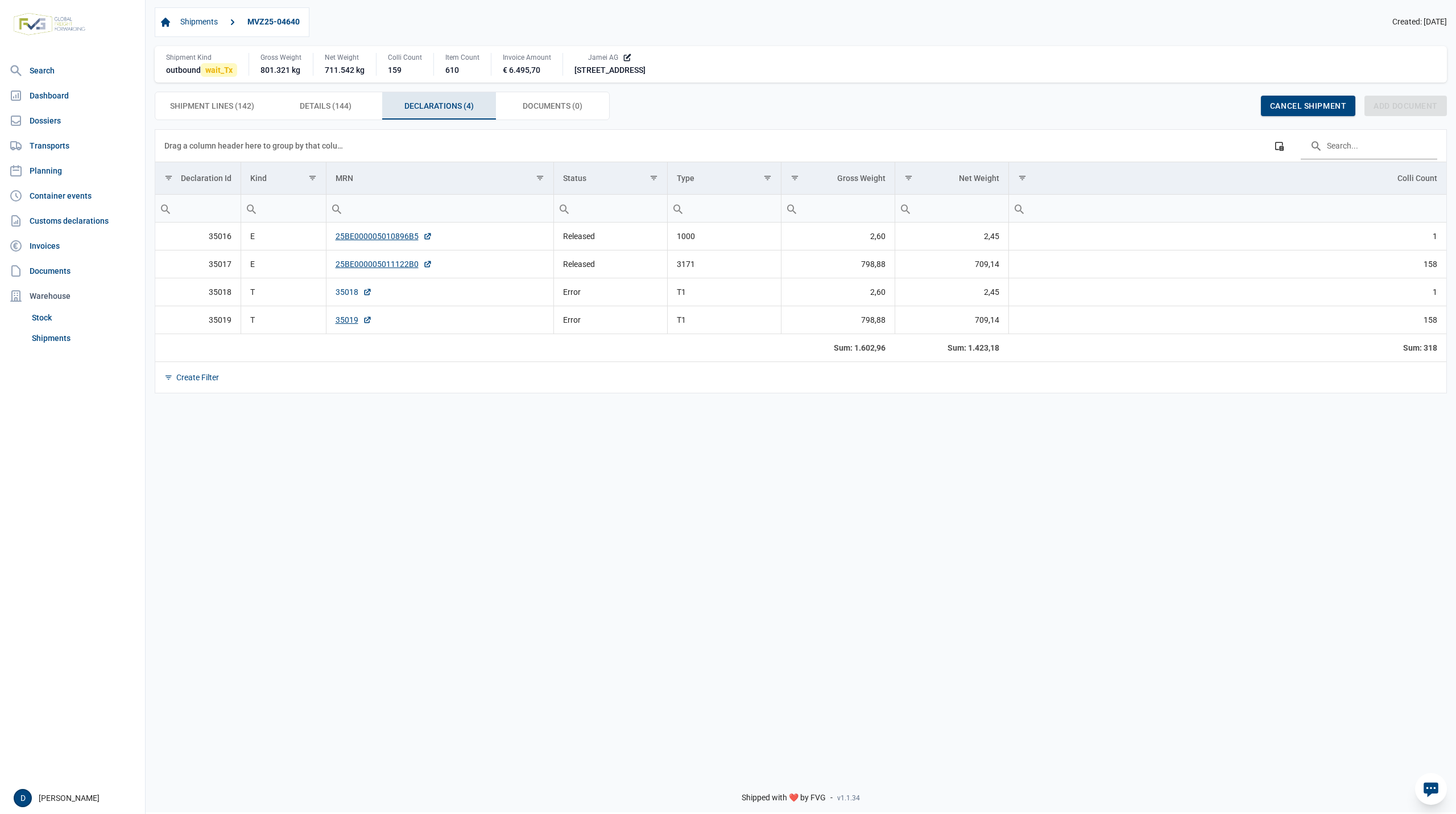
click at [341, 296] on link "35018" at bounding box center [353, 292] width 36 height 12
click at [339, 324] on link "35019" at bounding box center [353, 320] width 36 height 12
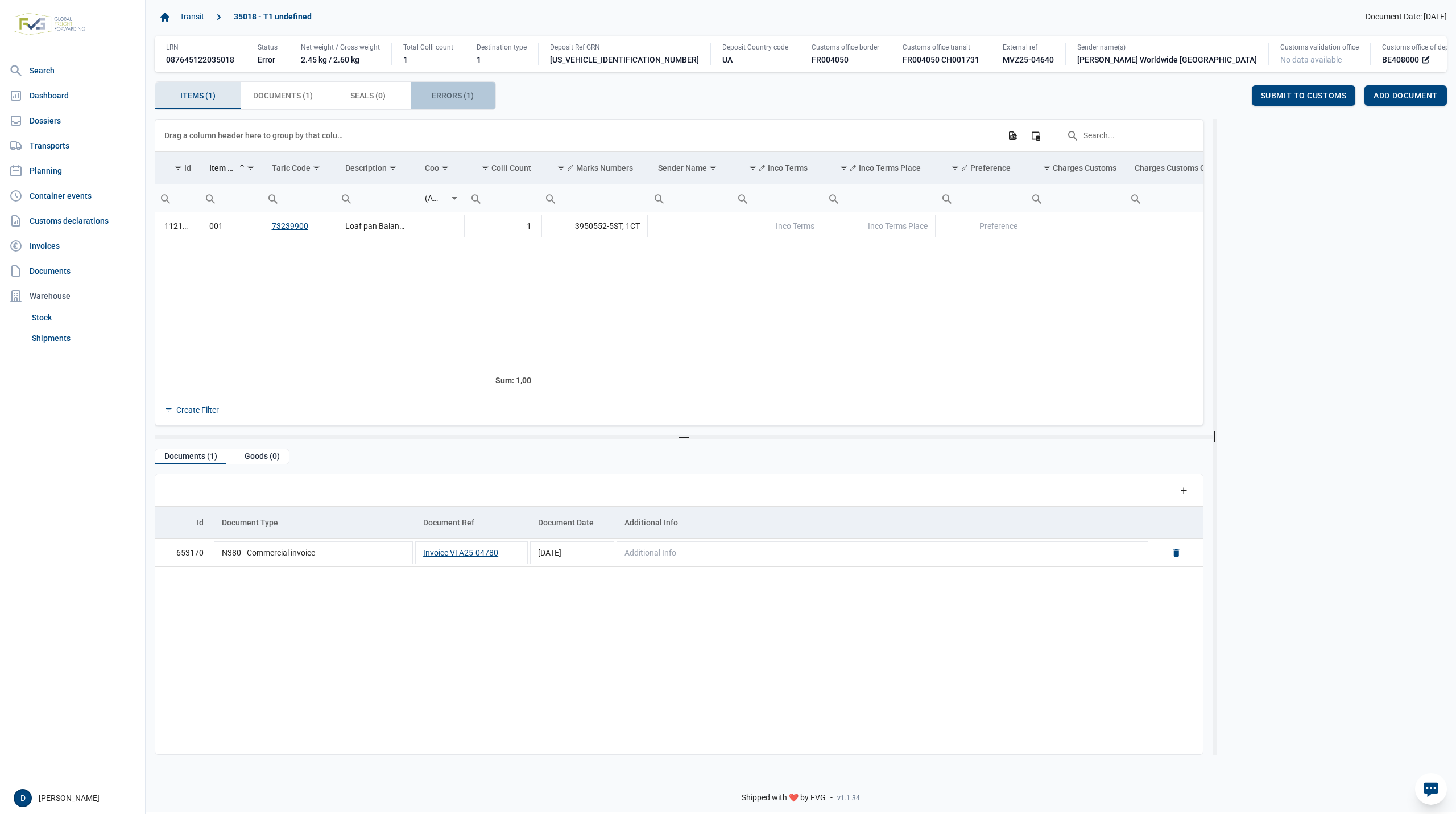
click at [448, 92] on span "Errors (1) Errors (1)" at bounding box center [452, 96] width 42 height 14
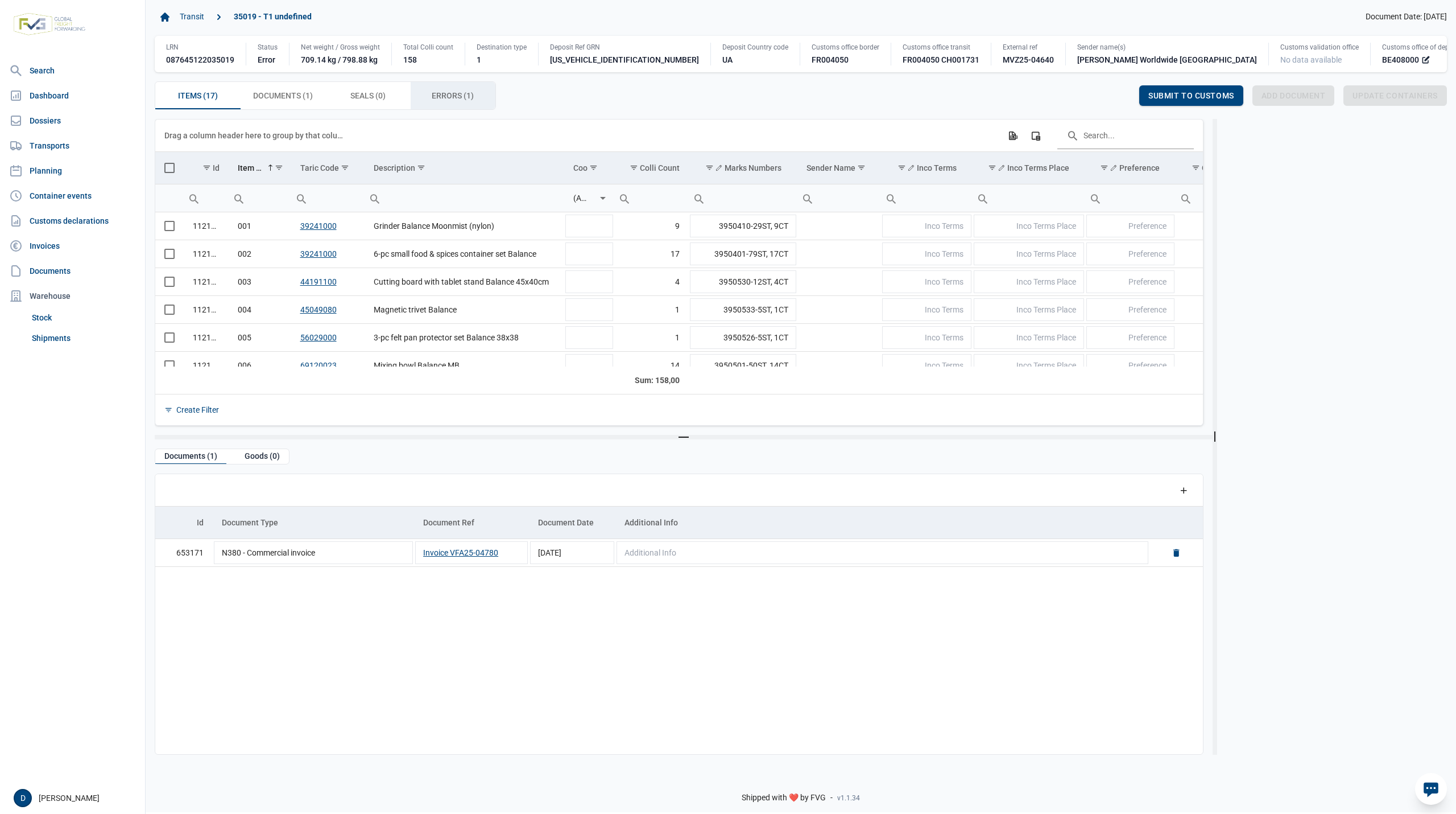
click at [451, 99] on span "Errors (1) Errors (1)" at bounding box center [452, 96] width 42 height 14
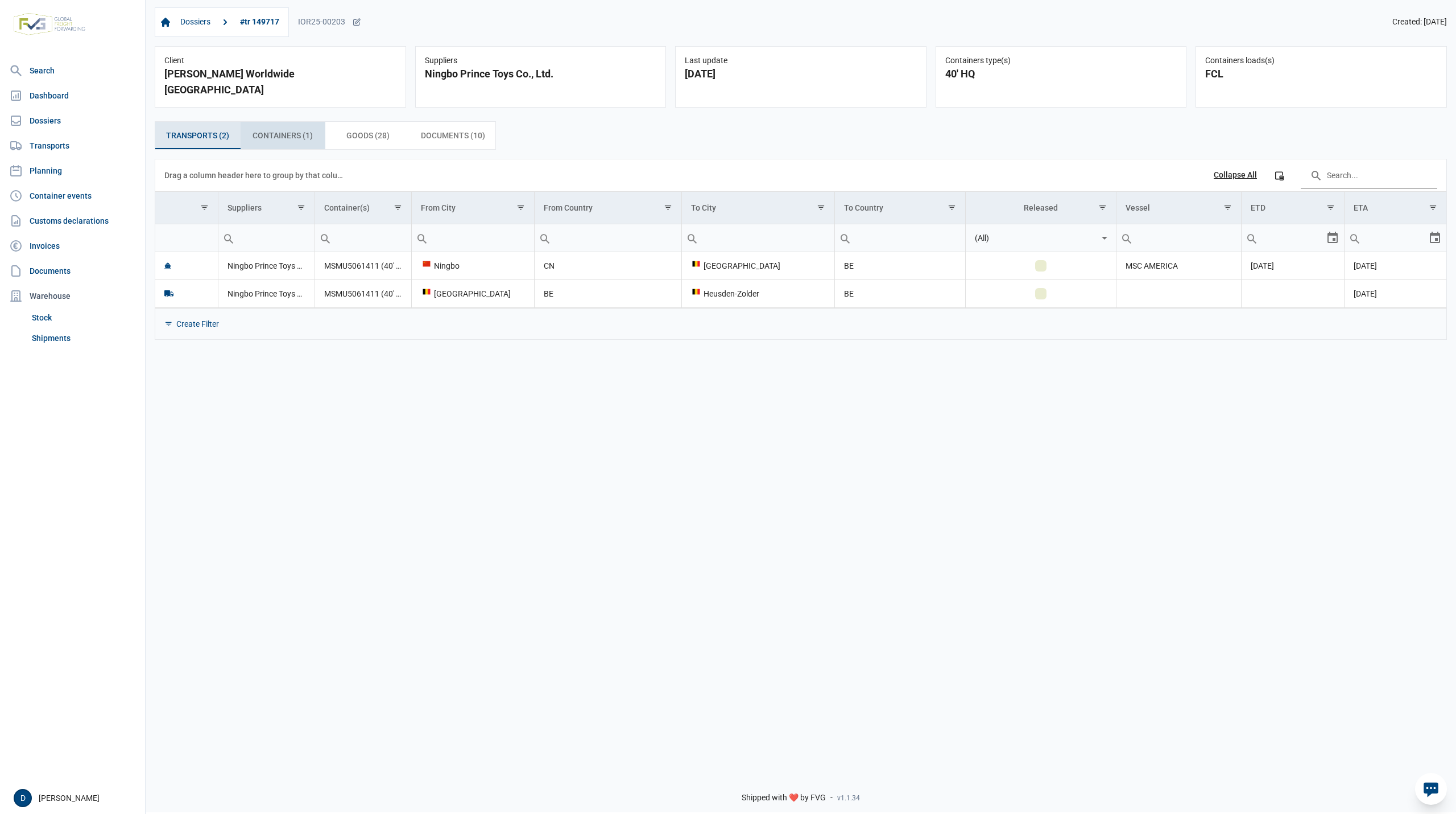
click at [285, 129] on span "Containers (1) Containers (1)" at bounding box center [283, 136] width 60 height 14
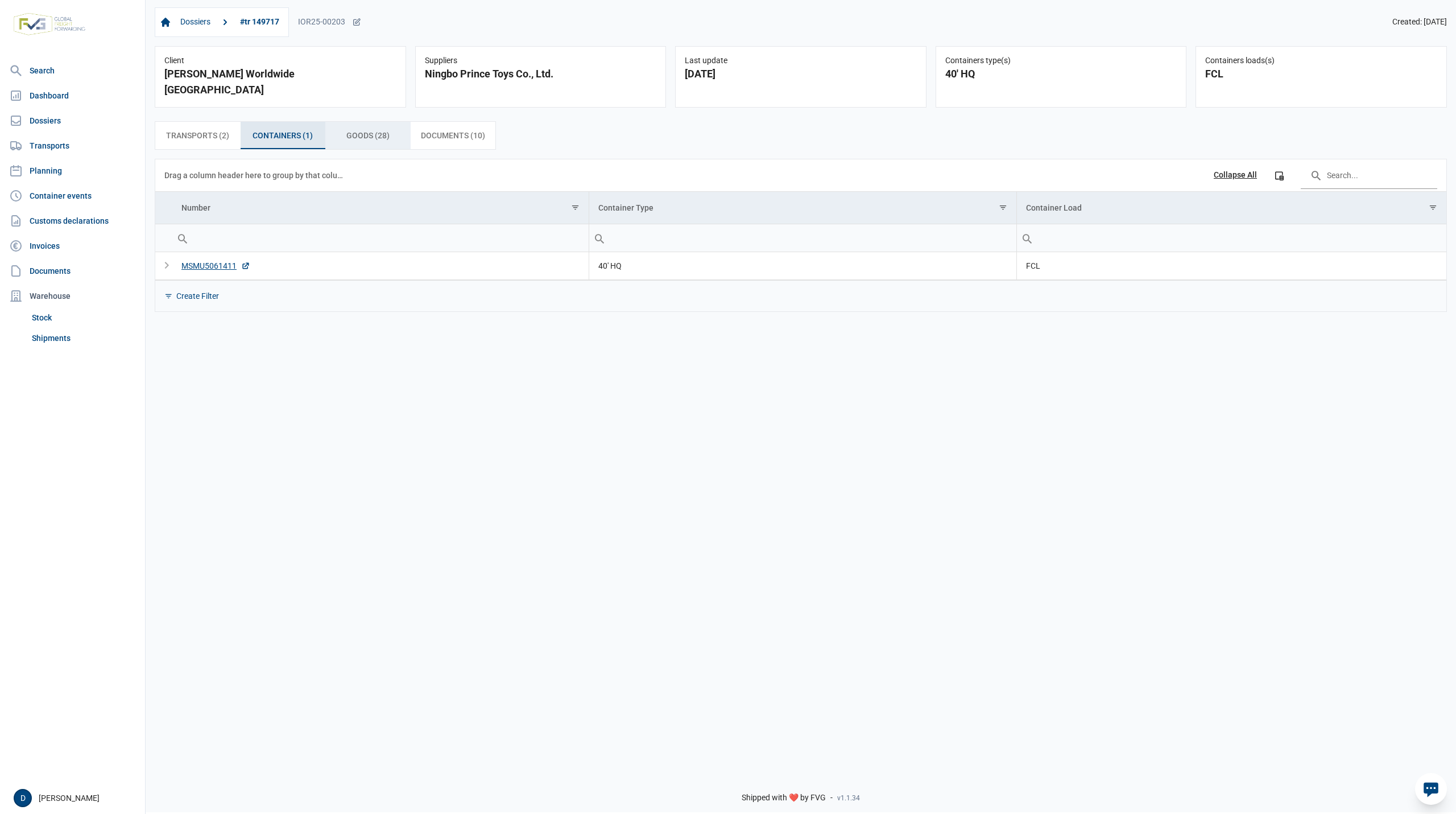
click at [365, 129] on span "Goods (28) Goods (28)" at bounding box center [367, 136] width 43 height 14
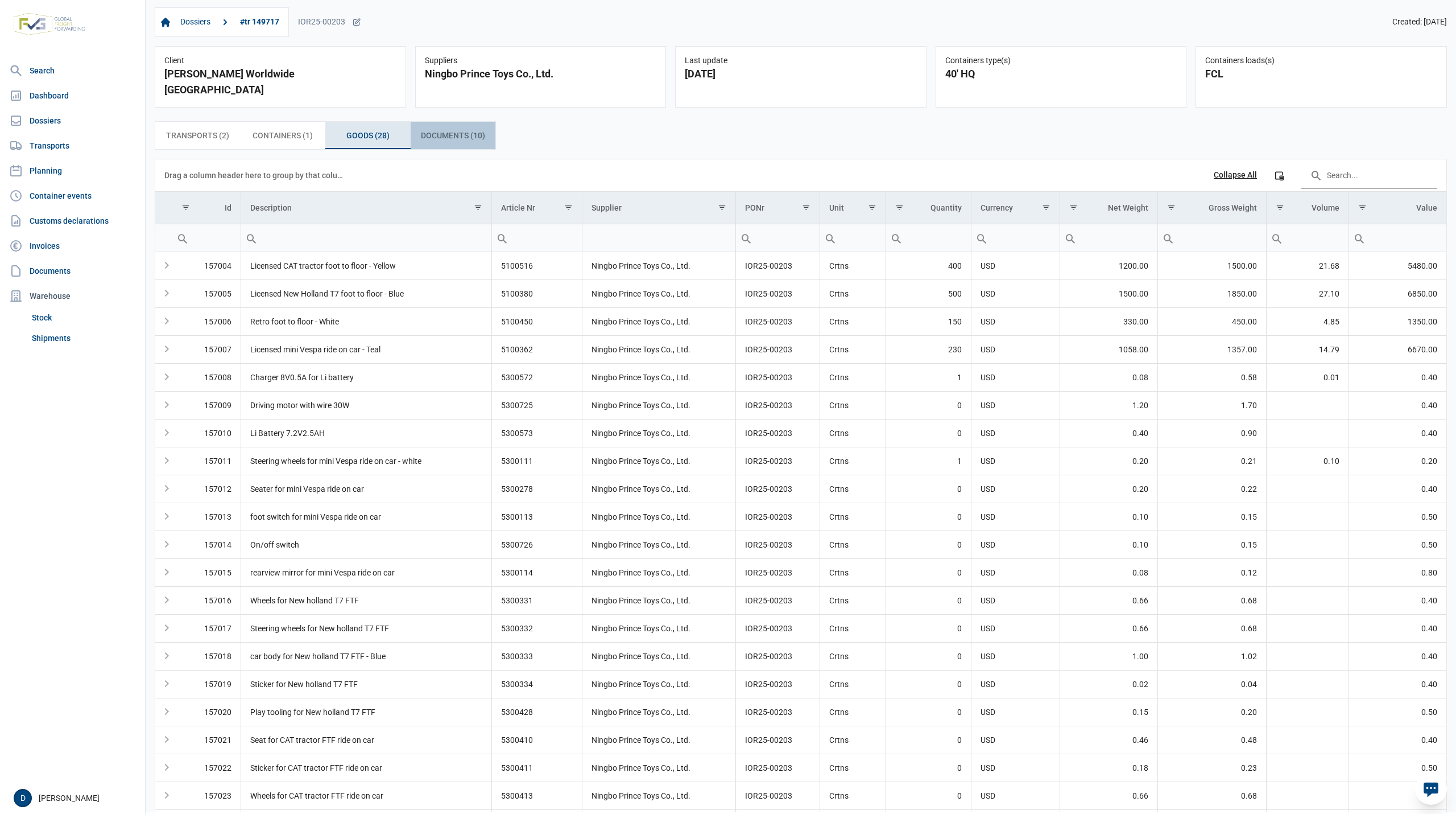
click at [440, 129] on span "Documents (10) Documents (10)" at bounding box center [453, 136] width 64 height 14
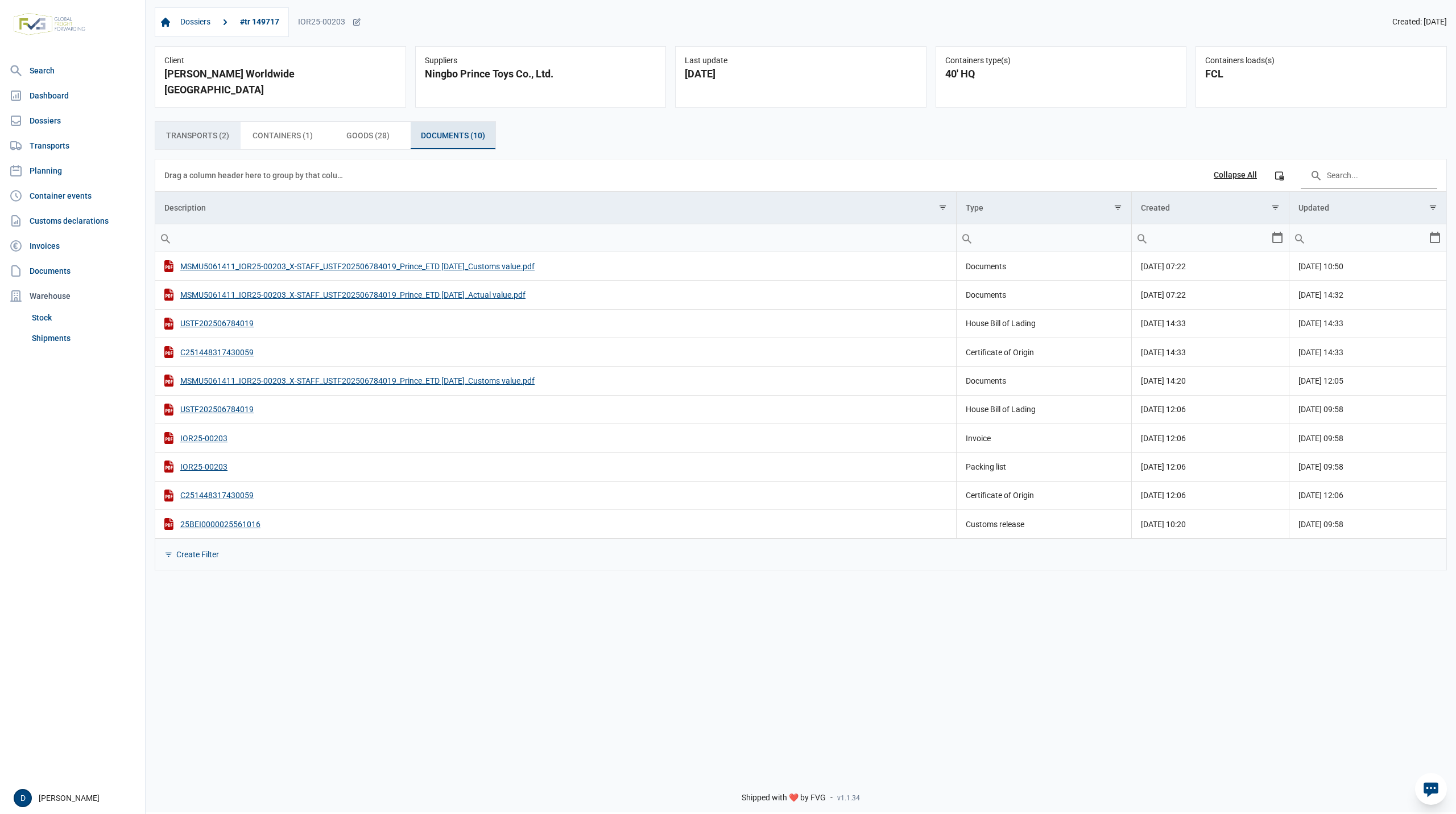
click at [211, 129] on span "Transports (2) Transports (2)" at bounding box center [197, 136] width 63 height 14
